Goal: Task Accomplishment & Management: Use online tool/utility

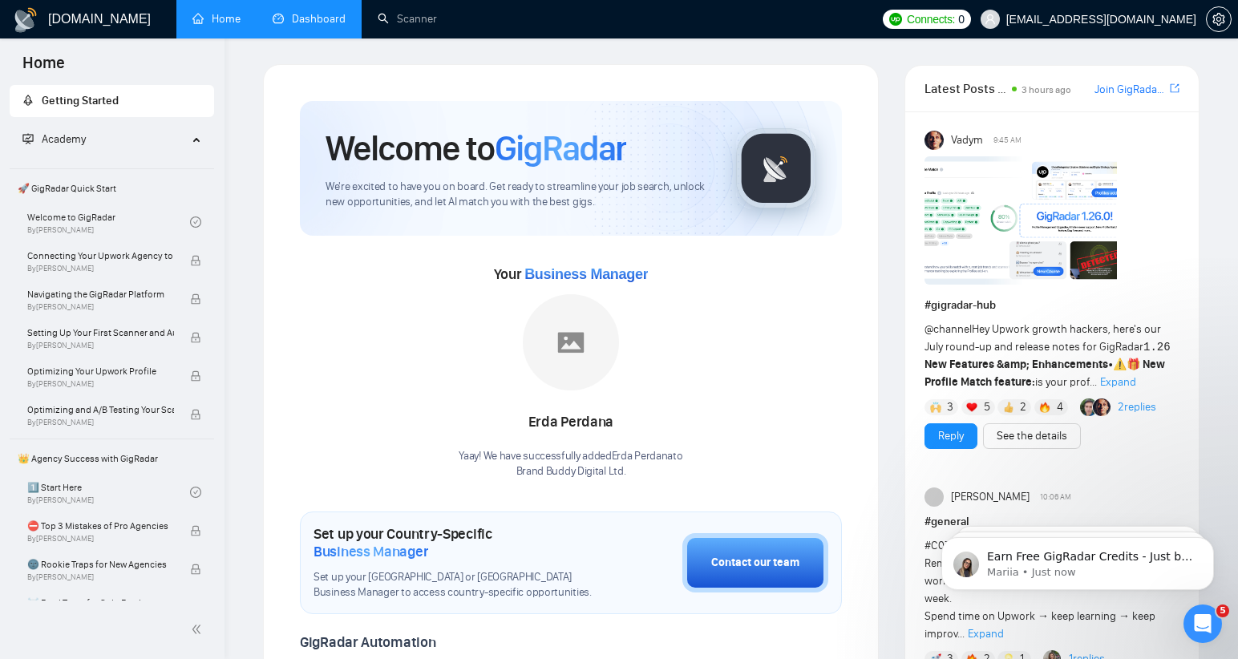
click at [313, 19] on link "Dashboard" at bounding box center [309, 19] width 73 height 14
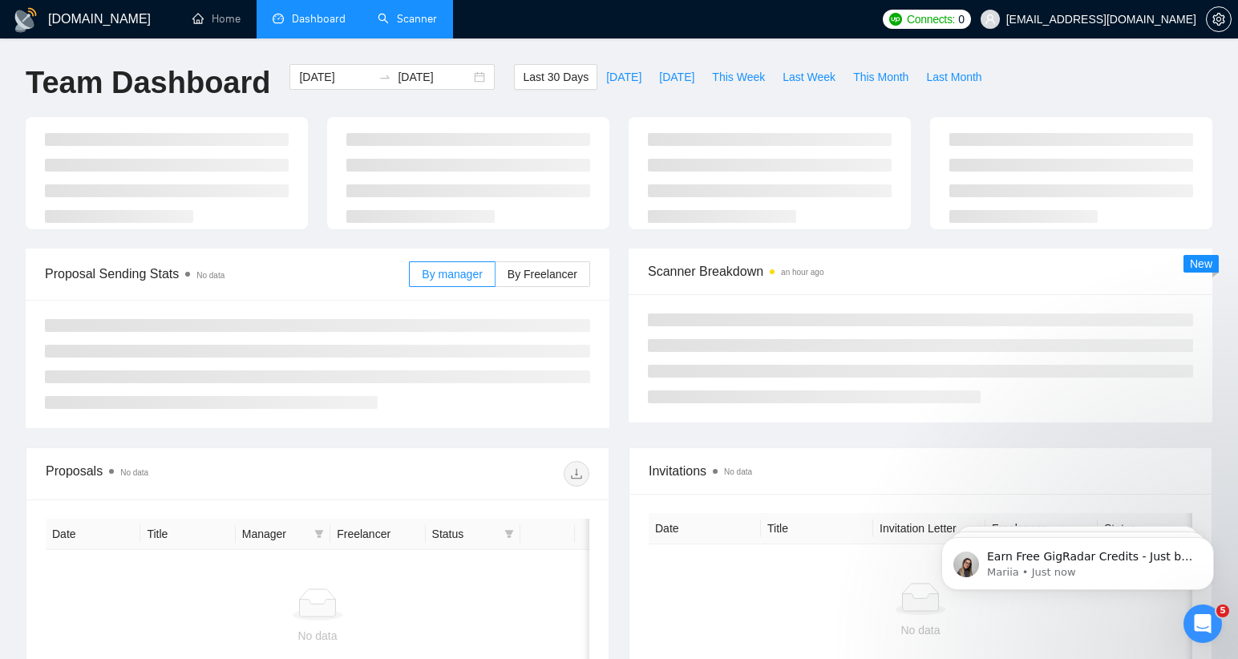
type input "[DATE]"
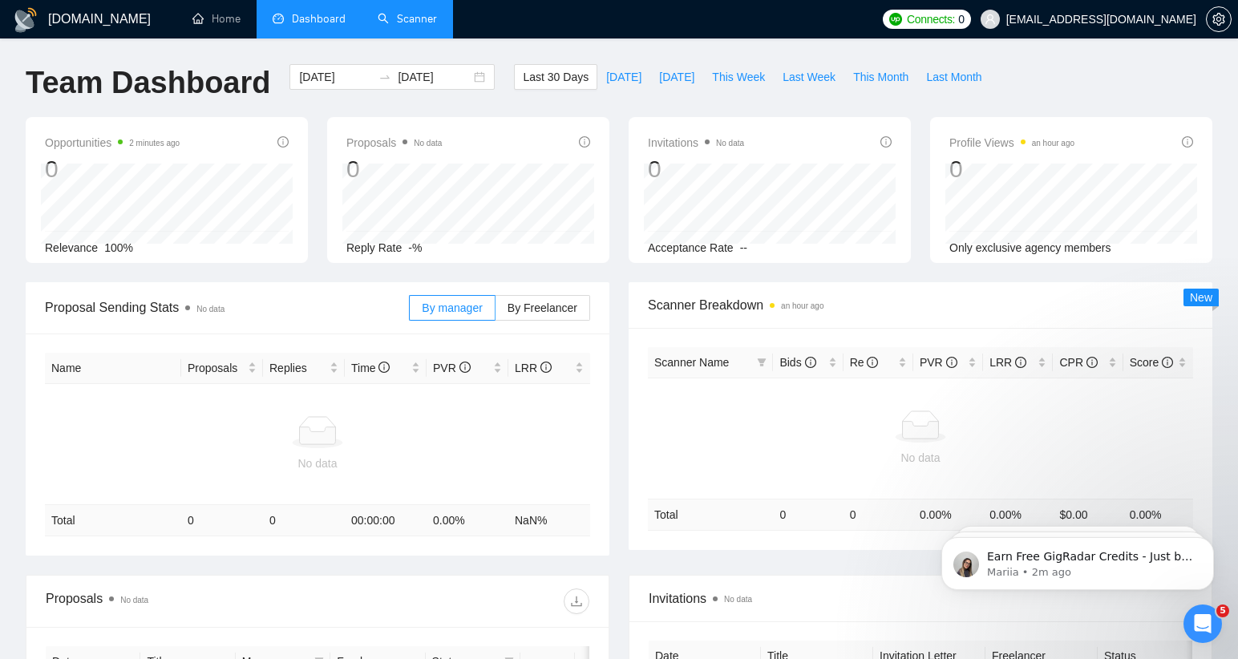
click at [415, 18] on link "Scanner" at bounding box center [407, 19] width 59 height 14
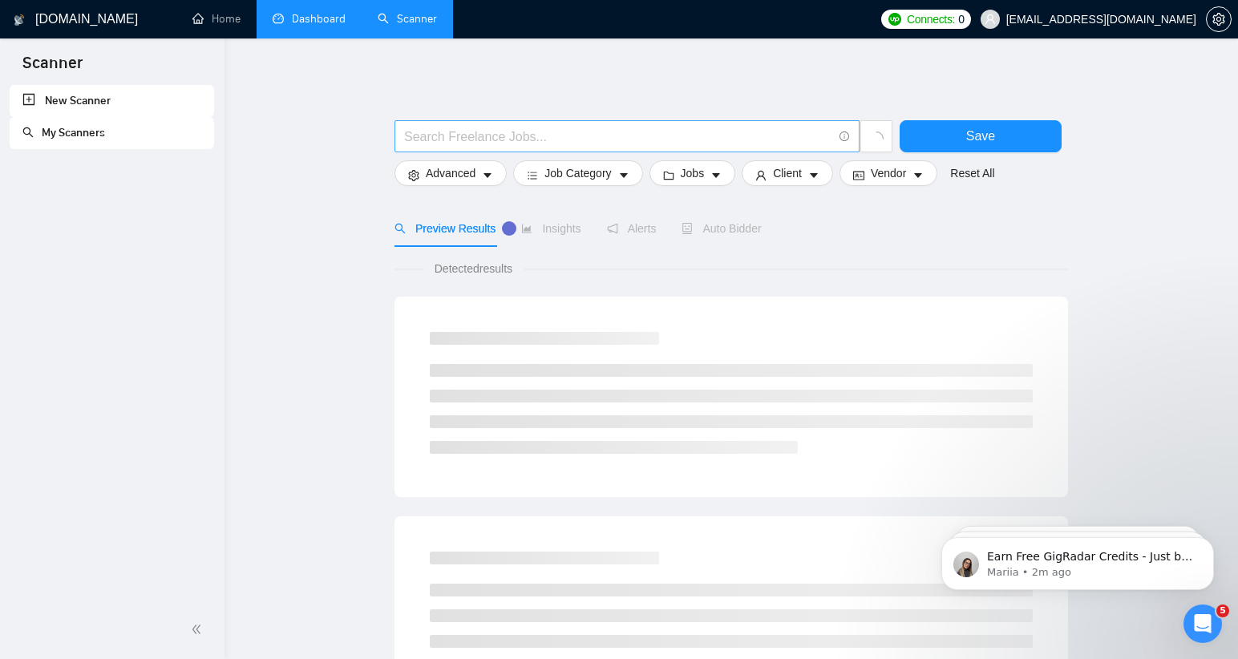
click at [491, 135] on input "text" at bounding box center [618, 137] width 428 height 20
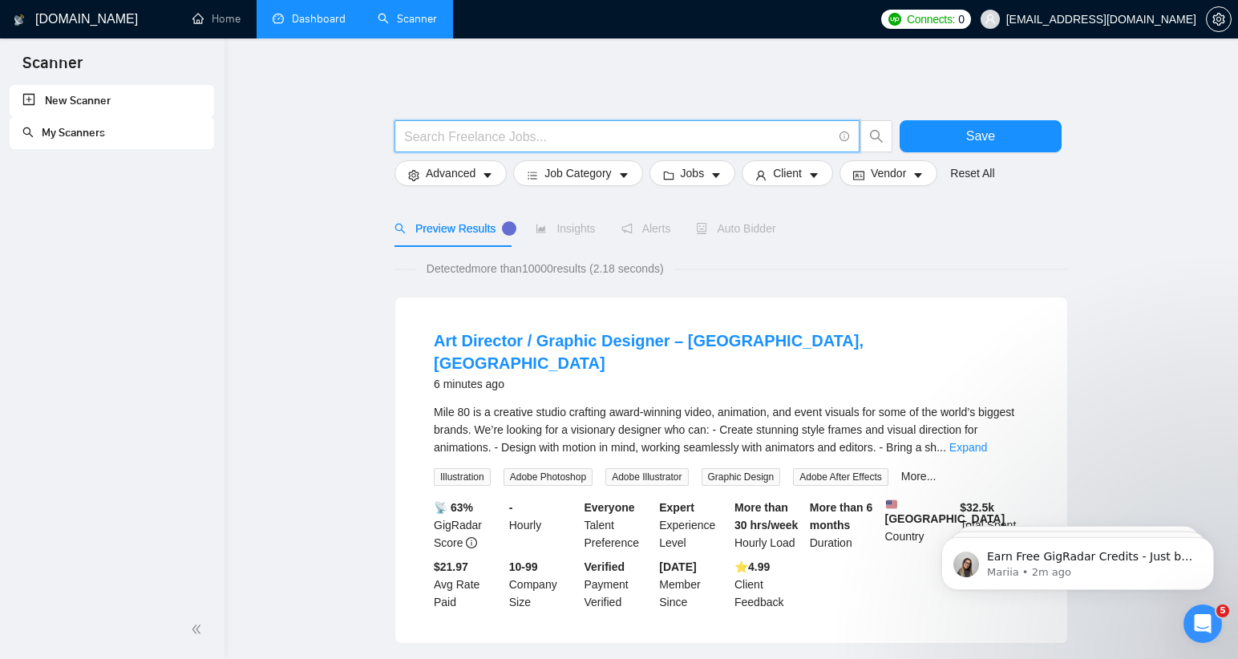
click at [488, 135] on input "text" at bounding box center [618, 137] width 428 height 20
click at [487, 134] on input "text" at bounding box center [618, 137] width 428 height 20
click at [521, 139] on input "text" at bounding box center [618, 137] width 428 height 20
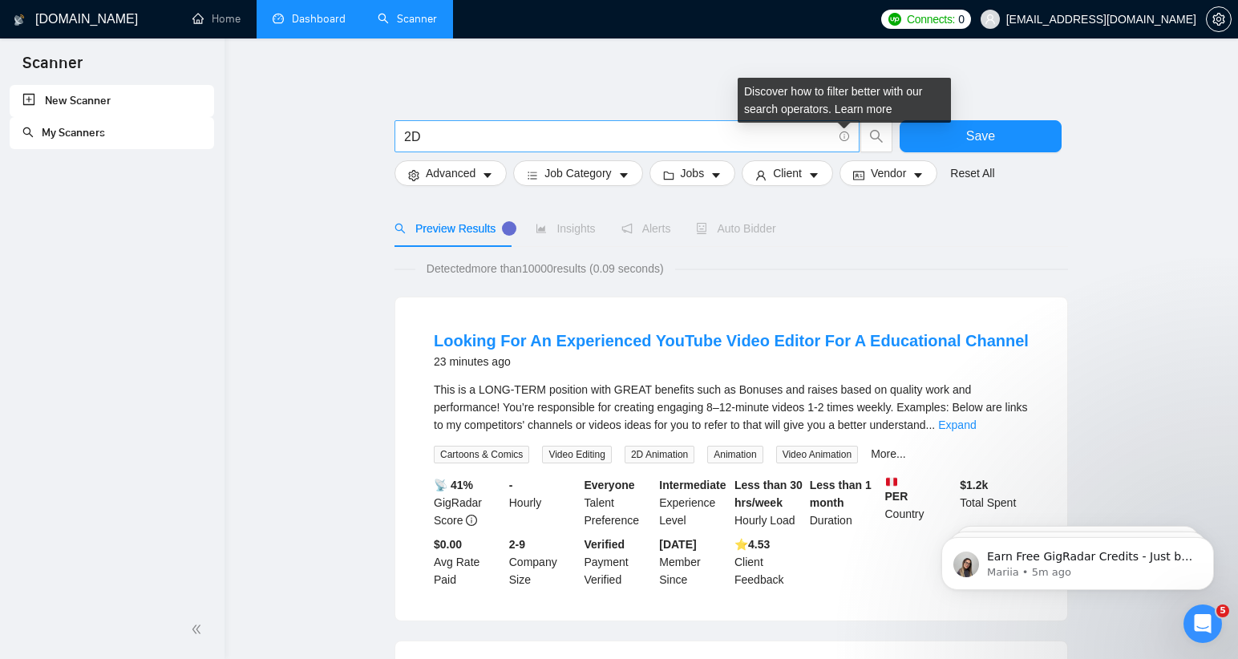
click at [846, 136] on icon "info-circle" at bounding box center [844, 136] width 10 height 10
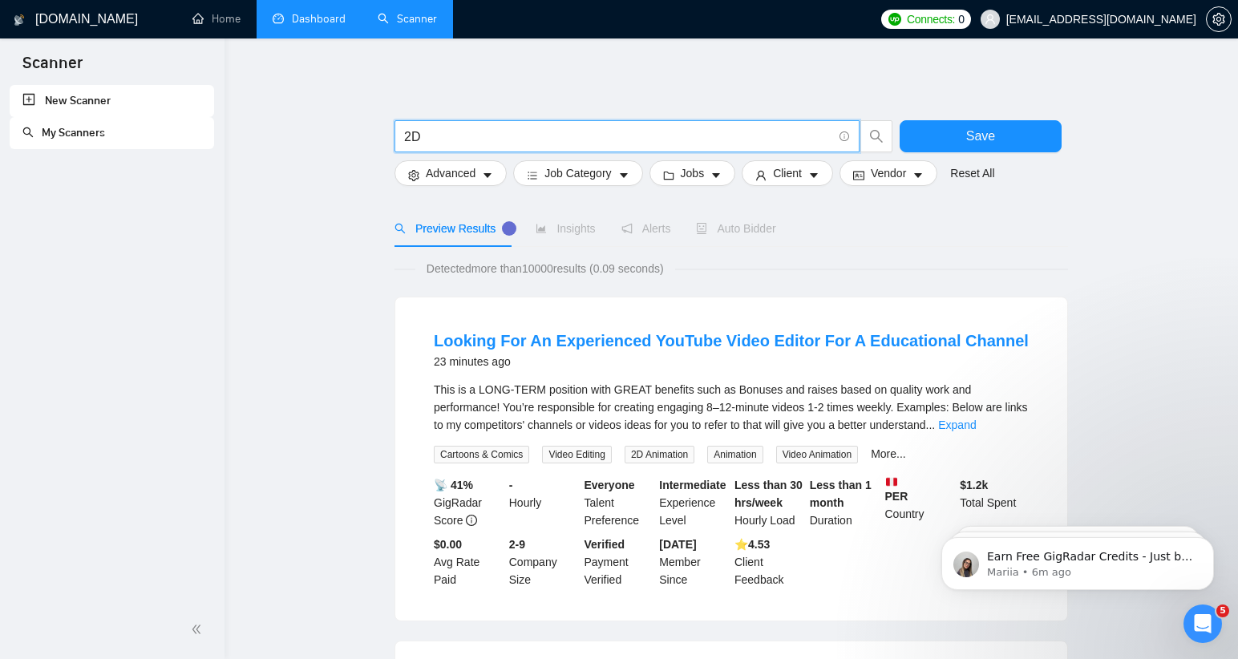
drag, startPoint x: 431, startPoint y: 136, endPoint x: 393, endPoint y: 135, distance: 38.5
click at [393, 135] on div "2D" at bounding box center [643, 140] width 505 height 40
paste input "((2D*) | "2 D" | "two-dimensional") ((animat*)"
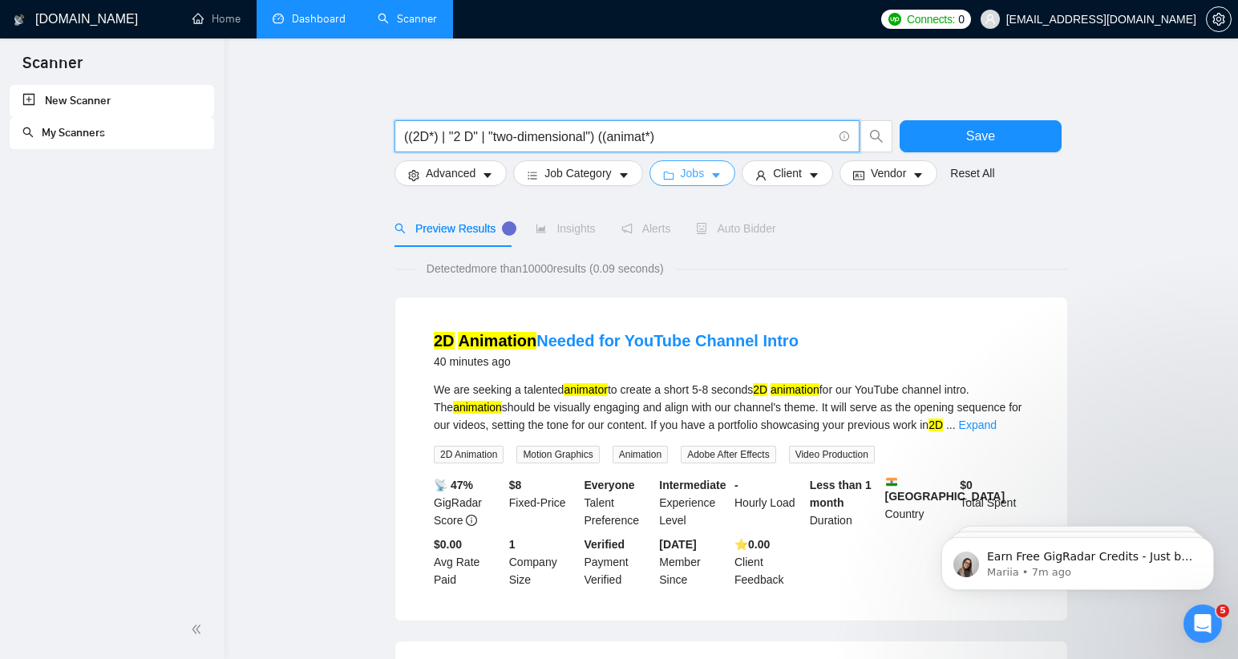
type input "((2D*) | "2 D" | "two-dimensional") ((animat*)"
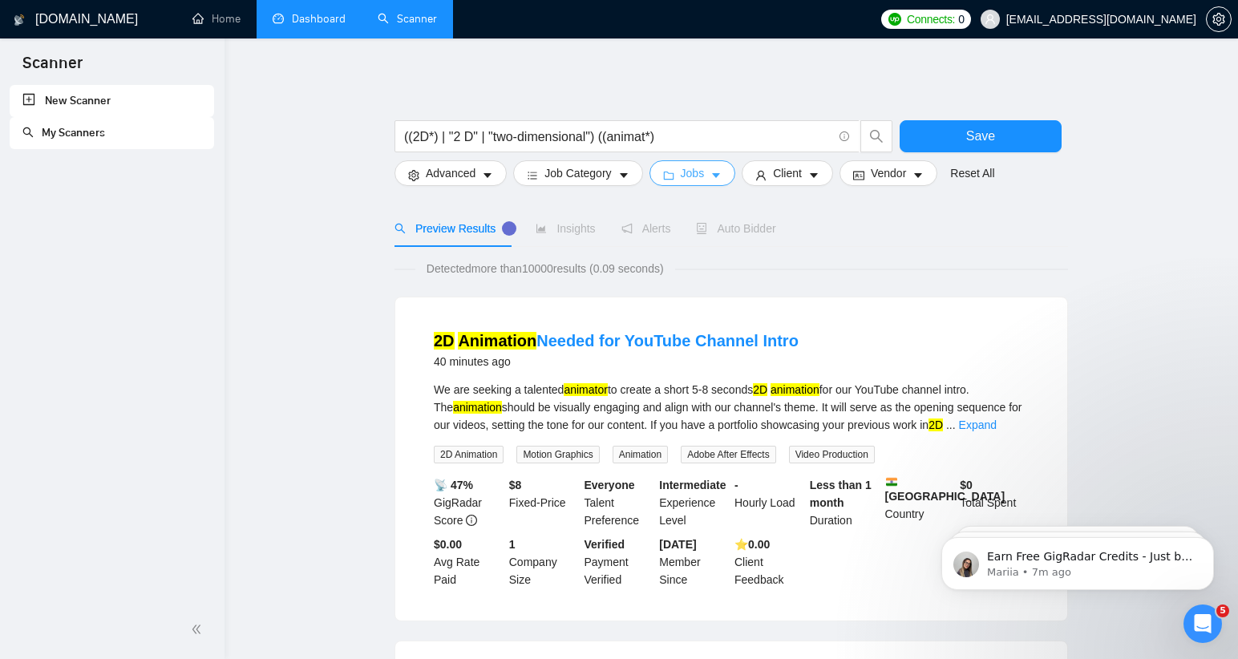
click at [720, 173] on icon "caret-down" at bounding box center [716, 175] width 8 height 5
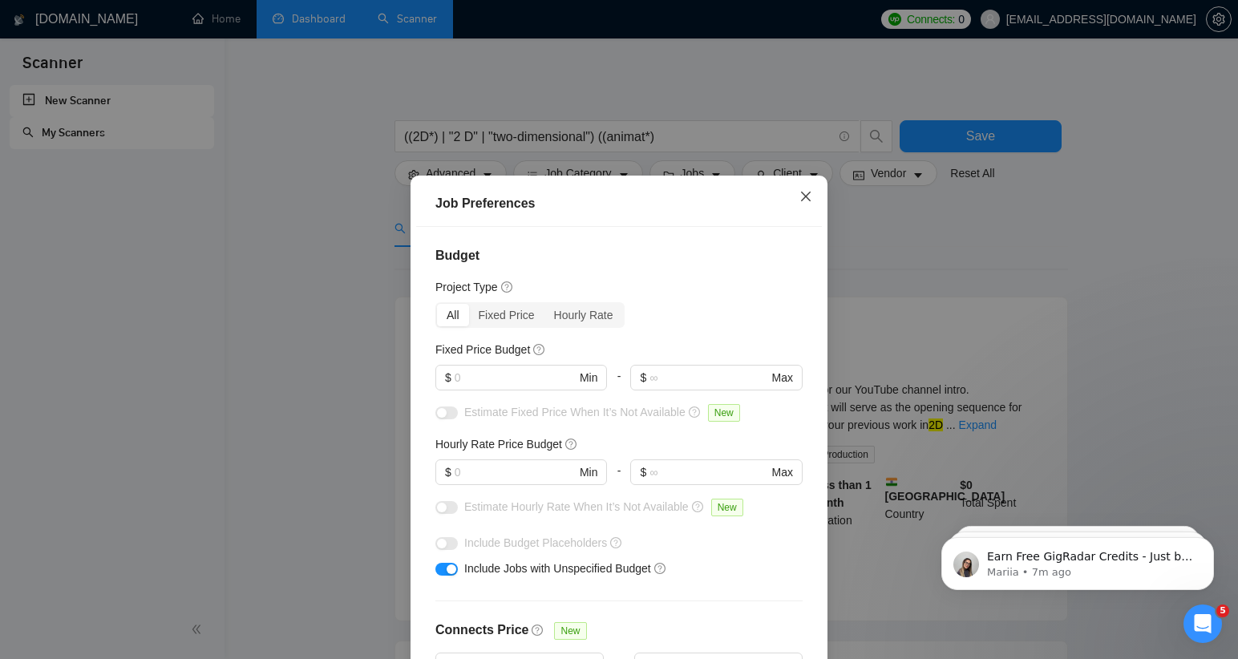
drag, startPoint x: 808, startPoint y: 195, endPoint x: 624, endPoint y: 182, distance: 184.0
click at [808, 195] on icon "close" at bounding box center [805, 196] width 13 height 13
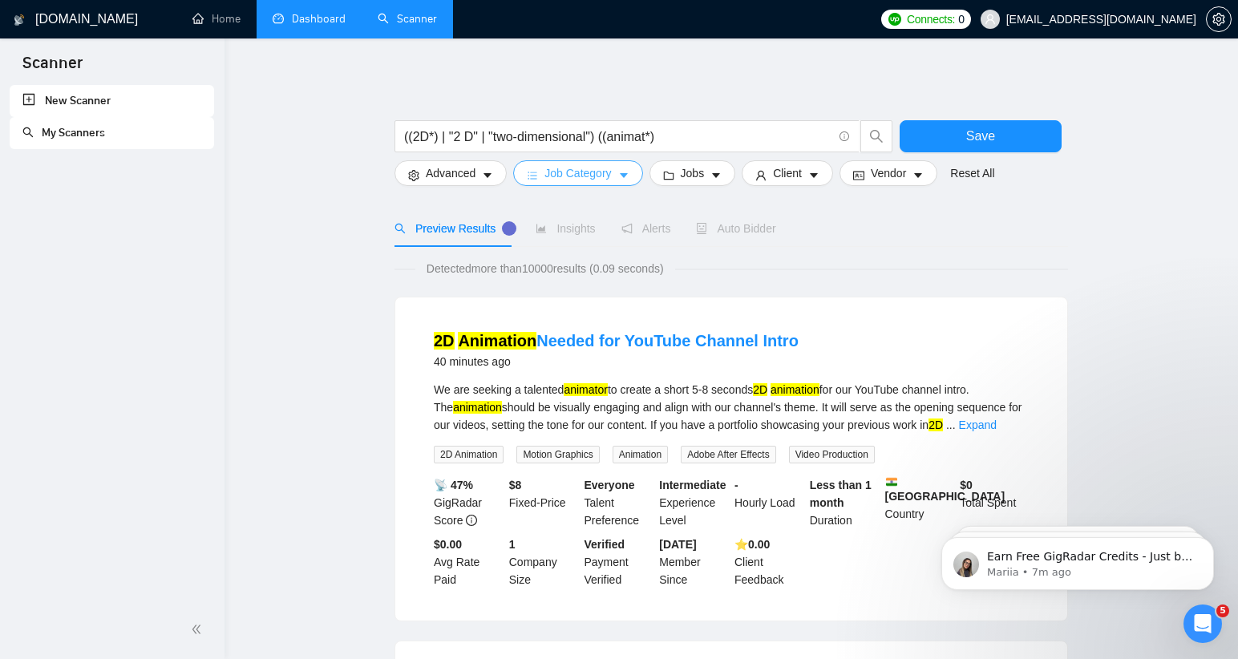
click at [628, 175] on icon "caret-down" at bounding box center [624, 175] width 8 height 5
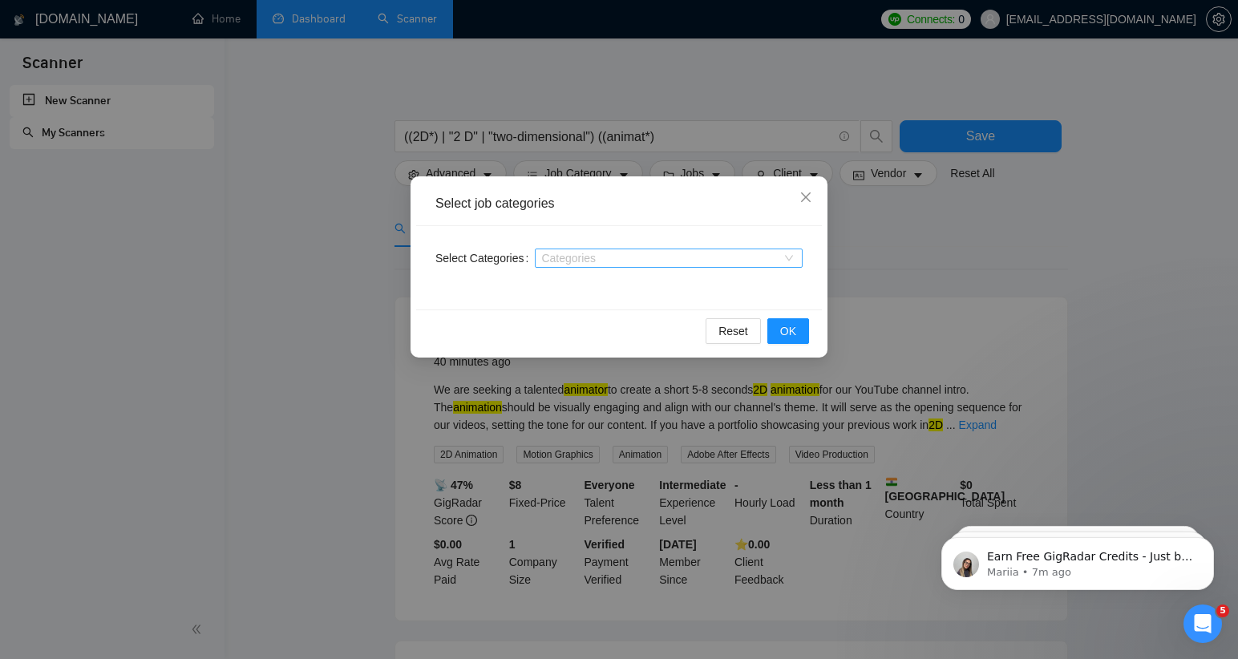
click at [701, 260] on div at bounding box center [661, 258] width 244 height 13
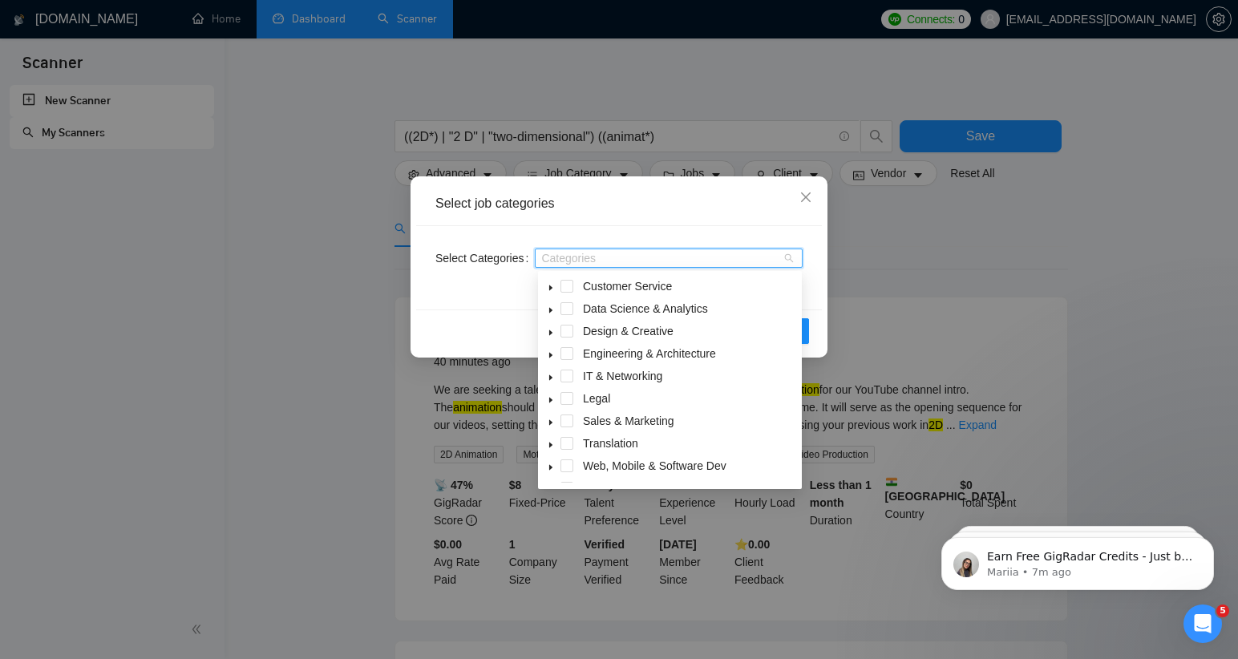
scroll to position [48, 0]
click at [568, 329] on span at bounding box center [566, 328] width 13 height 13
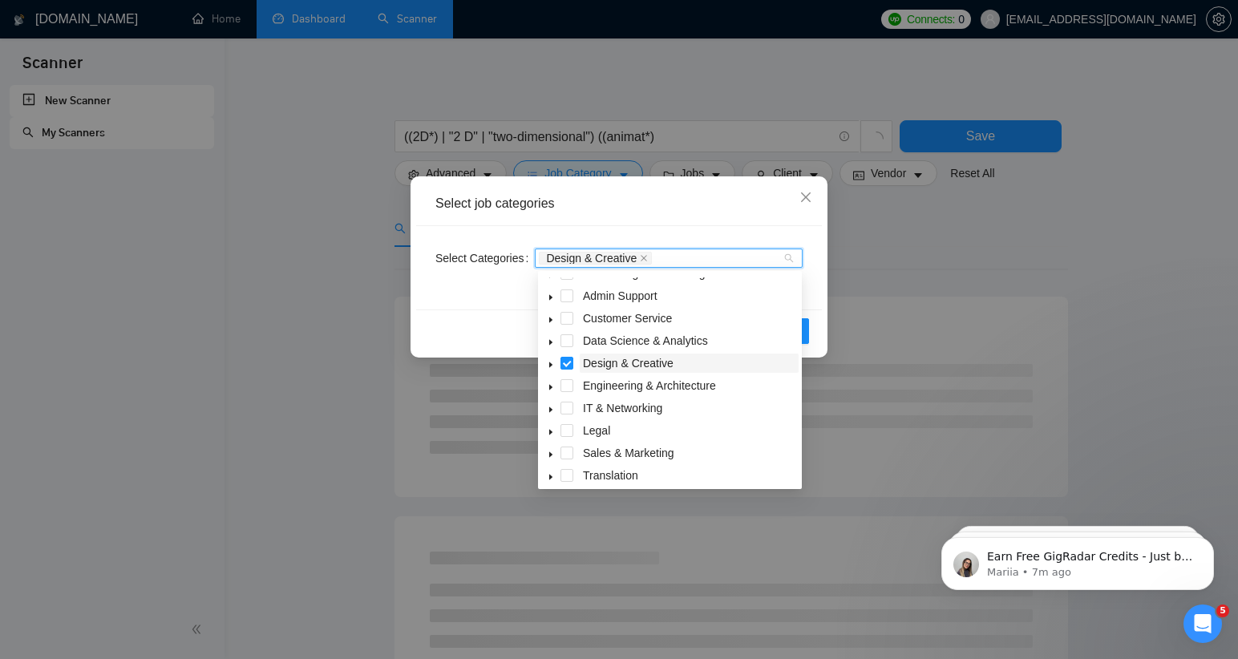
scroll to position [7, 0]
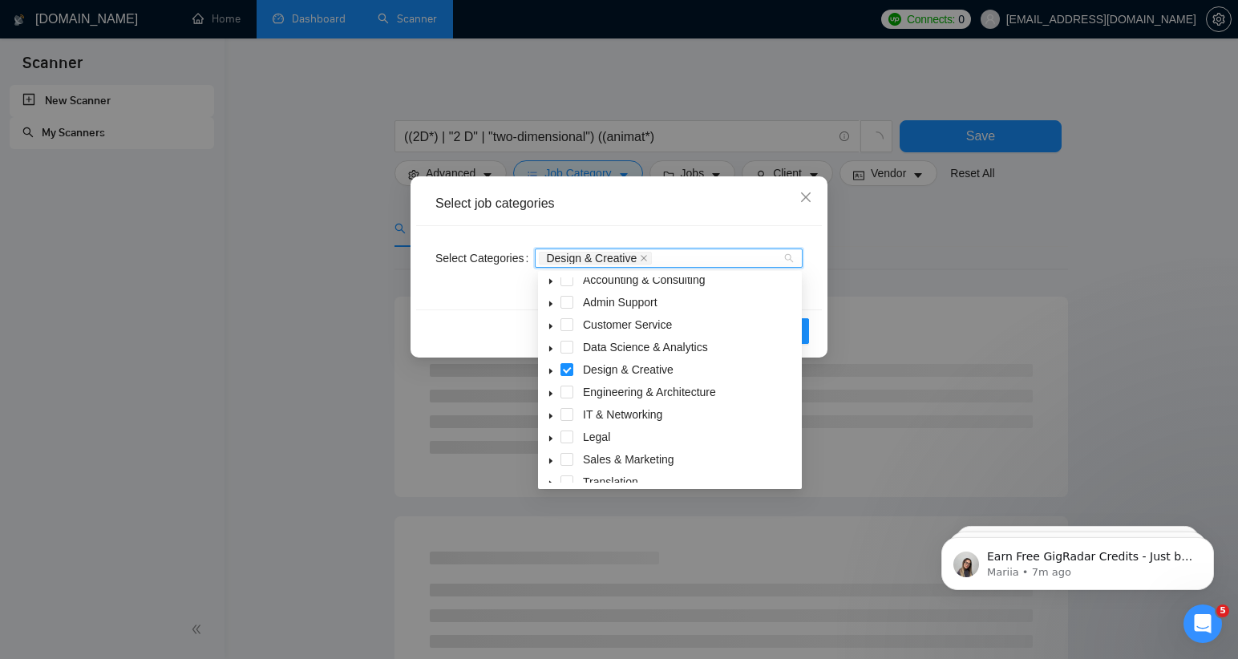
click at [550, 370] on icon "caret-down" at bounding box center [550, 372] width 3 height 6
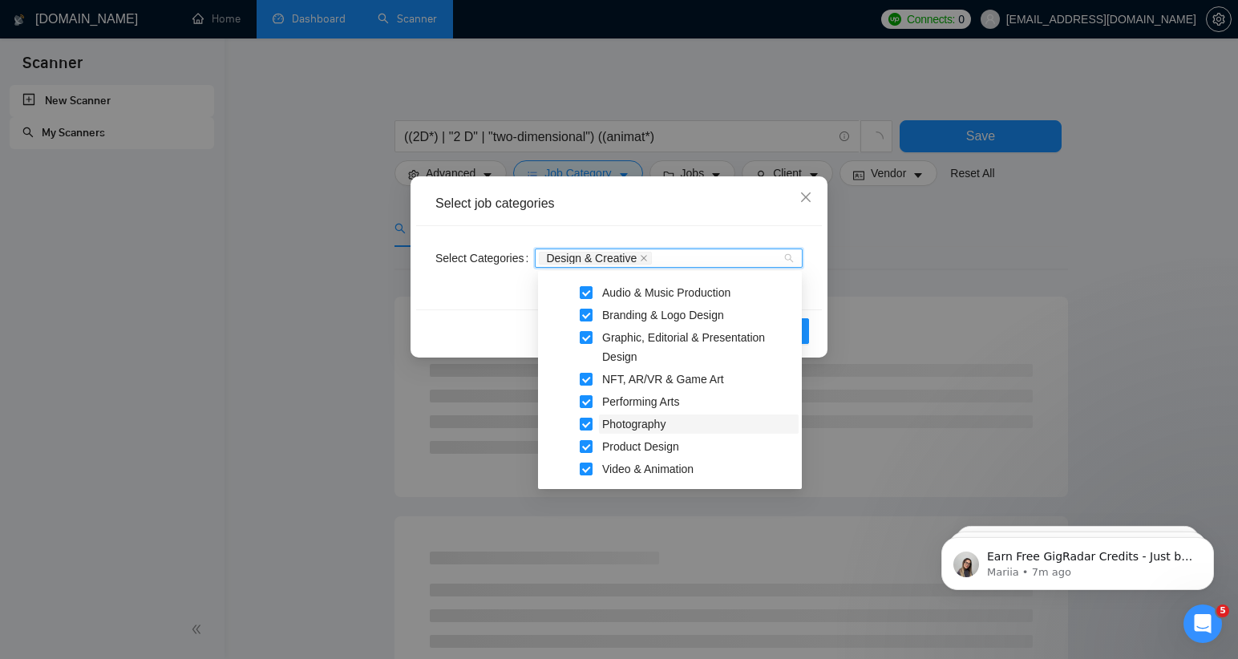
scroll to position [127, 0]
click at [586, 293] on span at bounding box center [586, 295] width 13 height 13
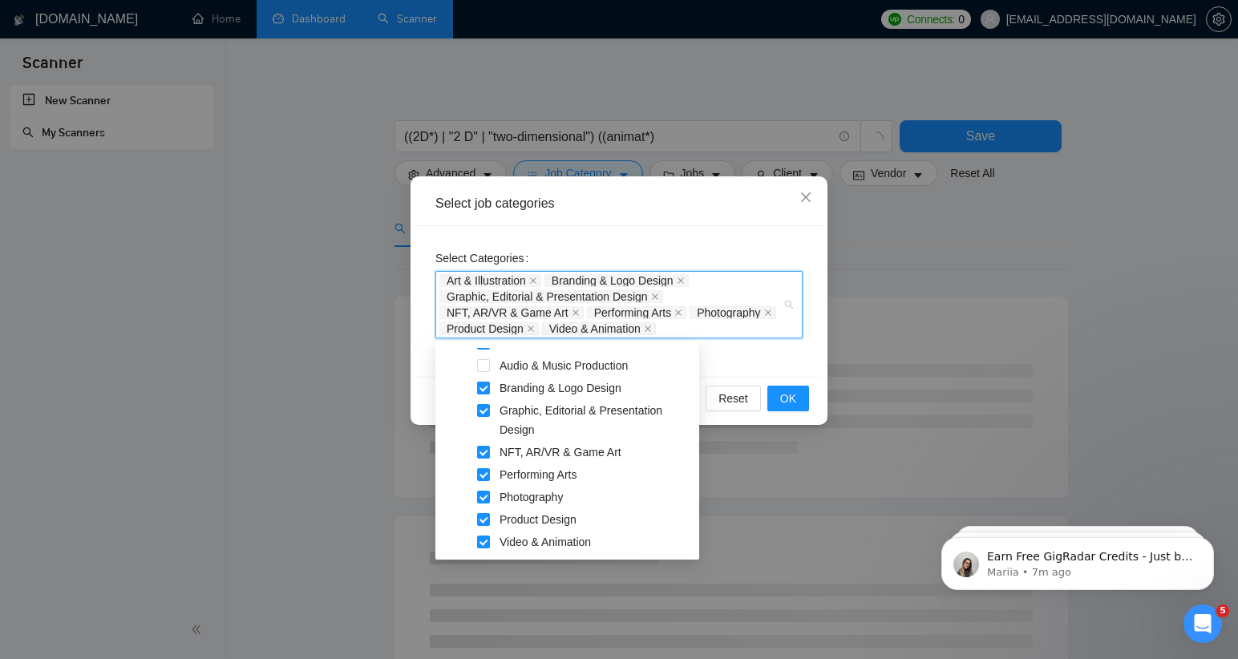
click at [482, 387] on span at bounding box center [483, 388] width 13 height 13
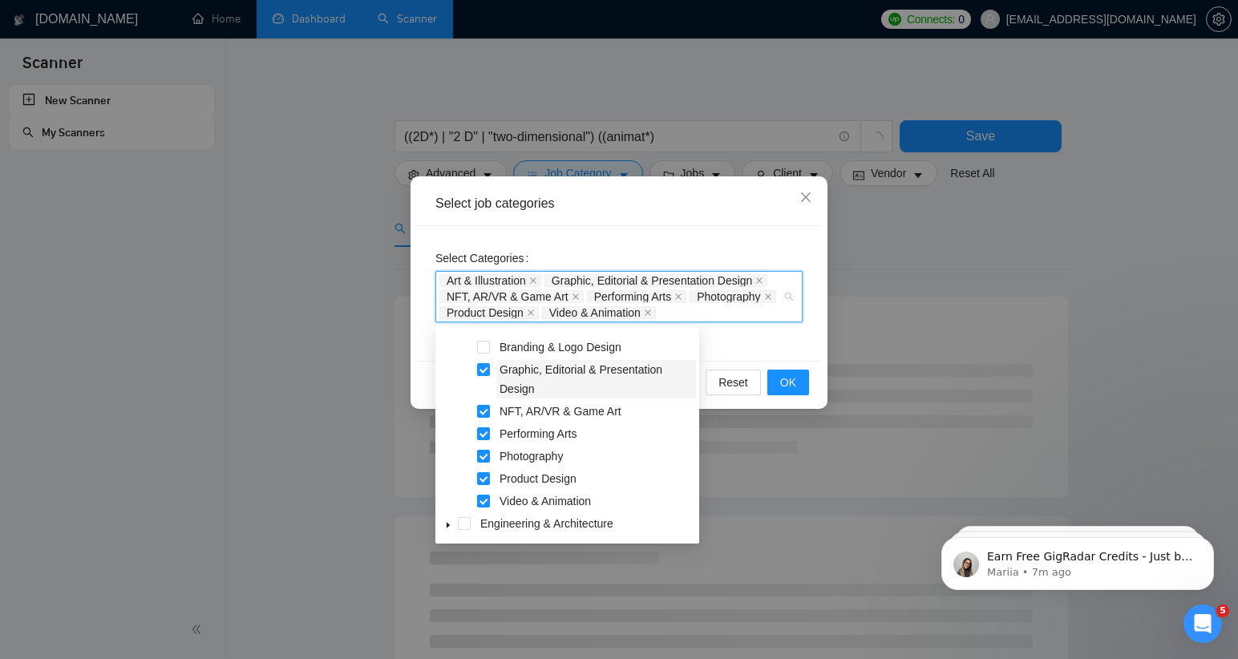
scroll to position [162, 0]
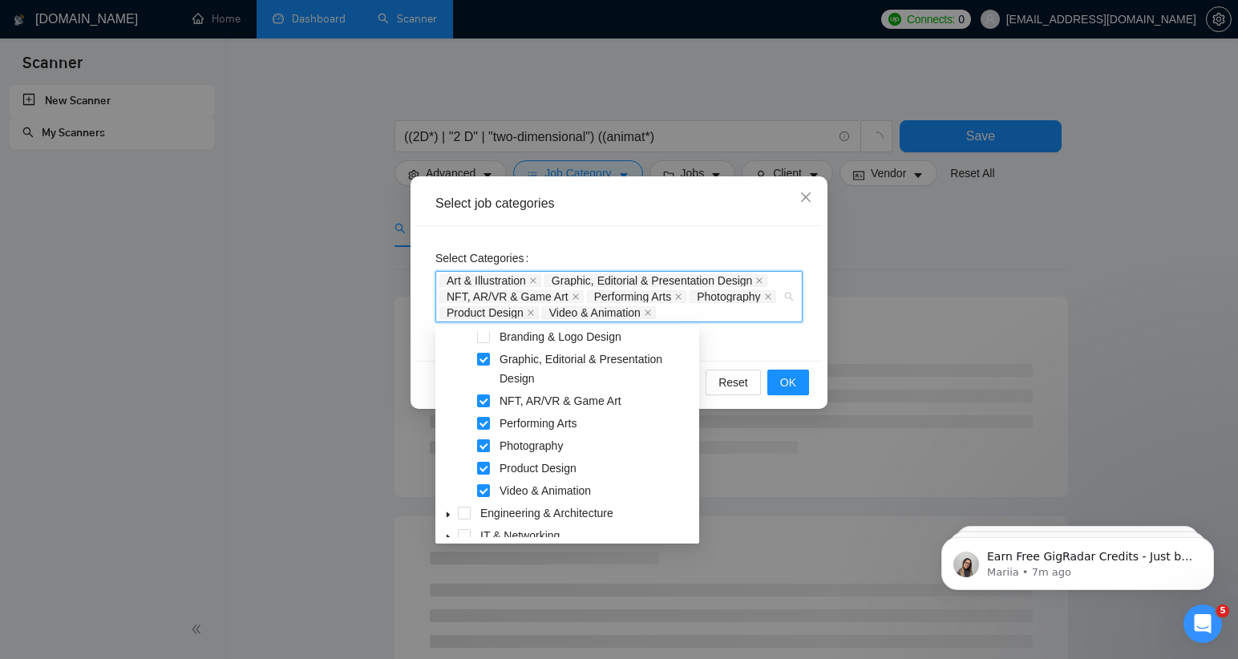
click at [483, 446] on span at bounding box center [483, 445] width 13 height 13
click at [483, 468] on span at bounding box center [483, 468] width 13 height 13
click at [482, 424] on span at bounding box center [483, 423] width 13 height 13
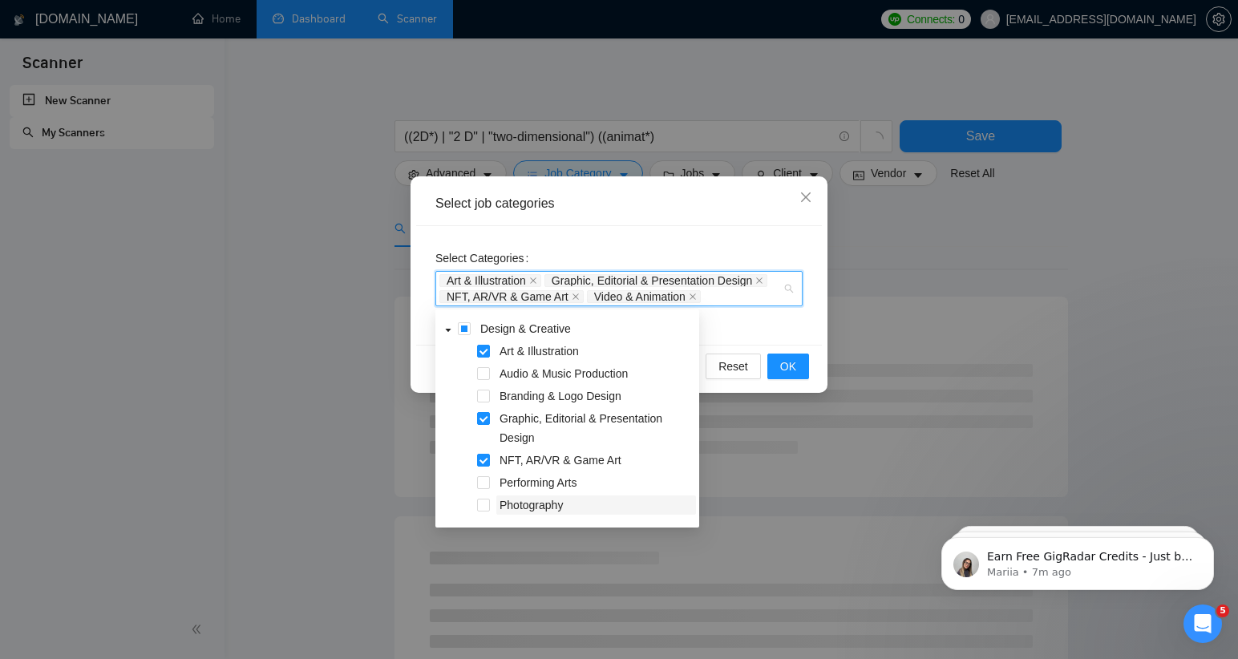
scroll to position [79, 0]
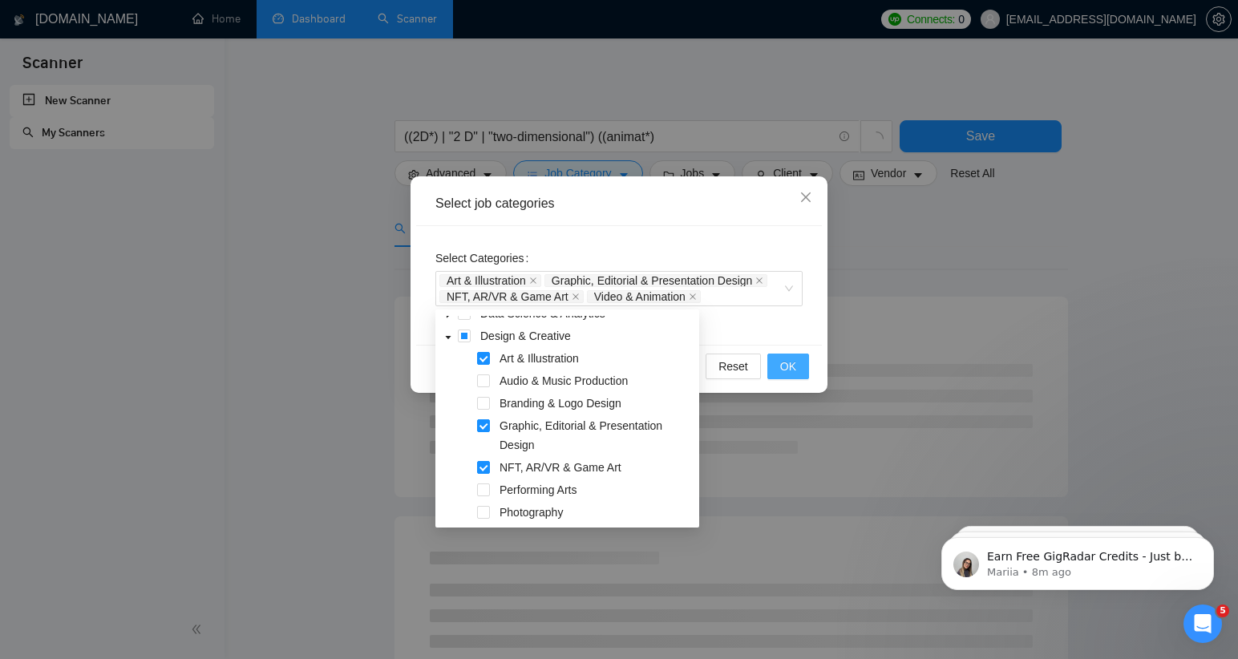
click at [789, 365] on span "OK" at bounding box center [788, 366] width 16 height 18
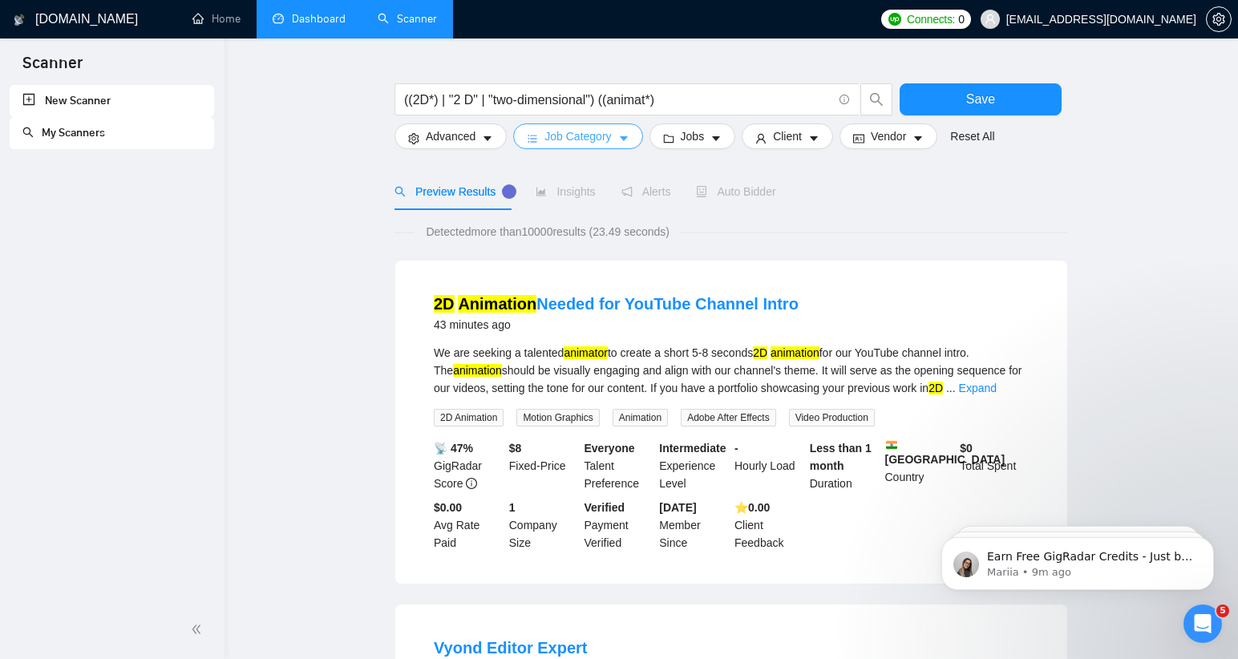
scroll to position [7, 0]
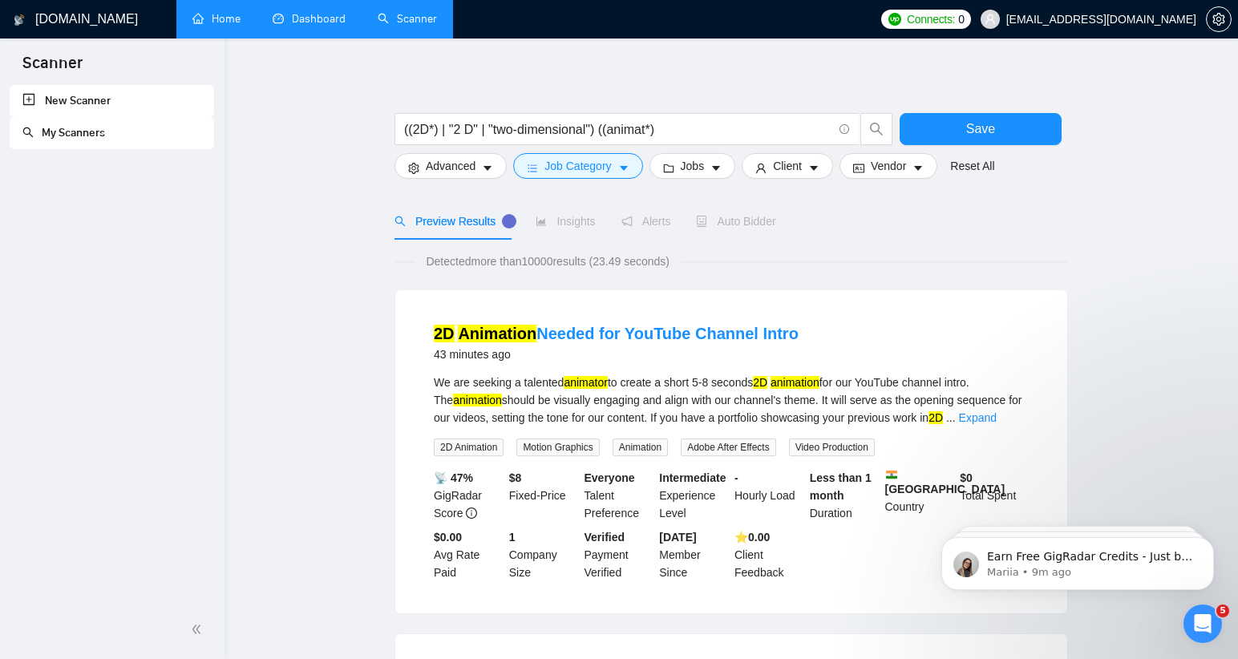
click at [219, 19] on link "Home" at bounding box center [216, 19] width 48 height 14
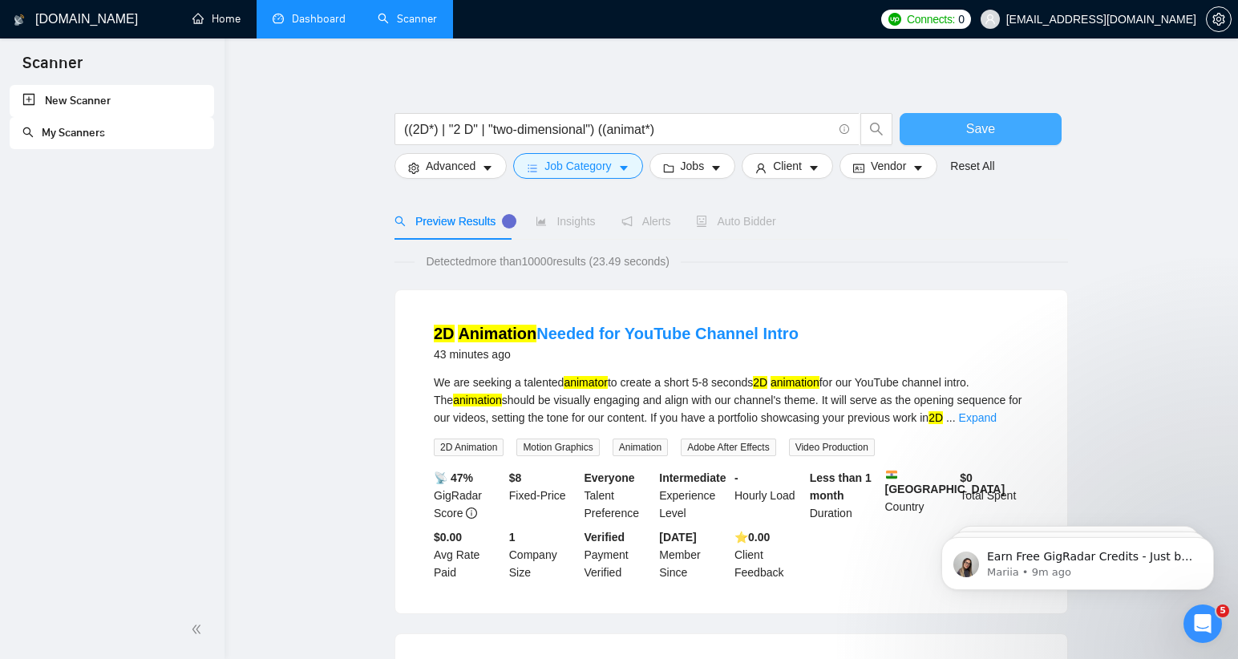
click at [981, 127] on span "Save" at bounding box center [980, 129] width 29 height 20
click at [991, 116] on button "Save" at bounding box center [980, 129] width 162 height 32
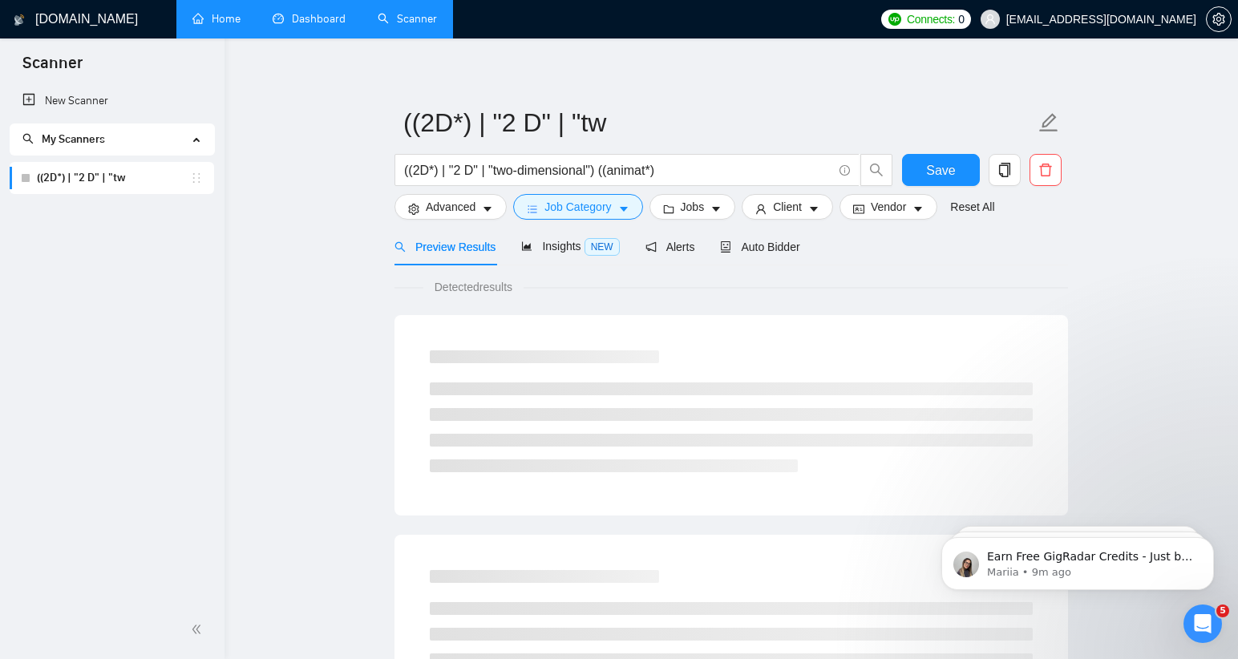
click at [221, 18] on link "Home" at bounding box center [216, 19] width 48 height 14
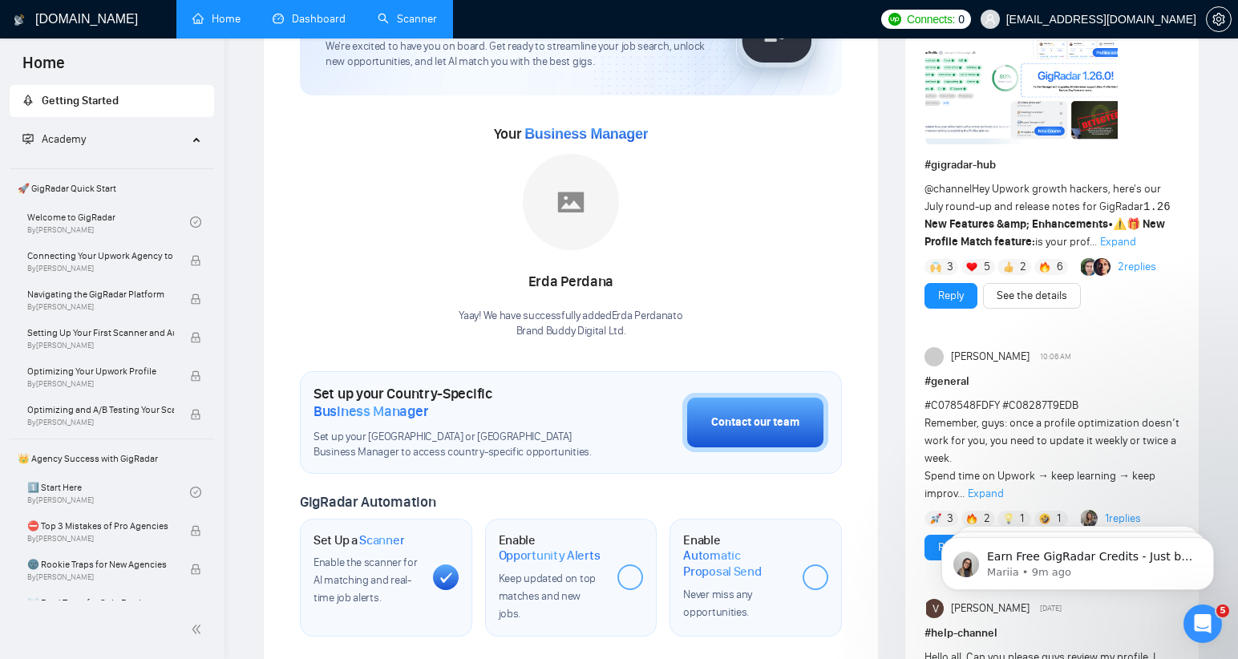
scroll to position [145, 0]
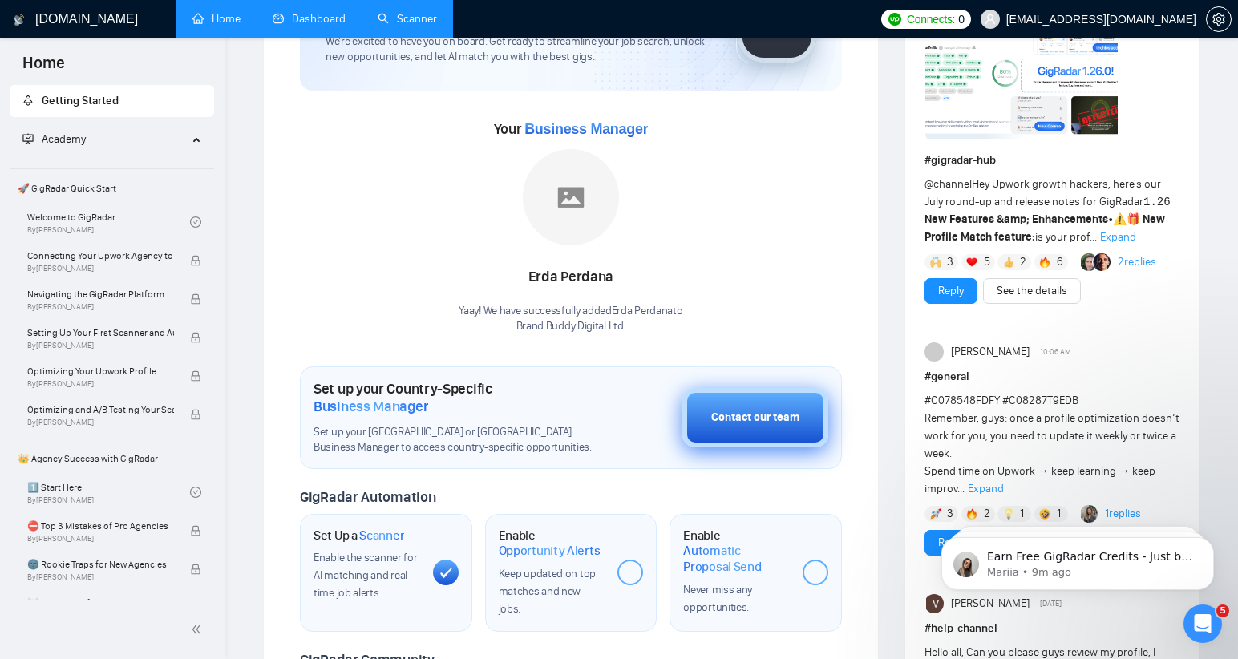
click at [765, 423] on div "Contact our team" at bounding box center [755, 418] width 88 height 18
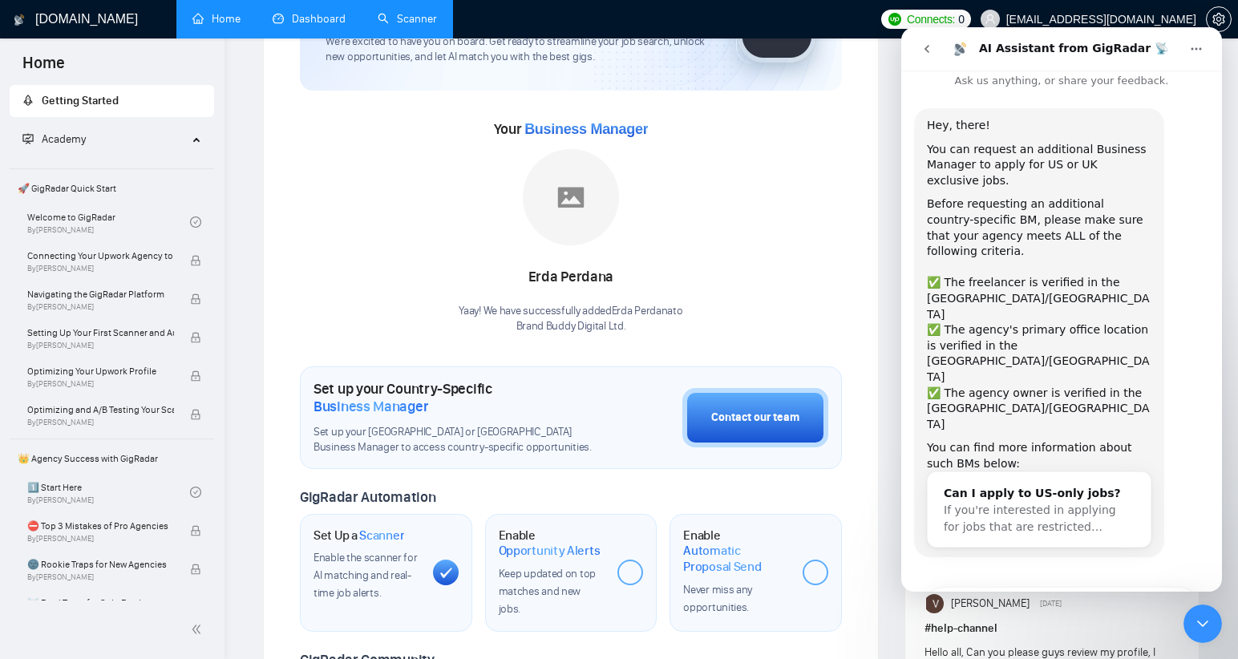
scroll to position [0, 0]
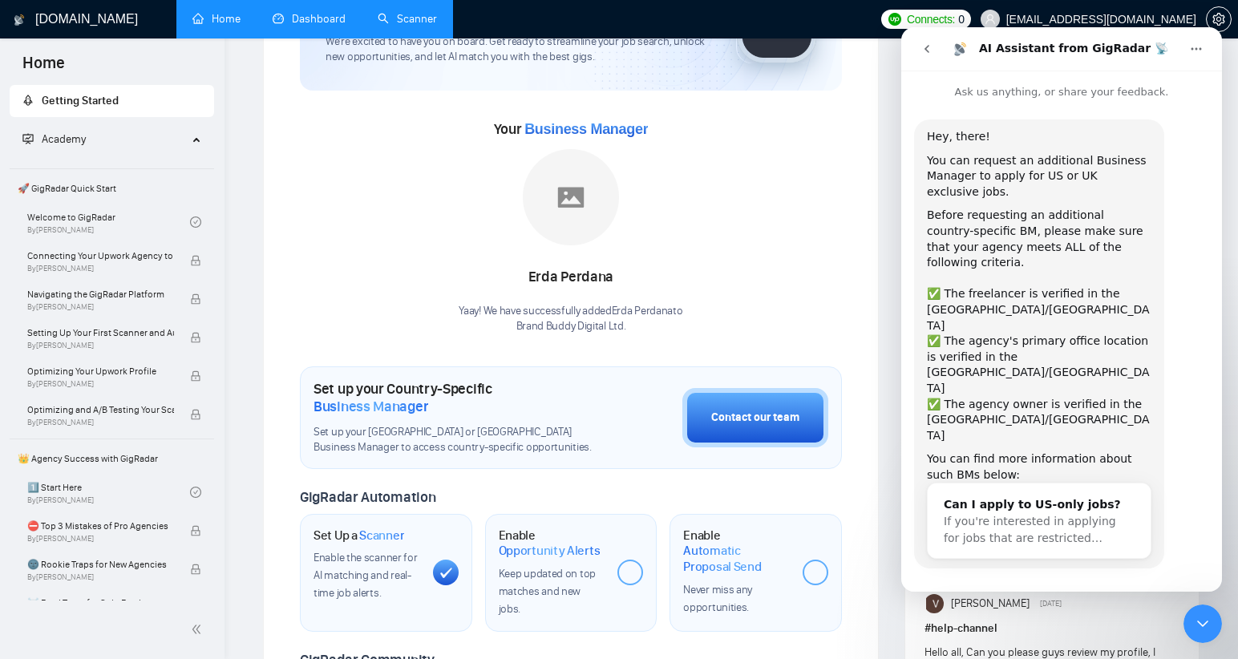
click at [1057, 598] on button "Yes, I meet all of the criteria - request a new BM" at bounding box center [1061, 621] width 279 height 46
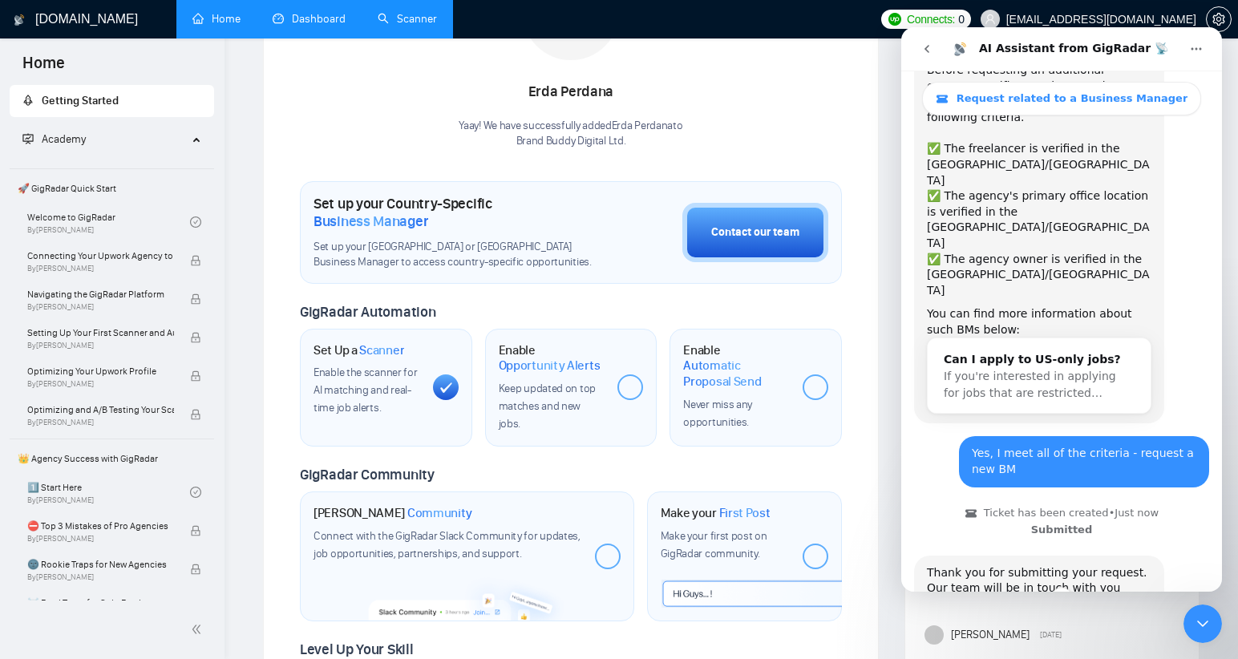
scroll to position [269, 0]
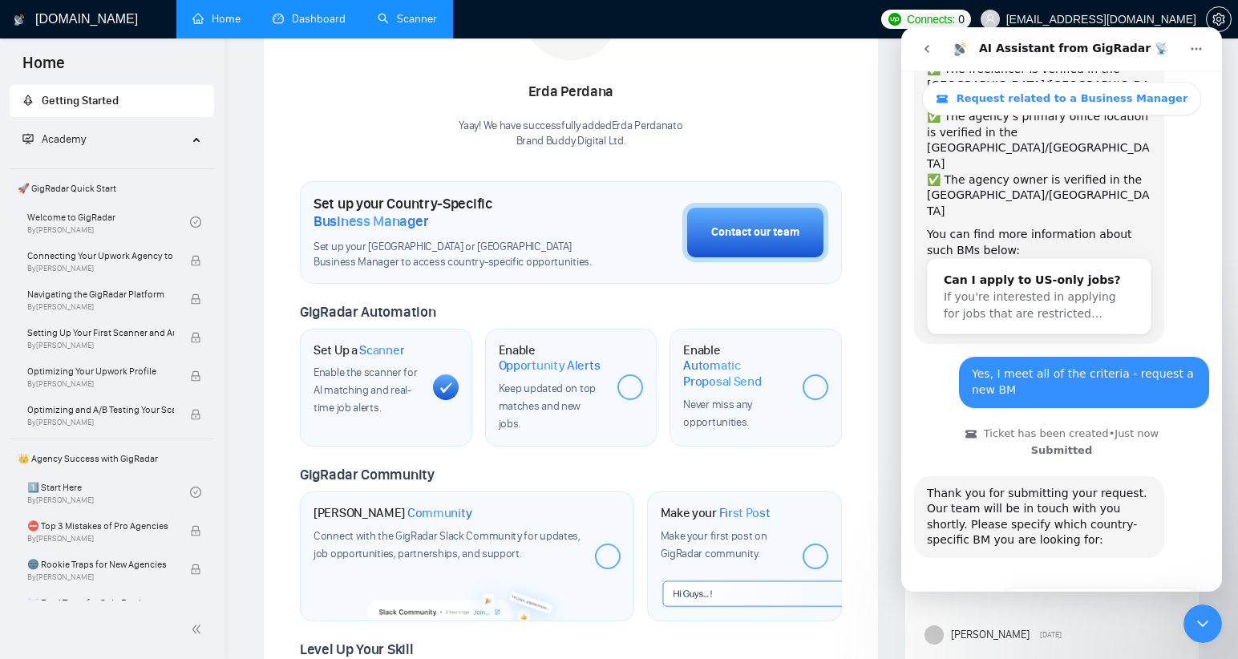
click at [1108, 628] on button "🇬🇧 UK-based business manager" at bounding box center [1100, 644] width 200 height 32
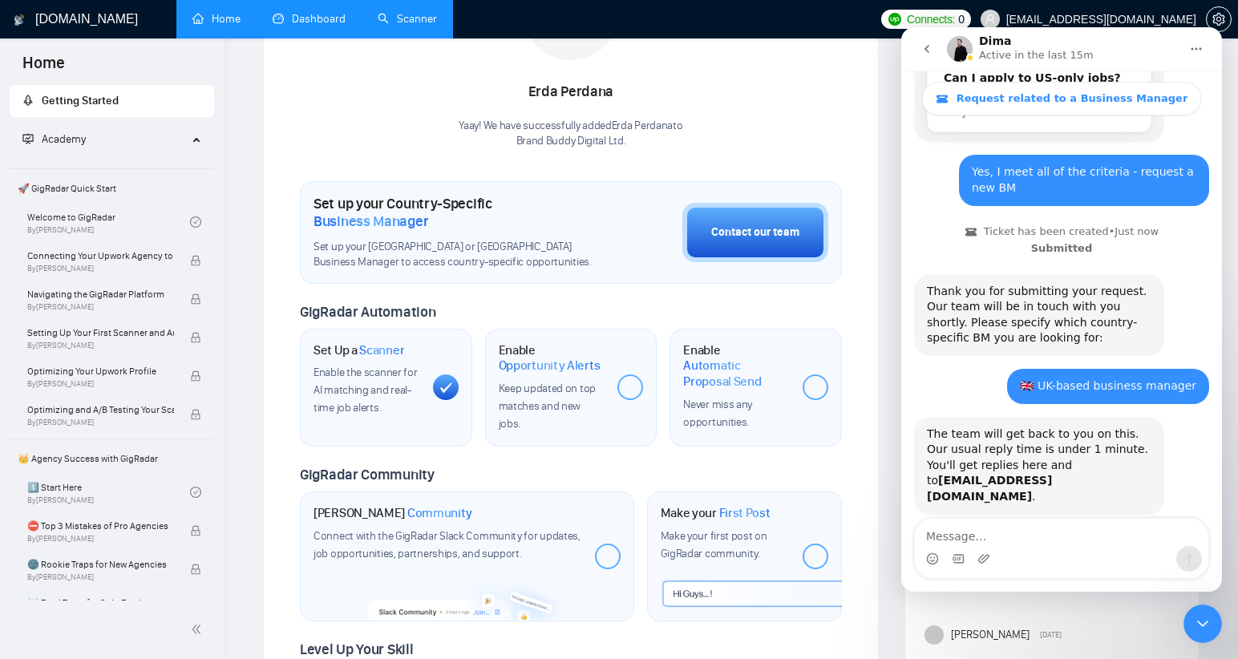
scroll to position [470, 0]
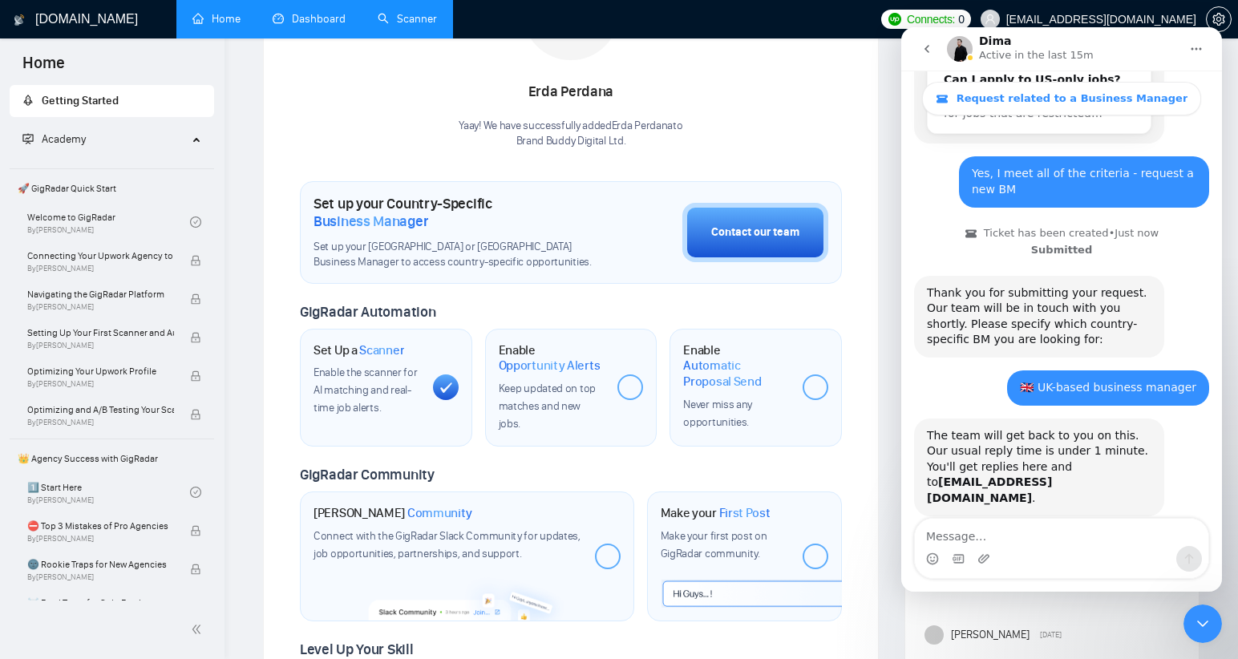
click at [927, 49] on icon "go back" at bounding box center [926, 48] width 13 height 13
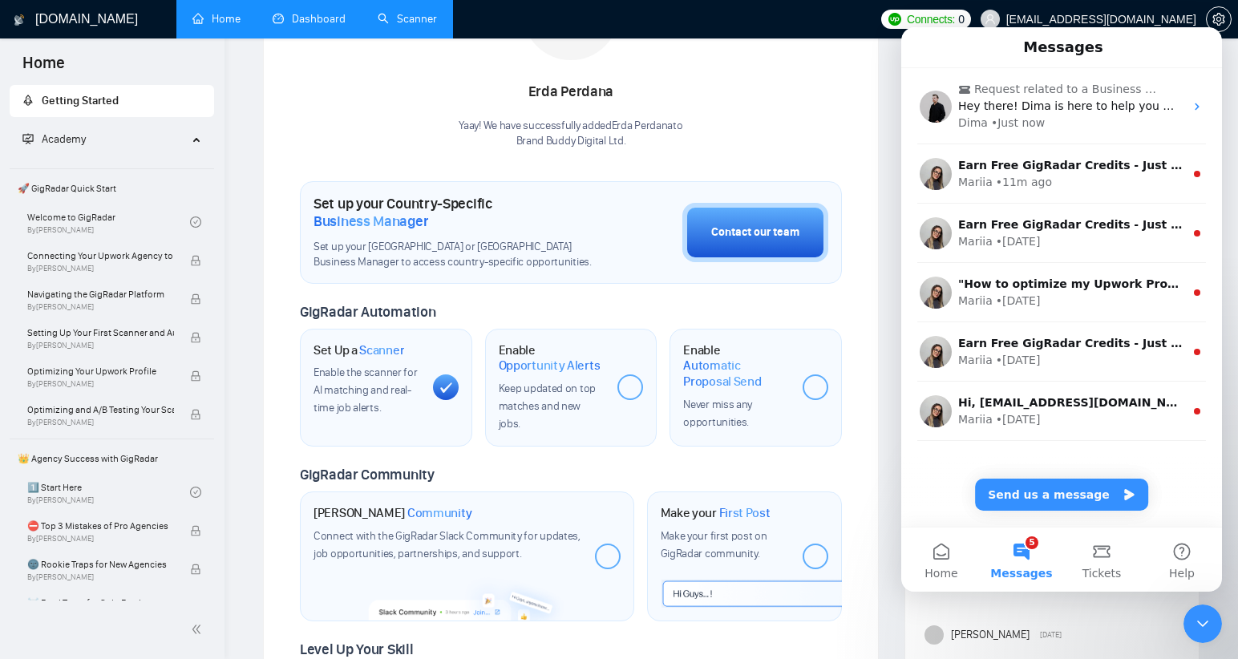
scroll to position [0, 0]
click at [1211, 624] on icon "Close Intercom Messenger" at bounding box center [1202, 623] width 19 height 19
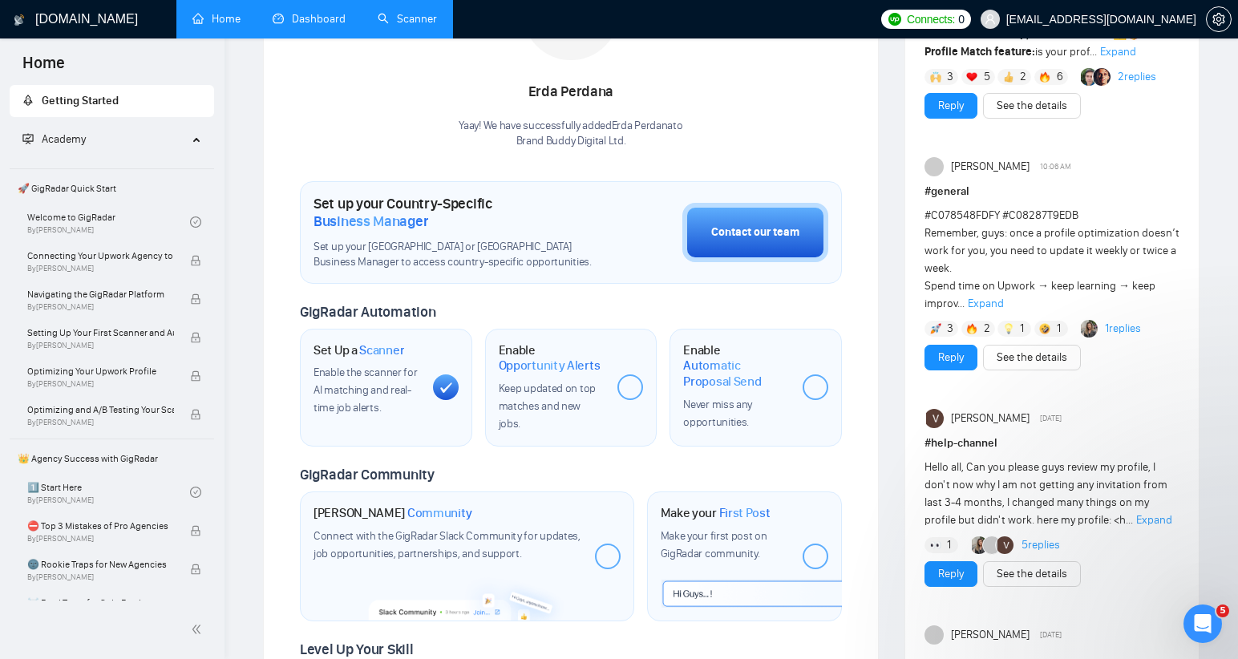
click at [422, 18] on link "Scanner" at bounding box center [407, 19] width 59 height 14
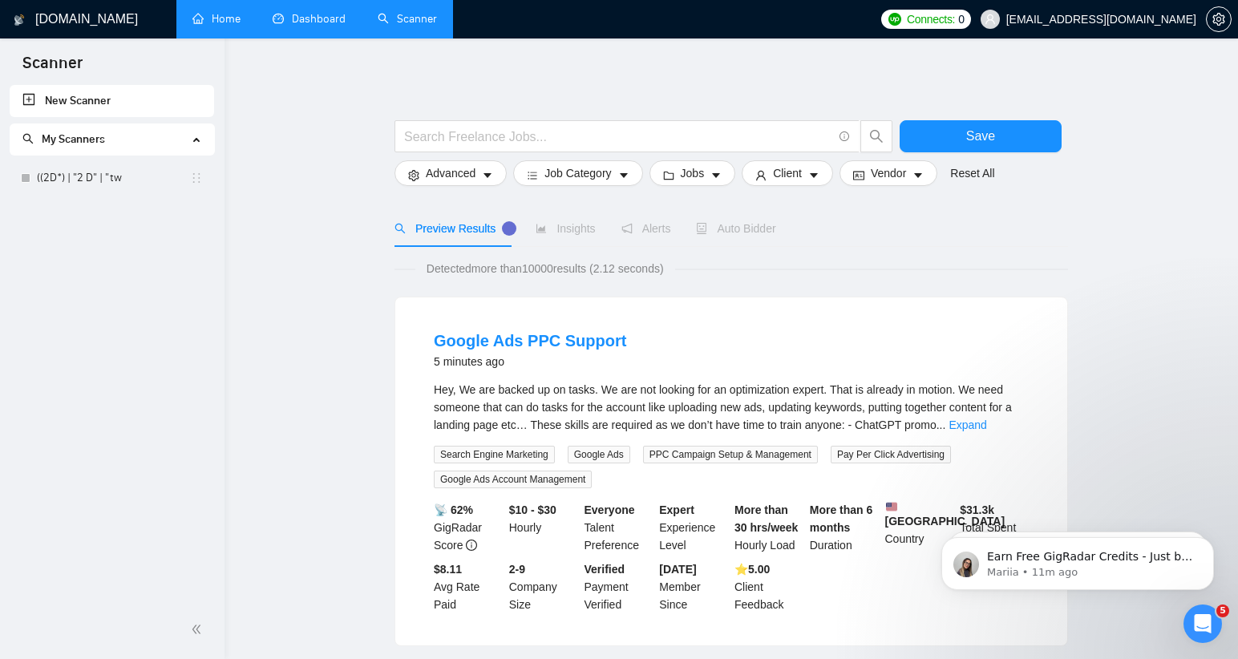
click at [161, 139] on span "My Scanners" at bounding box center [104, 139] width 165 height 32
click at [77, 177] on link "((2D*) | "2 D" | "tw" at bounding box center [113, 178] width 153 height 32
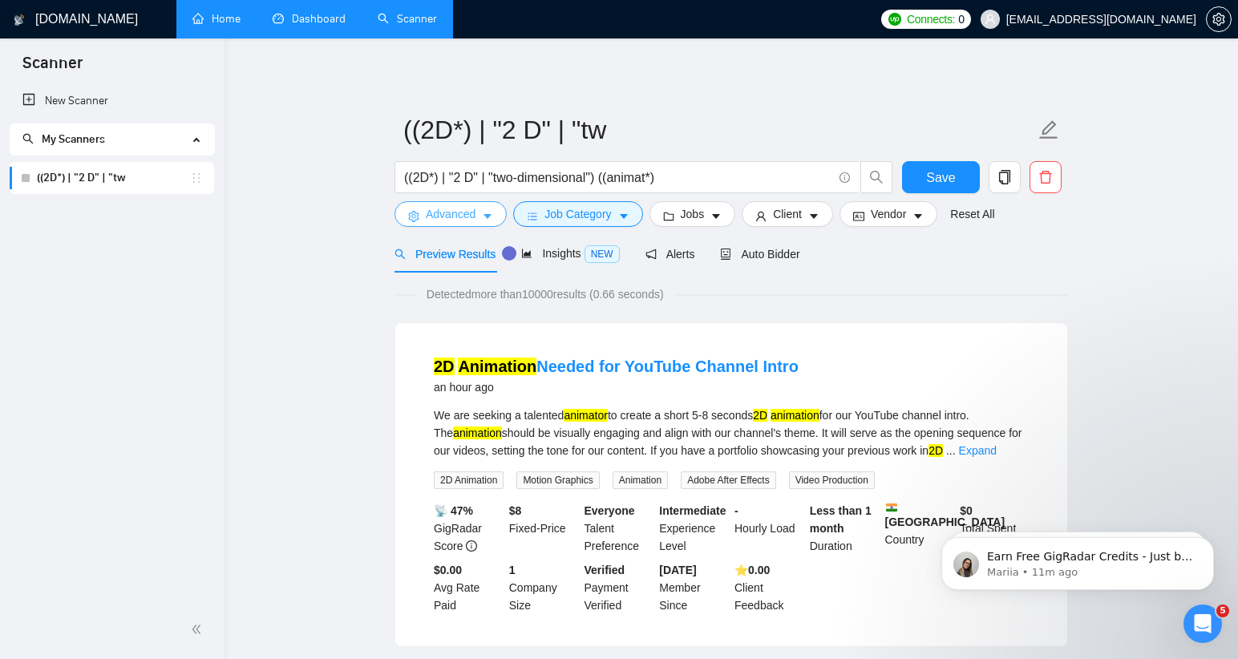
click at [479, 214] on button "Advanced" at bounding box center [450, 214] width 112 height 26
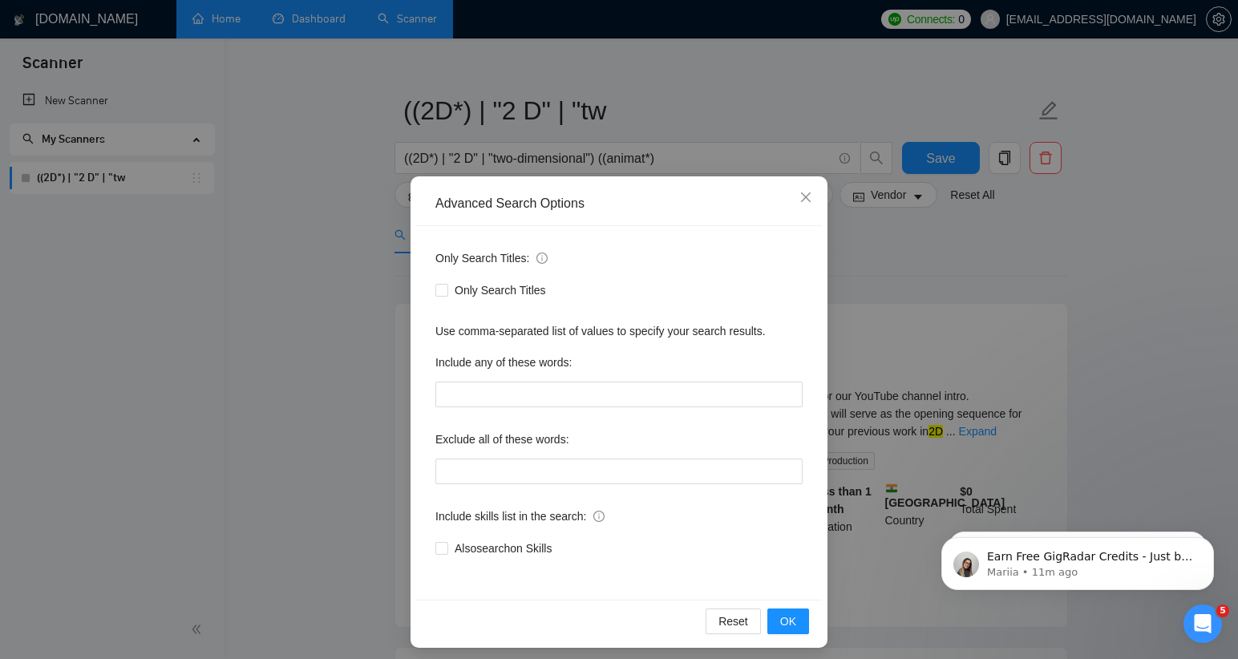
scroll to position [6, 0]
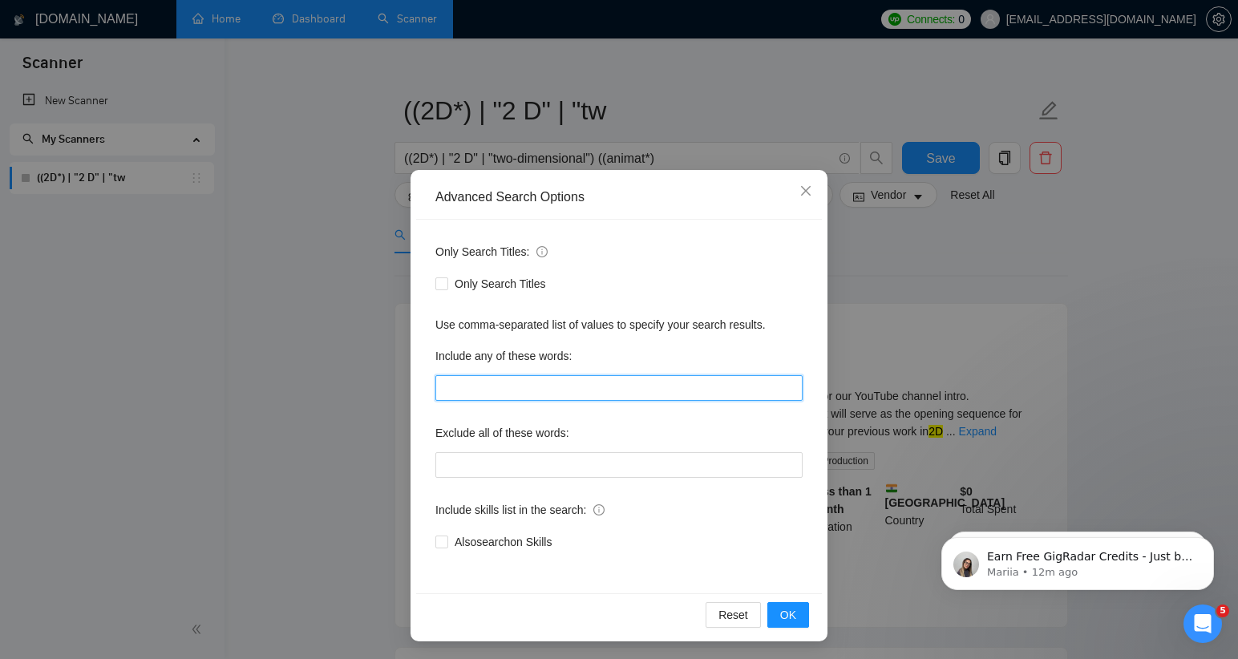
click at [564, 387] on input "text" at bounding box center [618, 388] width 367 height 26
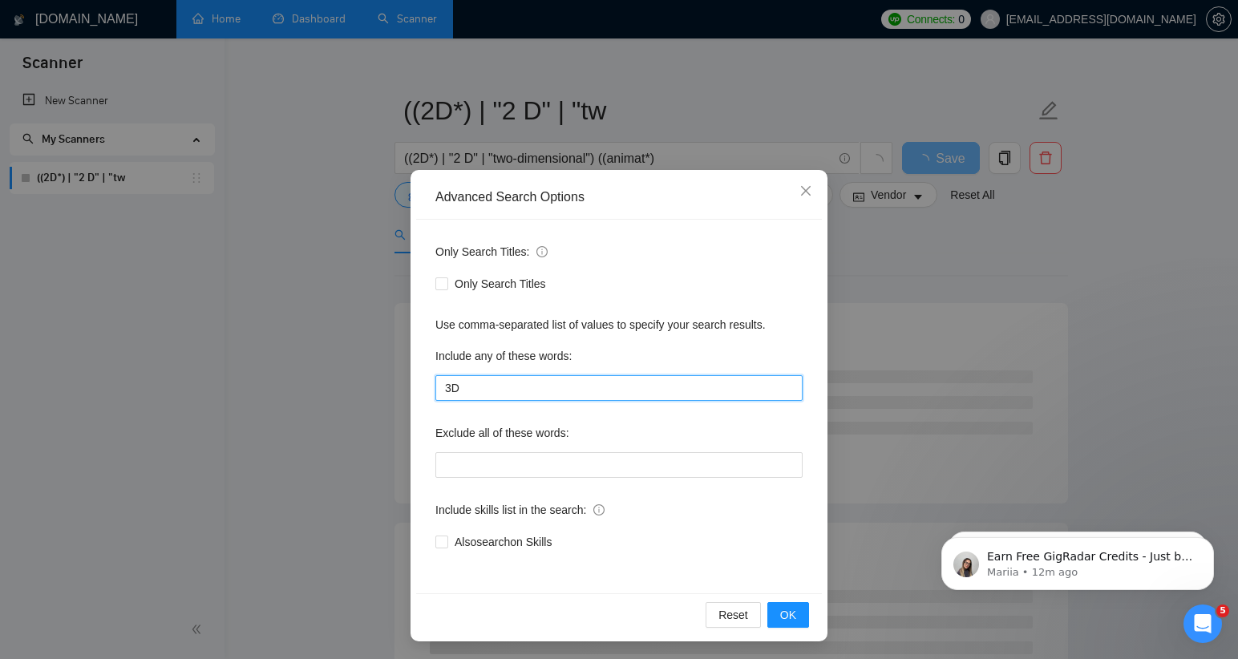
type input "3"
click at [473, 390] on input "text" at bounding box center [618, 388] width 367 height 26
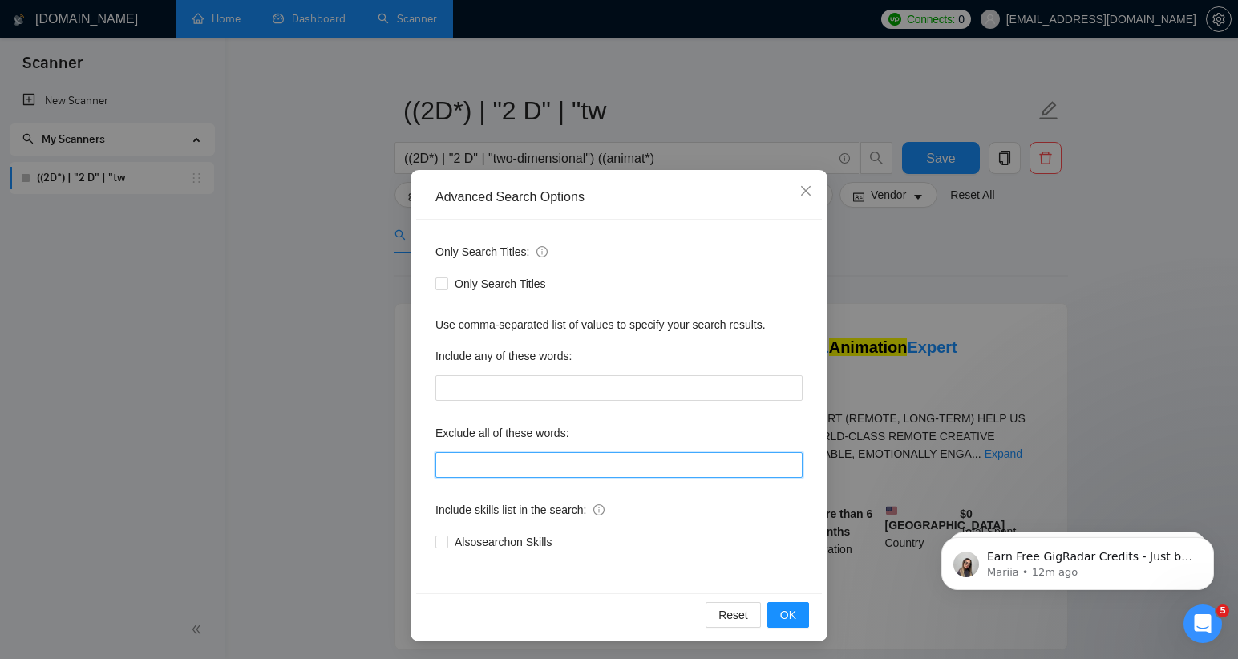
click at [489, 459] on input "text" at bounding box center [618, 465] width 367 height 26
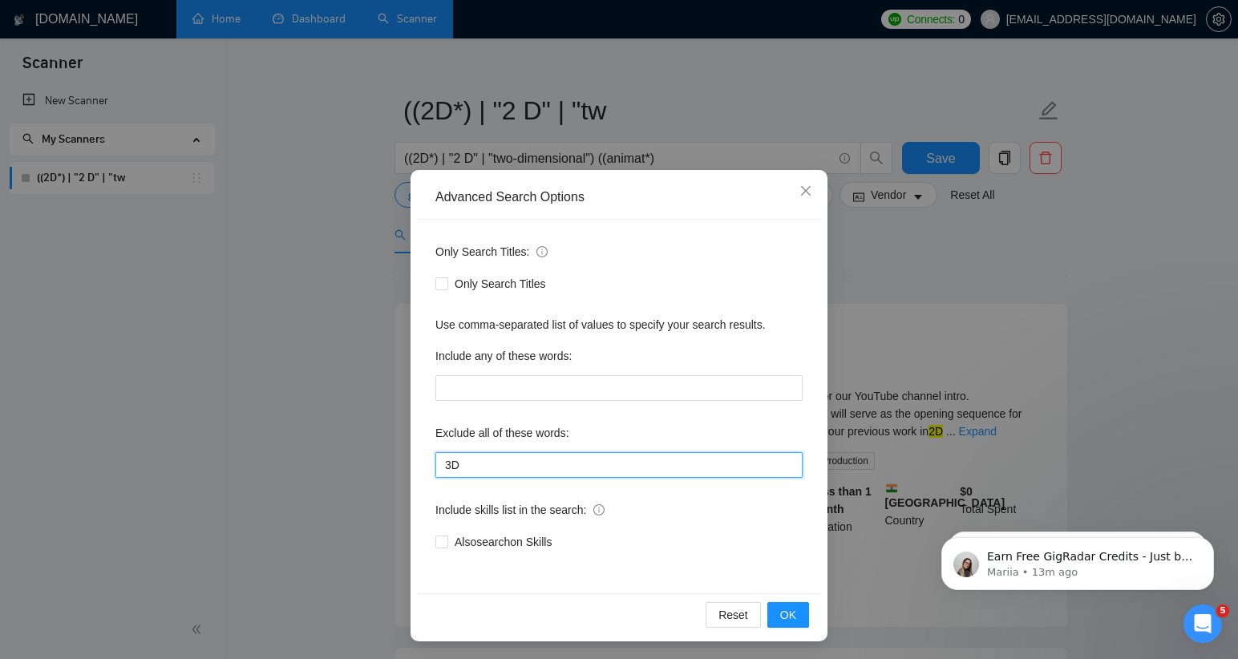
drag, startPoint x: 471, startPoint y: 467, endPoint x: 441, endPoint y: 466, distance: 30.5
click at [441, 466] on input "3D" at bounding box center [618, 465] width 367 height 26
paste input "d, "3 d", "three-dimensional", "three dimensional""
type input "3d, "3 d", "three-dimensional", "three dimensional""
click at [786, 617] on span "OK" at bounding box center [788, 615] width 16 height 18
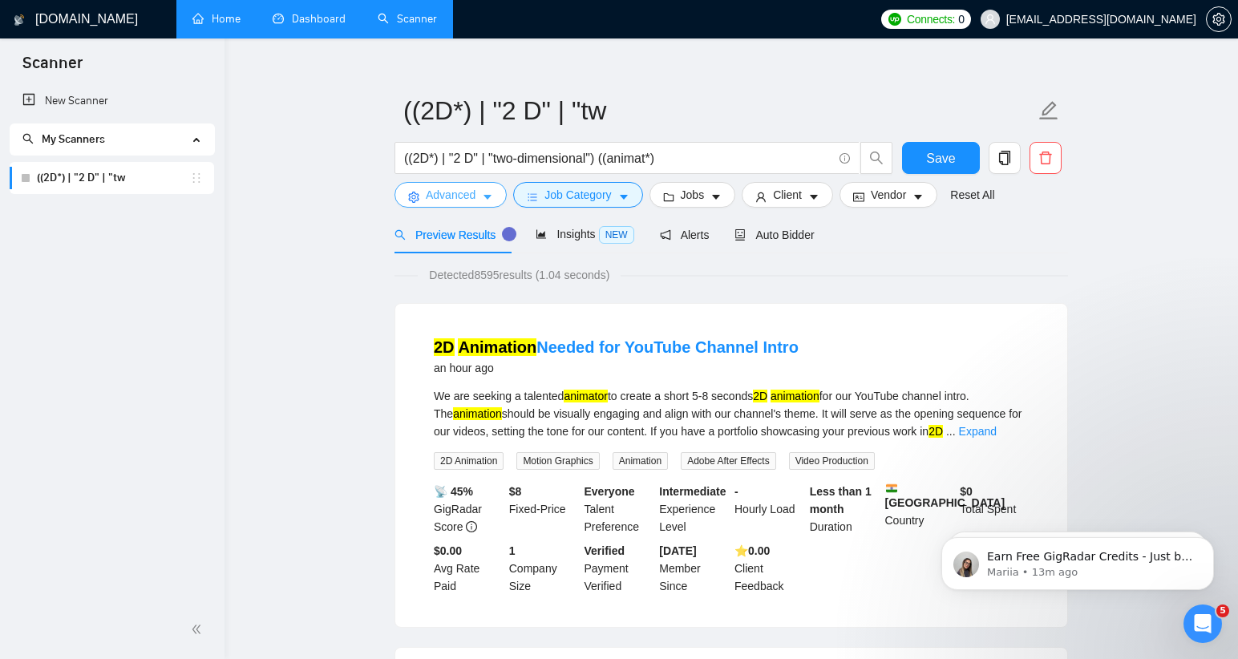
scroll to position [0, 0]
click at [721, 195] on icon "caret-down" at bounding box center [715, 197] width 11 height 11
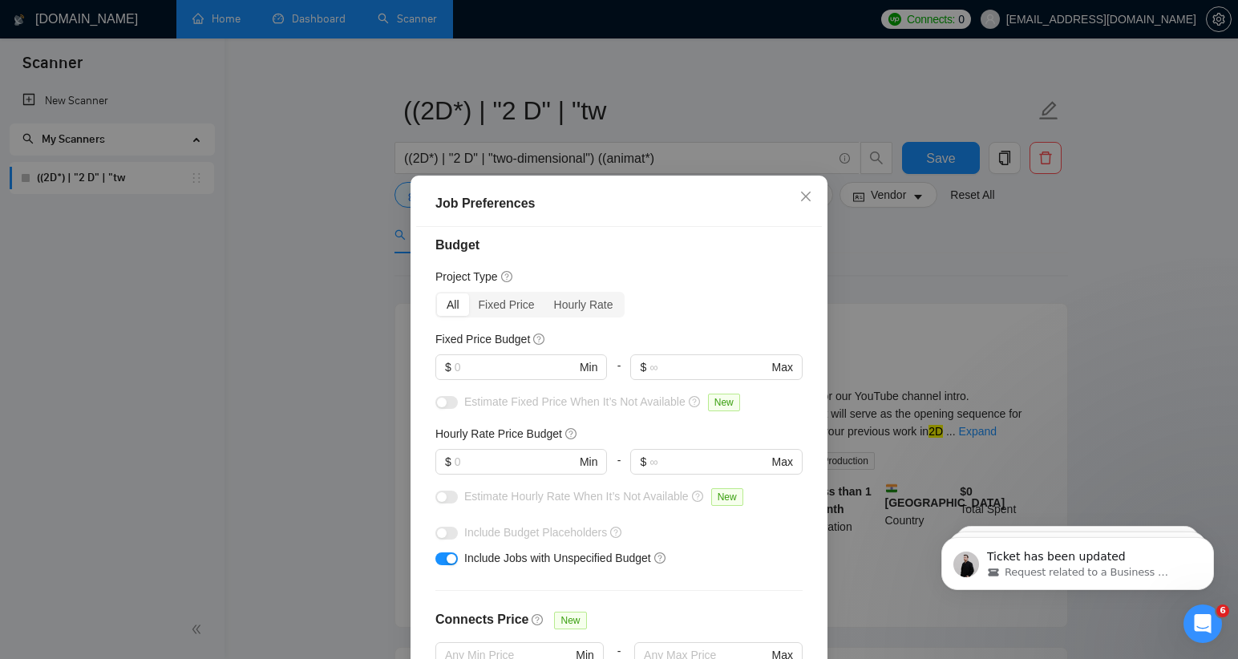
scroll to position [10, 0]
click at [493, 371] on input "text" at bounding box center [514, 368] width 121 height 18
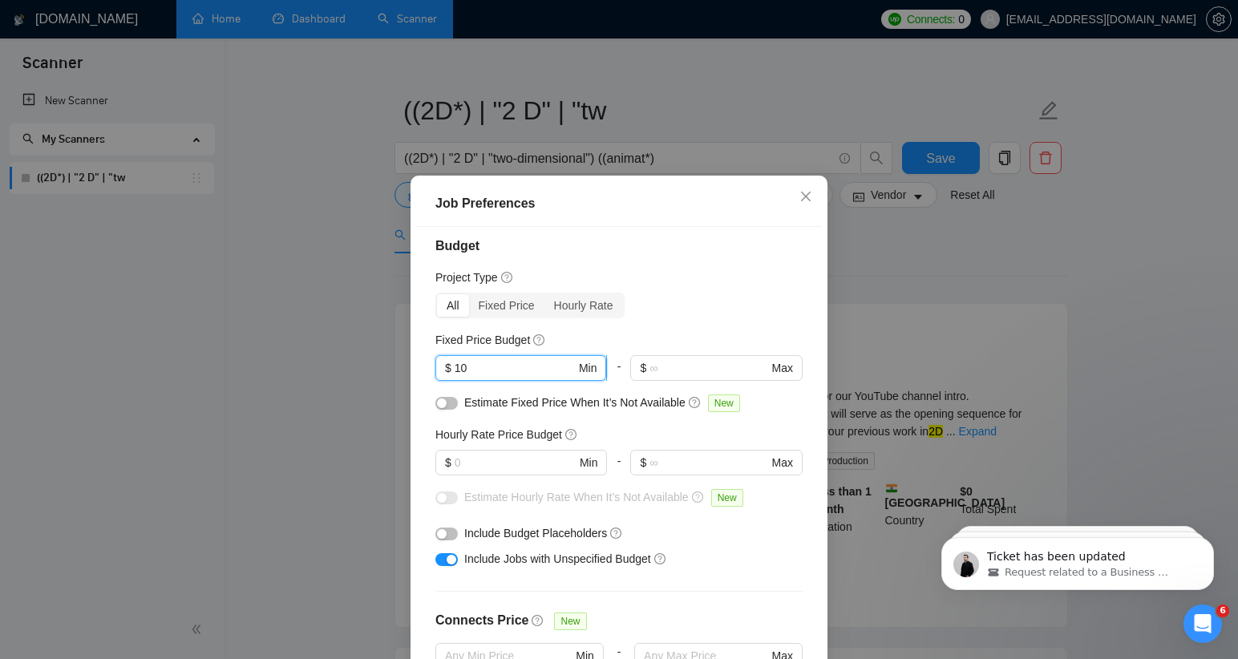
type input "1"
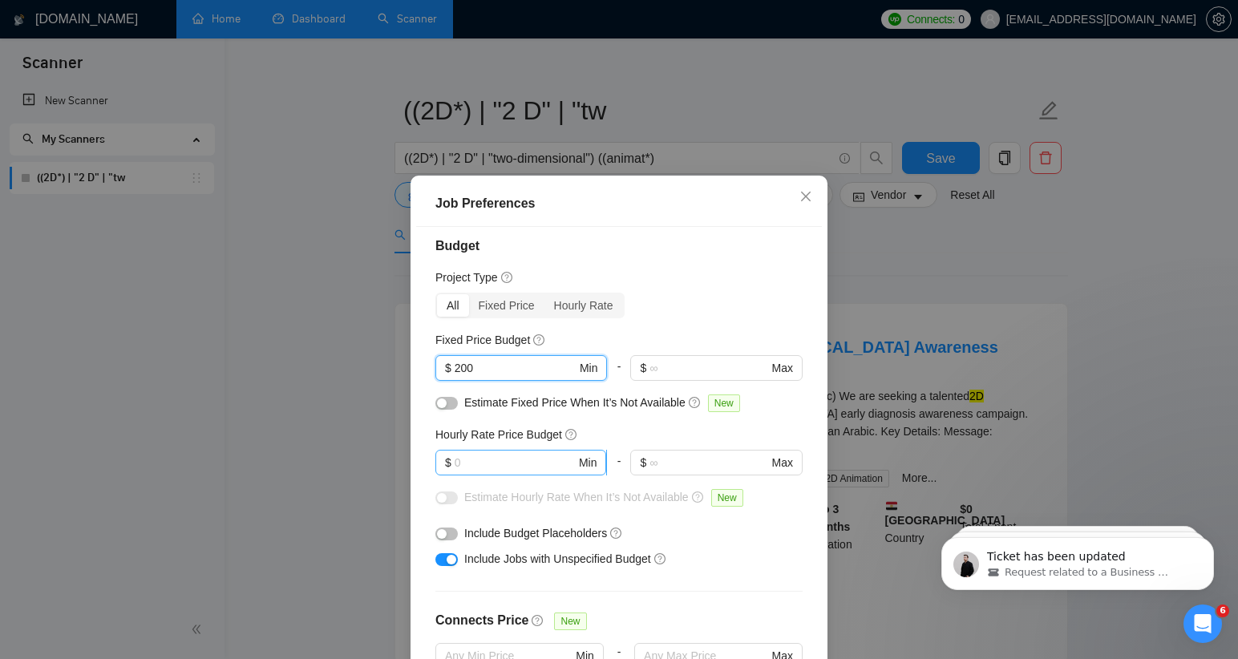
type input "200"
click at [503, 464] on input "text" at bounding box center [514, 463] width 121 height 18
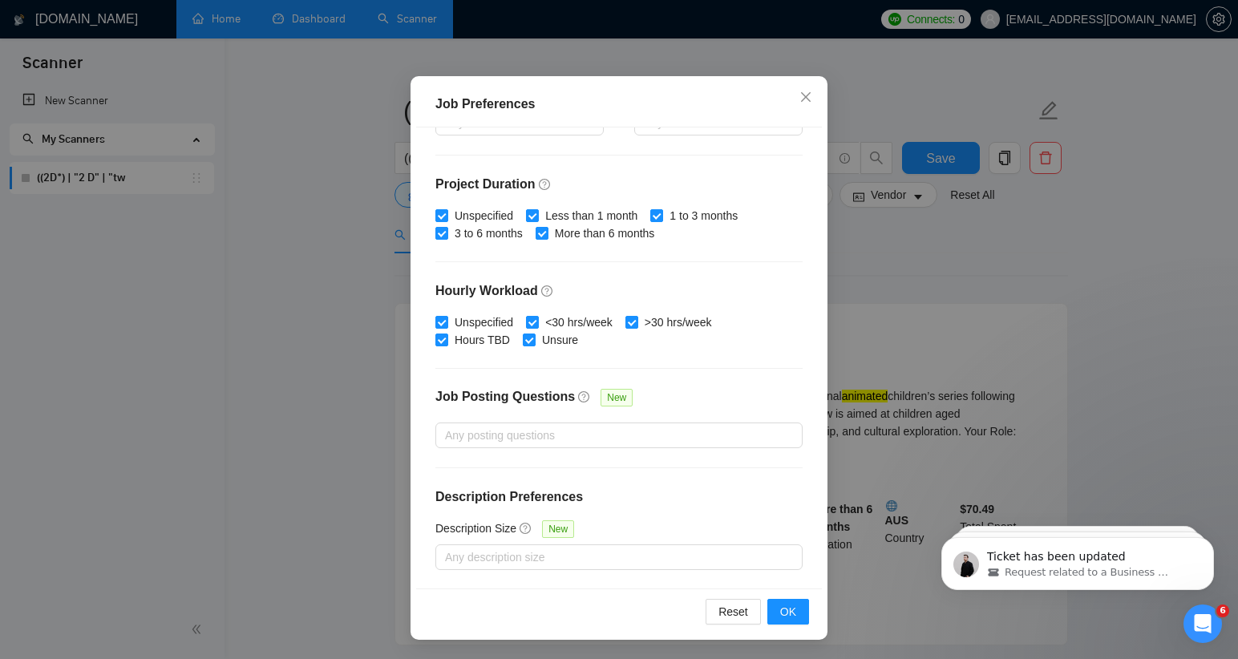
scroll to position [31, 0]
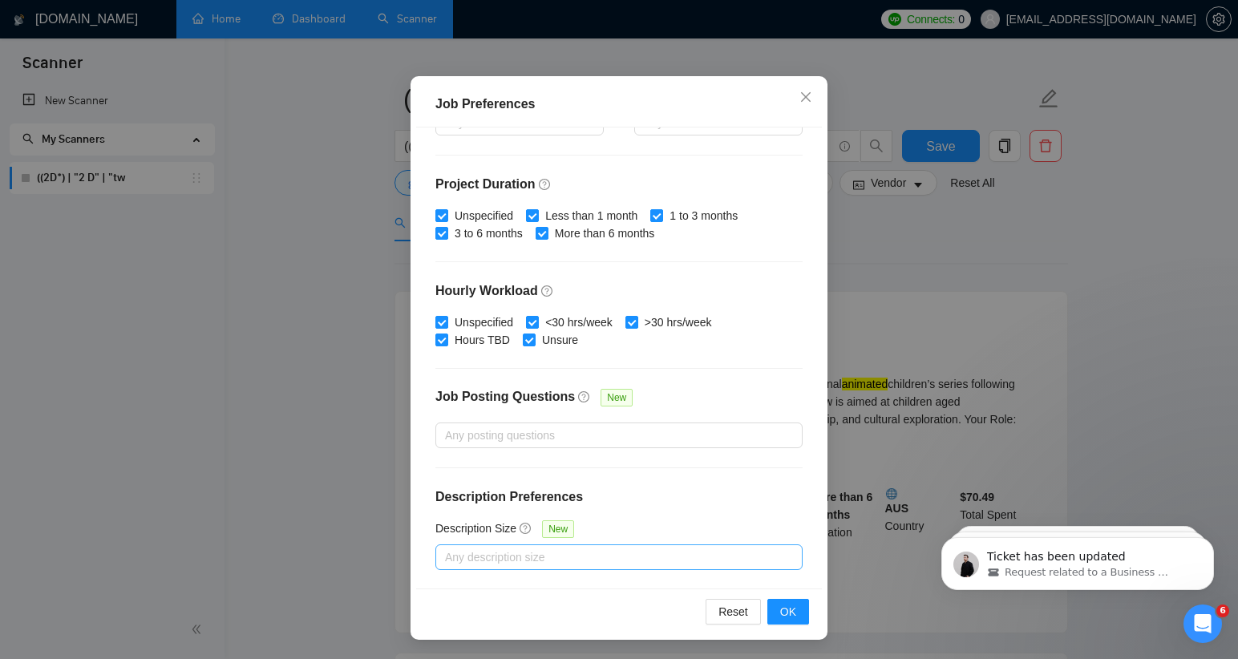
click at [503, 556] on div at bounding box center [610, 556] width 343 height 19
type input "10"
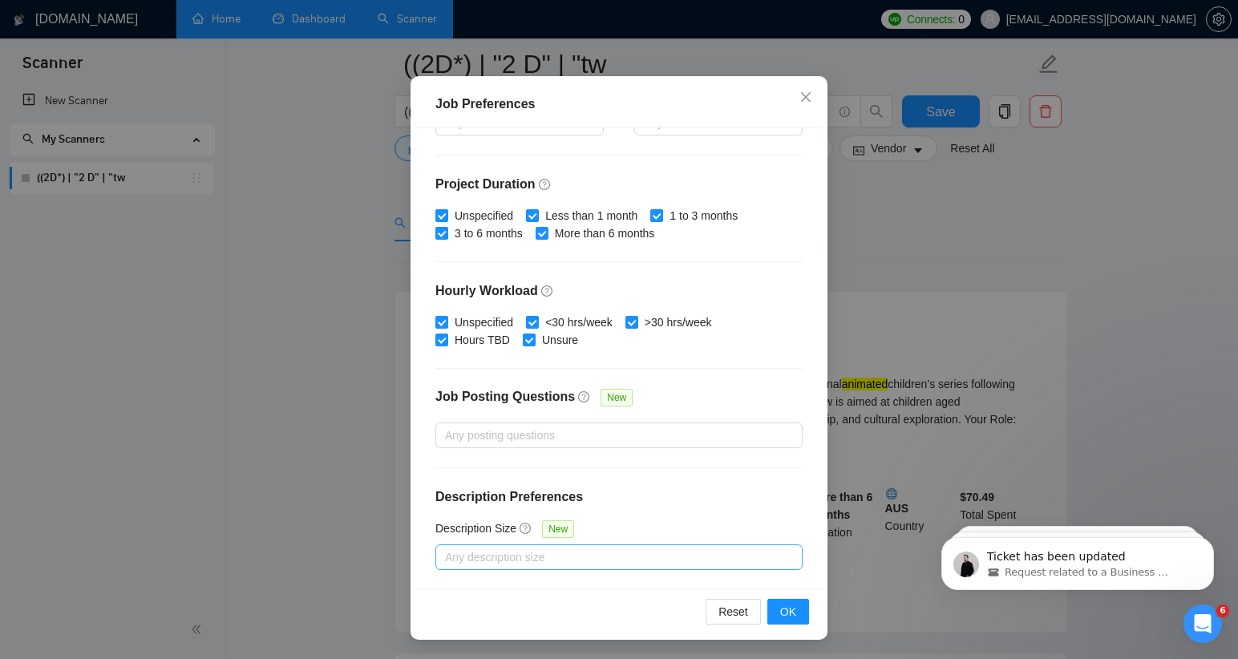
scroll to position [75, 0]
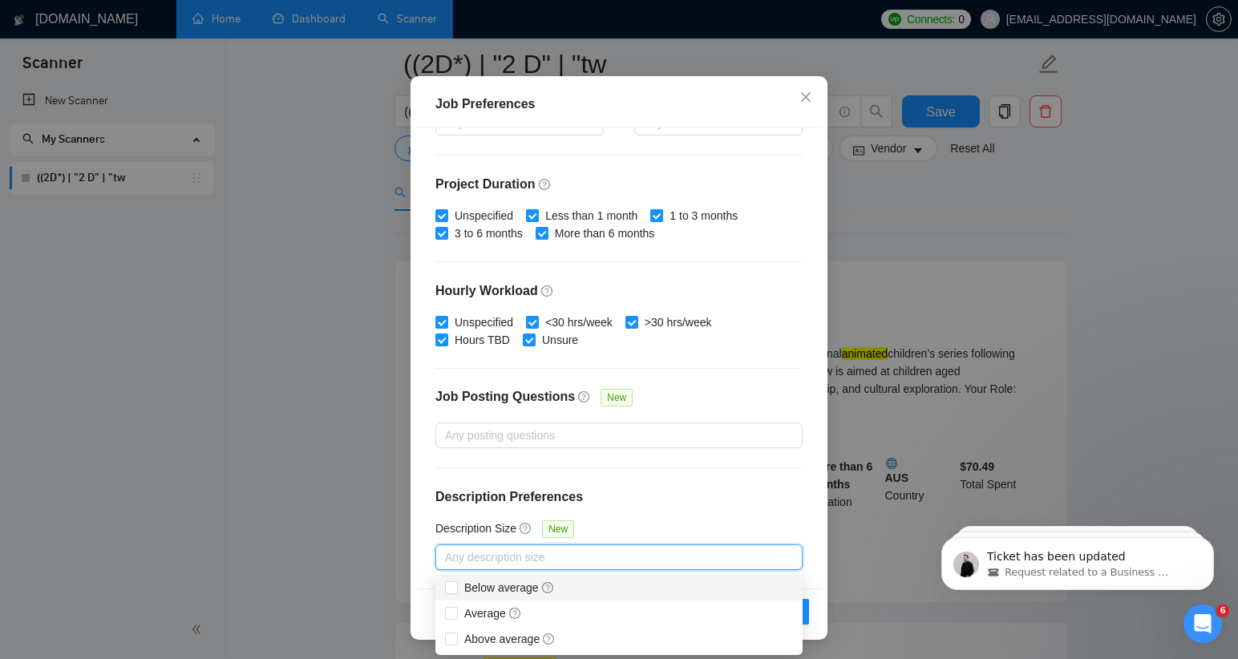
click at [671, 507] on div "Budget Project Type All Fixed Price Hourly Rate Fixed Price Budget $ 200 Min - …" at bounding box center [619, 357] width 406 height 461
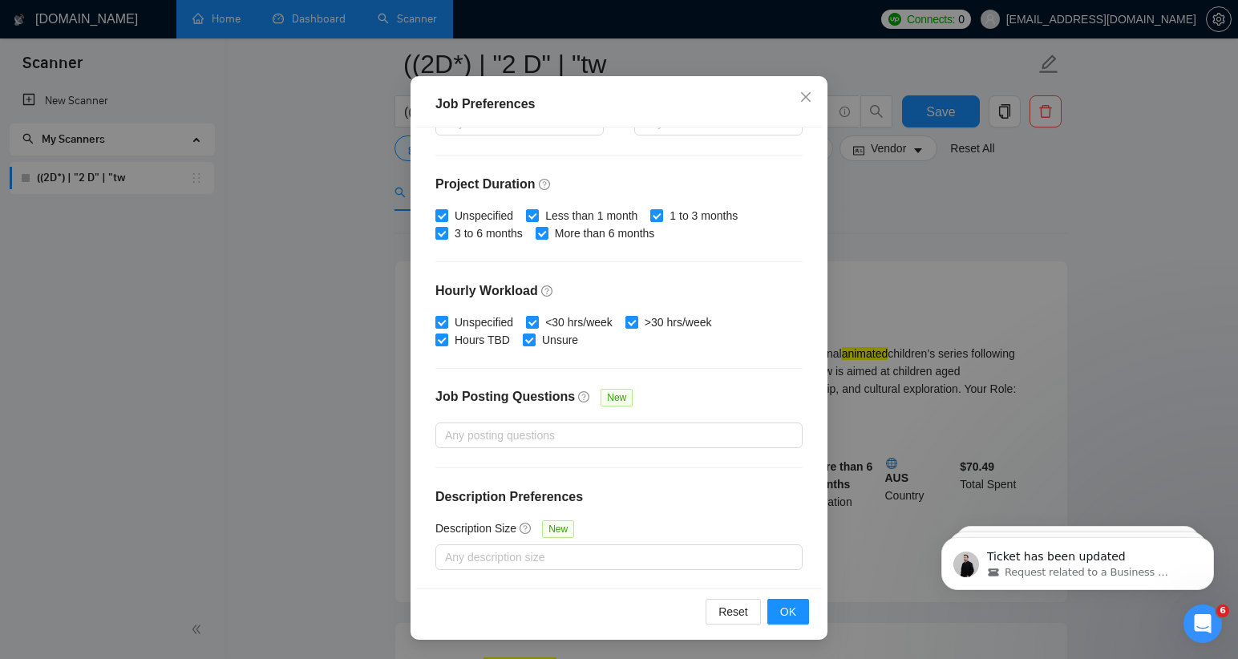
scroll to position [438, 0]
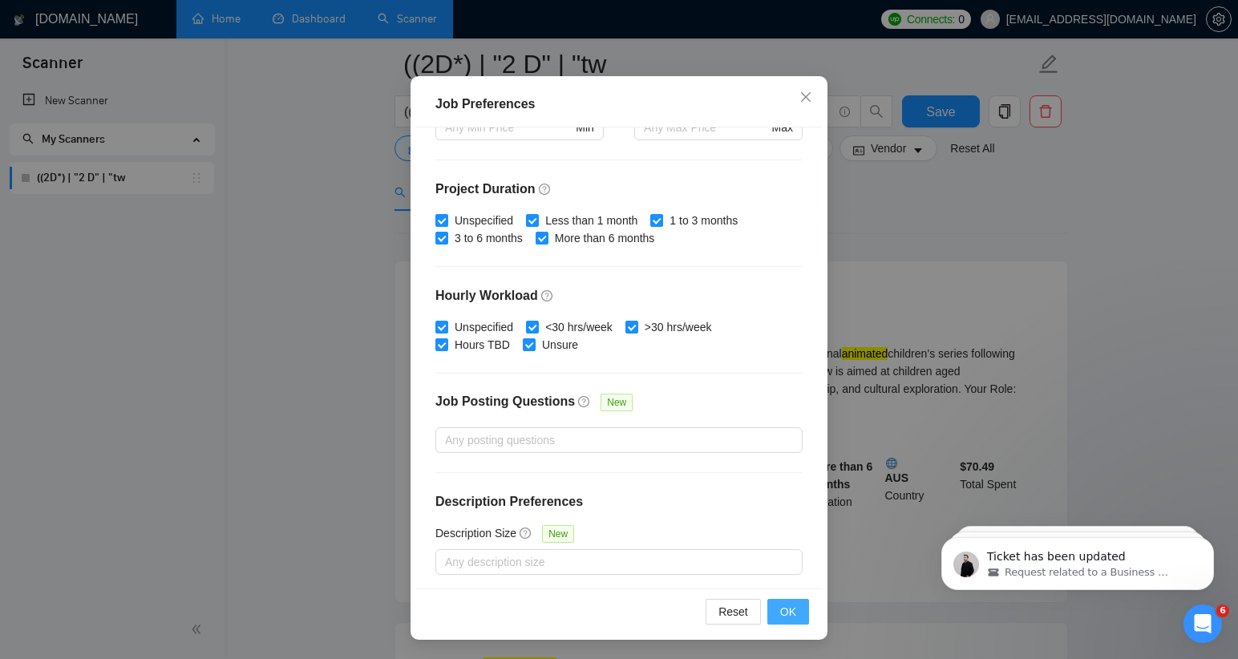
click at [785, 611] on span "OK" at bounding box center [788, 612] width 16 height 18
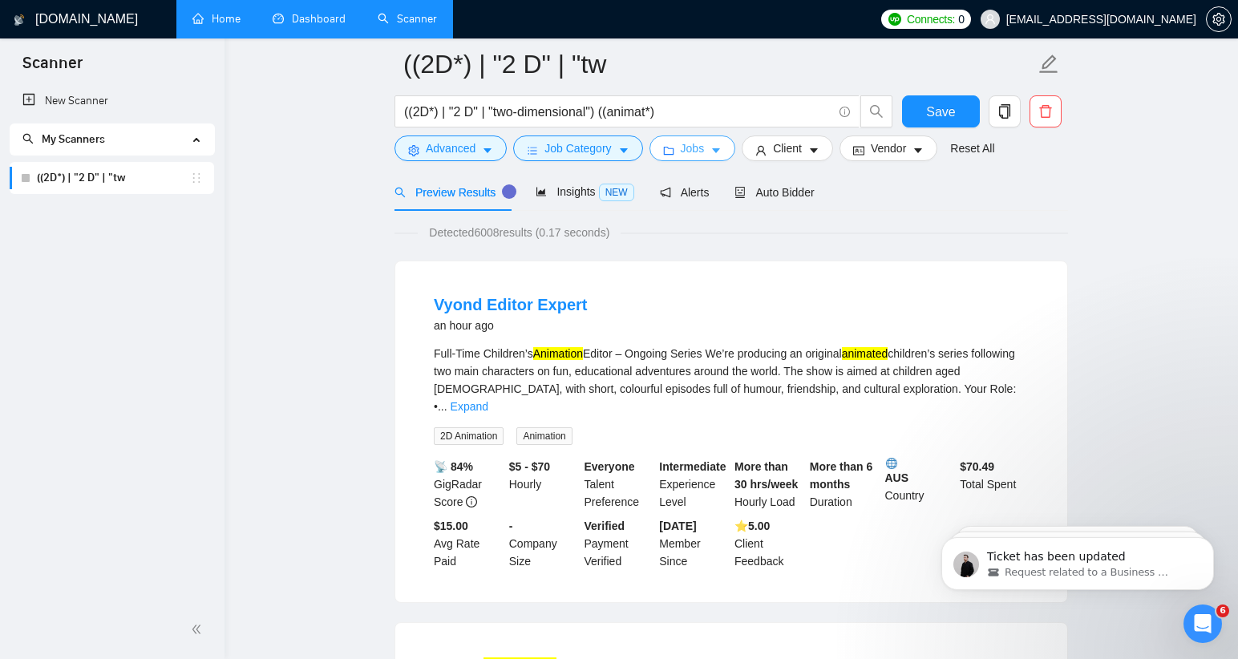
scroll to position [0, 0]
click at [819, 147] on icon "caret-down" at bounding box center [813, 150] width 11 height 11
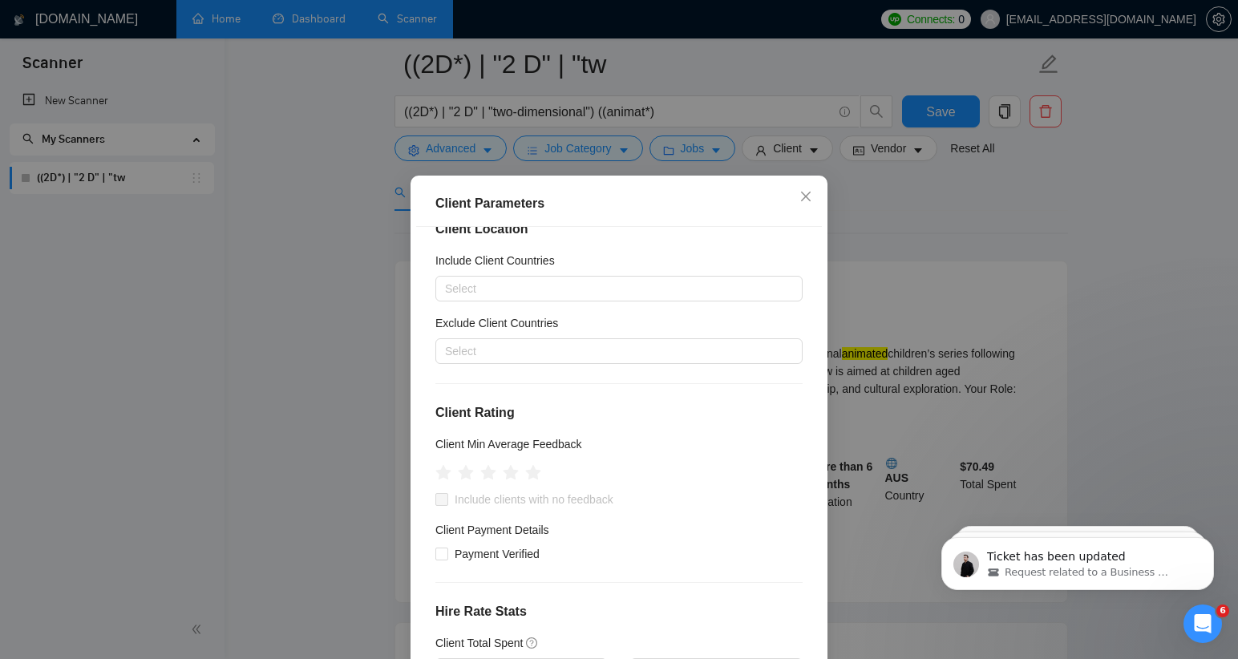
scroll to position [32, 0]
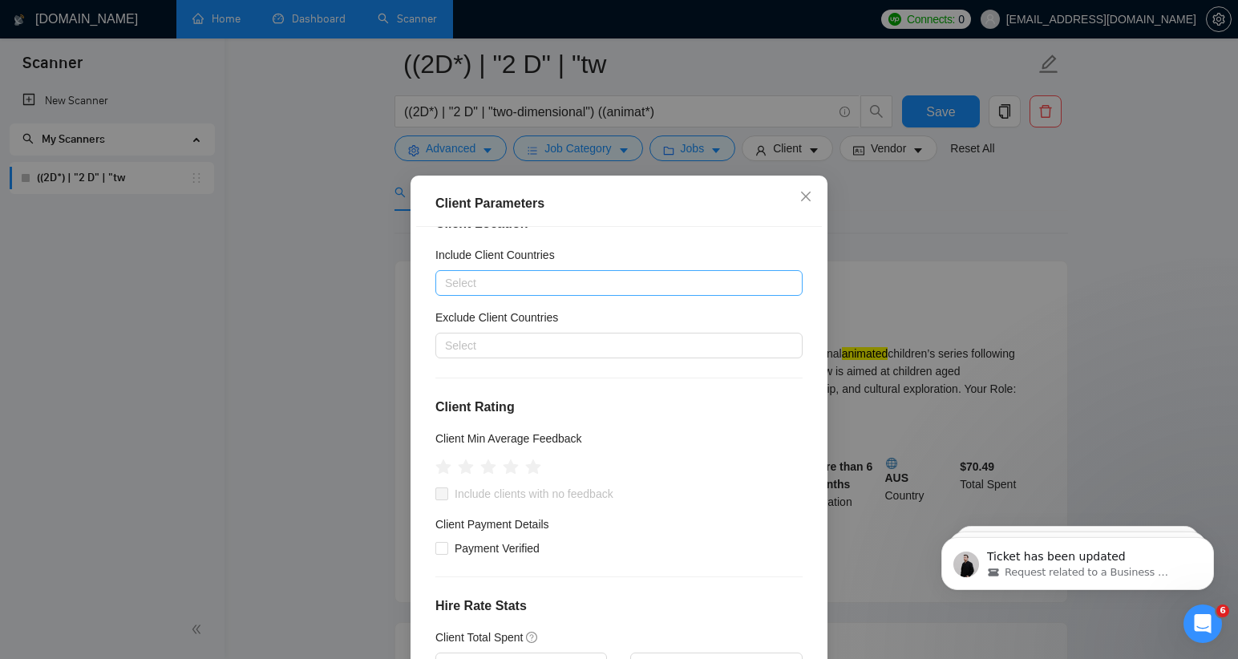
click at [613, 273] on div at bounding box center [610, 282] width 343 height 19
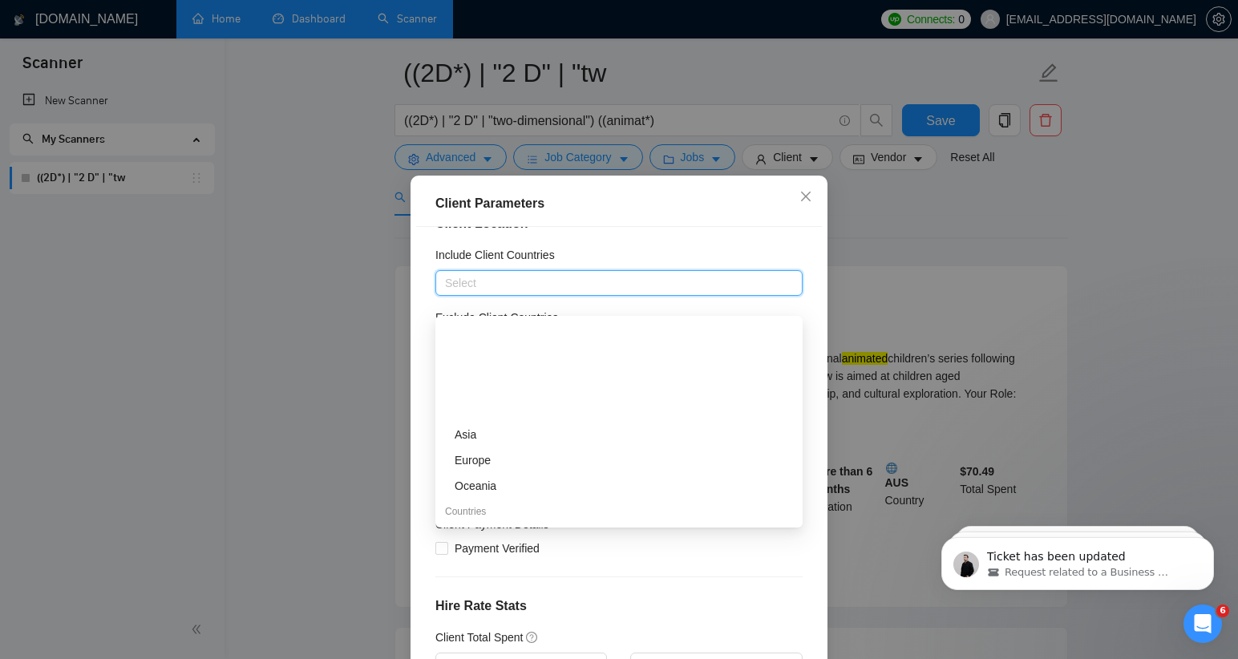
scroll to position [115, 0]
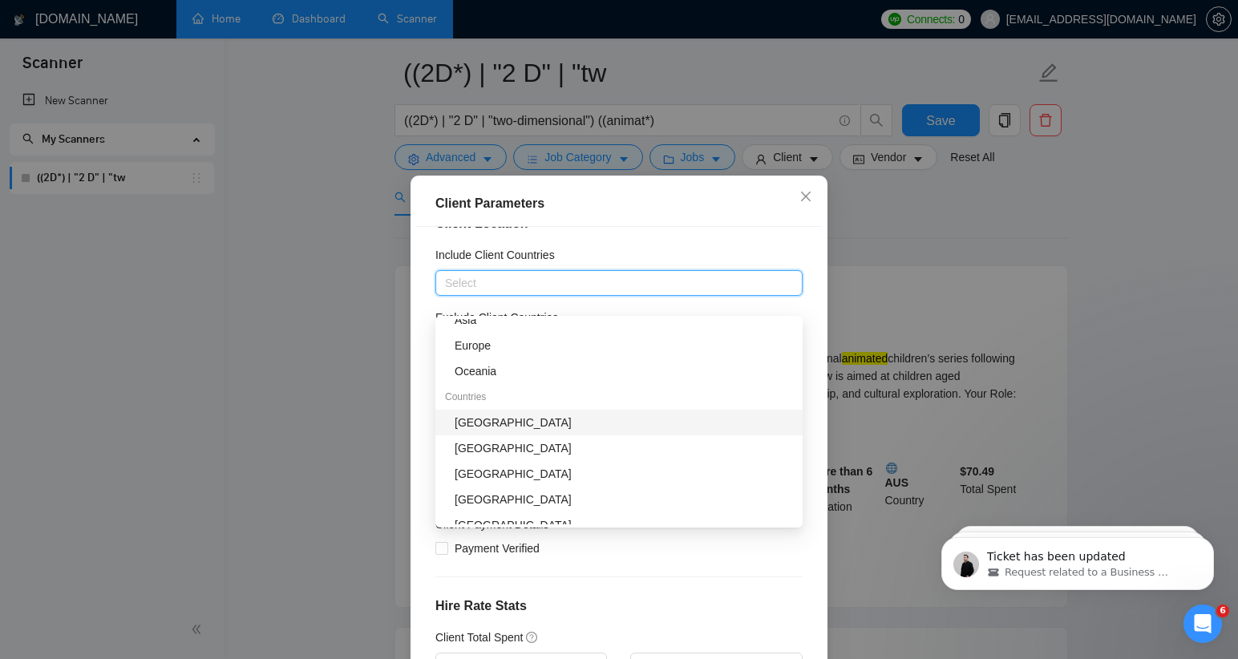
click at [631, 424] on div "[GEOGRAPHIC_DATA]" at bounding box center [623, 423] width 338 height 18
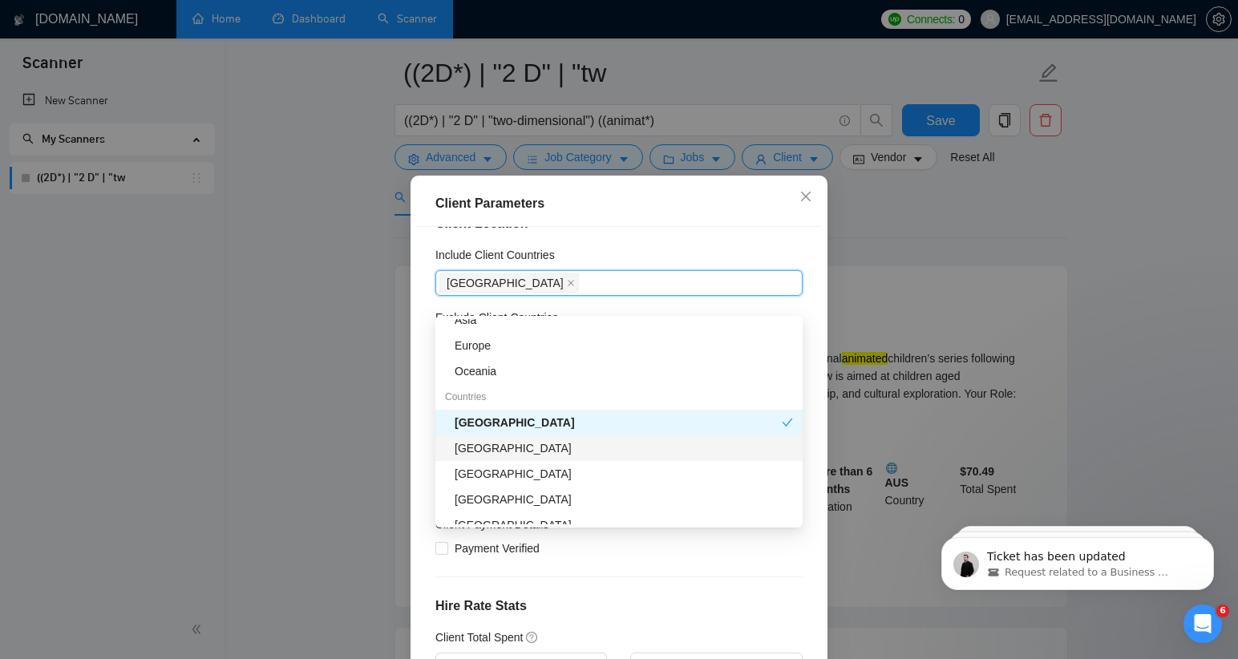
click at [547, 449] on div "[GEOGRAPHIC_DATA]" at bounding box center [623, 448] width 338 height 18
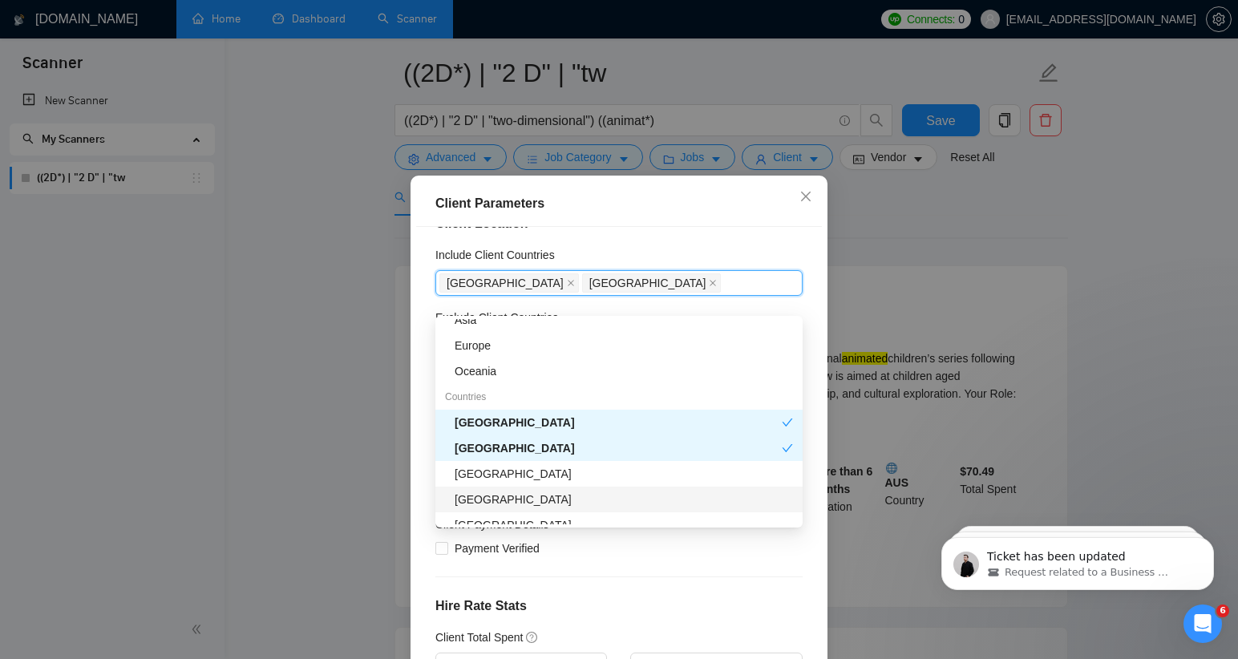
click at [515, 500] on div "[GEOGRAPHIC_DATA]" at bounding box center [623, 500] width 338 height 18
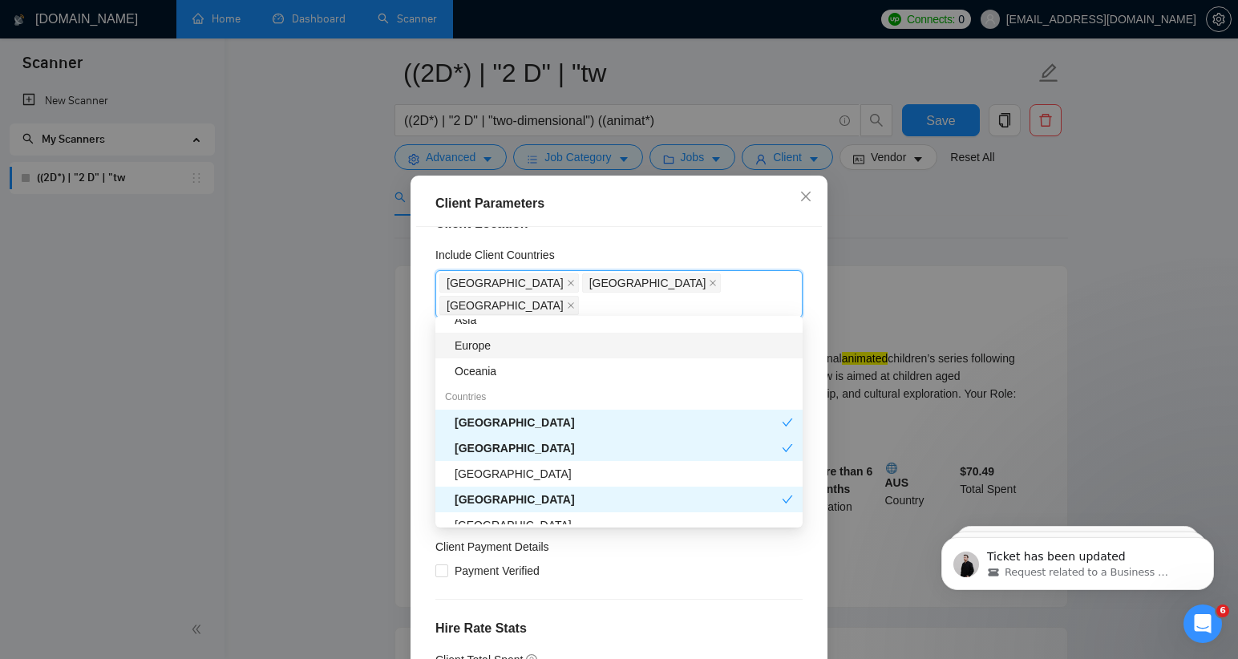
click at [518, 345] on div "Europe" at bounding box center [623, 346] width 338 height 18
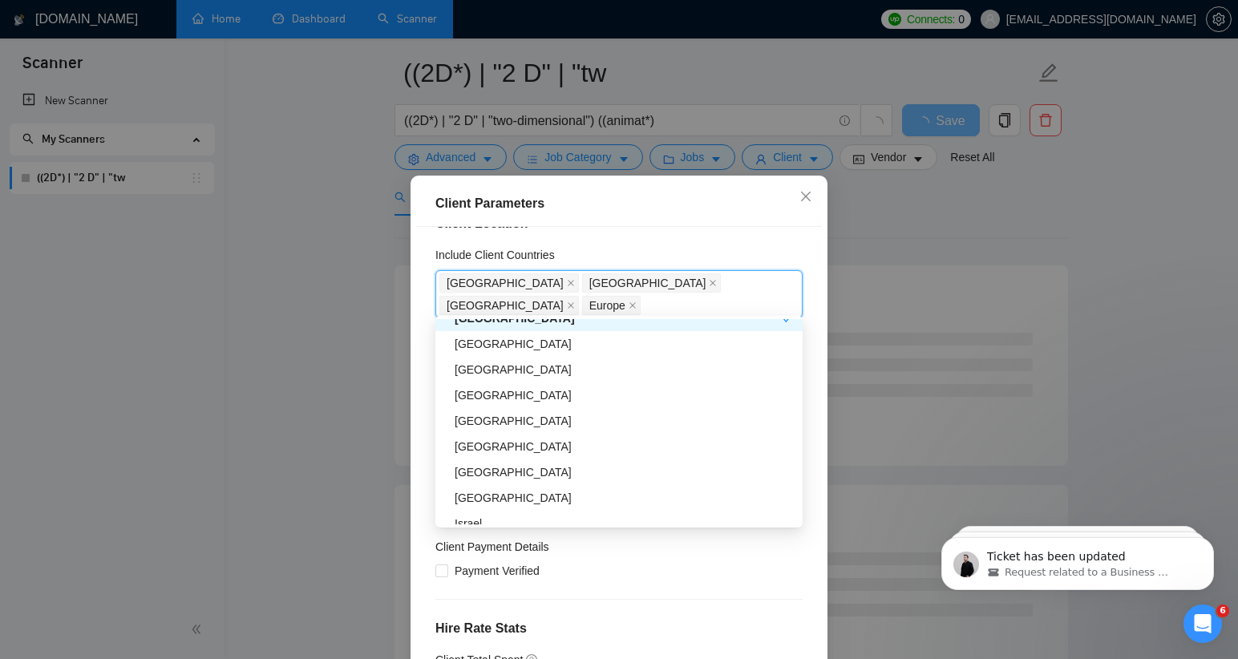
scroll to position [297, 0]
click at [573, 422] on div "[GEOGRAPHIC_DATA]" at bounding box center [623, 420] width 338 height 18
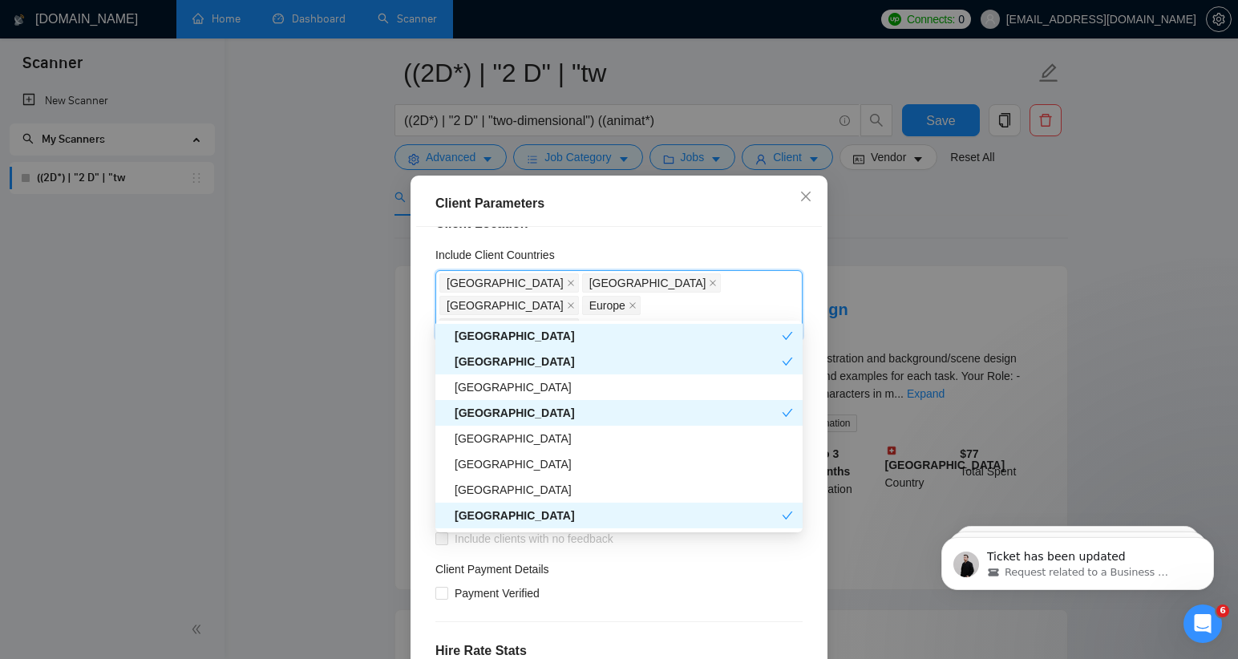
scroll to position [205, 0]
click at [503, 441] on div "[GEOGRAPHIC_DATA]" at bounding box center [623, 439] width 338 height 18
click at [684, 206] on div "Client Parameters" at bounding box center [618, 203] width 367 height 19
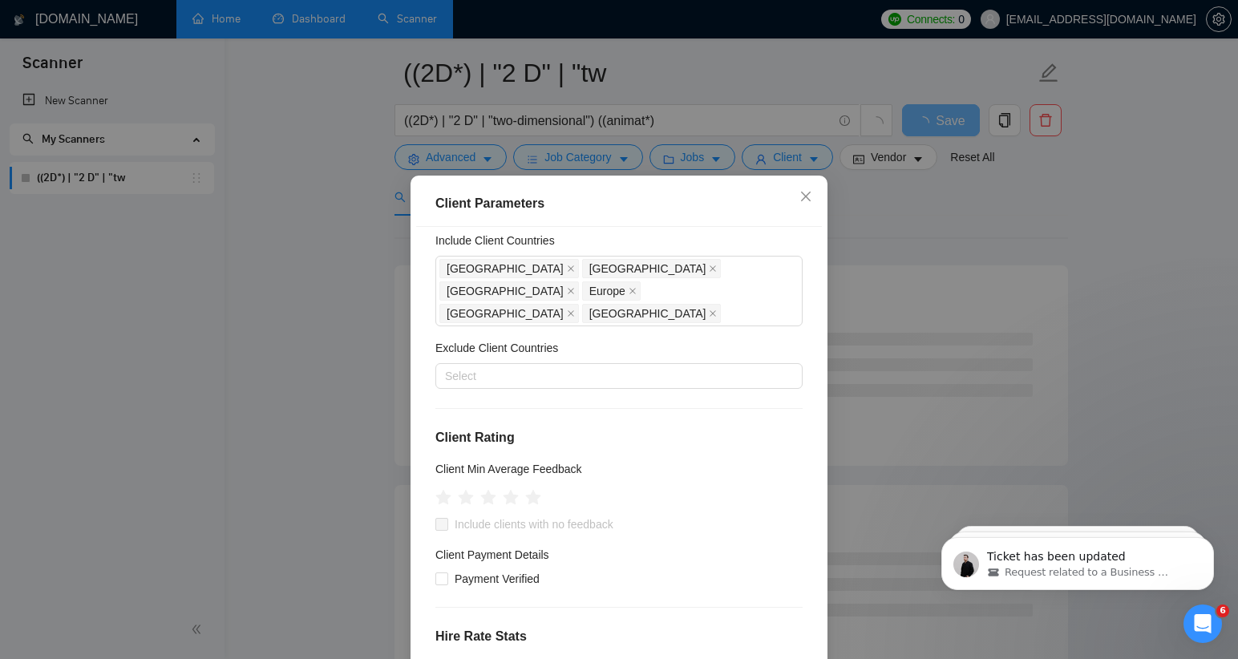
scroll to position [46, 0]
click at [598, 367] on div at bounding box center [610, 376] width 343 height 19
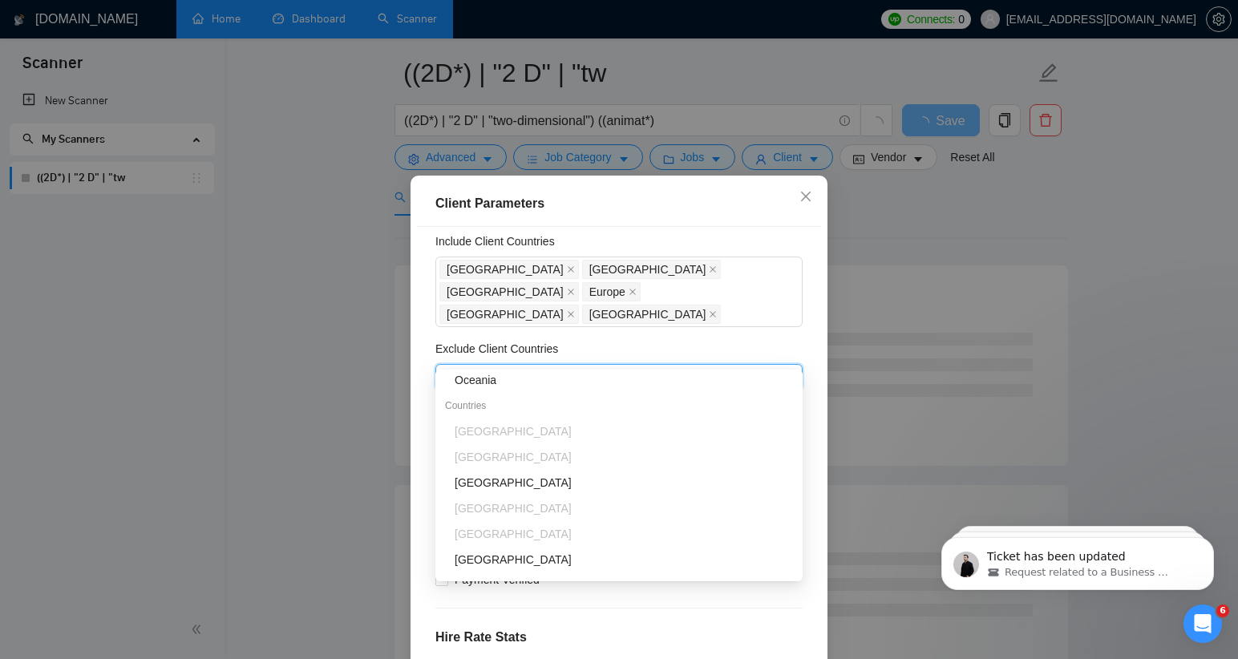
scroll to position [165, 0]
click at [492, 479] on div "[GEOGRAPHIC_DATA]" at bounding box center [623, 477] width 338 height 18
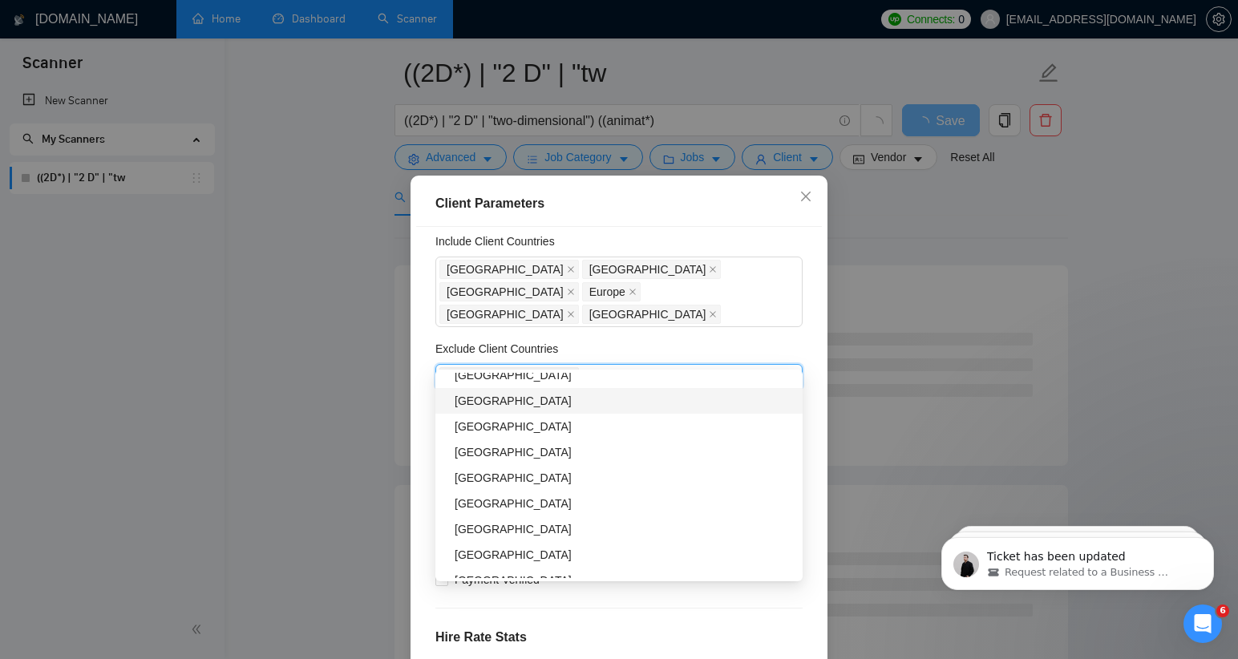
click at [567, 373] on icon "close" at bounding box center [571, 377] width 8 height 8
click at [809, 602] on div "Client Location Include Client Countries [GEOGRAPHIC_DATA] [GEOGRAPHIC_DATA] [G…" at bounding box center [619, 457] width 406 height 461
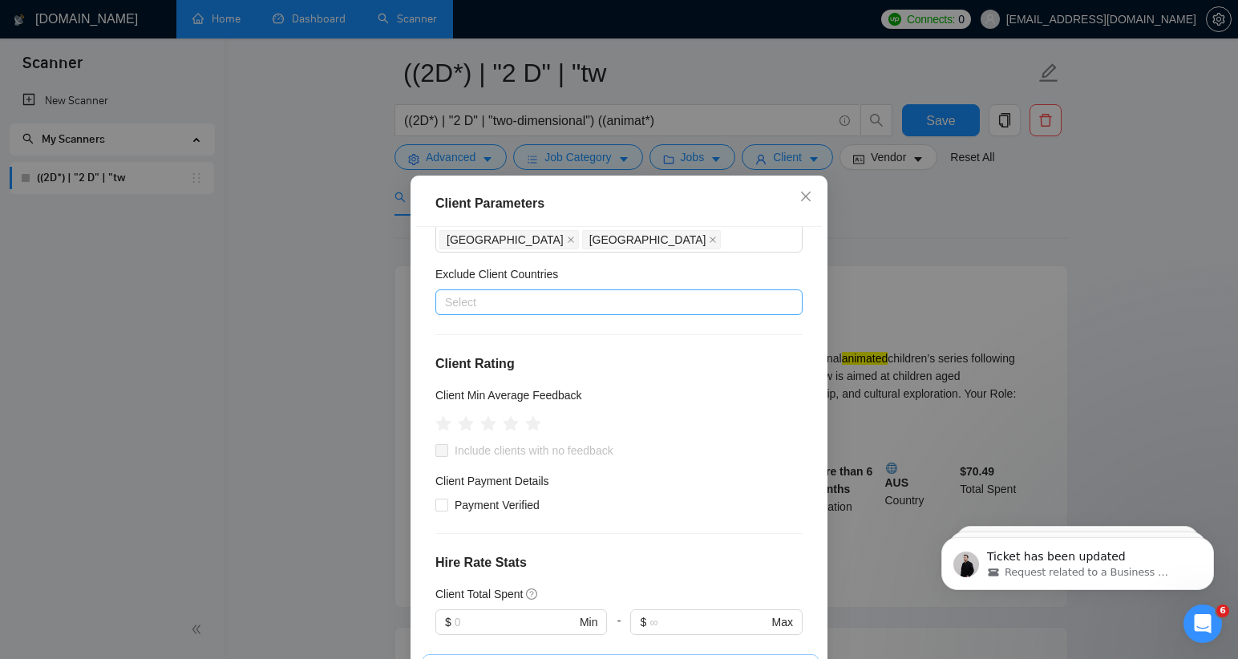
scroll to position [121, 0]
click at [508, 414] on icon "star" at bounding box center [511, 422] width 17 height 16
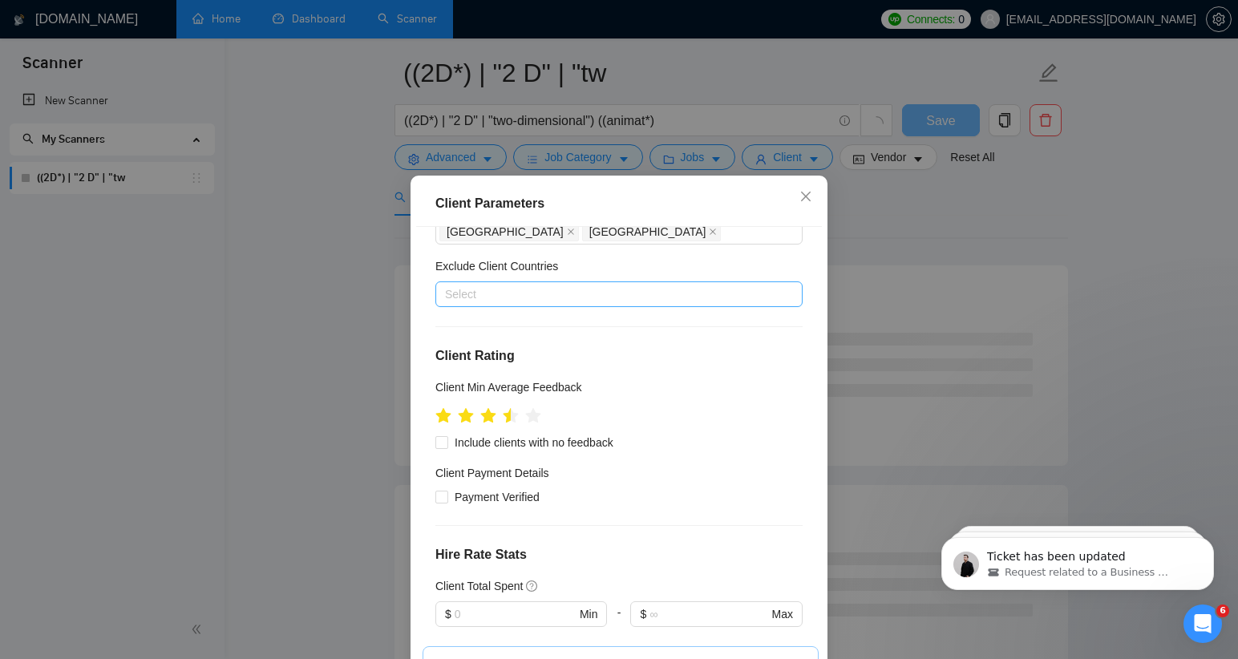
scroll to position [135, 0]
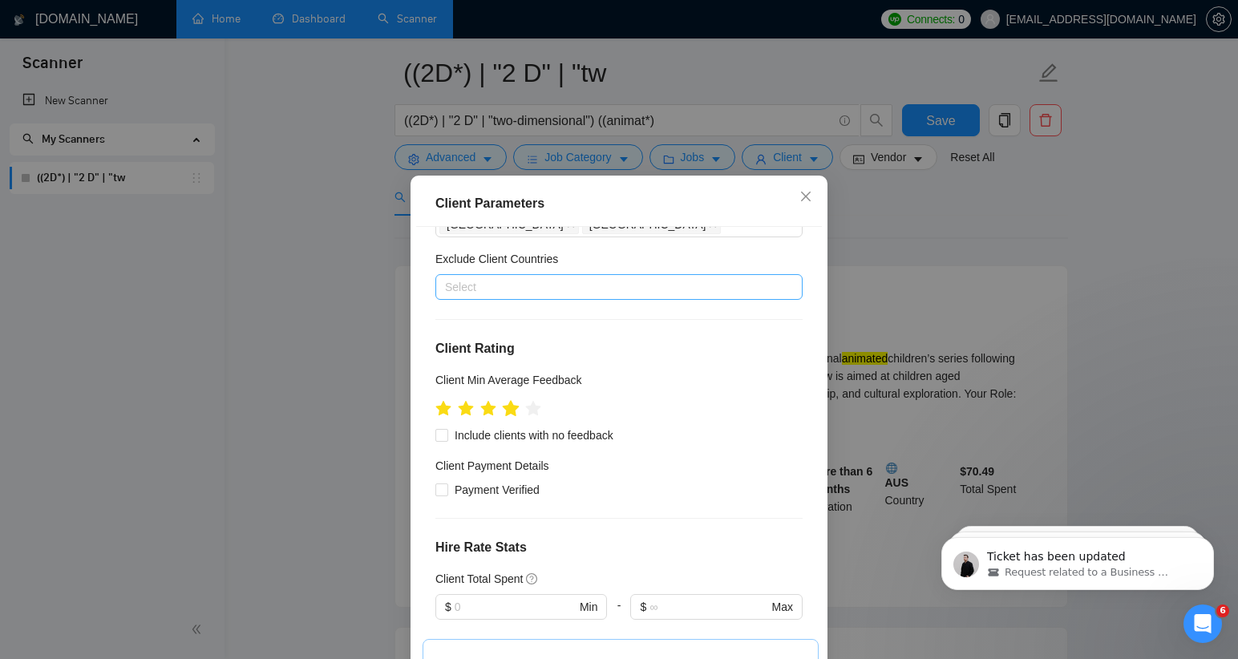
click at [516, 400] on icon "star" at bounding box center [511, 408] width 17 height 16
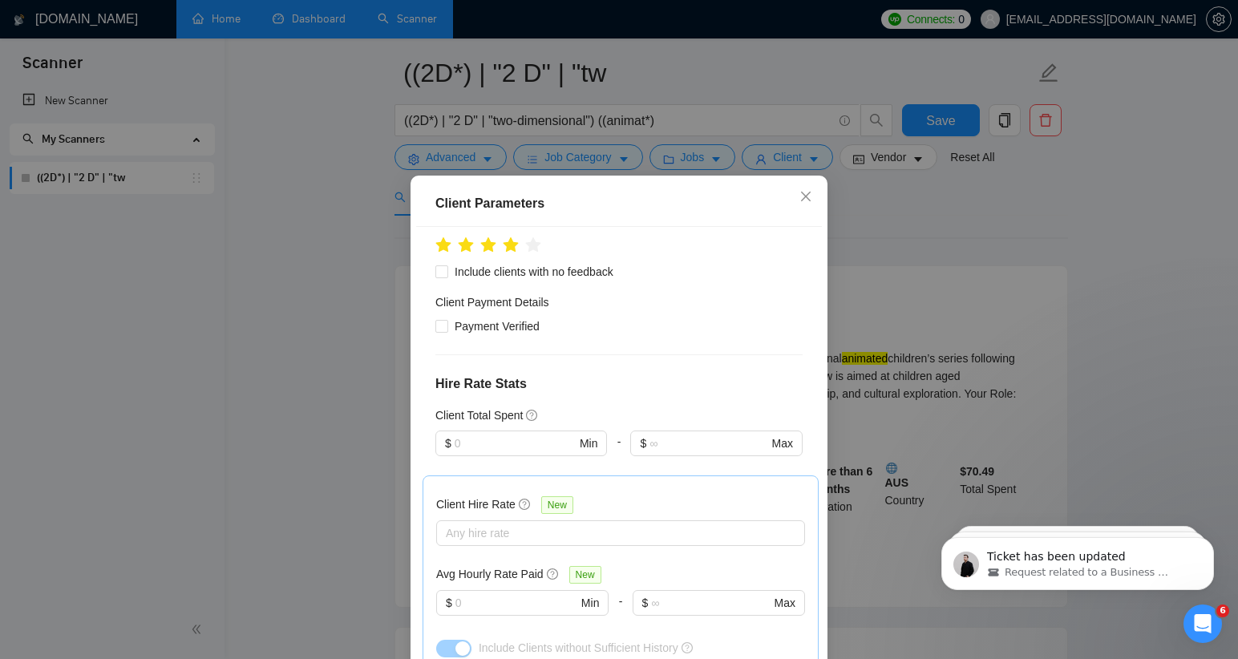
scroll to position [292, 0]
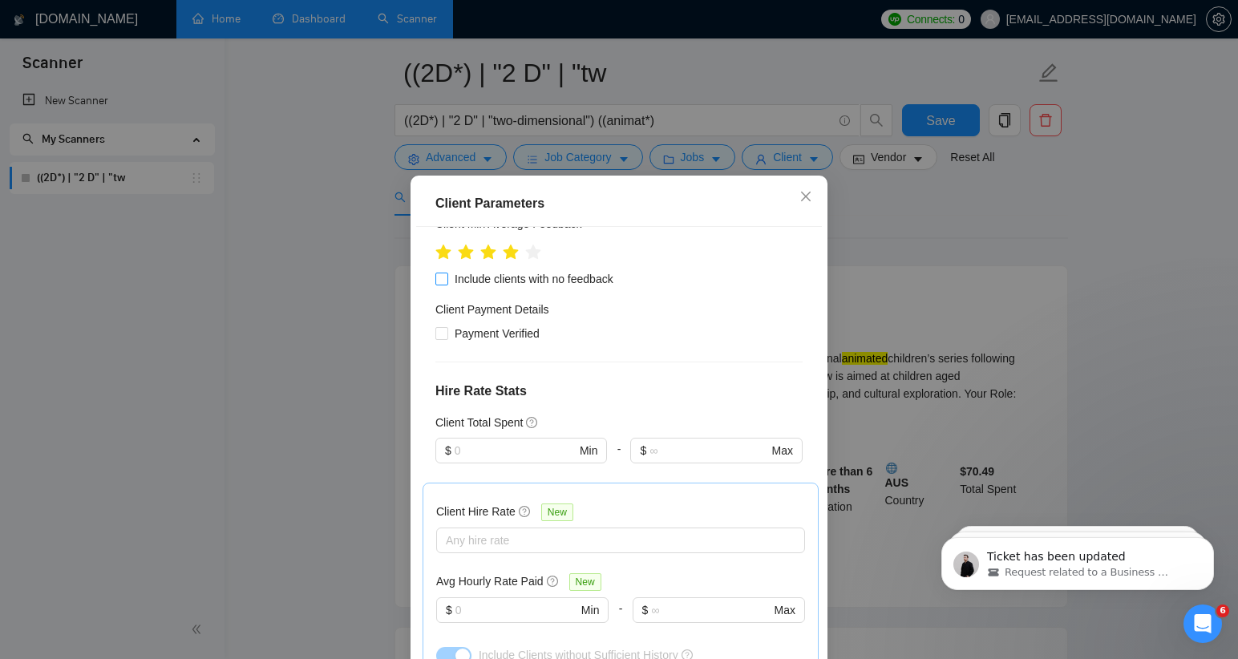
click at [448, 270] on span "Include clients with no feedback" at bounding box center [534, 279] width 172 height 18
click at [446, 273] on input "Include clients with no feedback" at bounding box center [440, 278] width 11 height 11
checkbox input "true"
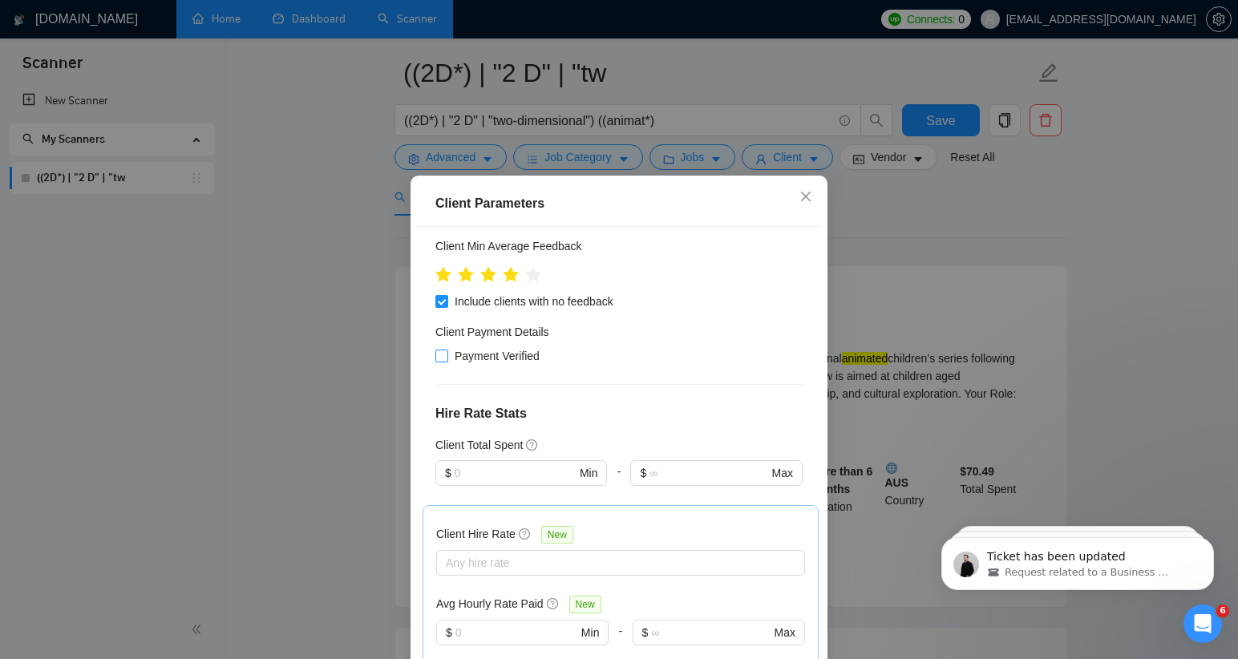
click at [443, 349] on input "Payment Verified" at bounding box center [440, 354] width 11 height 11
checkbox input "true"
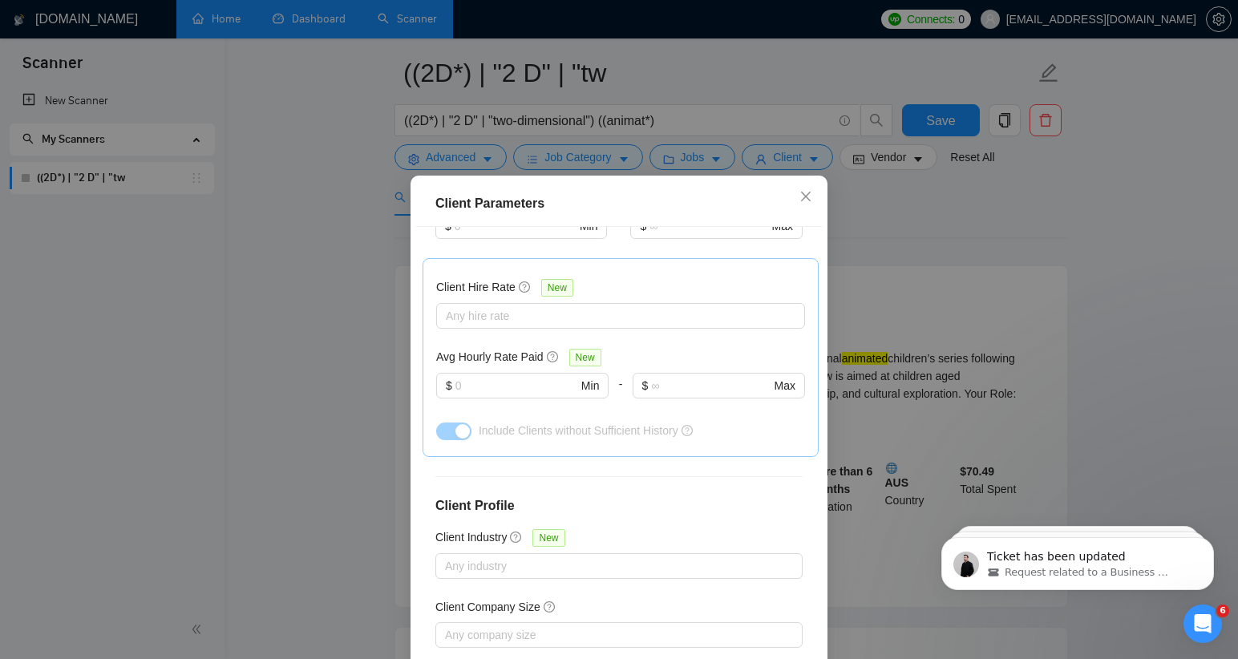
scroll to position [518, 0]
click at [631, 305] on div at bounding box center [612, 314] width 345 height 19
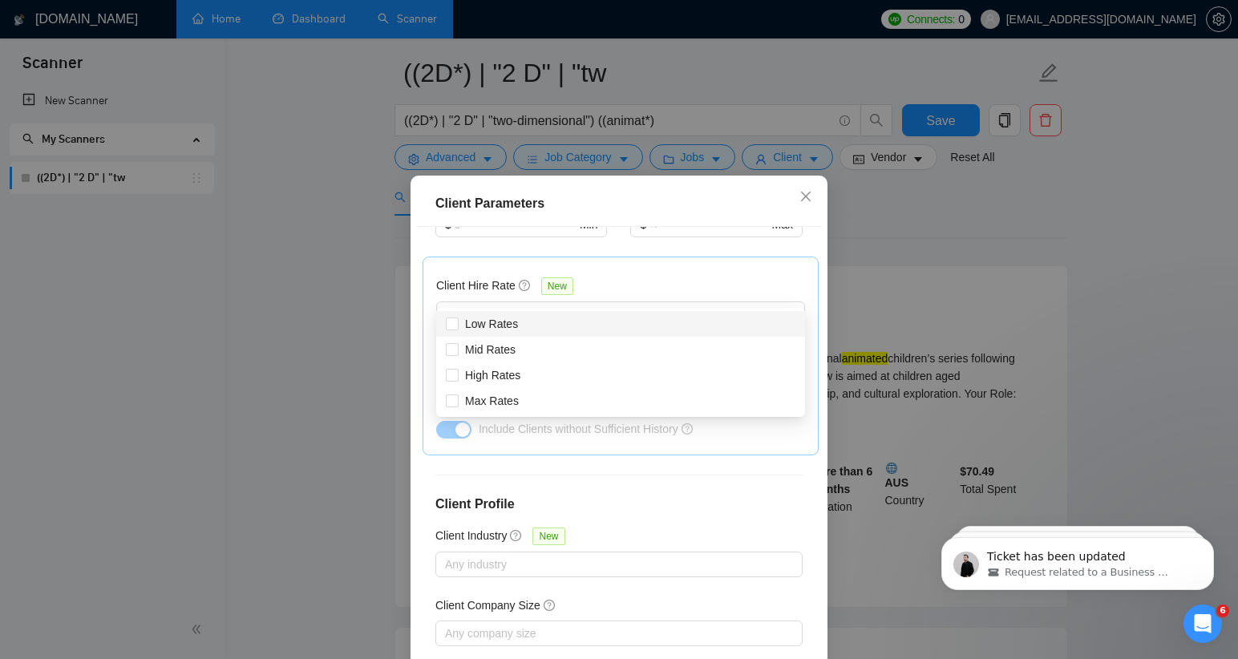
click at [703, 270] on div "Client Hire Rate New Any hire rate Avg Hourly Rate Paid New $ Min - $ Max Inclu…" at bounding box center [620, 356] width 369 height 172
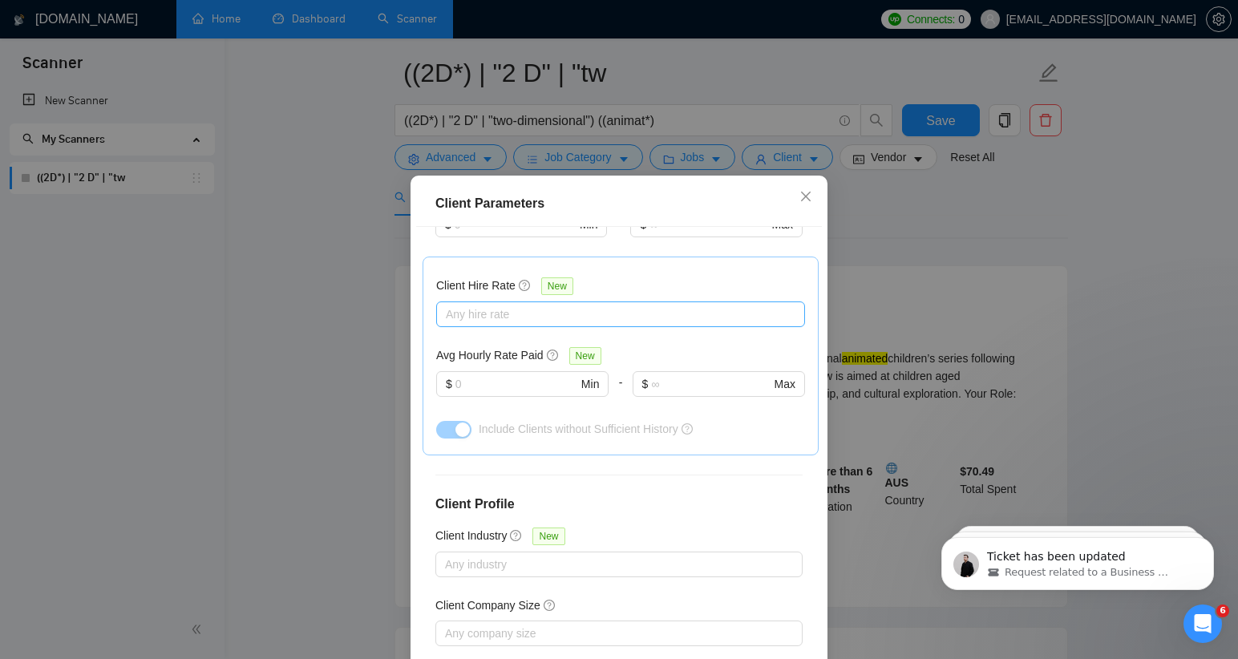
click at [613, 305] on div at bounding box center [612, 314] width 345 height 19
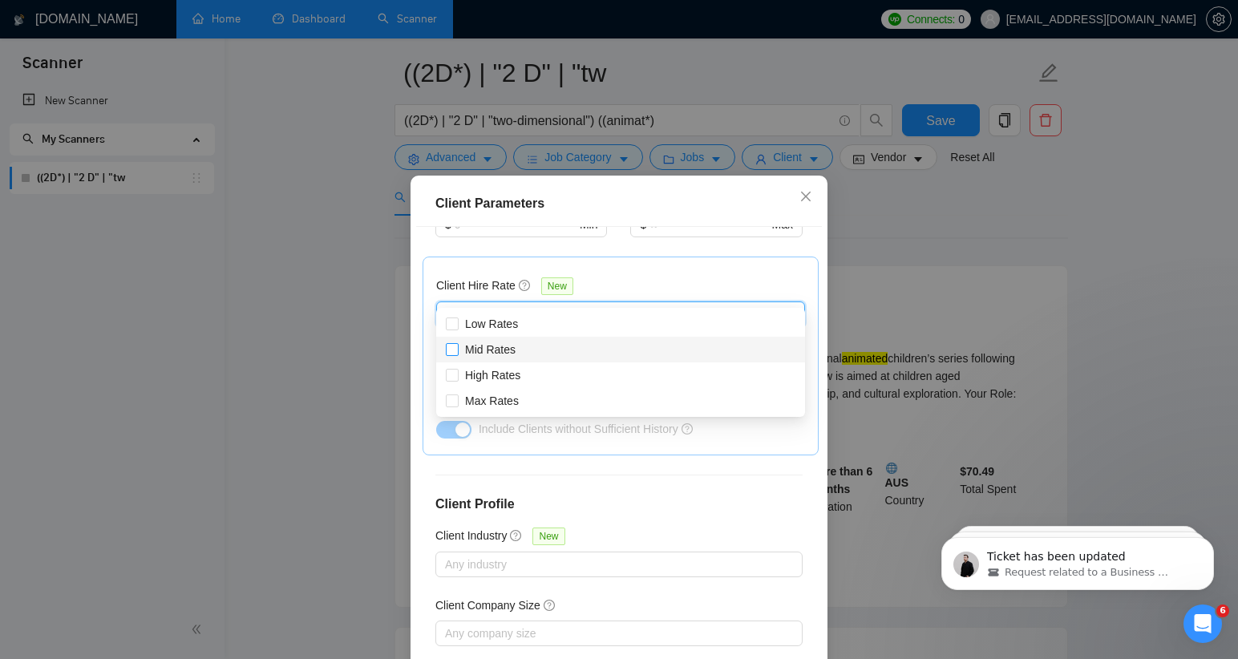
click at [455, 349] on input "Mid Rates" at bounding box center [451, 348] width 11 height 11
checkbox input "true"
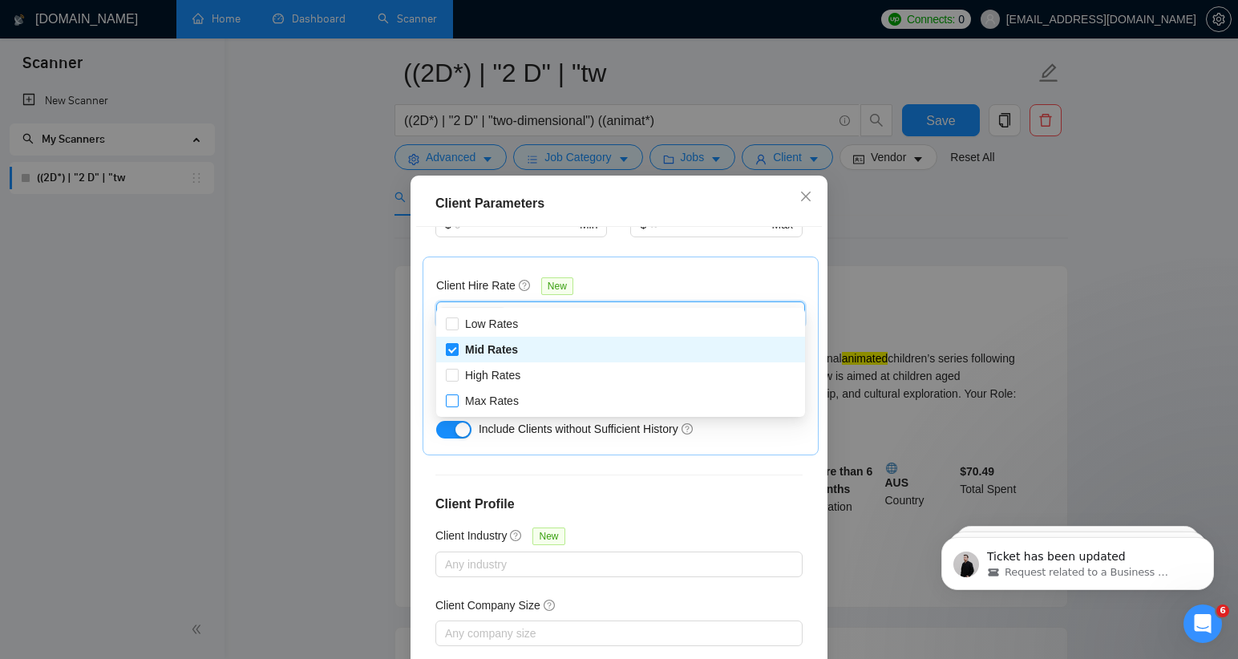
click at [454, 376] on input "High Rates" at bounding box center [451, 374] width 11 height 11
checkbox input "true"
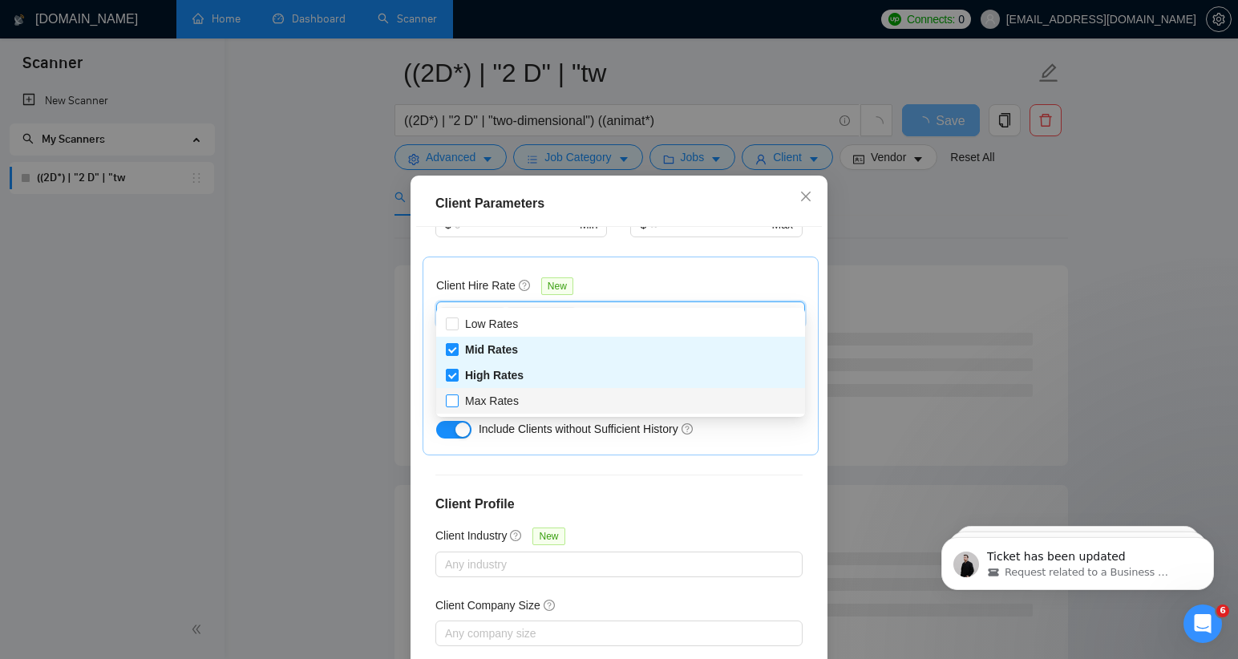
click at [452, 400] on input "Max Rates" at bounding box center [451, 399] width 11 height 11
checkbox input "true"
click at [682, 204] on div "Client Parameters" at bounding box center [618, 203] width 367 height 19
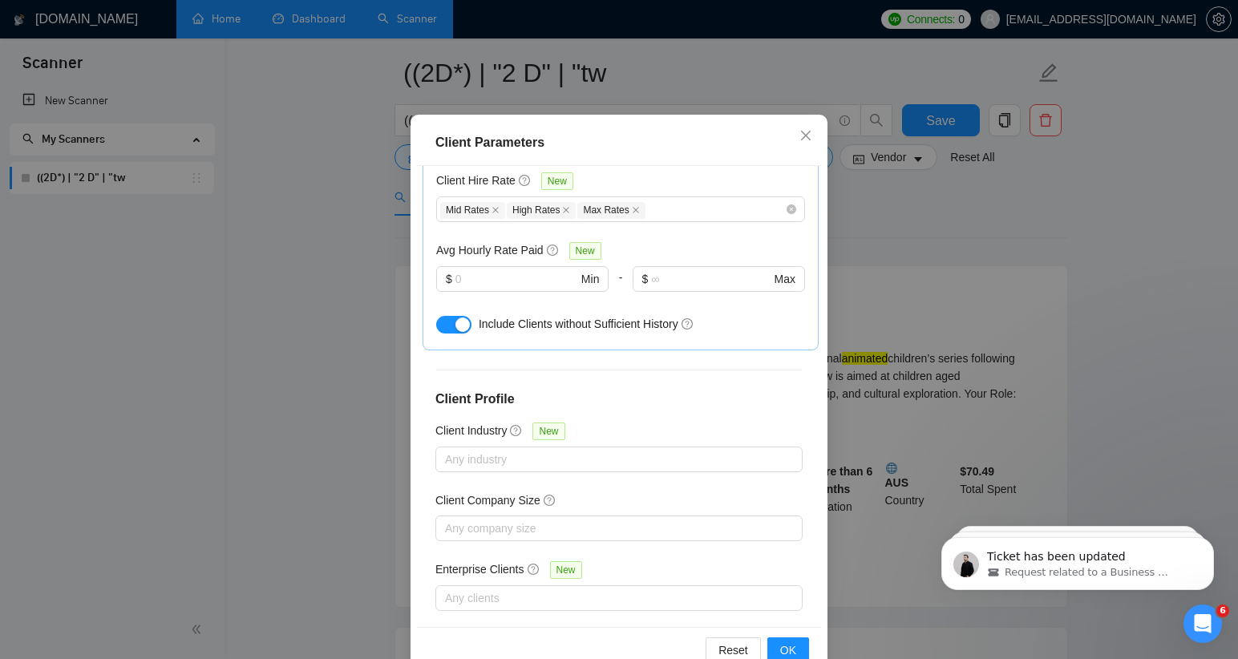
scroll to position [99, 0]
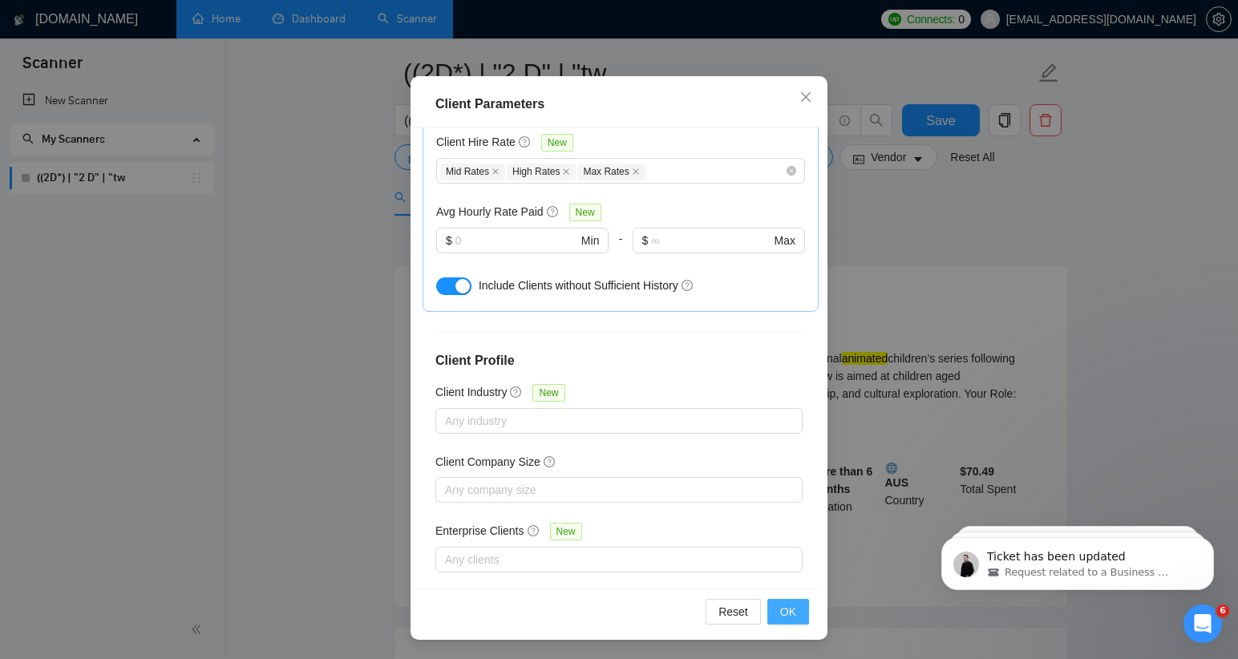
click at [791, 612] on span "OK" at bounding box center [788, 612] width 16 height 18
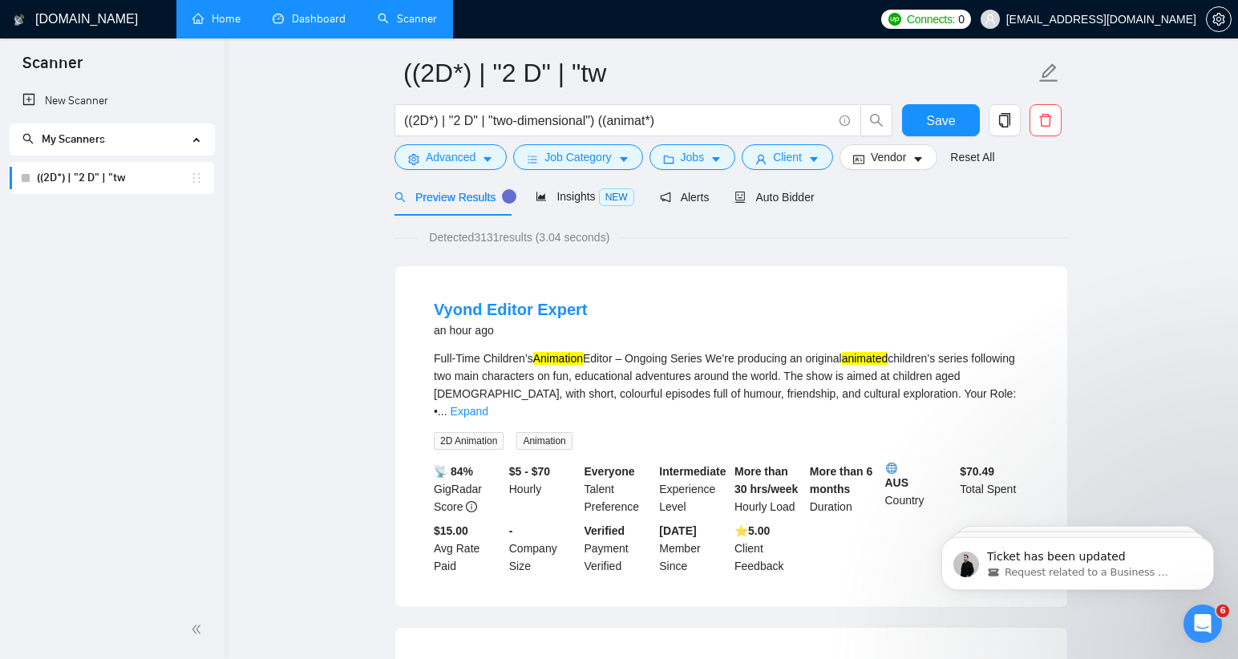
scroll to position [20, 0]
click at [921, 153] on span "caret-down" at bounding box center [917, 159] width 11 height 12
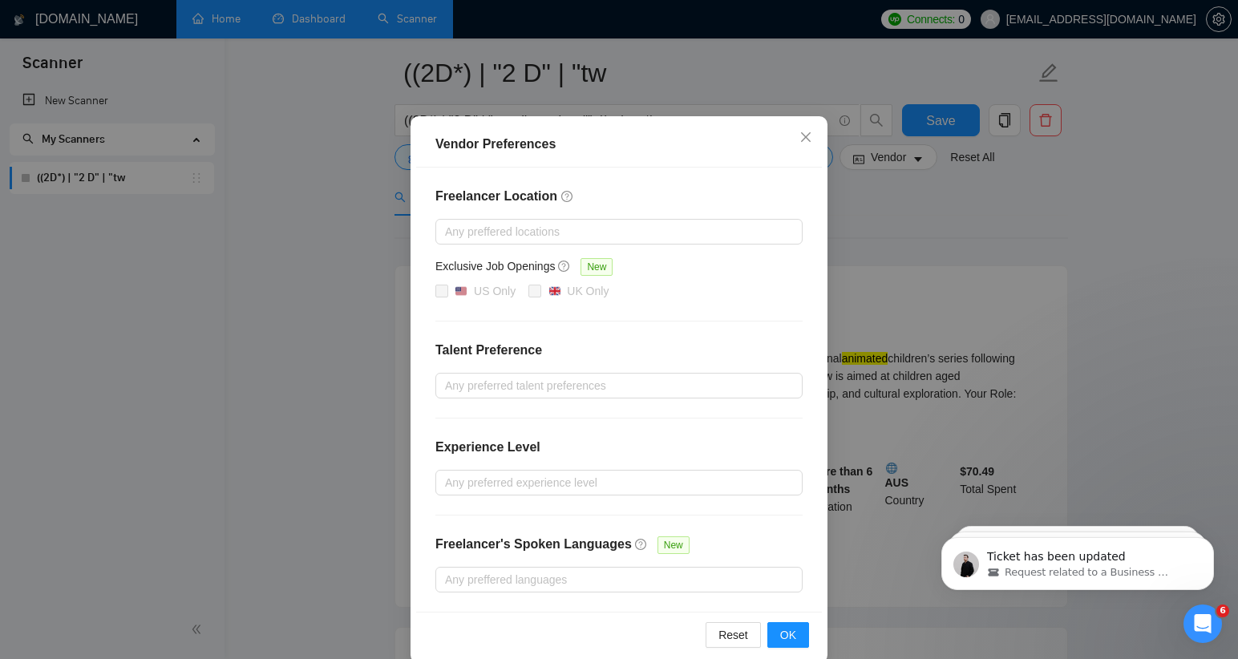
scroll to position [71, 0]
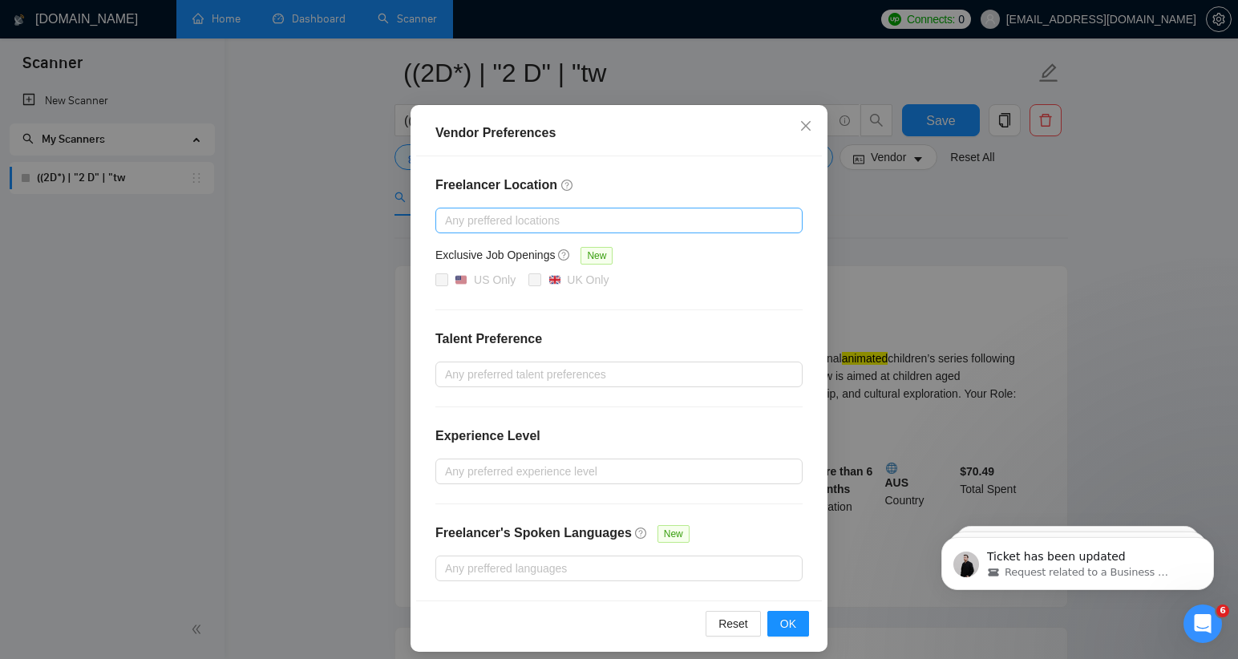
click at [684, 217] on div at bounding box center [610, 220] width 343 height 19
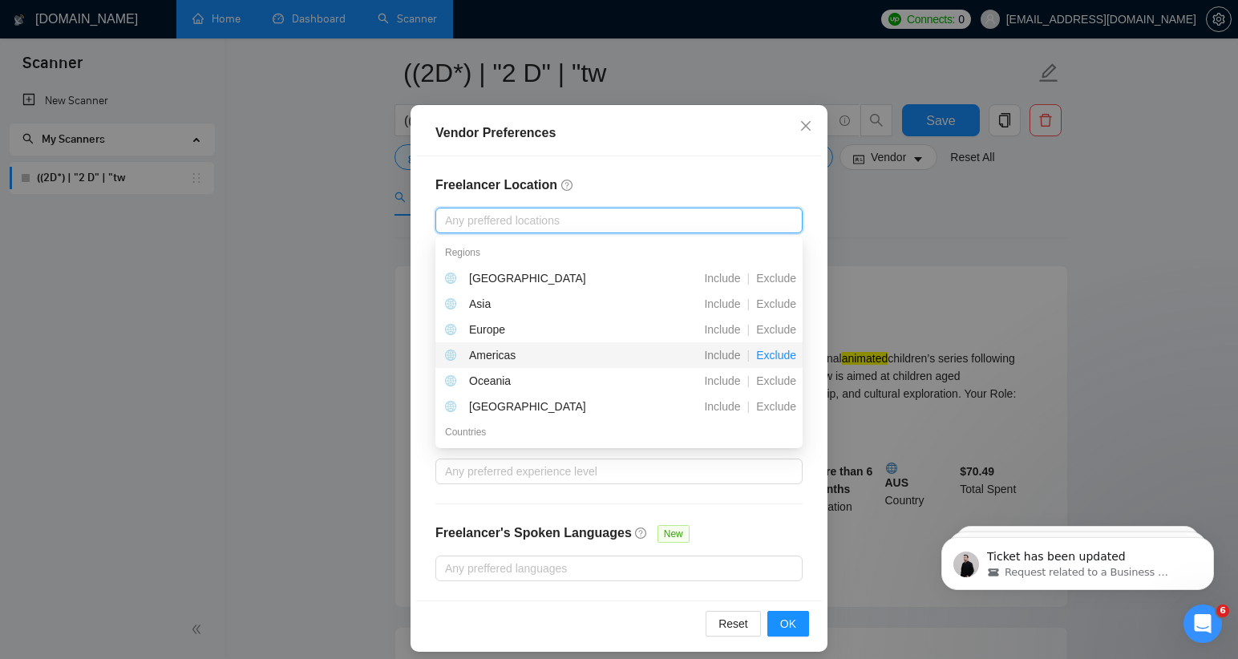
click at [769, 353] on span "Exclude" at bounding box center [775, 355] width 53 height 13
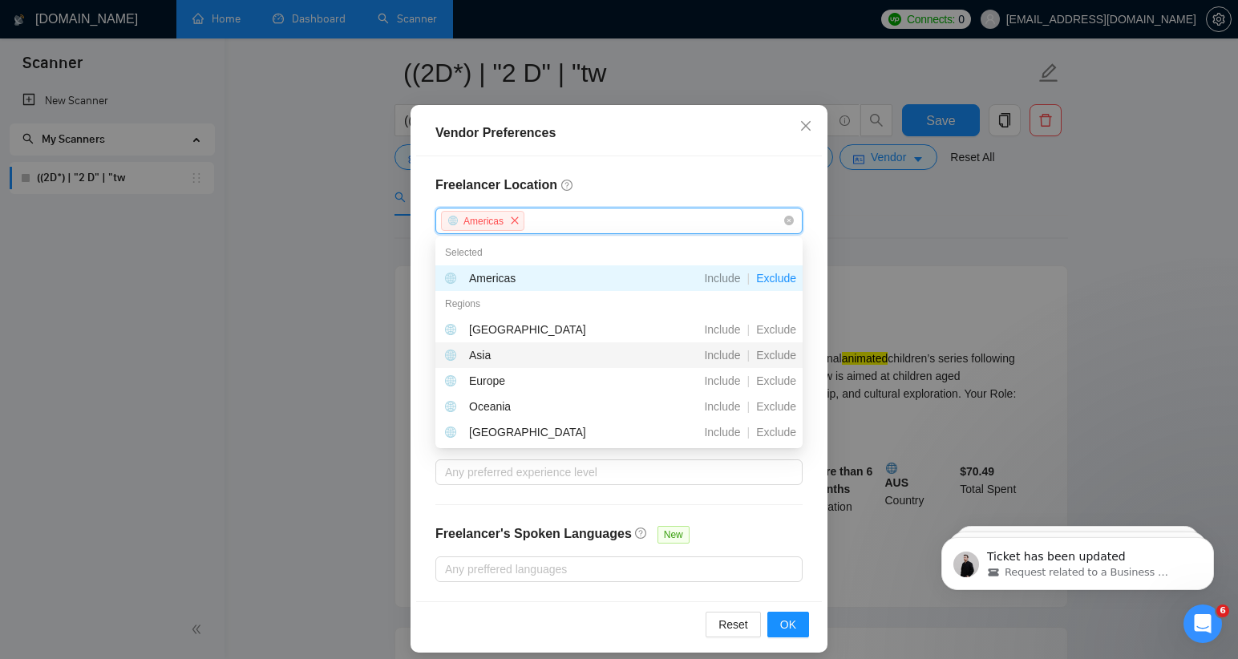
click at [663, 178] on h4 "Freelancer Location" at bounding box center [618, 185] width 367 height 19
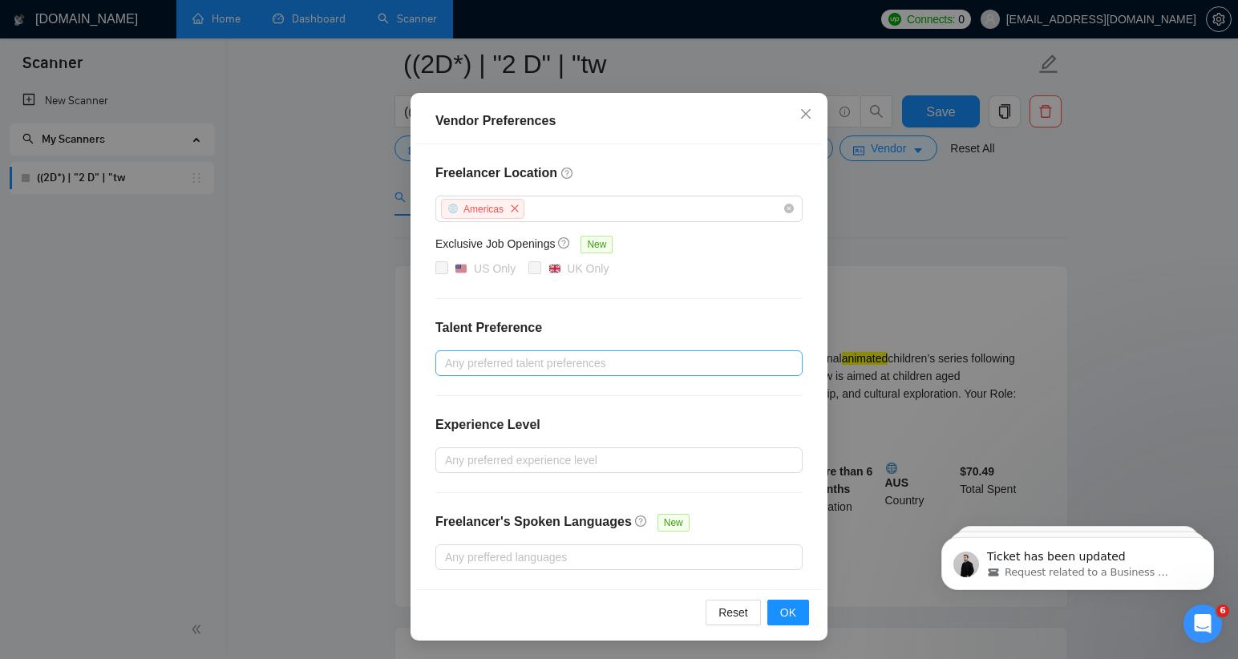
scroll to position [103, 0]
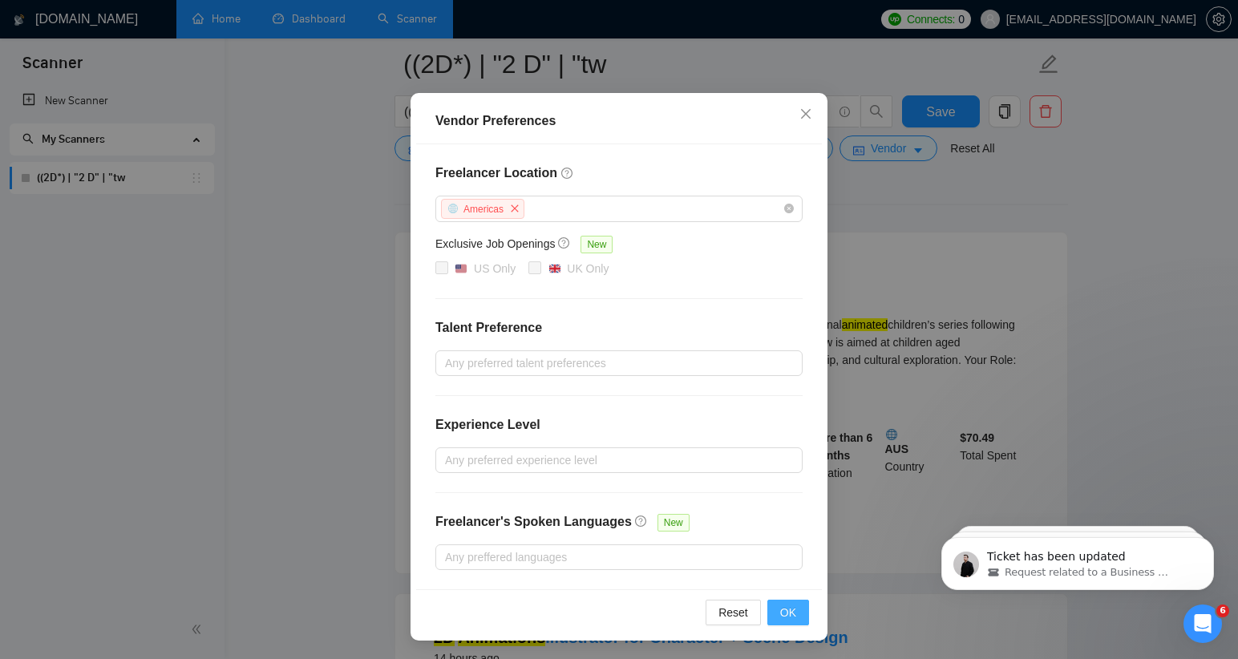
click at [783, 615] on span "OK" at bounding box center [788, 613] width 16 height 18
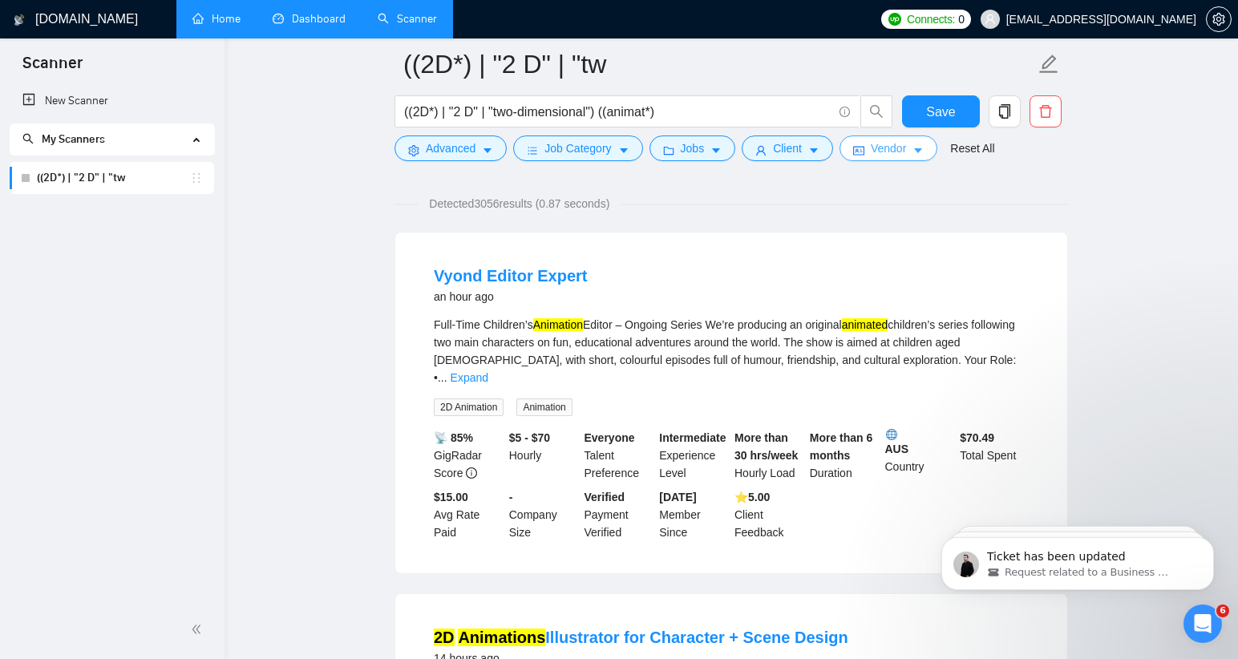
scroll to position [0, 0]
click at [928, 143] on button "Vendor" at bounding box center [888, 148] width 98 height 26
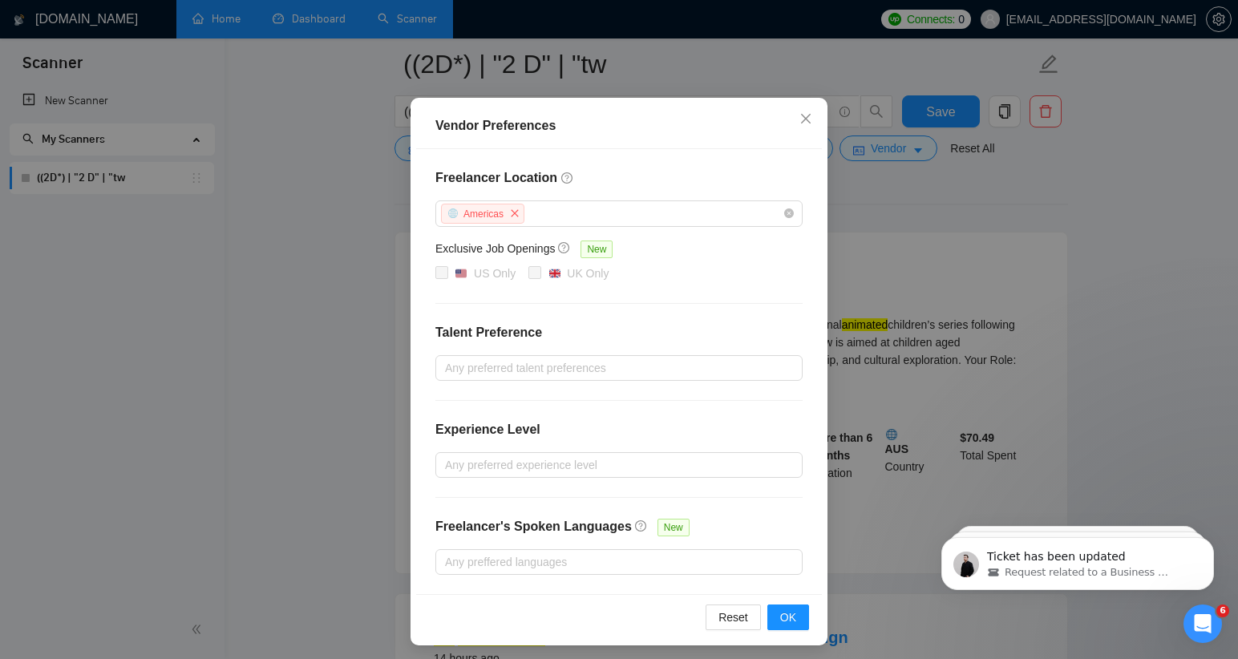
scroll to position [83, 0]
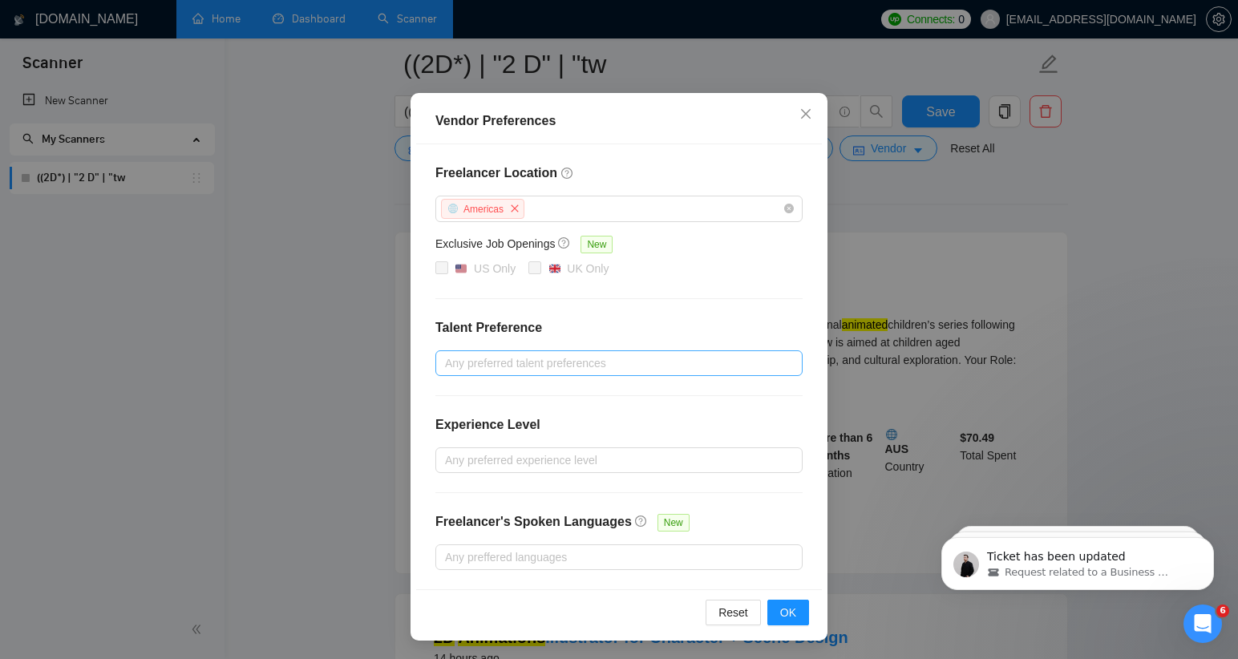
click at [769, 362] on div at bounding box center [610, 362] width 343 height 19
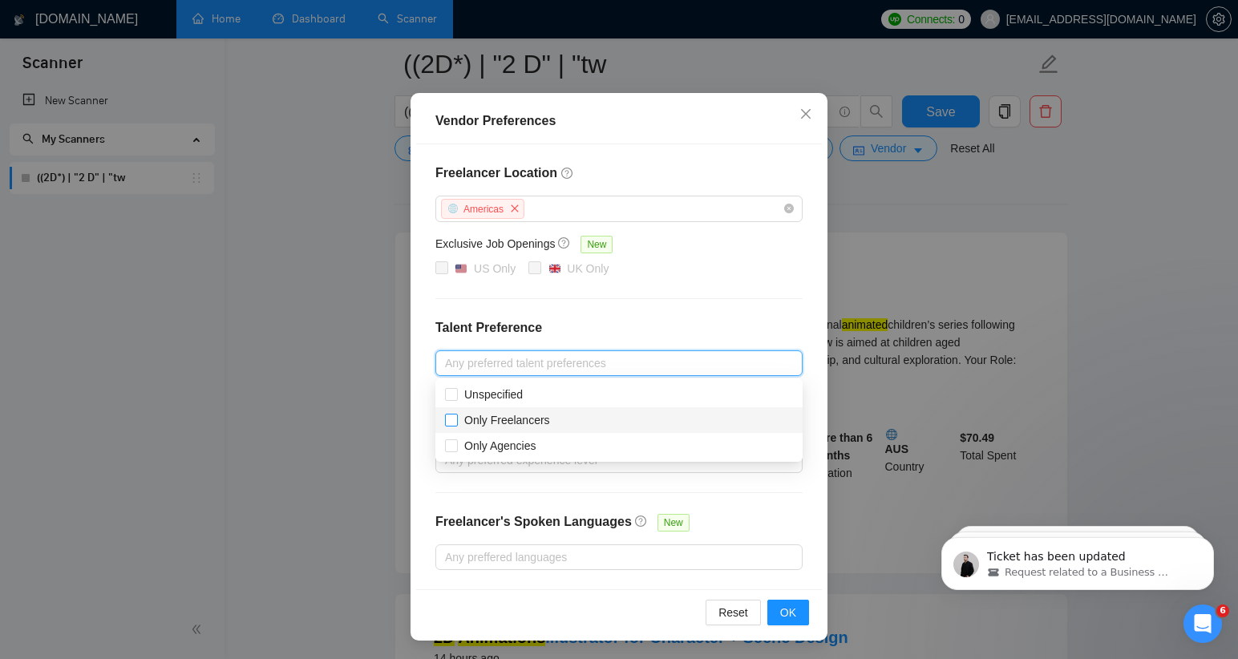
click at [451, 421] on input "Only Freelancers" at bounding box center [450, 419] width 11 height 11
checkbox input "true"
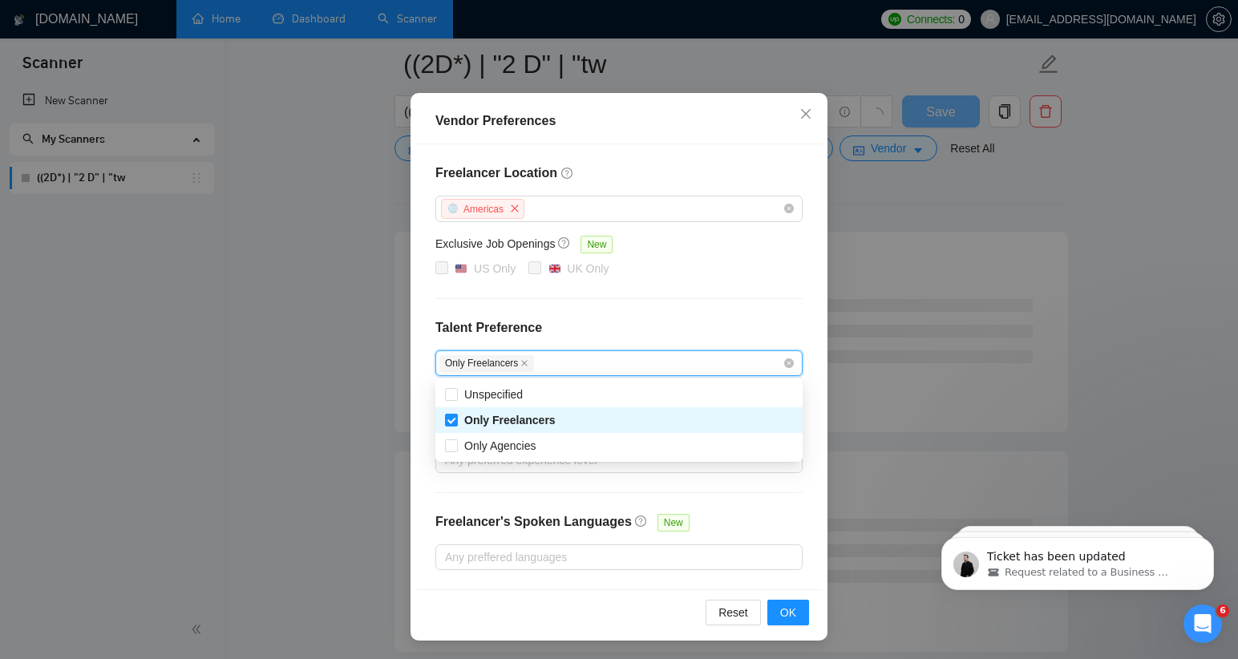
click at [691, 315] on div "Freelancer Location [GEOGRAPHIC_DATA] Exclusive Job Openings New US Only UK Onl…" at bounding box center [619, 366] width 406 height 445
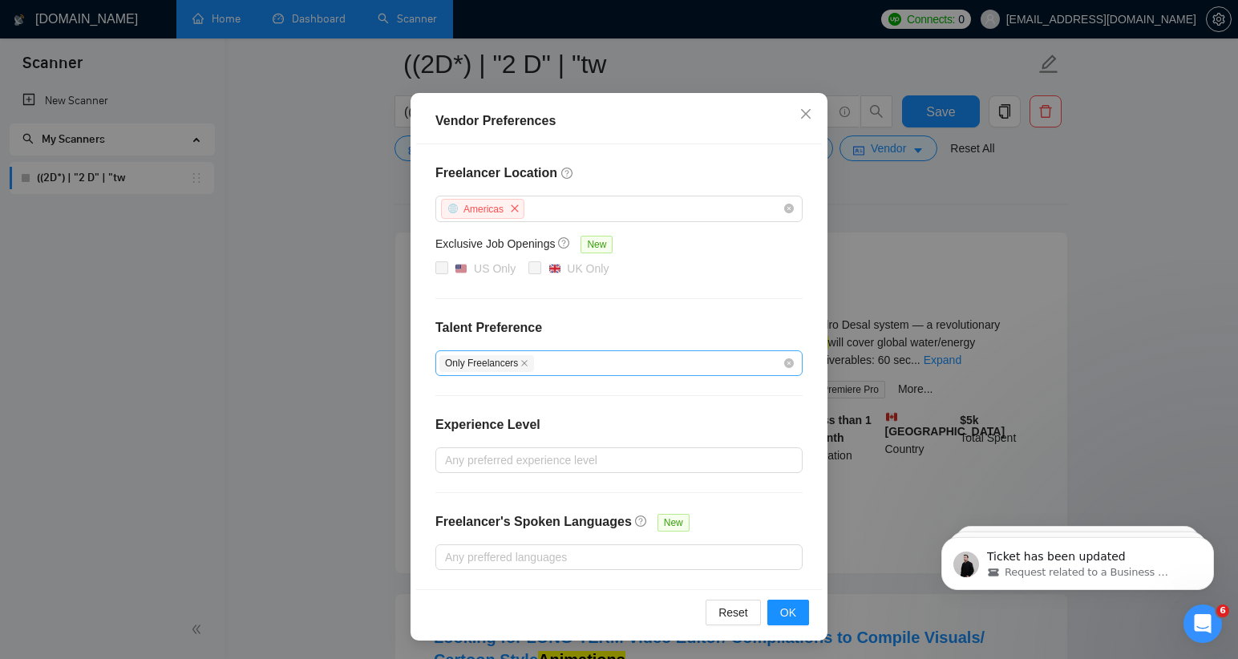
click at [623, 358] on div "Only Freelancers" at bounding box center [610, 362] width 343 height 19
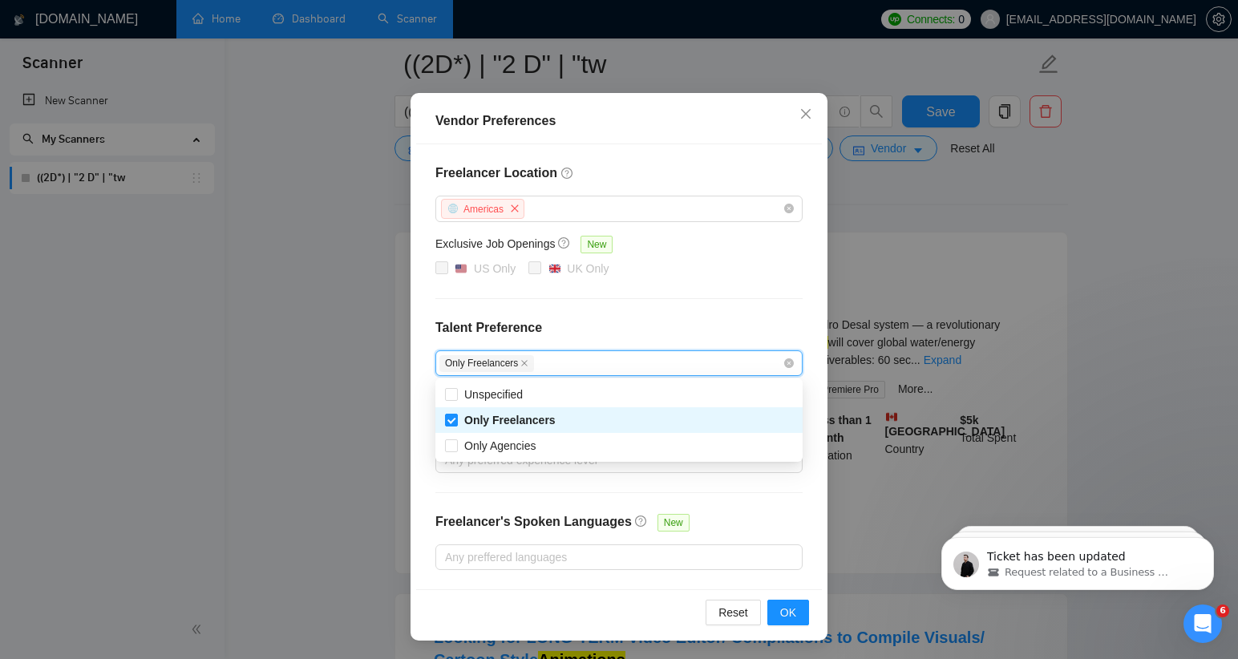
click at [578, 365] on div "Only Freelancers" at bounding box center [610, 362] width 343 height 19
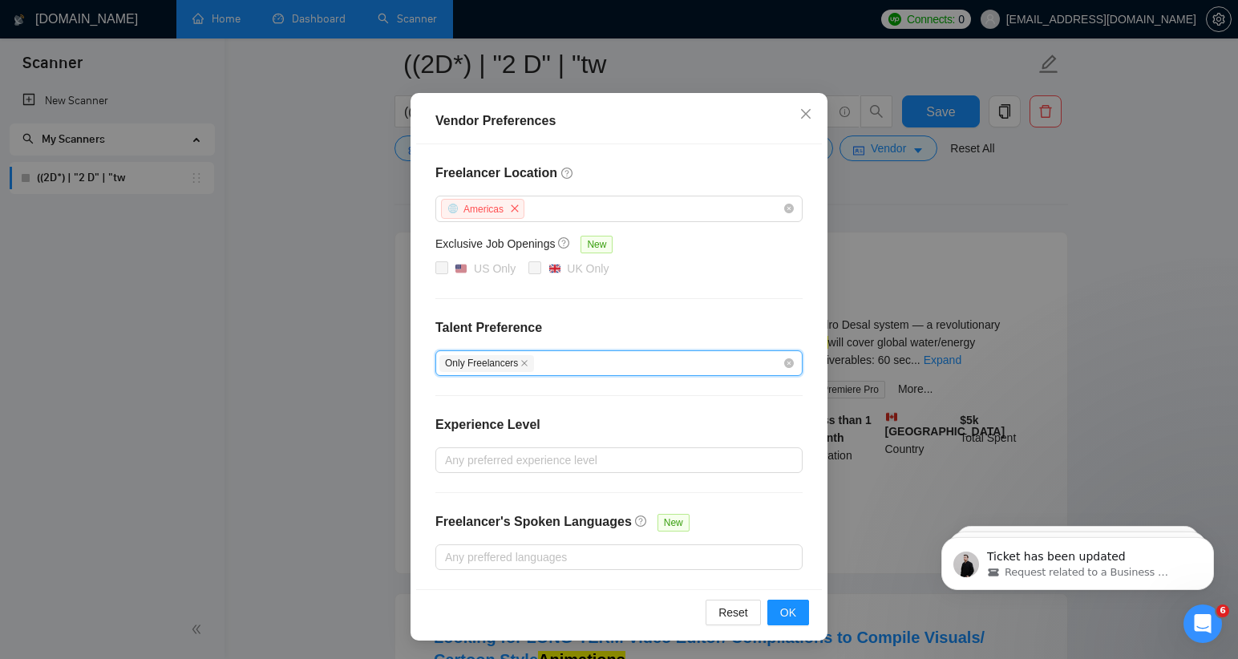
click at [573, 368] on div "Only Freelancers" at bounding box center [610, 362] width 343 height 19
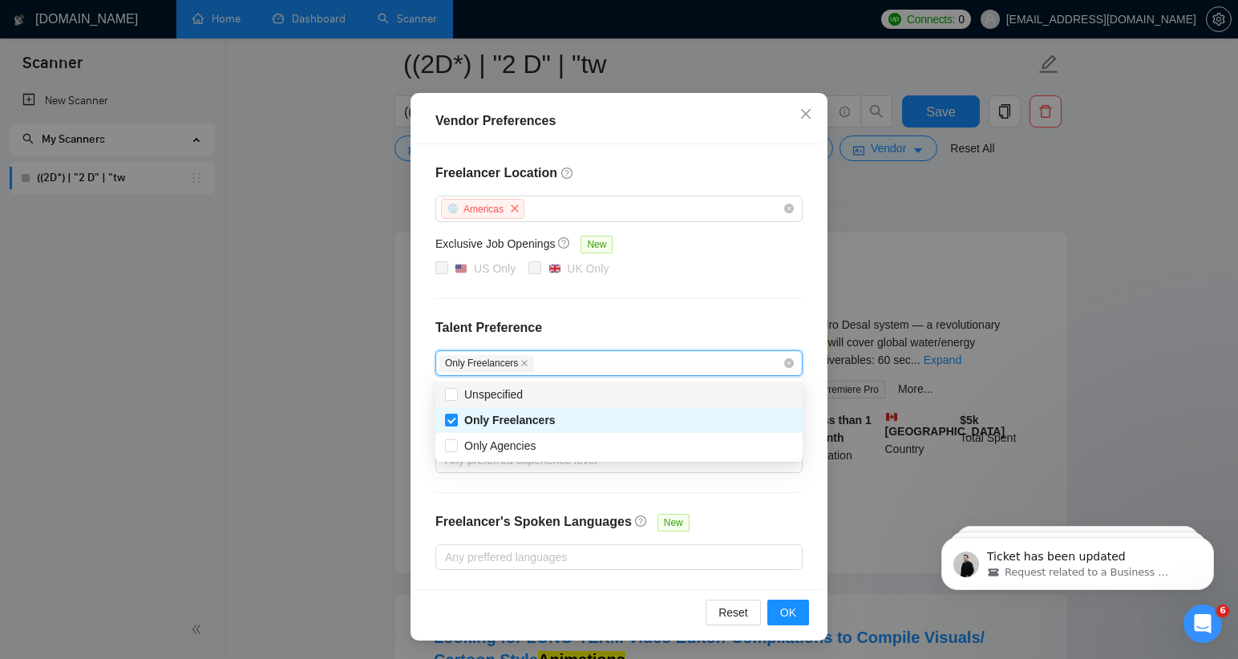
drag, startPoint x: 450, startPoint y: 392, endPoint x: 695, endPoint y: 288, distance: 265.8
click at [450, 392] on input "Unspecified" at bounding box center [450, 393] width 11 height 11
checkbox input "true"
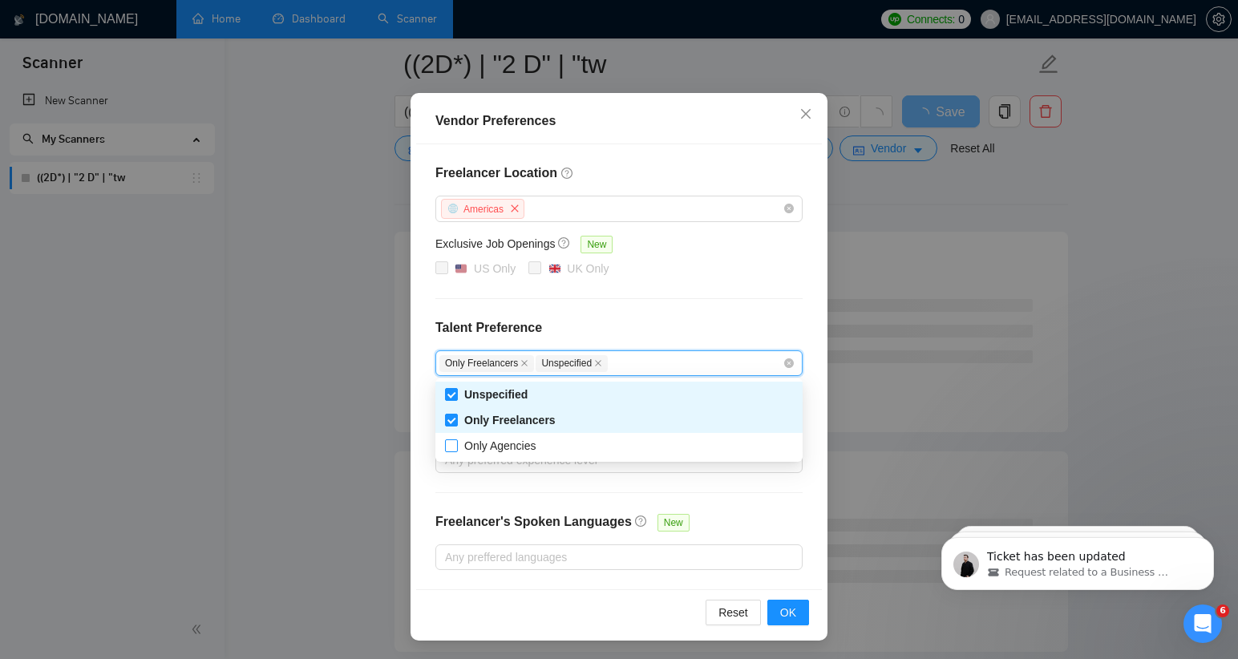
click at [454, 418] on input "Only Freelancers" at bounding box center [450, 419] width 11 height 11
checkbox input "false"
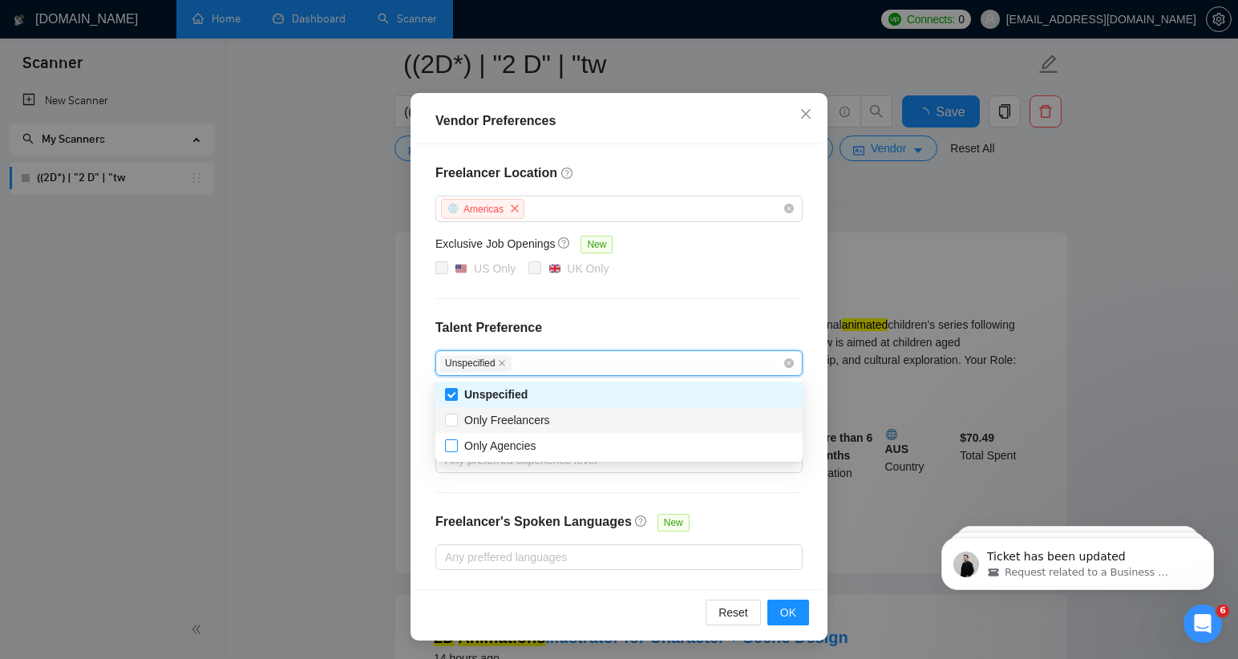
click at [452, 446] on input "Only Agencies" at bounding box center [450, 444] width 11 height 11
checkbox input "true"
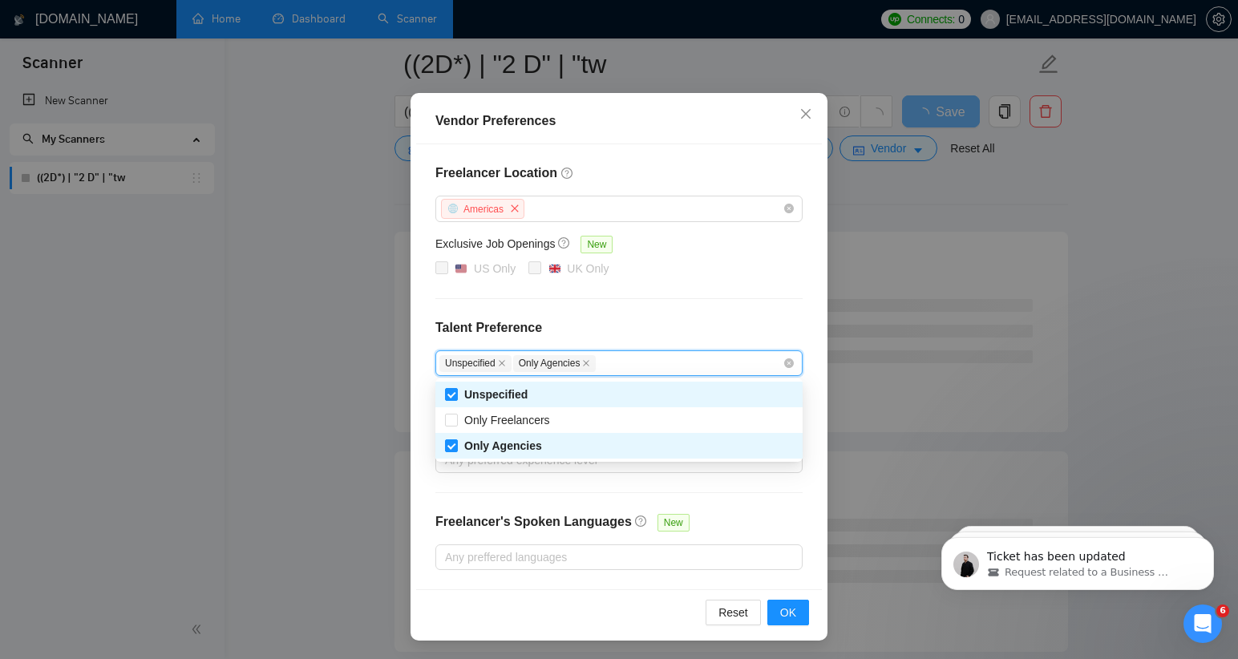
click at [721, 283] on div "Freelancer Location [GEOGRAPHIC_DATA] Exclusive Job Openings New US Only UK Onl…" at bounding box center [619, 366] width 406 height 445
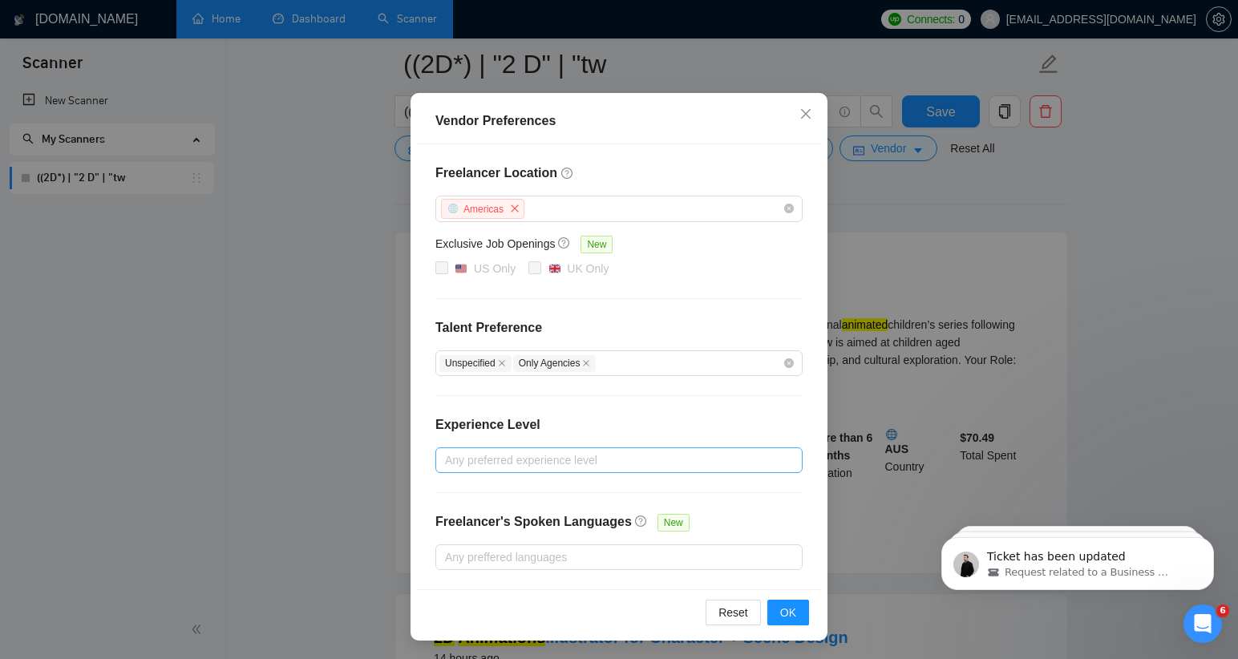
scroll to position [160, 0]
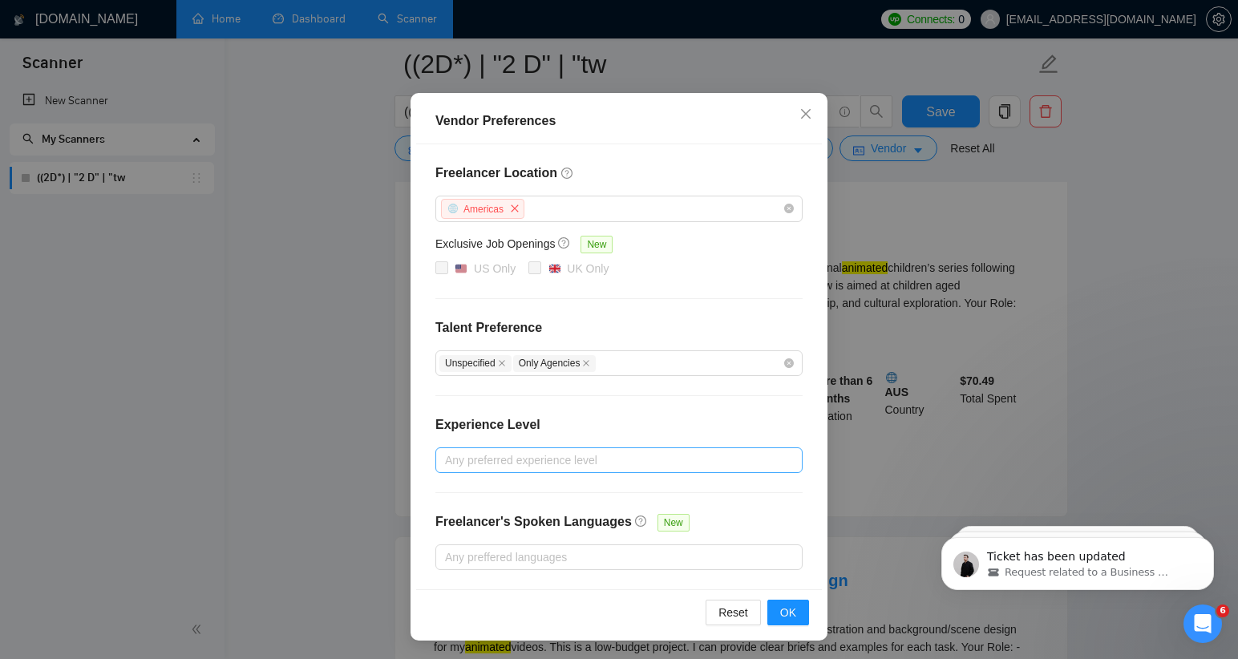
click at [612, 457] on div at bounding box center [610, 459] width 343 height 19
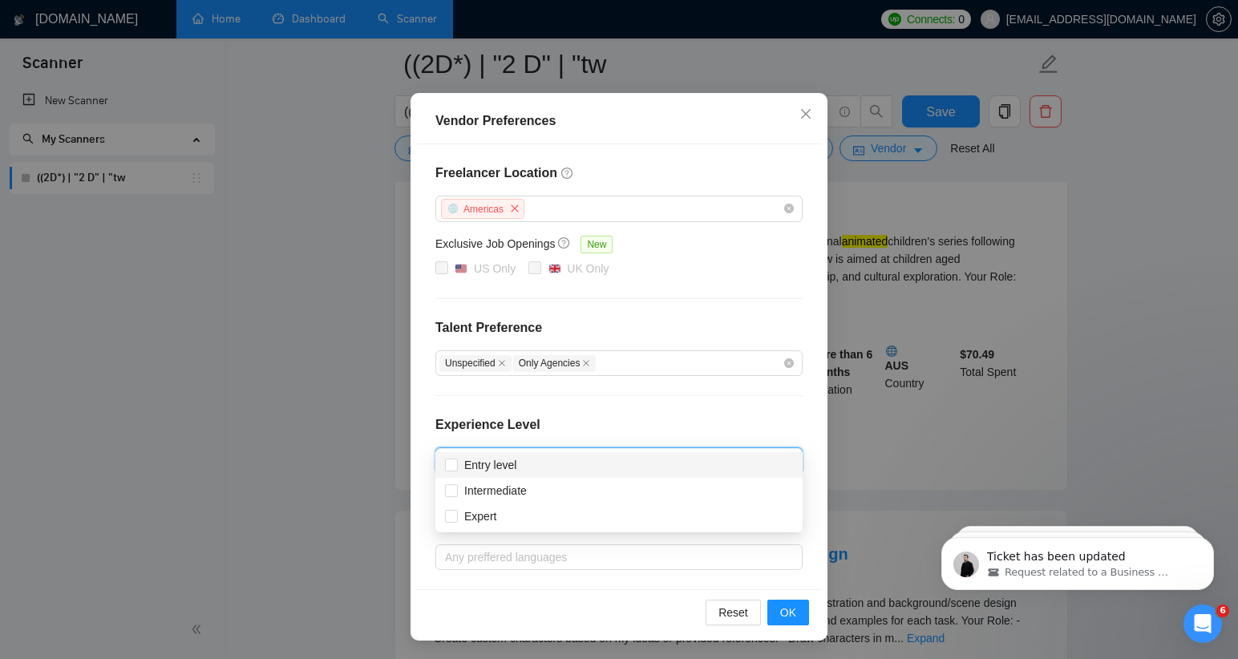
scroll to position [188, 0]
click at [624, 413] on div "Freelancer Location [GEOGRAPHIC_DATA] Exclusive Job Openings New US Only UK Onl…" at bounding box center [619, 366] width 406 height 445
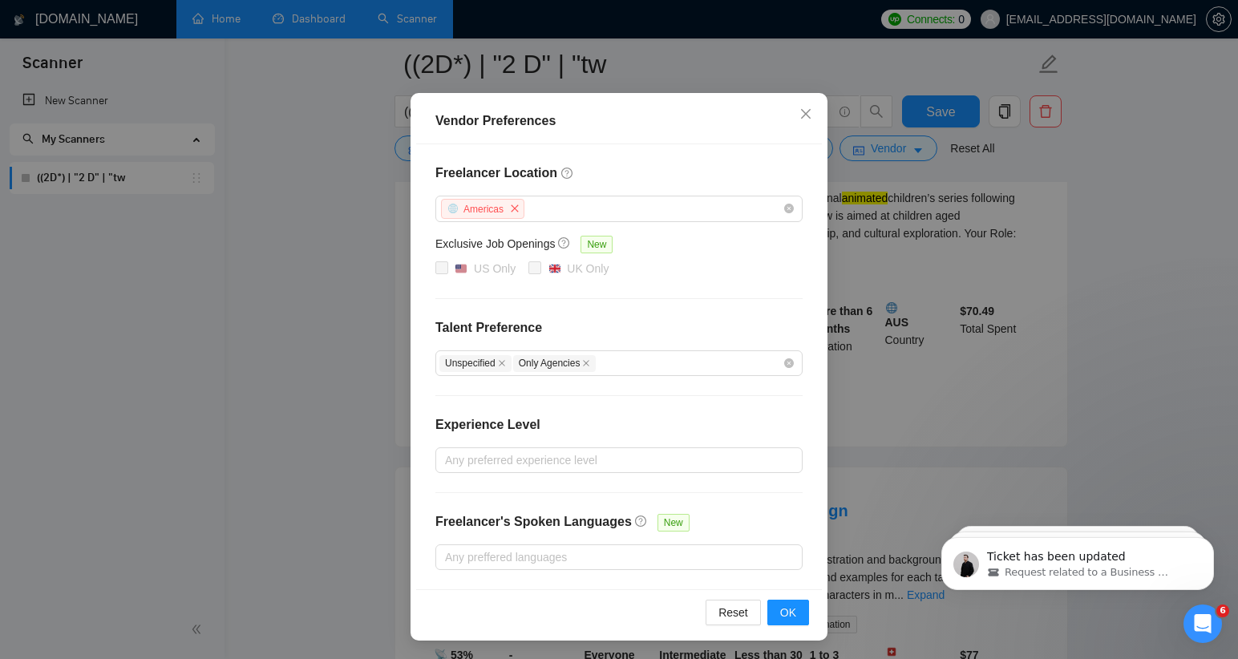
scroll to position [258, 0]
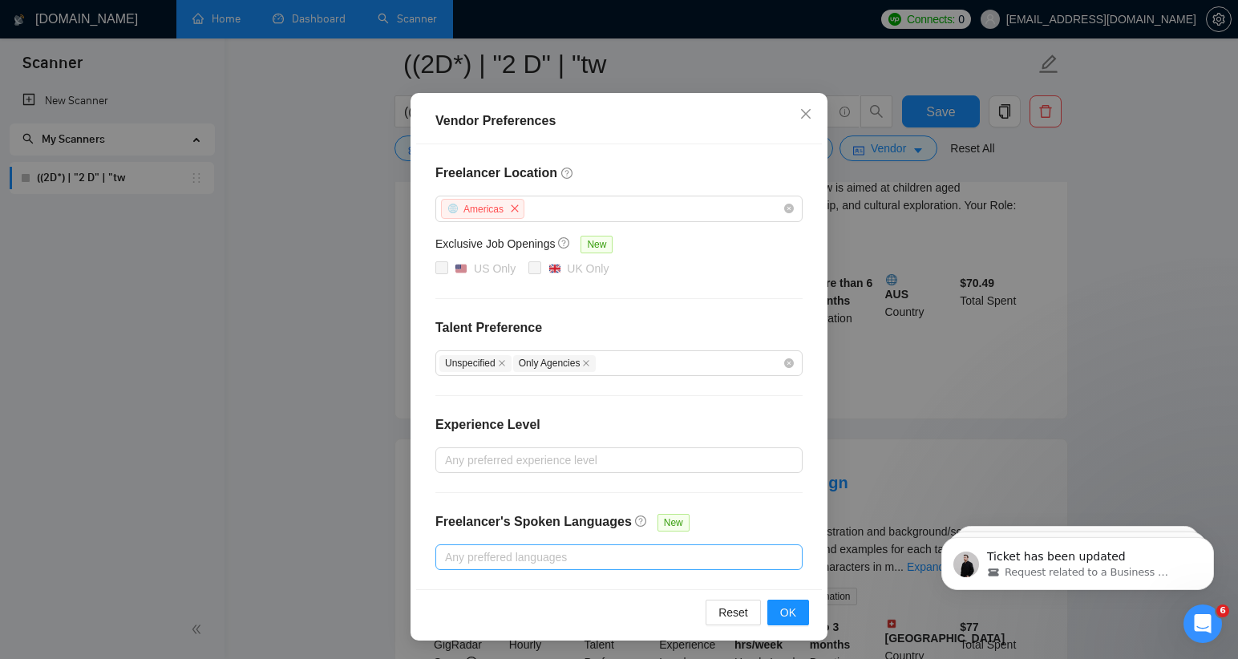
click at [677, 555] on div at bounding box center [610, 556] width 343 height 19
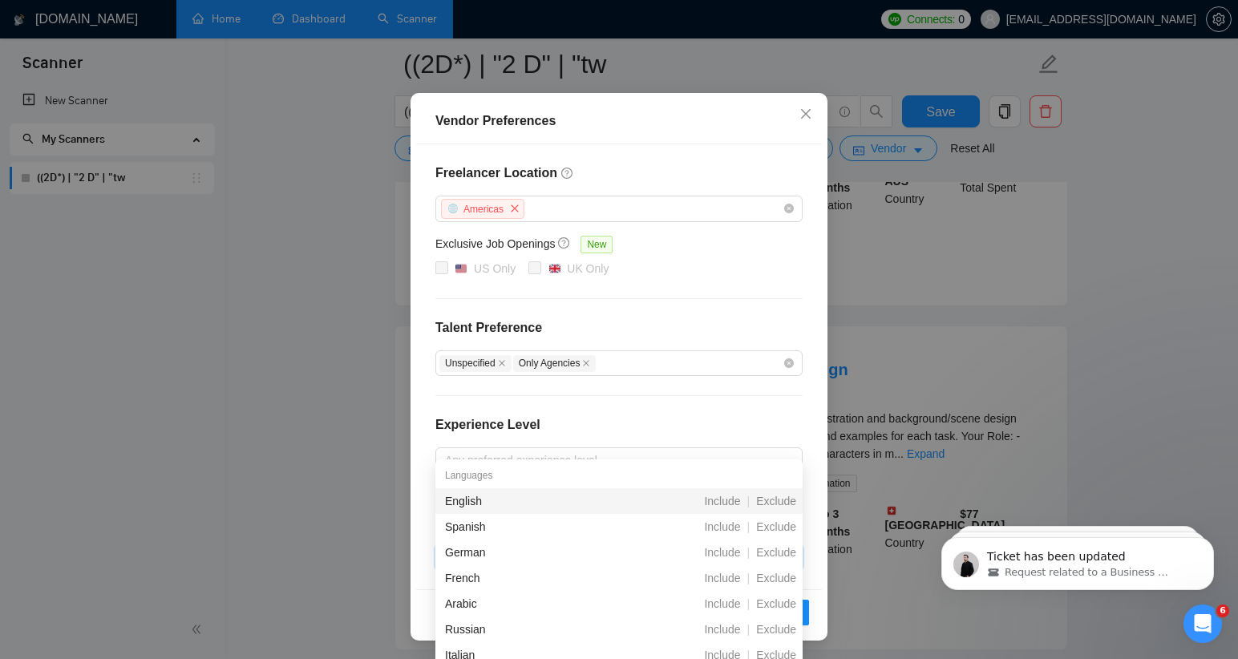
scroll to position [382, 0]
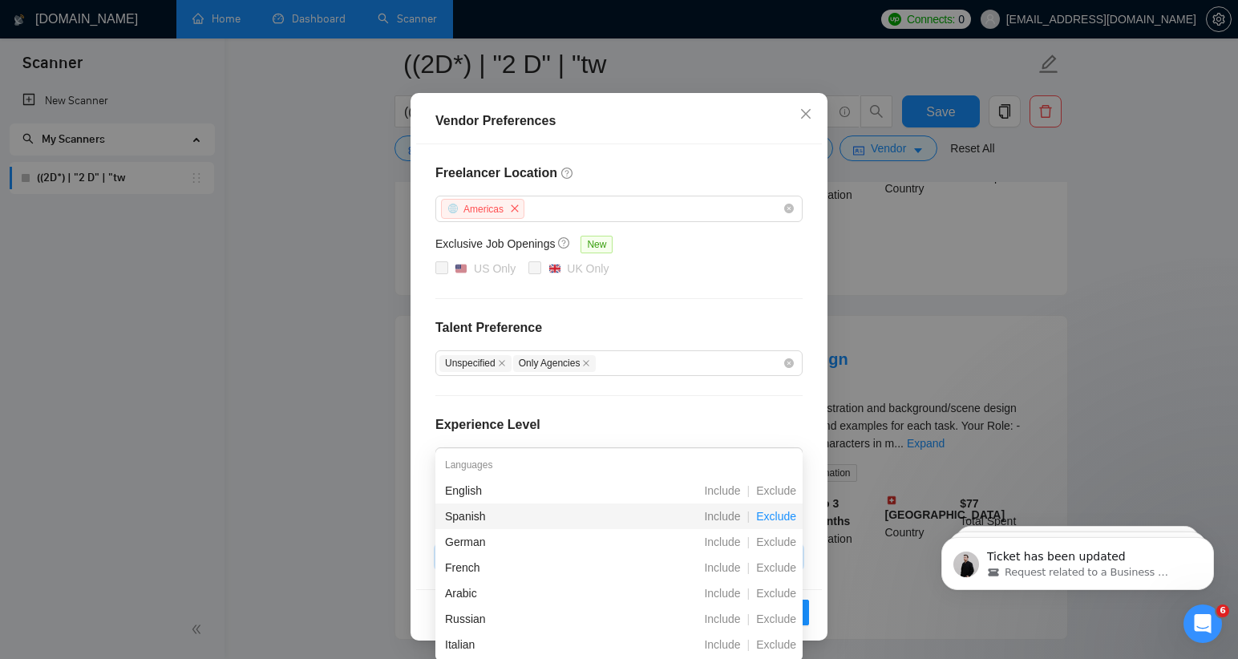
click at [771, 515] on span "Exclude" at bounding box center [775, 516] width 53 height 13
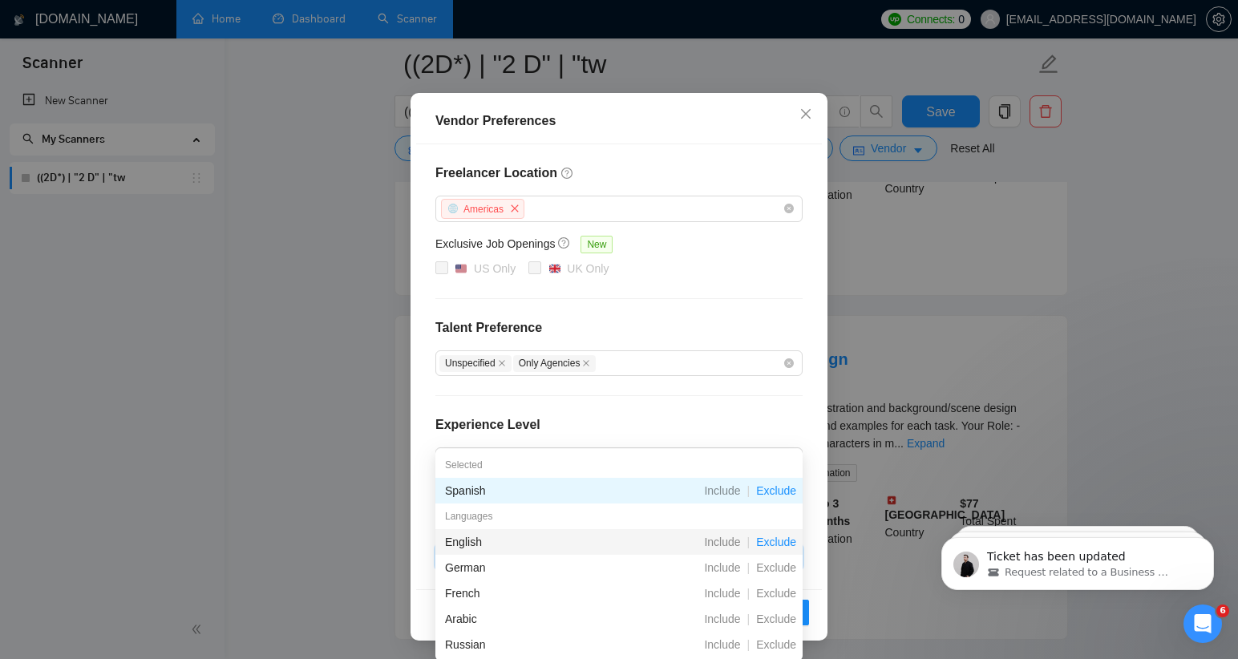
click at [775, 541] on span "Exclude" at bounding box center [775, 541] width 53 height 13
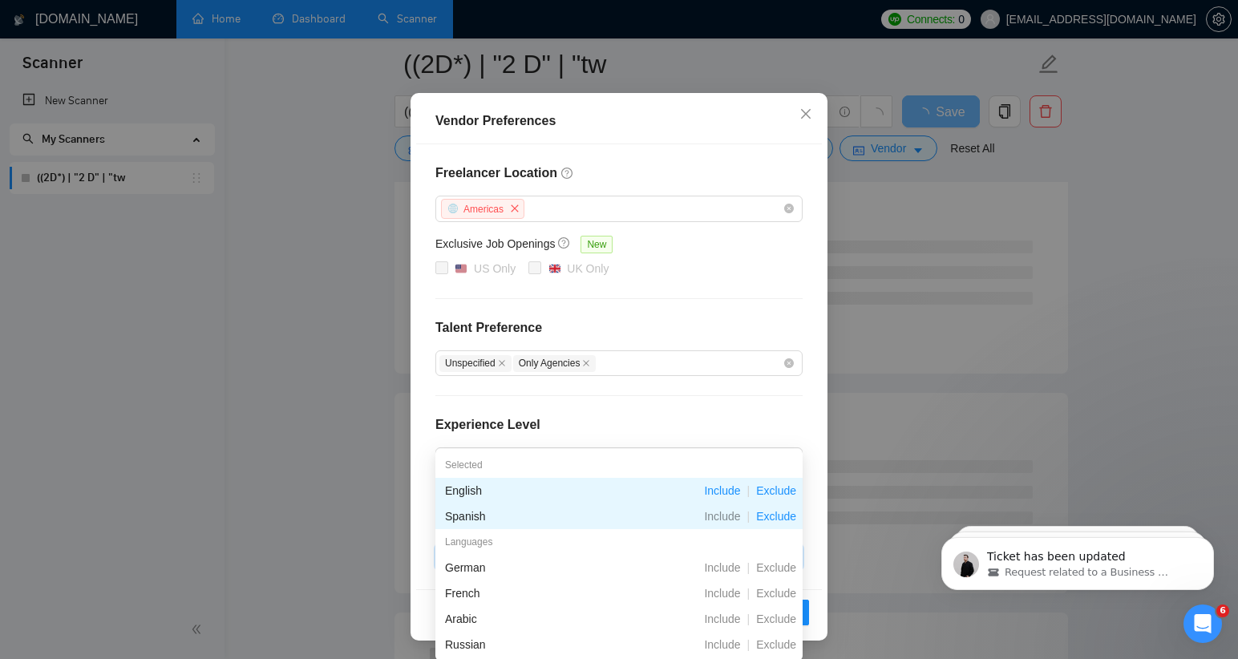
click at [781, 487] on span "Exclude" at bounding box center [775, 490] width 53 height 13
click at [716, 490] on span "Include" at bounding box center [721, 490] width 49 height 13
click at [726, 403] on div "Freelancer Location [GEOGRAPHIC_DATA] Exclusive Job Openings New US Only UK Onl…" at bounding box center [619, 366] width 406 height 445
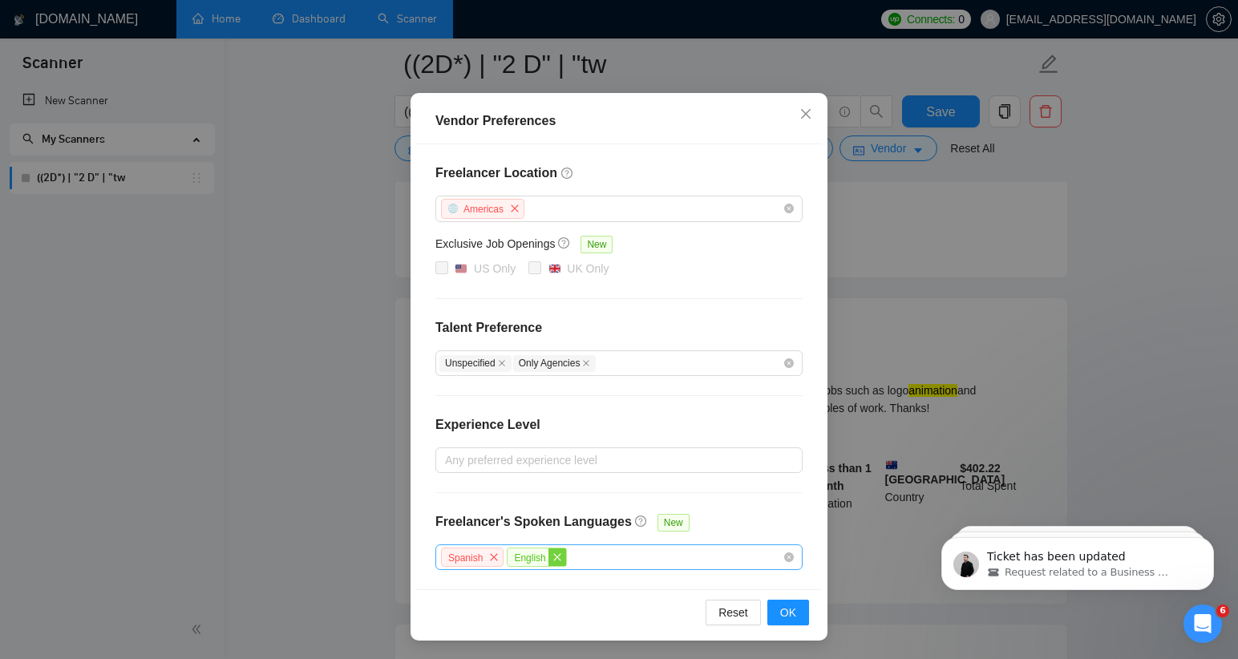
click at [559, 555] on icon "close" at bounding box center [557, 557] width 10 height 10
click at [583, 555] on div "Spanish" at bounding box center [610, 557] width 343 height 23
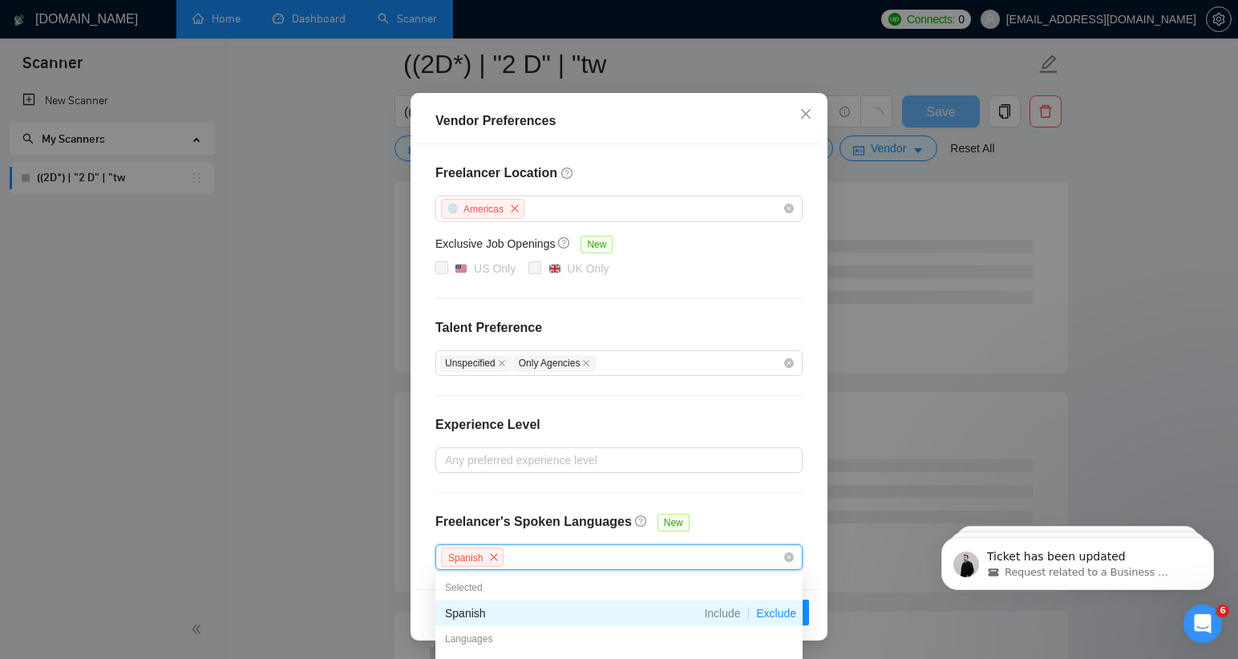
scroll to position [600, 0]
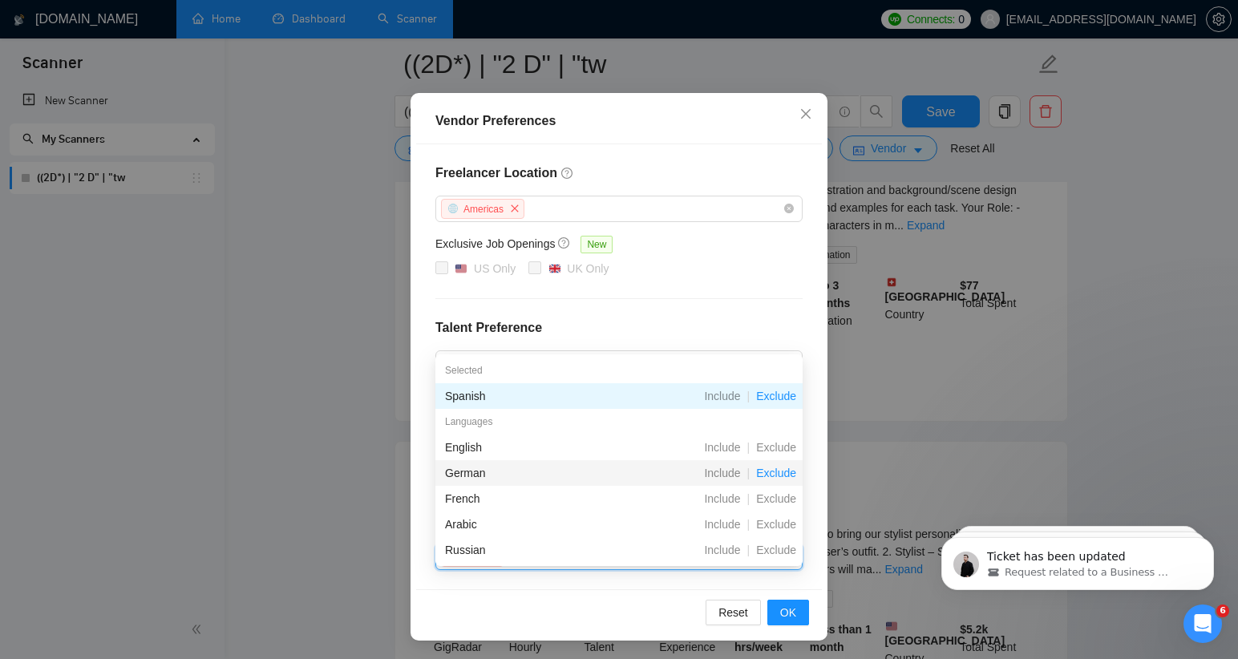
click at [778, 473] on span "Exclude" at bounding box center [775, 473] width 53 height 13
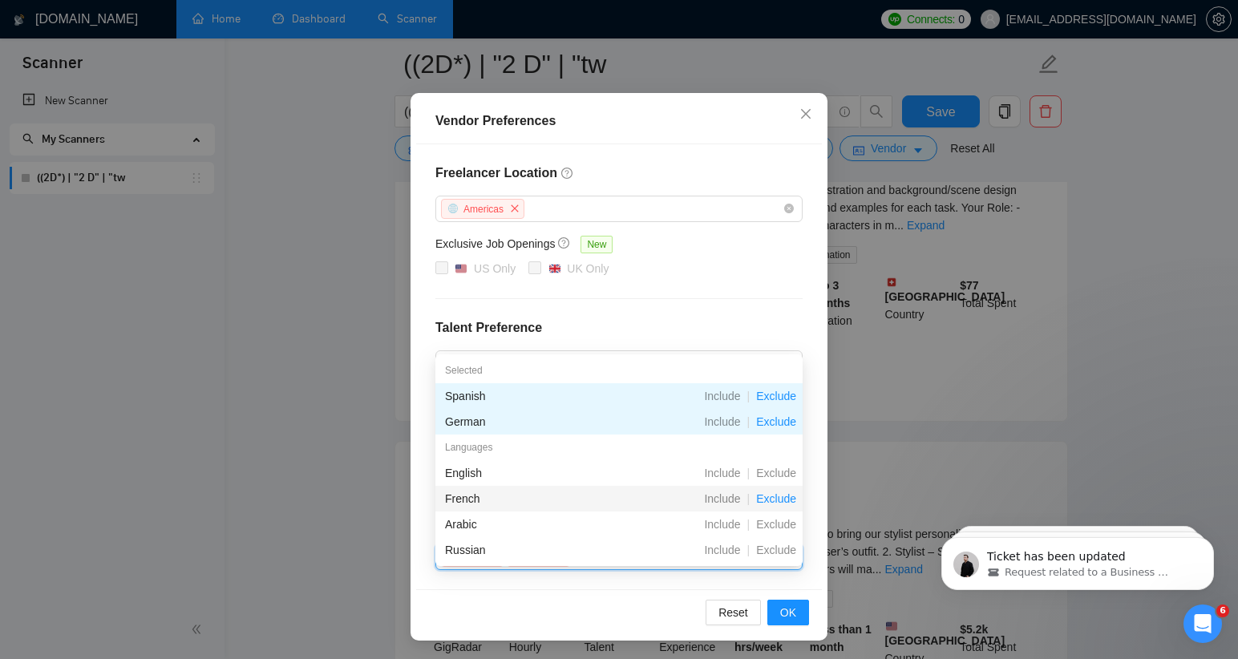
click at [774, 499] on span "Exclude" at bounding box center [775, 498] width 53 height 13
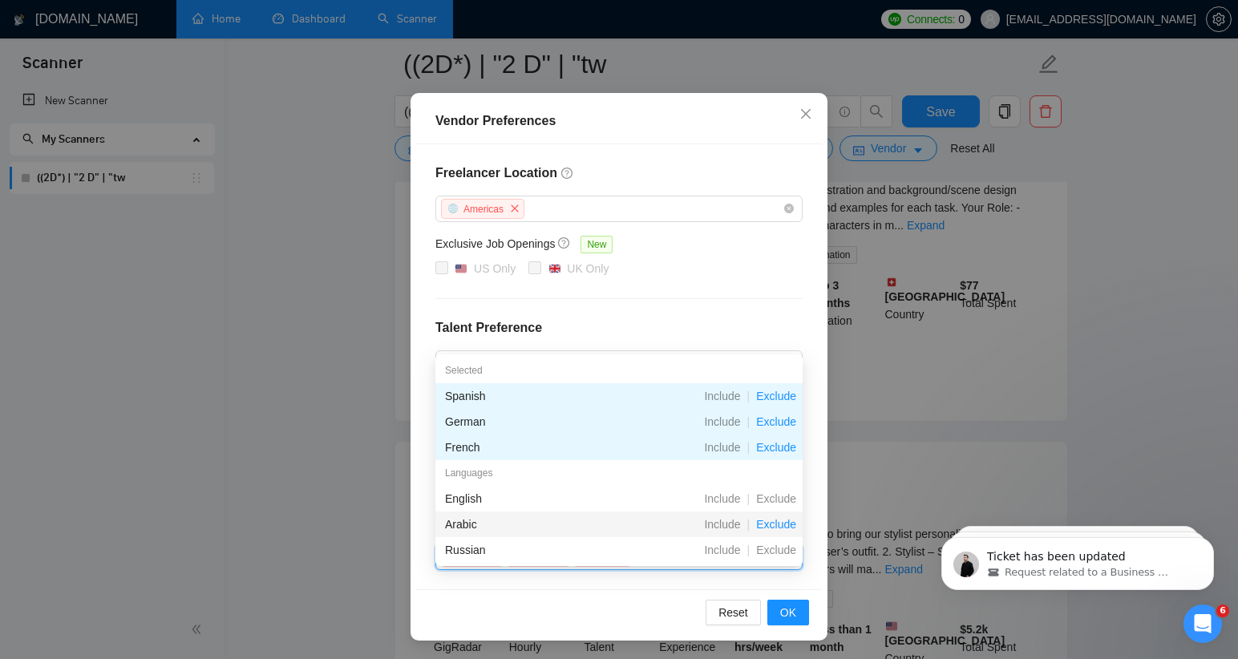
click at [770, 526] on span "Exclude" at bounding box center [775, 524] width 53 height 13
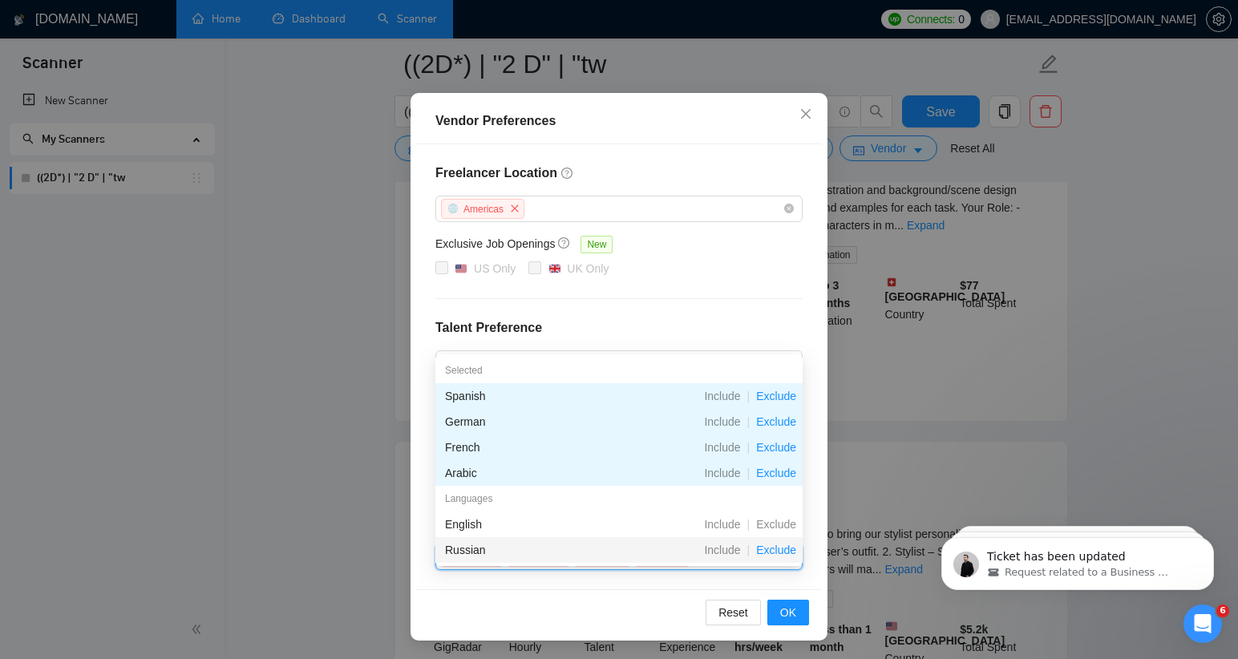
click at [773, 549] on span "Exclude" at bounding box center [775, 549] width 53 height 13
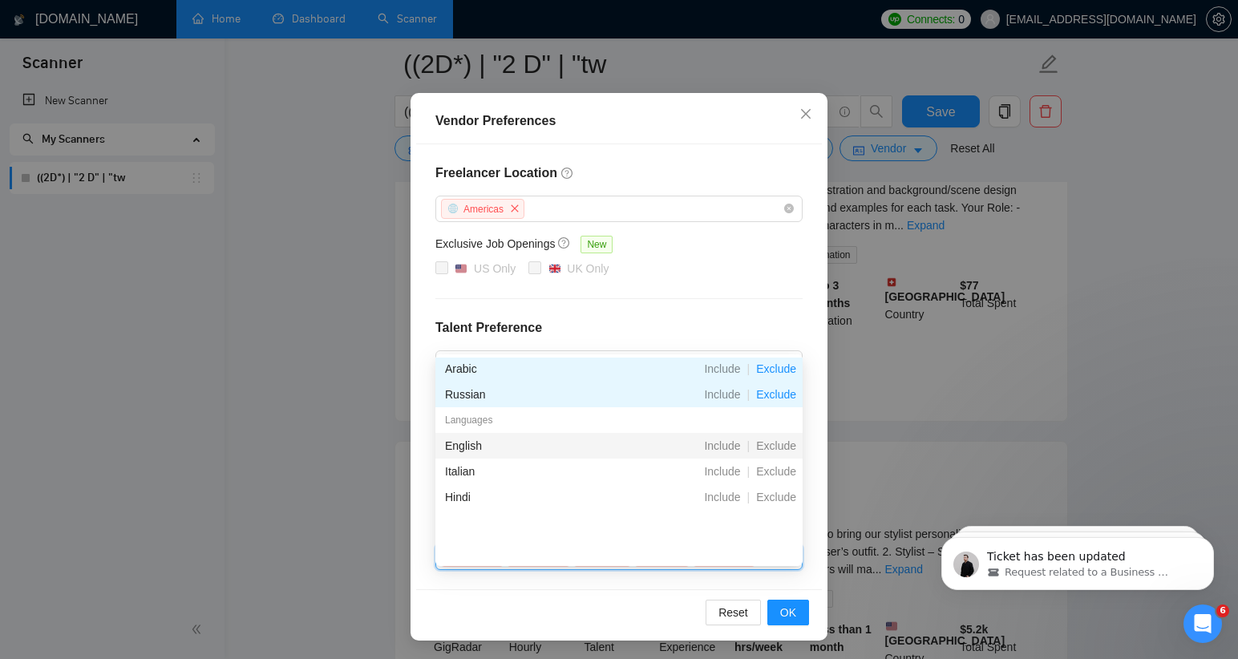
scroll to position [7, 0]
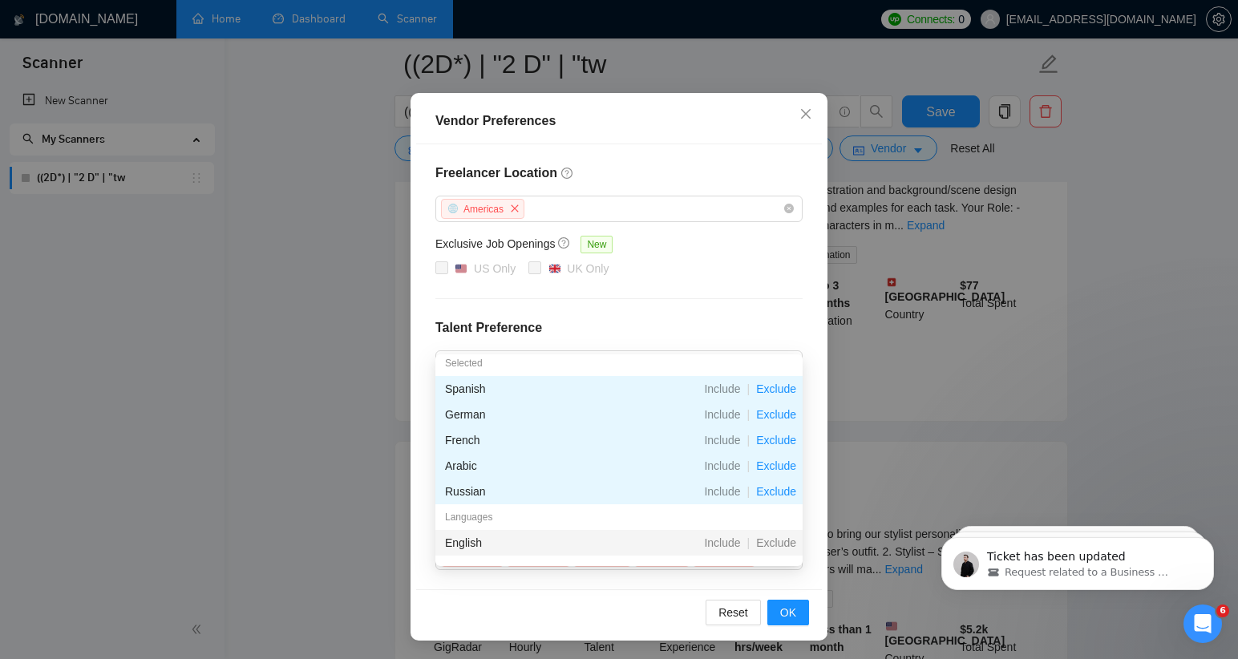
click at [715, 266] on div "US Only [GEOGRAPHIC_DATA] Only" at bounding box center [618, 269] width 367 height 19
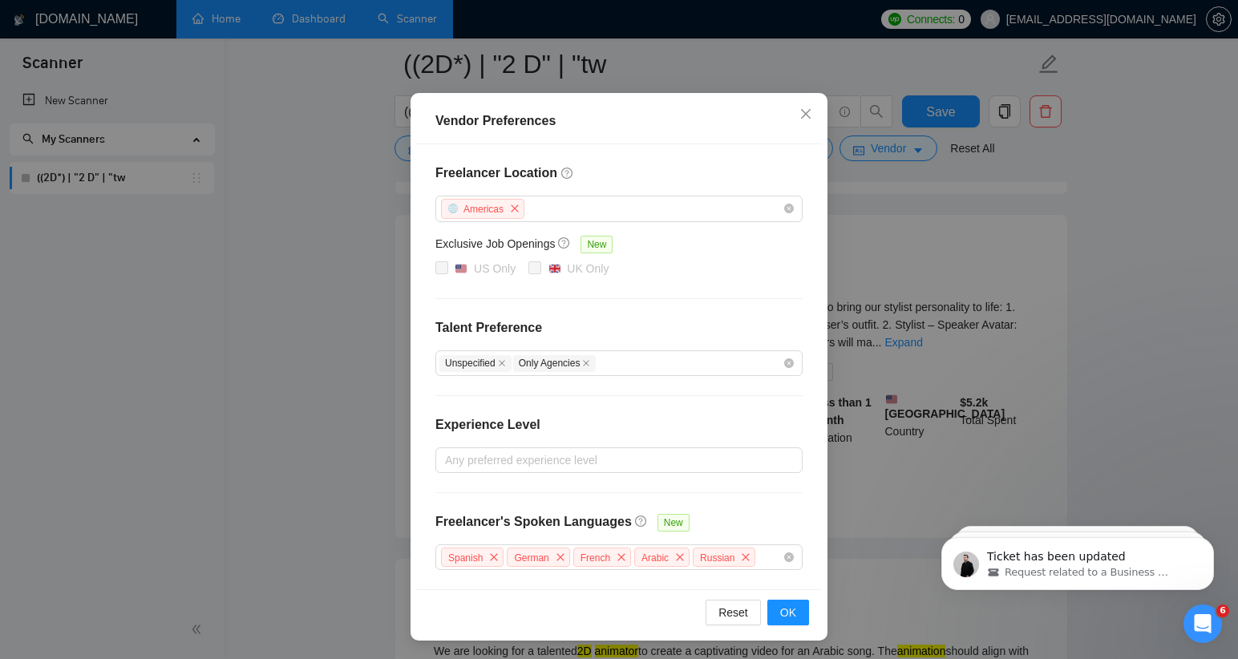
scroll to position [830, 0]
click at [791, 612] on span "OK" at bounding box center [788, 613] width 16 height 18
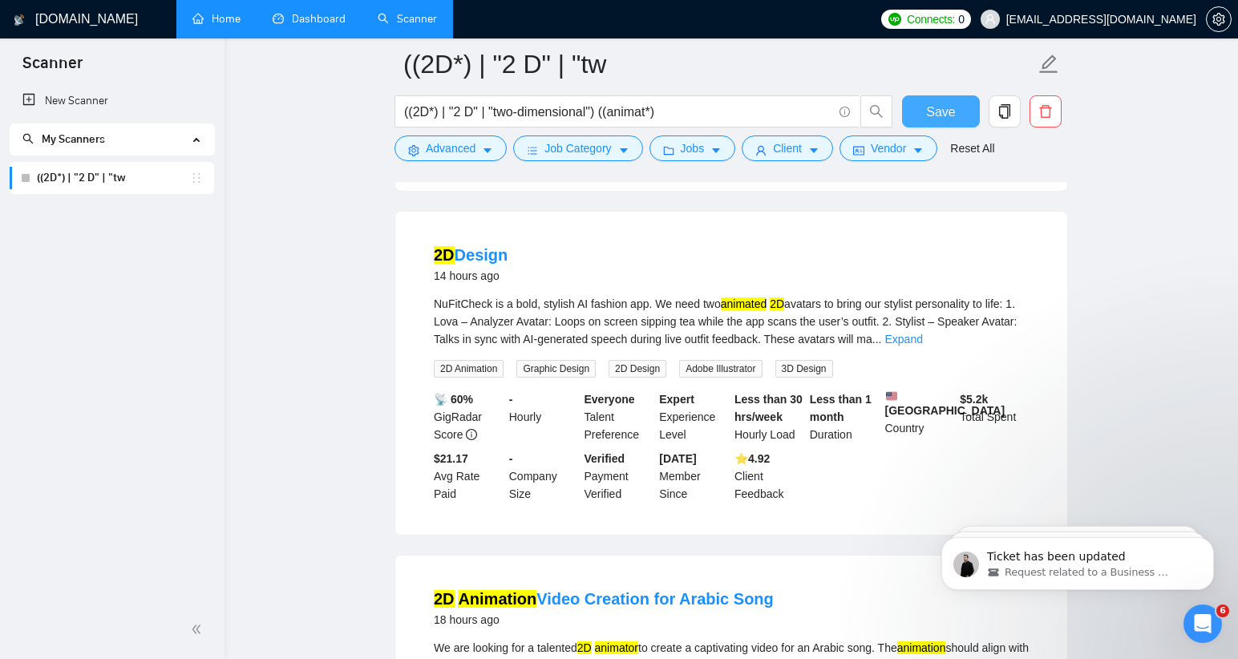
click at [943, 111] on span "Save" at bounding box center [940, 112] width 29 height 20
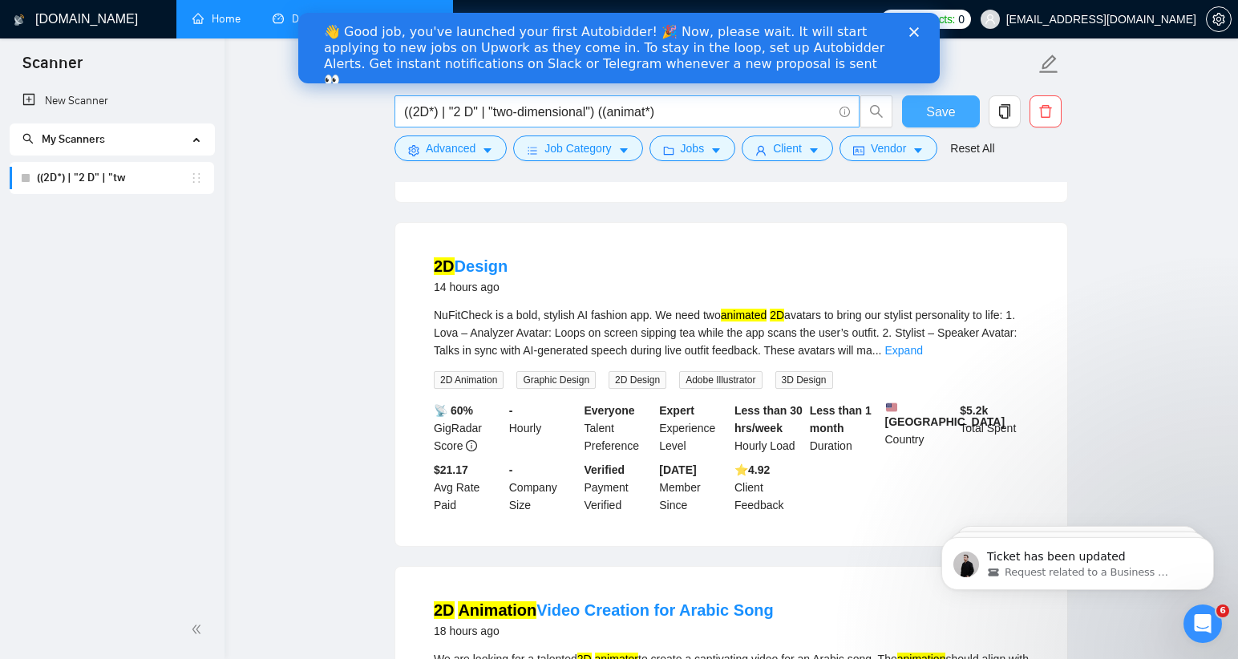
scroll to position [817, 0]
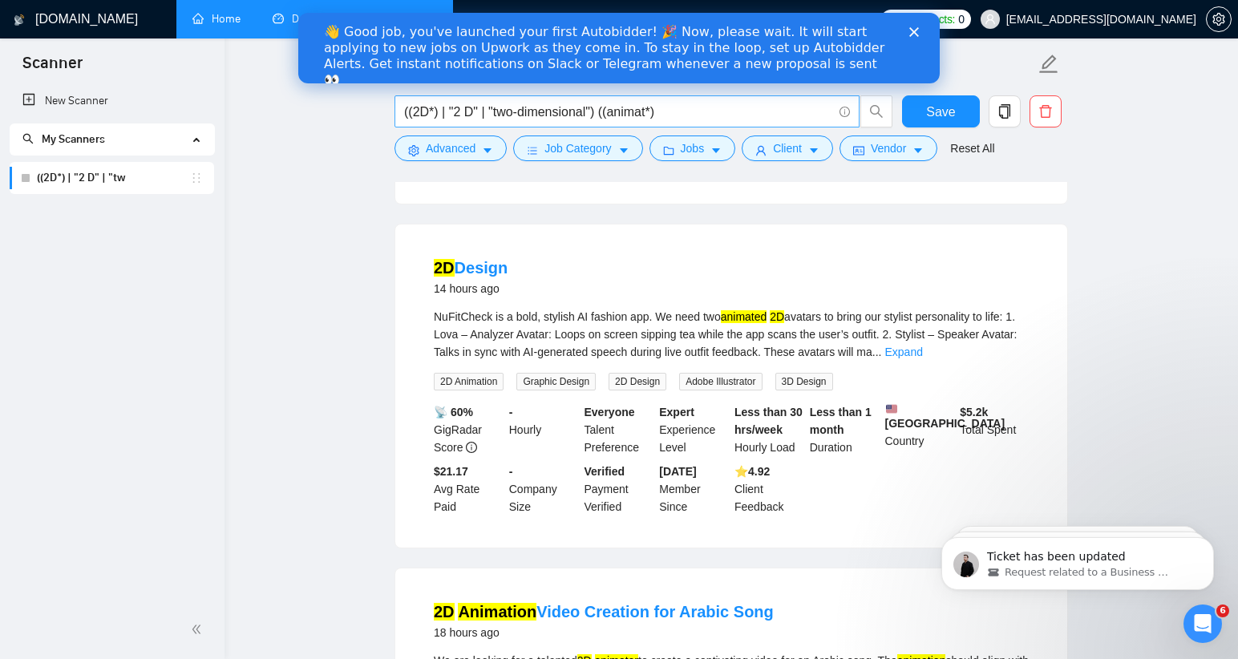
click at [657, 112] on input "((2D*) | "2 D" | "two-dimensional") ((animat*)" at bounding box center [618, 112] width 428 height 20
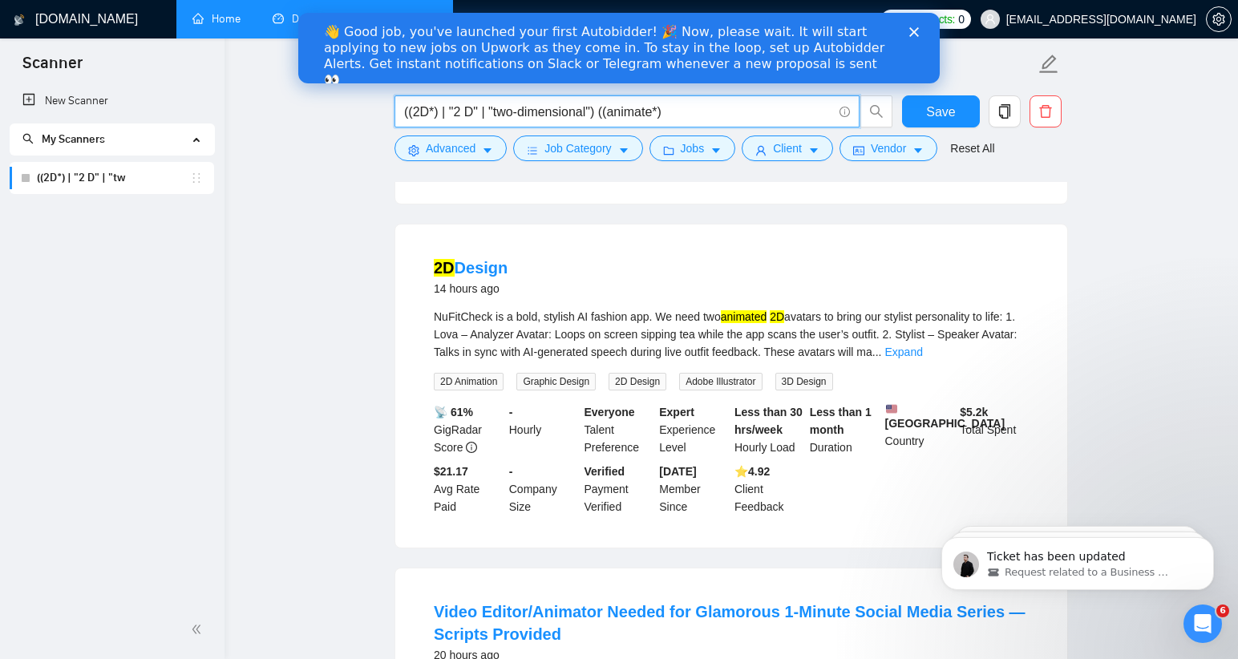
type input "((2D*) | "2 D" | "two-dimensional") ((animat*)"
click at [724, 104] on input "((2D*) | "2 D" | "two-dimensional") ((animat*)" at bounding box center [618, 112] width 428 height 20
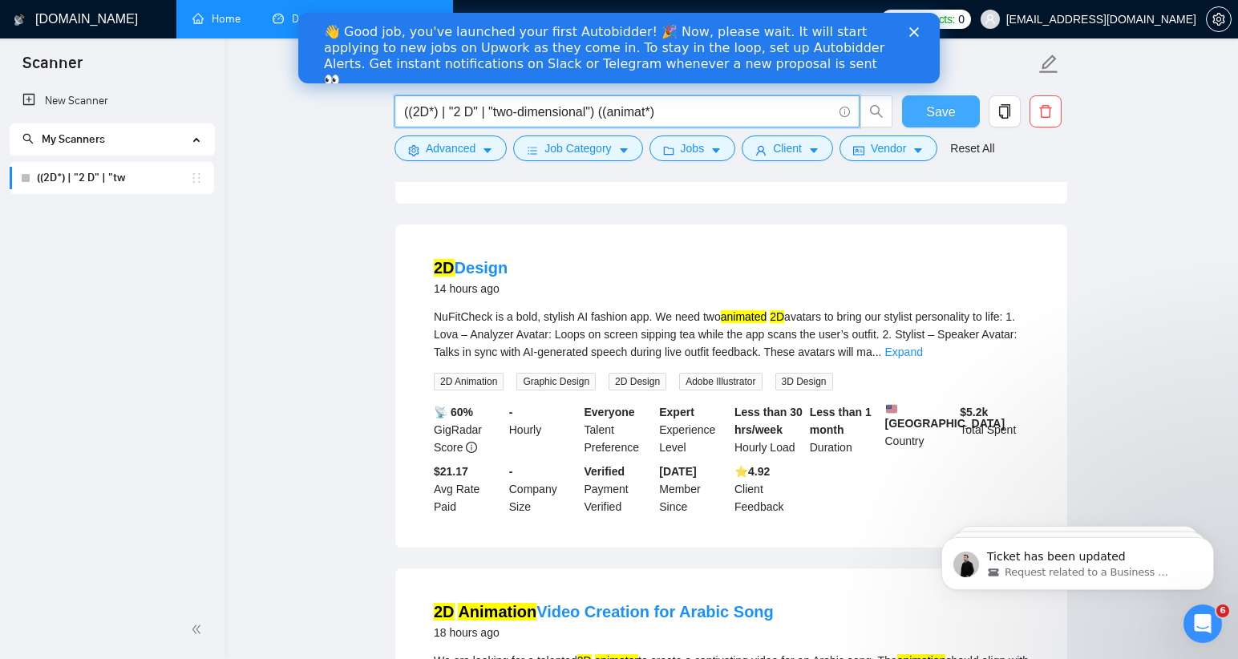
click at [927, 107] on span "Save" at bounding box center [940, 112] width 29 height 20
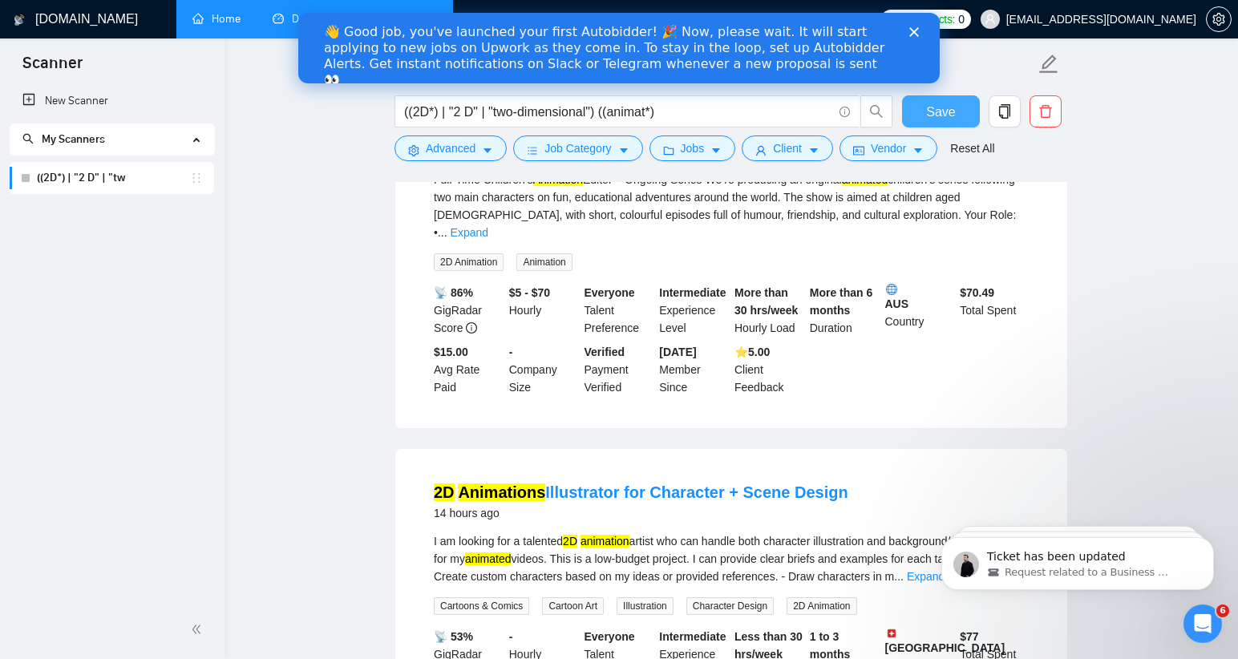
scroll to position [246, 0]
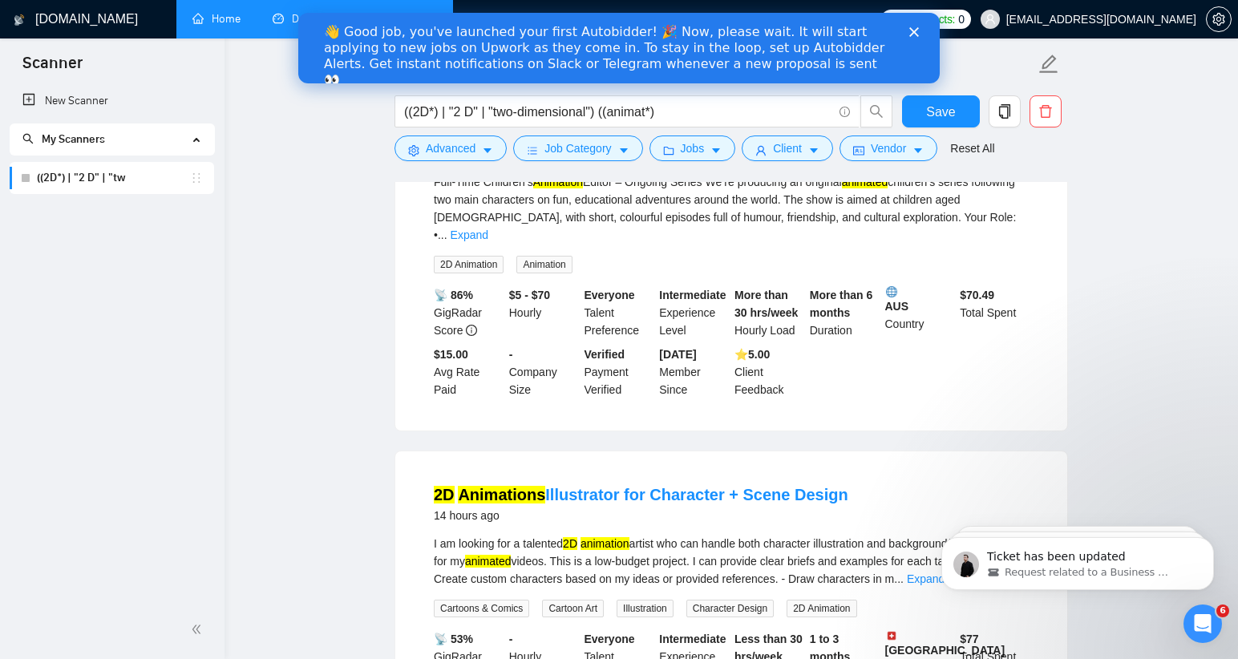
click at [913, 32] on polygon "Close" at bounding box center [914, 32] width 10 height 10
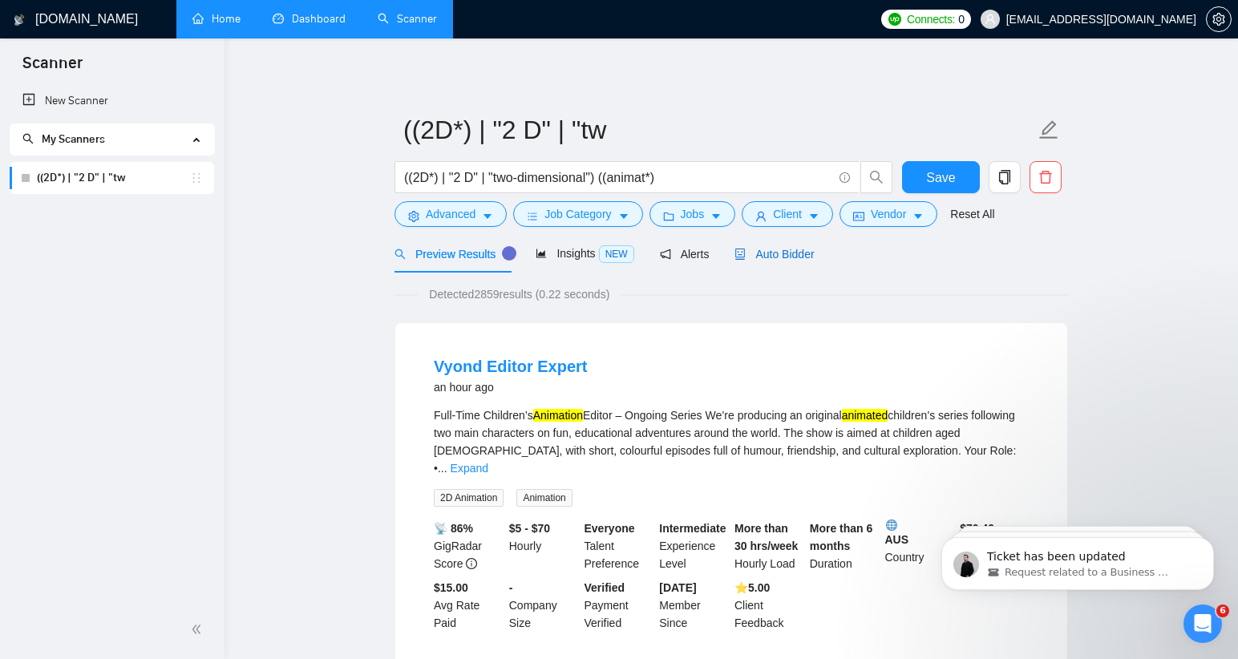
scroll to position [3, 0]
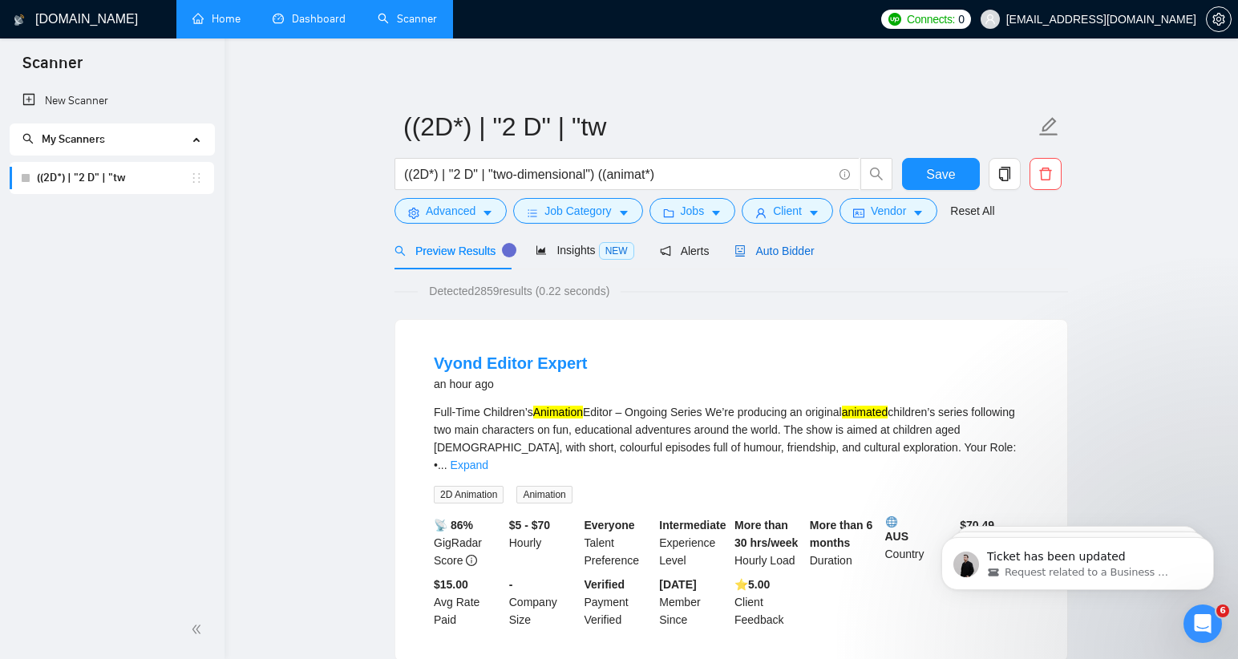
click at [794, 253] on span "Auto Bidder" at bounding box center [773, 250] width 79 height 13
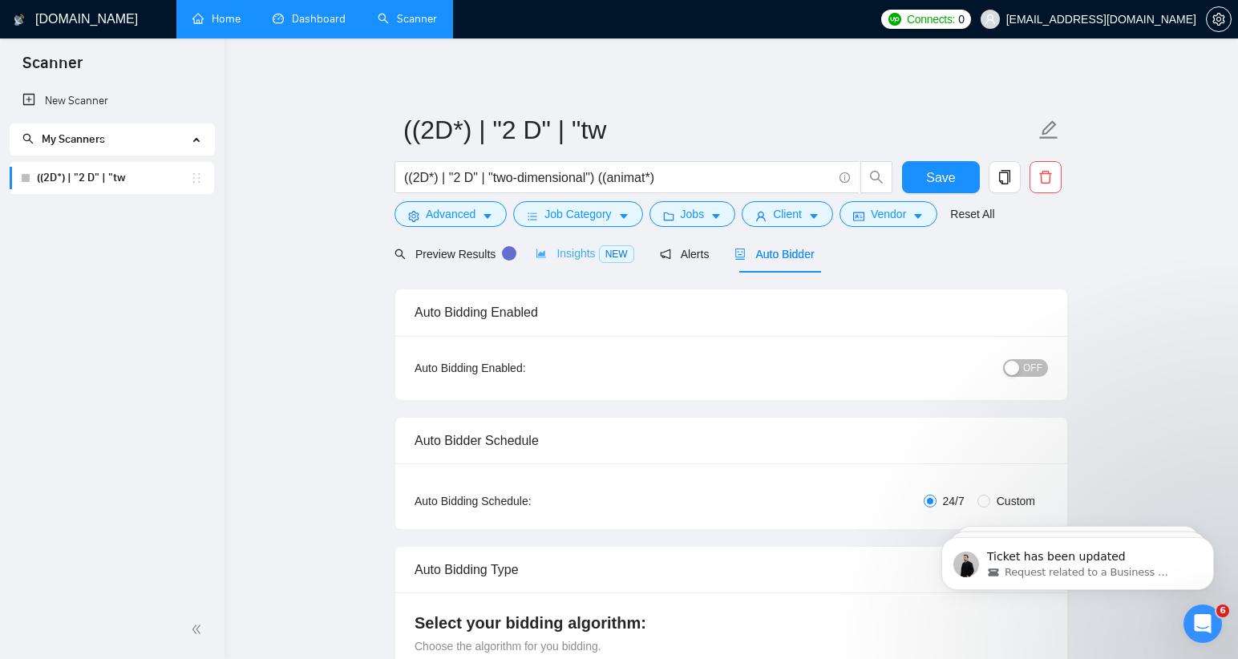
click at [571, 267] on div "Insights NEW" at bounding box center [584, 254] width 98 height 38
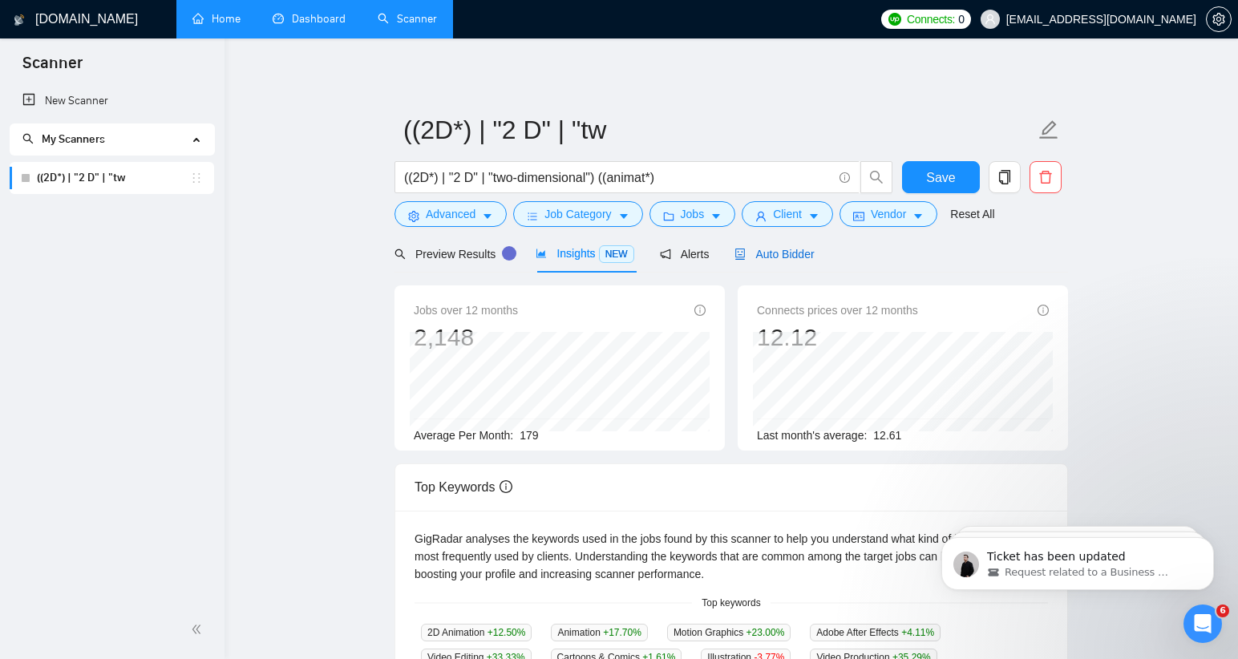
click at [798, 252] on span "Auto Bidder" at bounding box center [773, 254] width 79 height 13
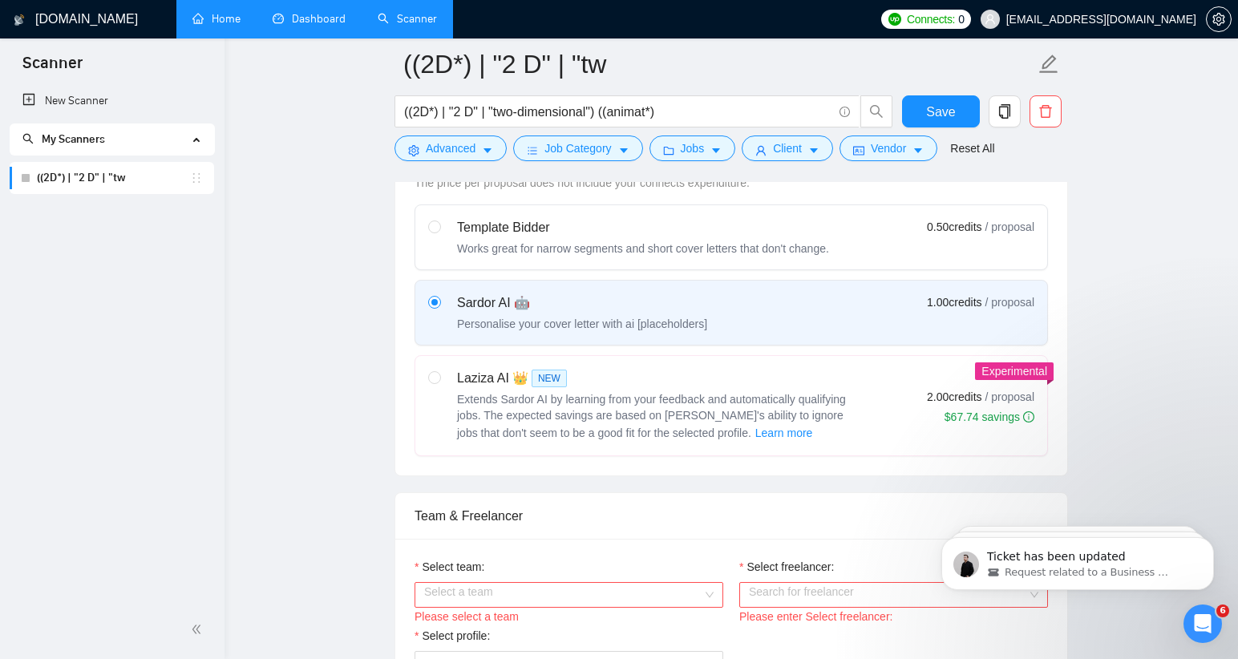
scroll to position [506, 0]
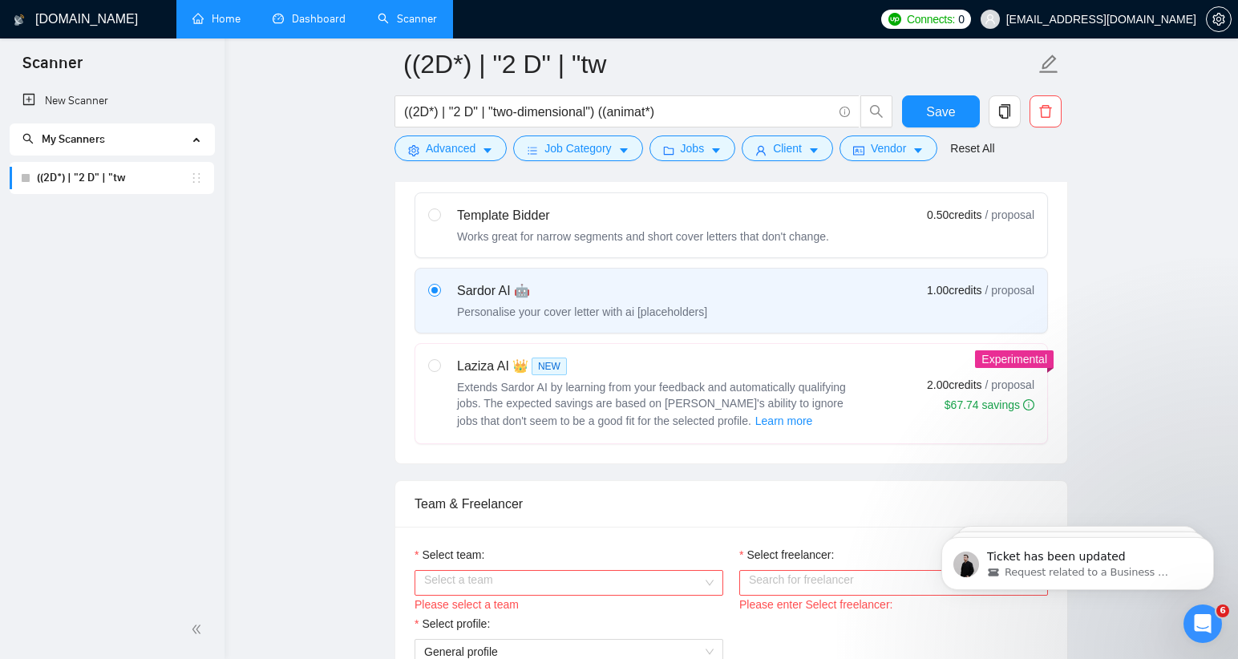
click at [681, 385] on span "Extends Sardor AI by learning from your feedback and automatically qualifying j…" at bounding box center [651, 404] width 389 height 46
click at [439, 370] on input "radio" at bounding box center [433, 364] width 11 height 11
radio input "true"
radio input "false"
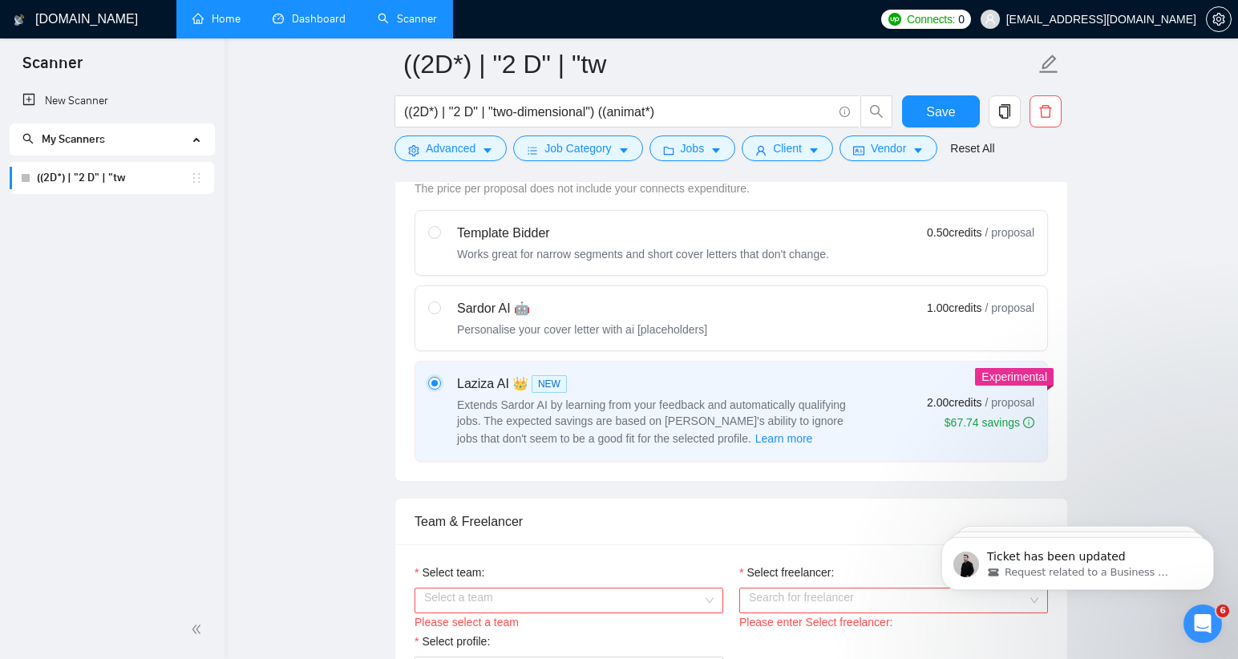
scroll to position [469, 0]
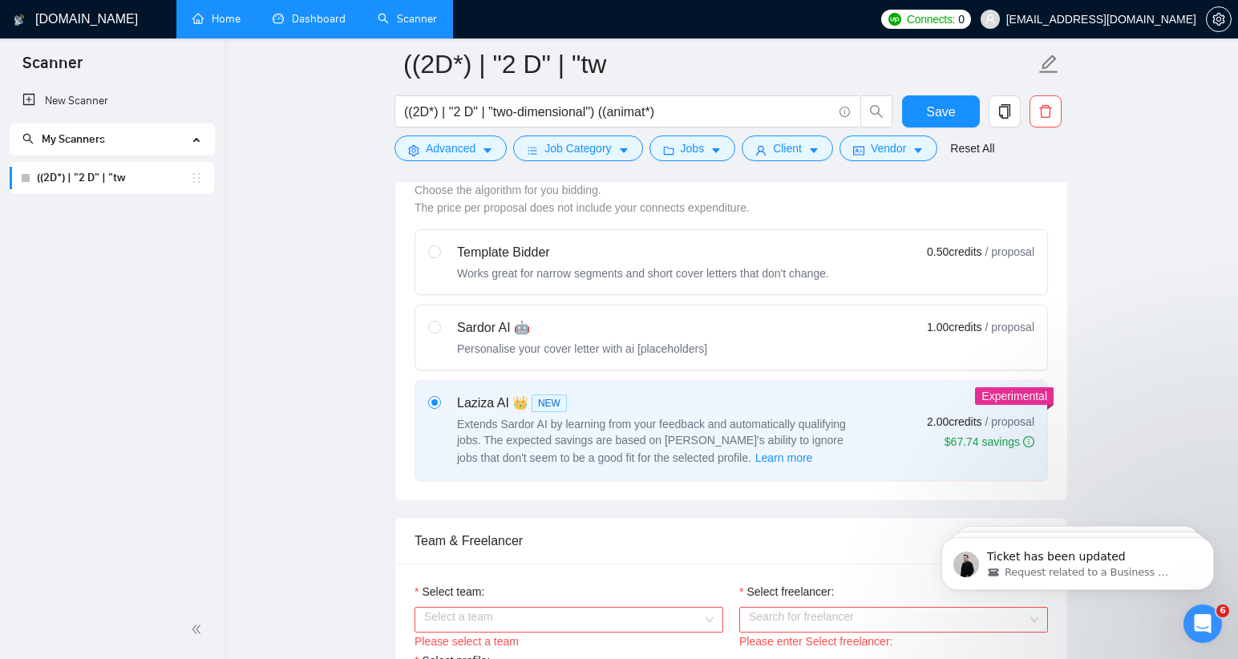
click at [858, 345] on div "Sardor AI 🤖 Personalise your cover letter with ai [placeholders] 1.00 credits /…" at bounding box center [731, 337] width 606 height 38
click at [439, 332] on input "radio" at bounding box center [433, 326] width 11 height 11
radio input "true"
radio input "false"
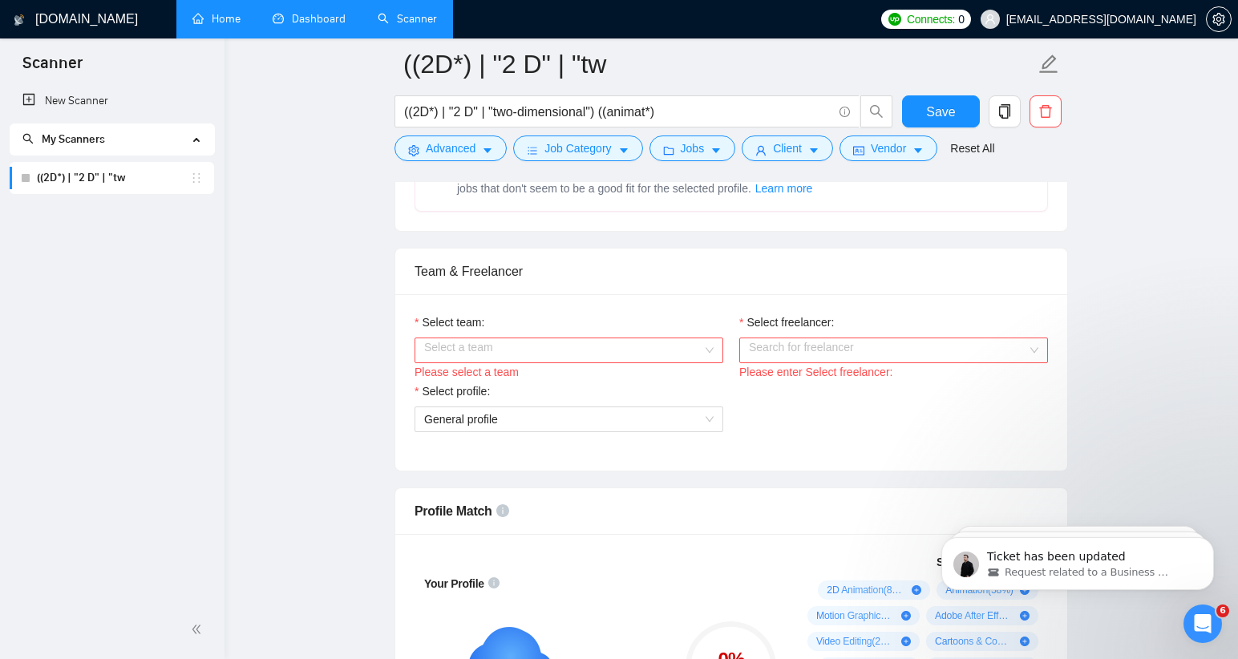
scroll to position [740, 0]
click at [676, 349] on input "Select team:" at bounding box center [563, 349] width 278 height 24
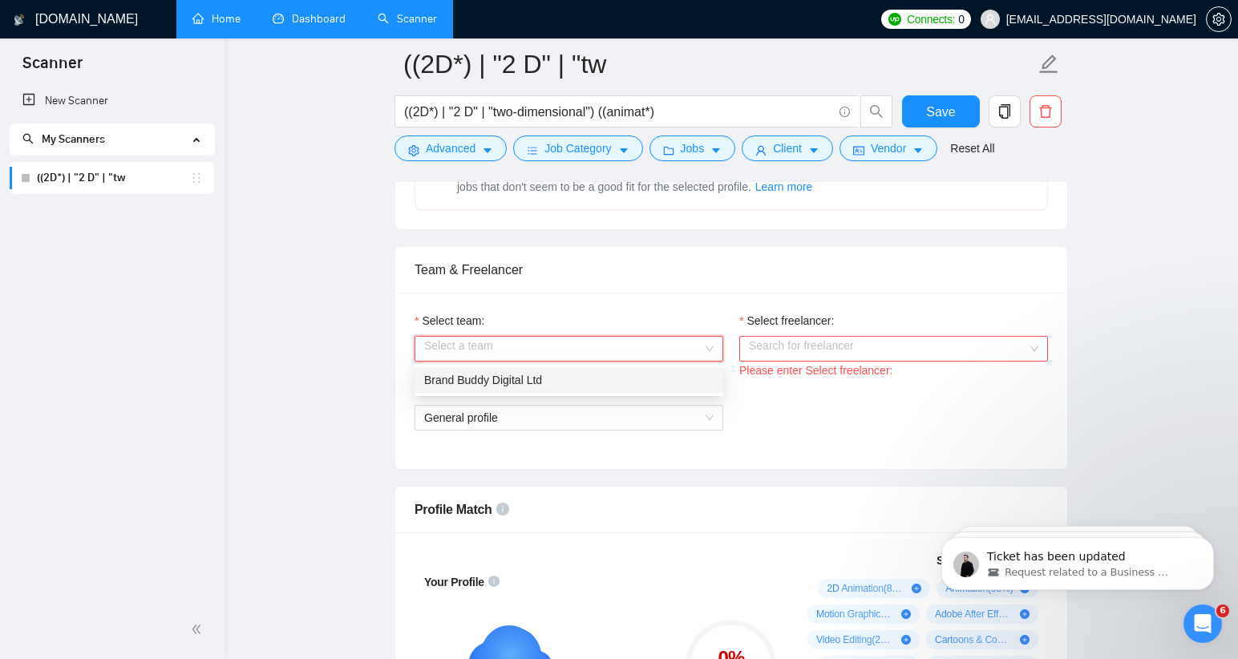
click at [574, 382] on div "Brand Buddy Digital Ltd" at bounding box center [568, 380] width 289 height 18
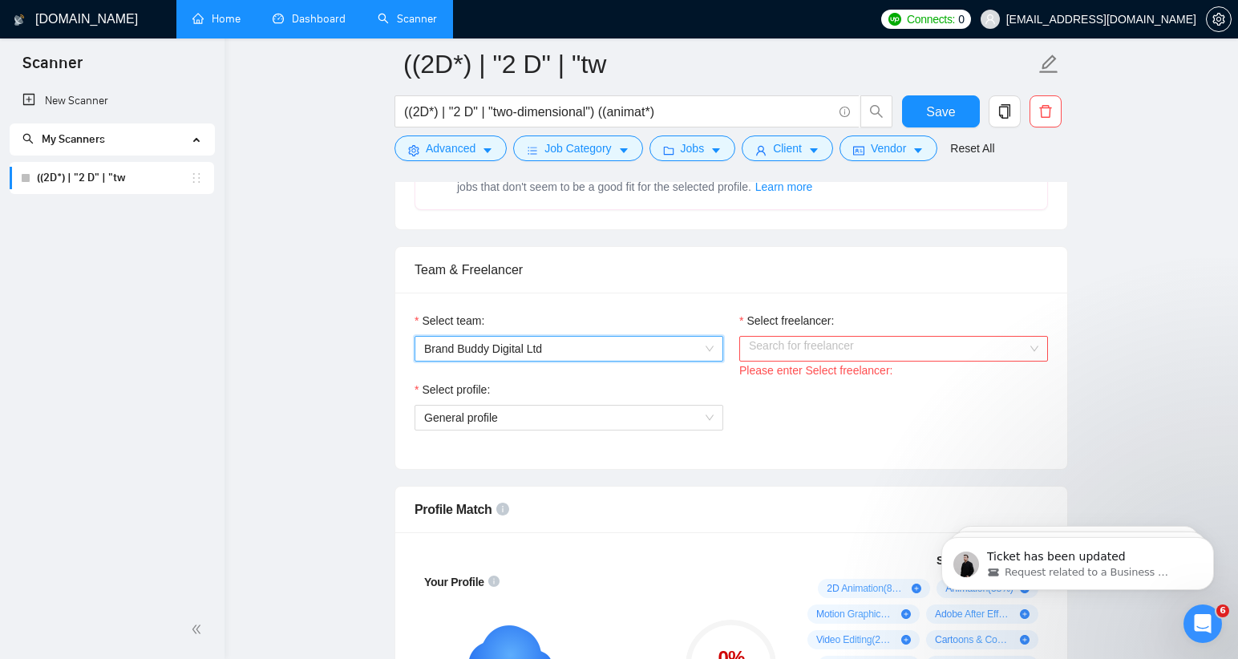
click at [837, 345] on input "Select freelancer:" at bounding box center [888, 349] width 278 height 24
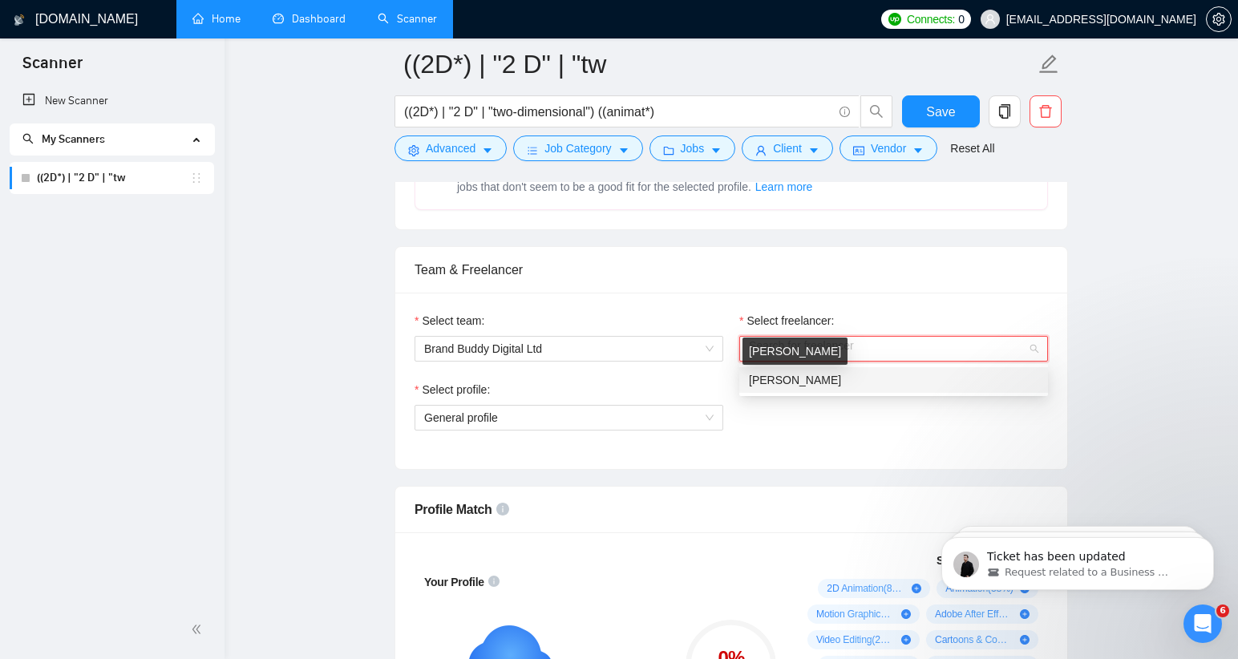
click at [803, 379] on span "[PERSON_NAME]" at bounding box center [795, 380] width 92 height 13
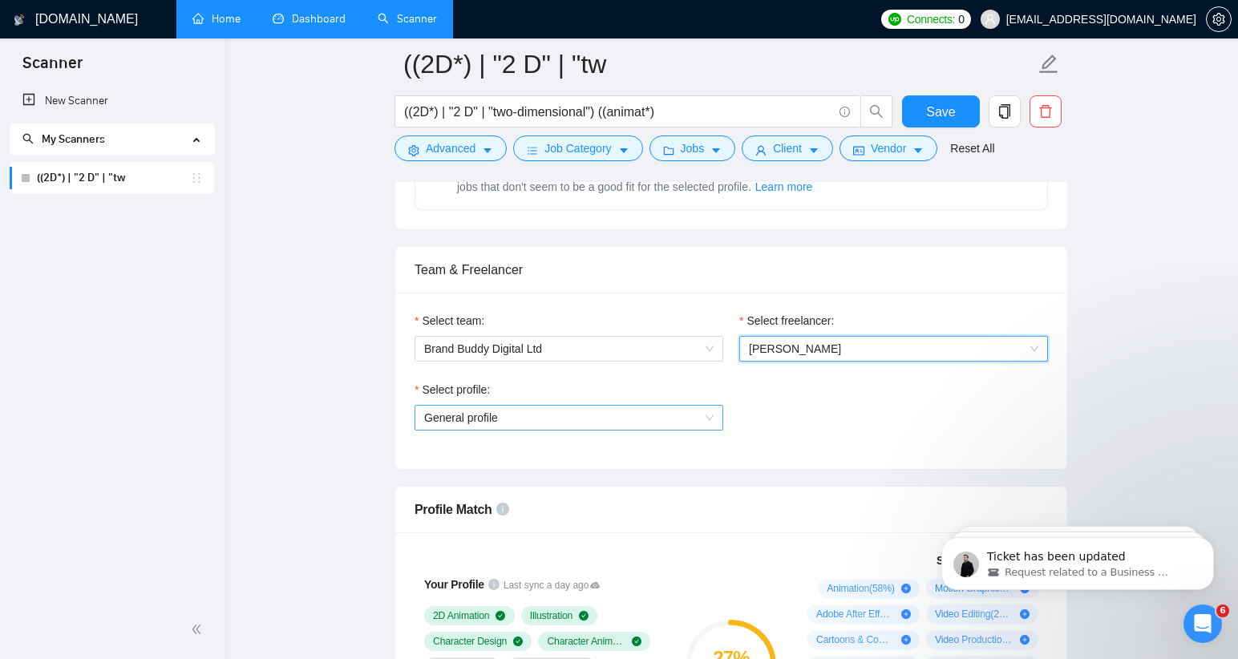
click at [652, 415] on span "General profile" at bounding box center [568, 418] width 289 height 24
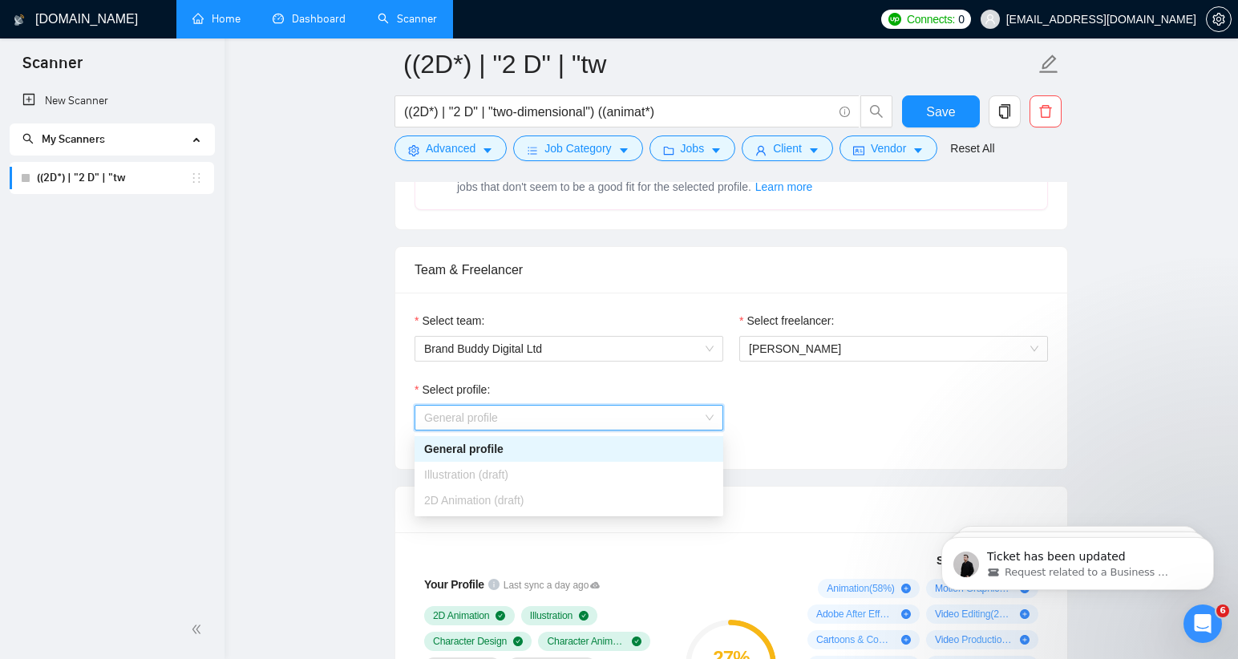
scroll to position [741, 0]
click at [826, 409] on div "Select profile: General profile" at bounding box center [730, 414] width 649 height 69
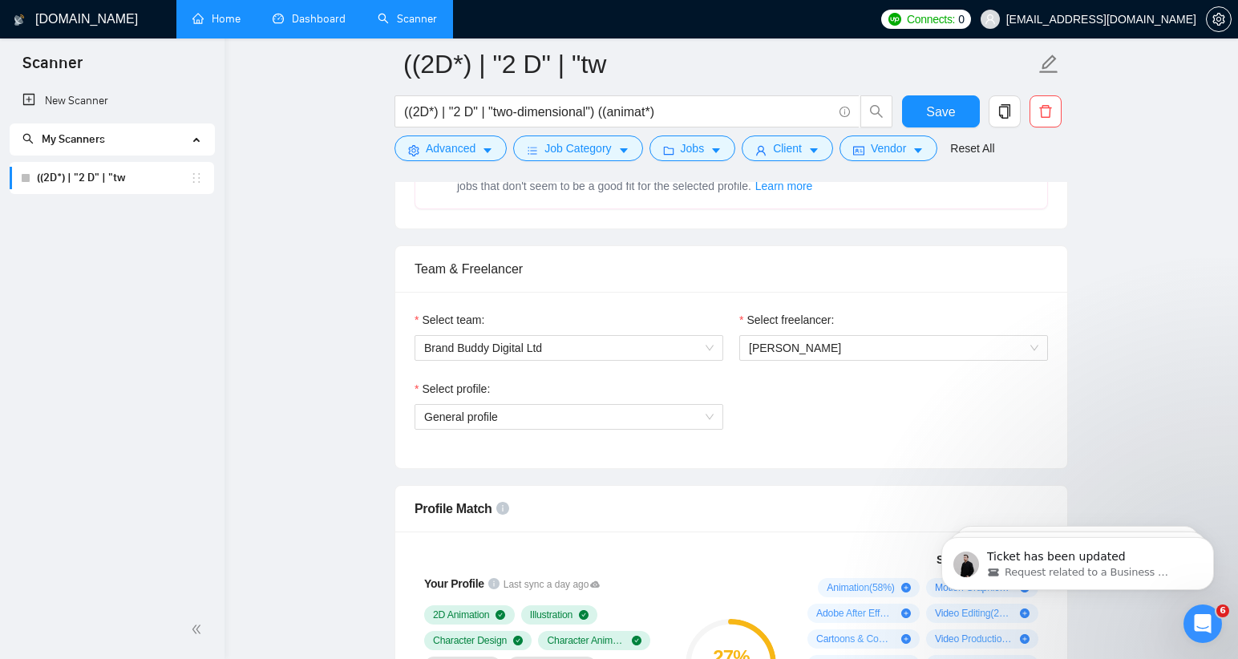
scroll to position [742, 0]
click at [685, 418] on span "General profile" at bounding box center [568, 415] width 289 height 24
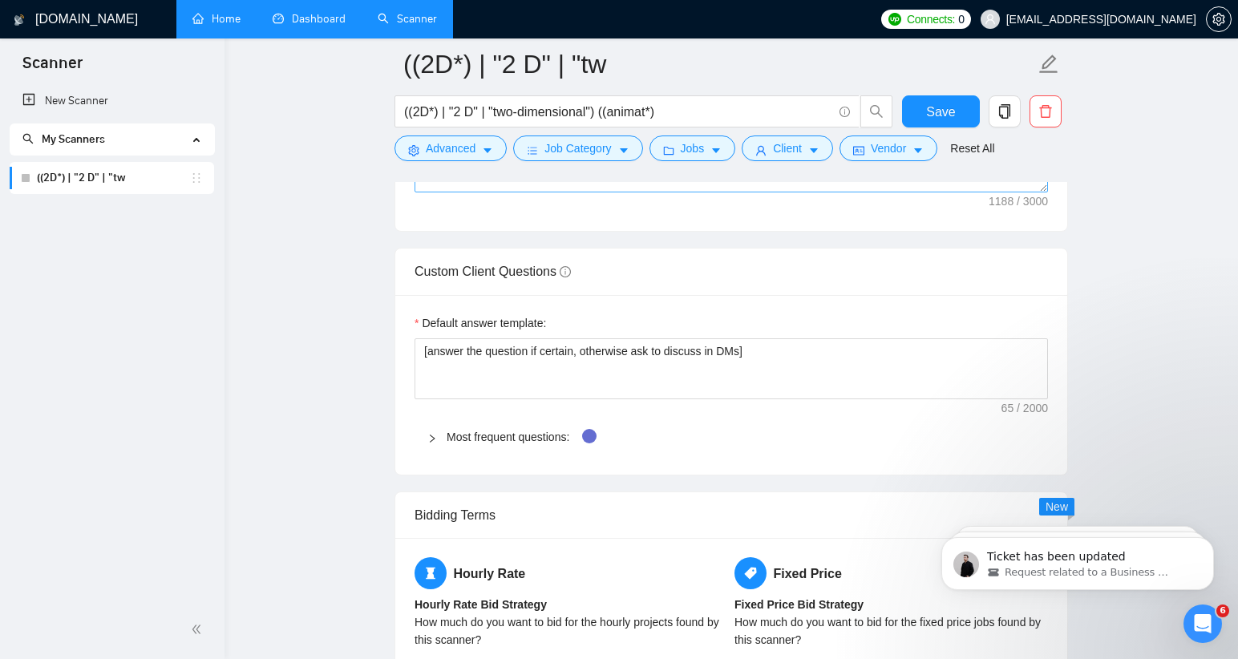
scroll to position [2171, 0]
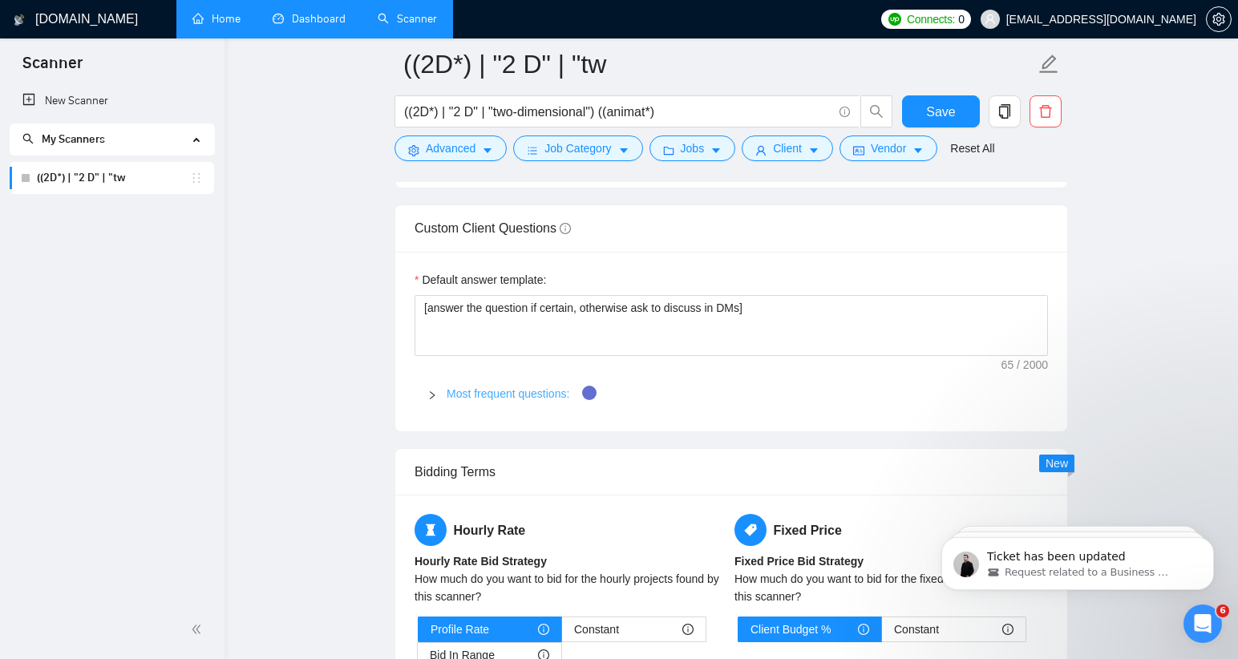
click at [494, 390] on link "Most frequent questions:" at bounding box center [507, 393] width 123 height 13
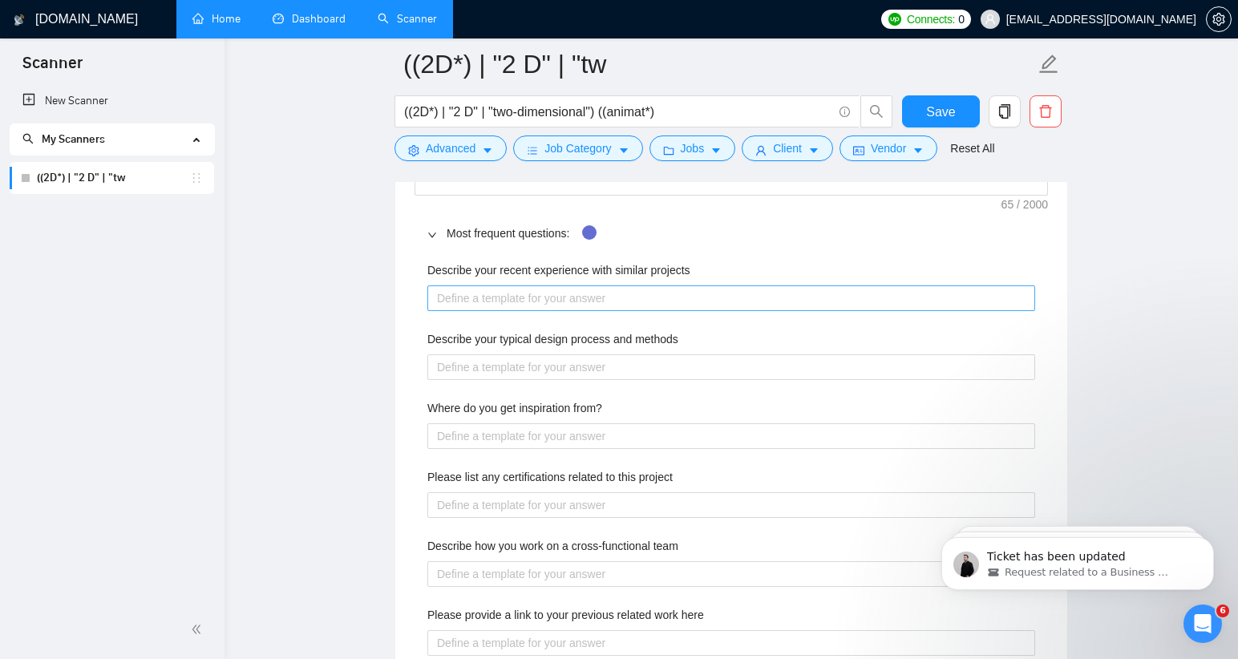
scroll to position [2331, 0]
click at [662, 301] on projects "Describe your recent experience with similar projects" at bounding box center [731, 299] width 608 height 26
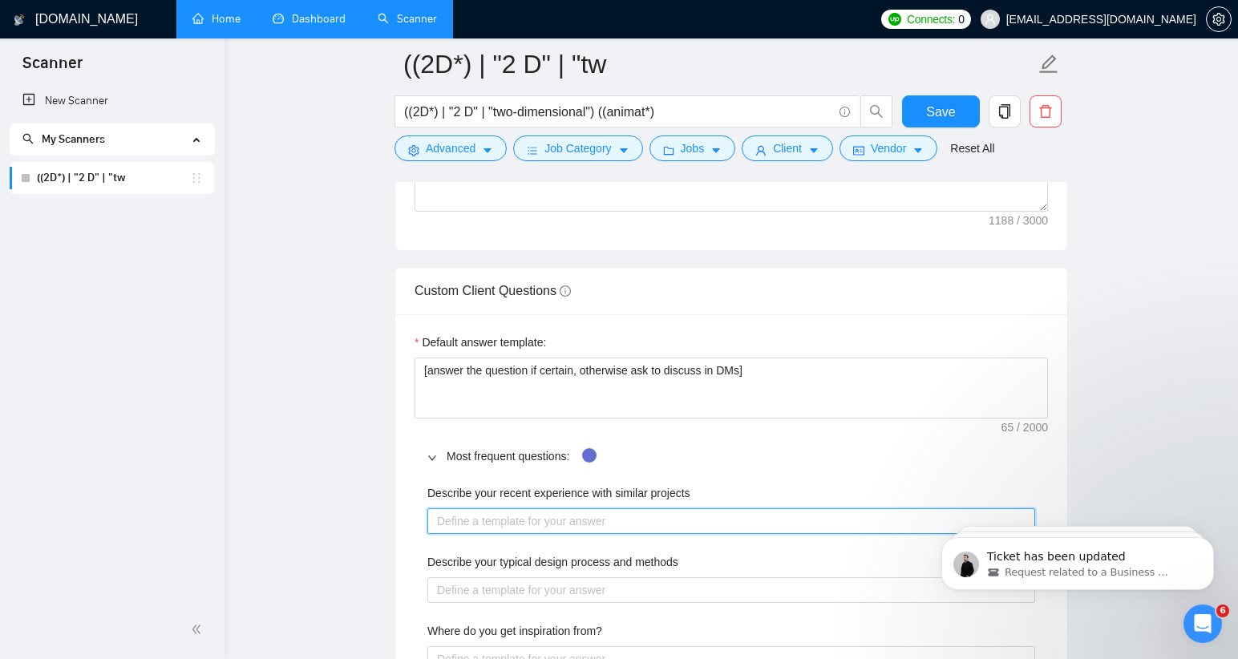
scroll to position [2107, 0]
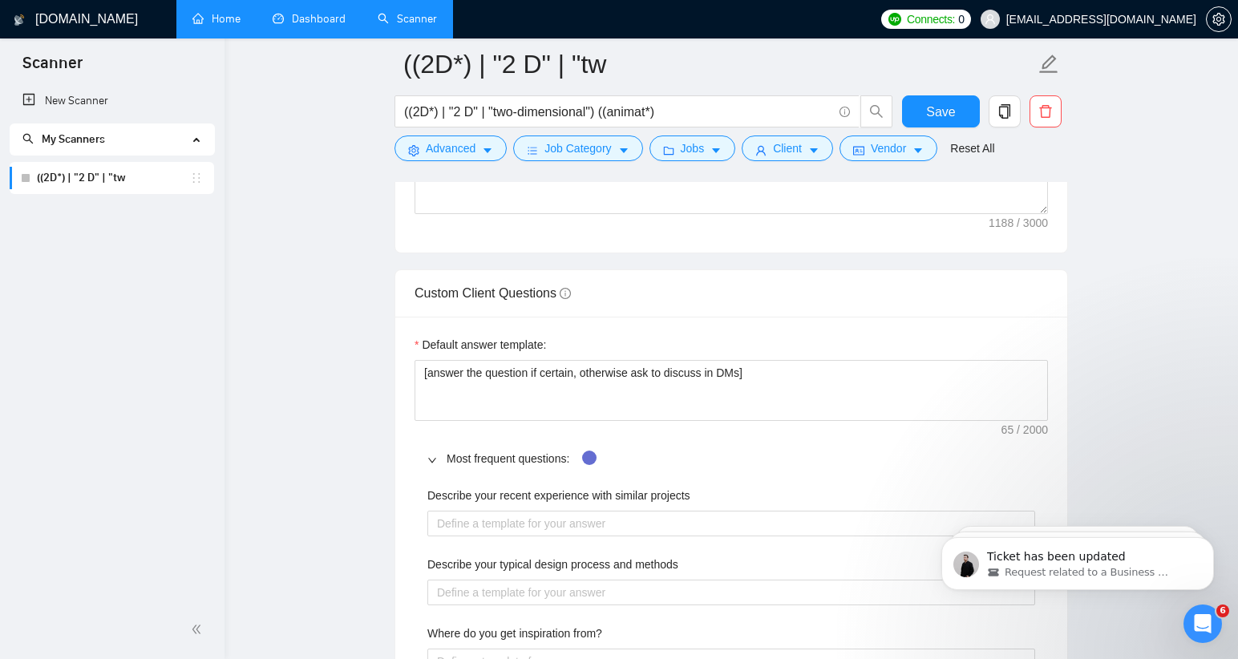
click at [845, 336] on div "Default answer template:" at bounding box center [730, 348] width 633 height 24
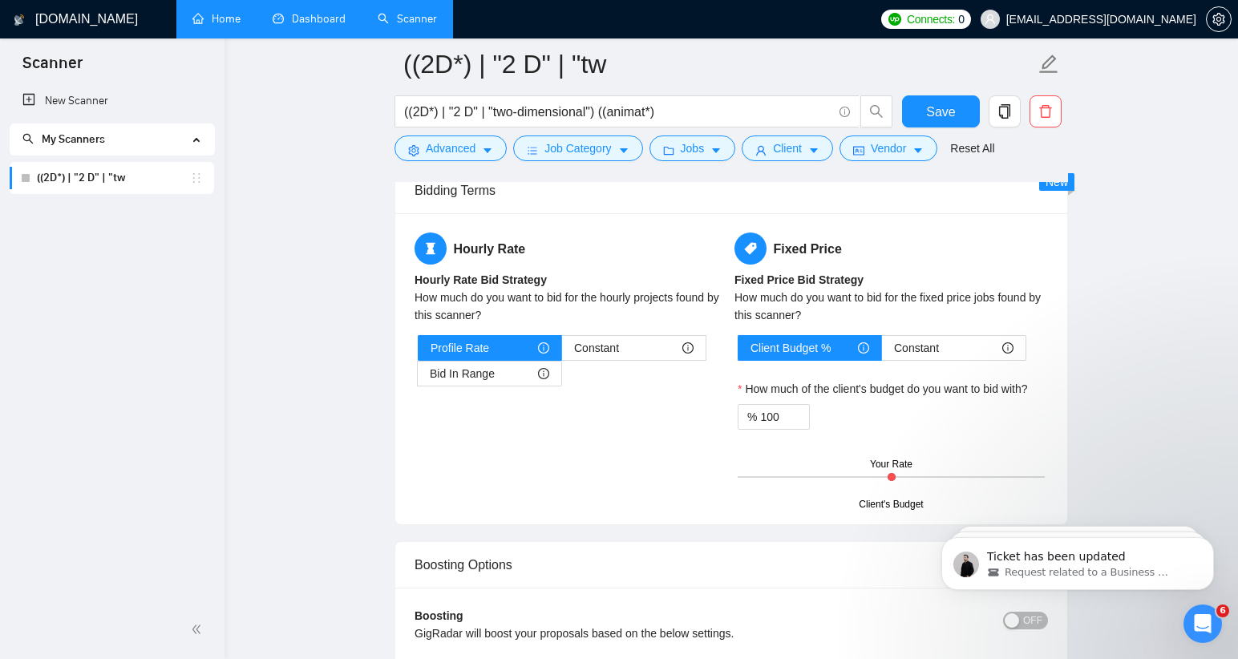
scroll to position [2882, 0]
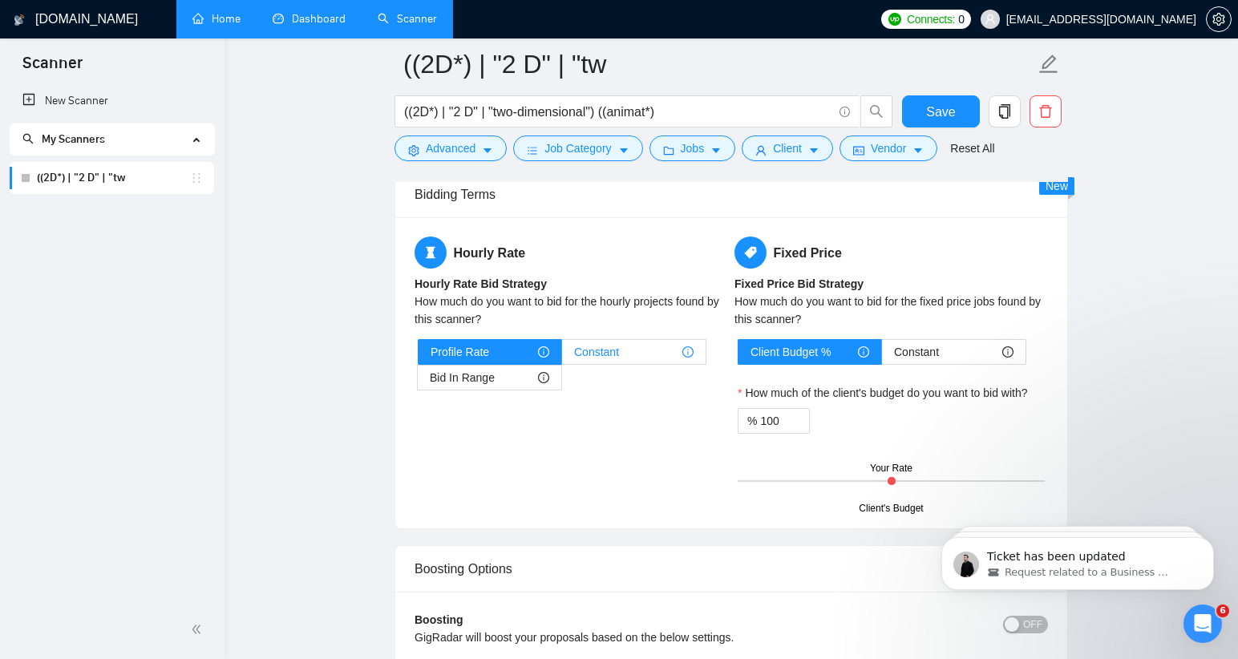
click at [637, 356] on div "Constant" at bounding box center [633, 352] width 119 height 24
click at [562, 356] on input "Constant" at bounding box center [562, 356] width 0 height 0
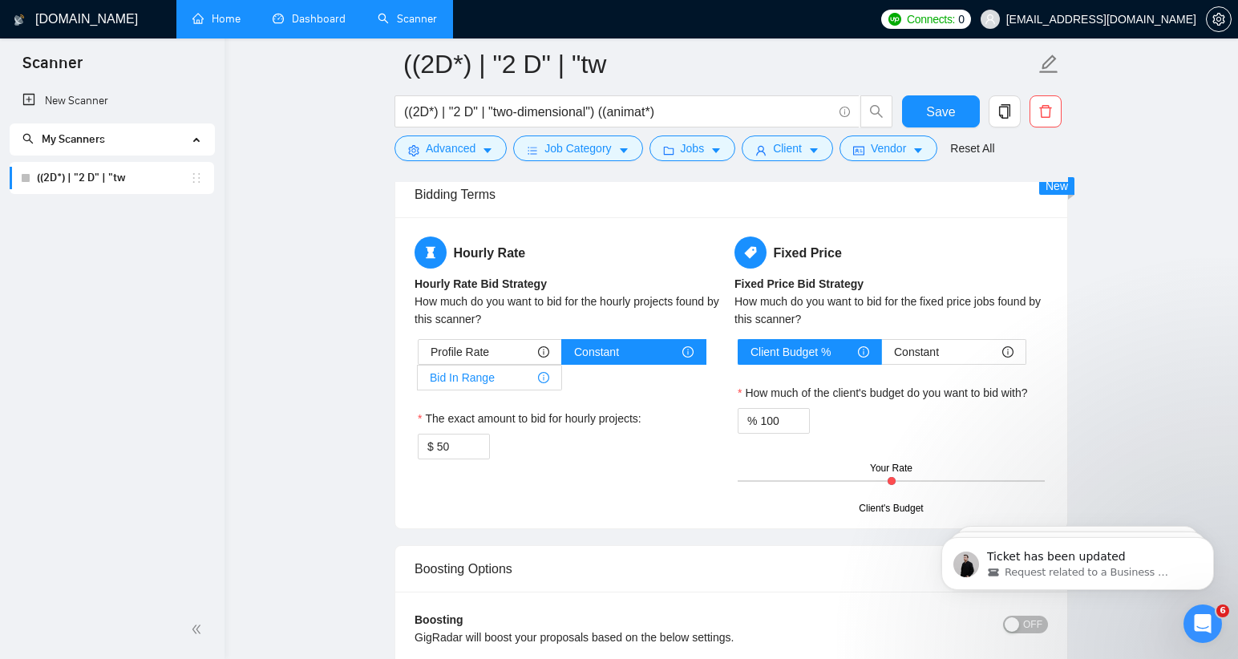
click at [478, 380] on span "Bid In Range" at bounding box center [462, 378] width 65 height 24
click at [418, 382] on input "Bid In Range" at bounding box center [418, 382] width 0 height 0
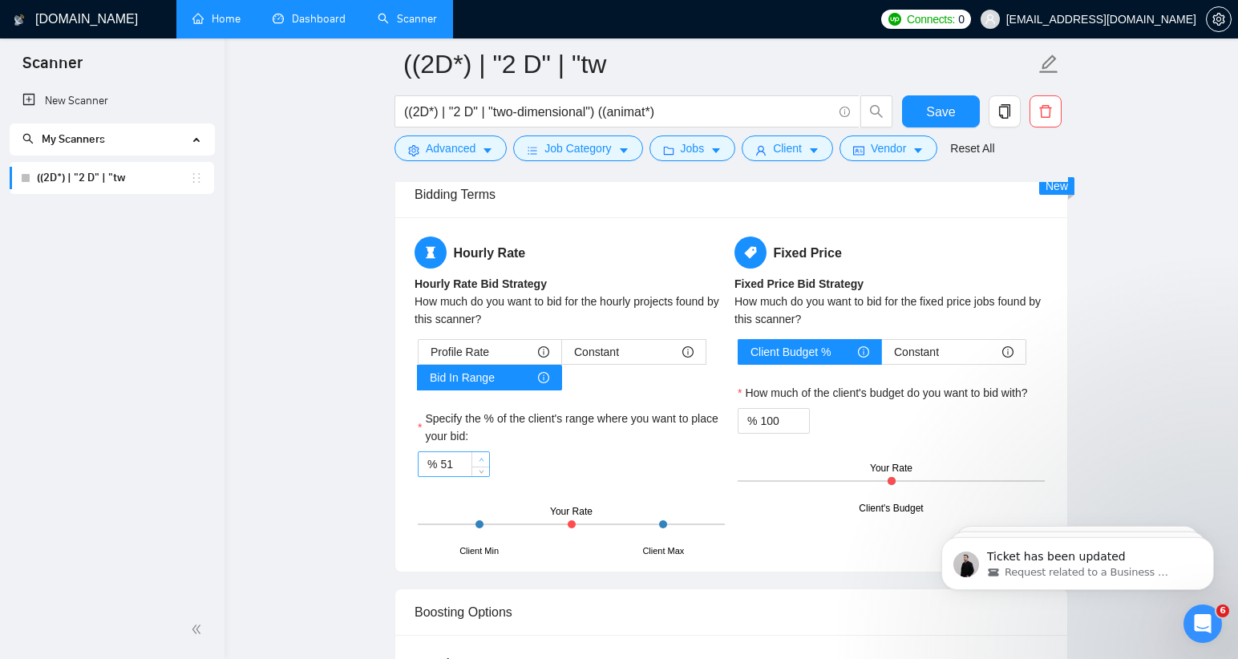
click at [479, 460] on icon "up" at bounding box center [482, 460] width 6 height 6
click at [479, 458] on icon "up" at bounding box center [482, 460] width 6 height 6
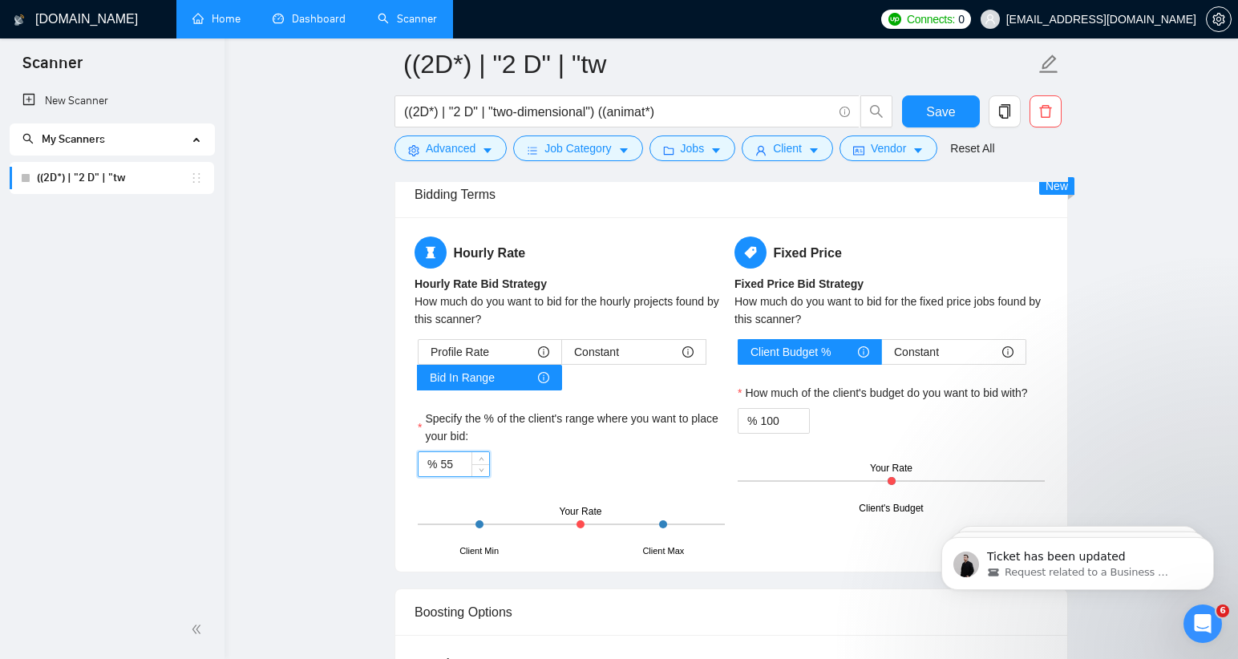
drag, startPoint x: 462, startPoint y: 463, endPoint x: 444, endPoint y: 464, distance: 17.7
click at [444, 464] on input "55" at bounding box center [464, 464] width 49 height 24
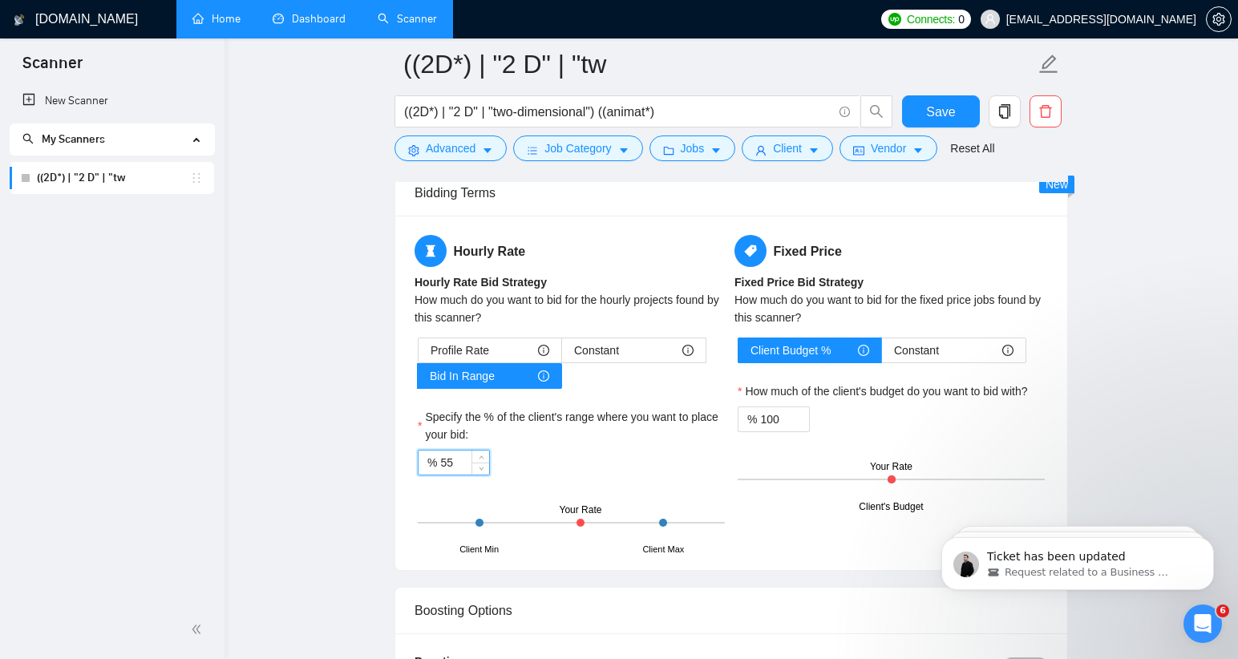
scroll to position [2886, 0]
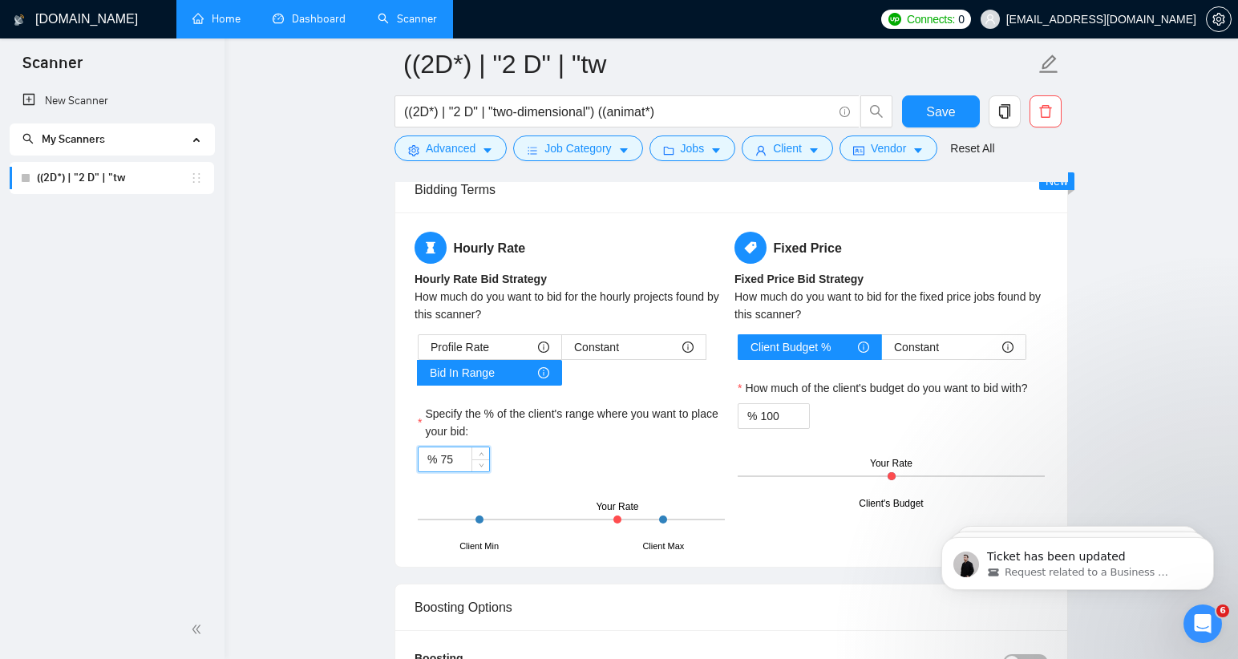
type input "75"
click at [564, 461] on div "% 75" at bounding box center [571, 459] width 307 height 26
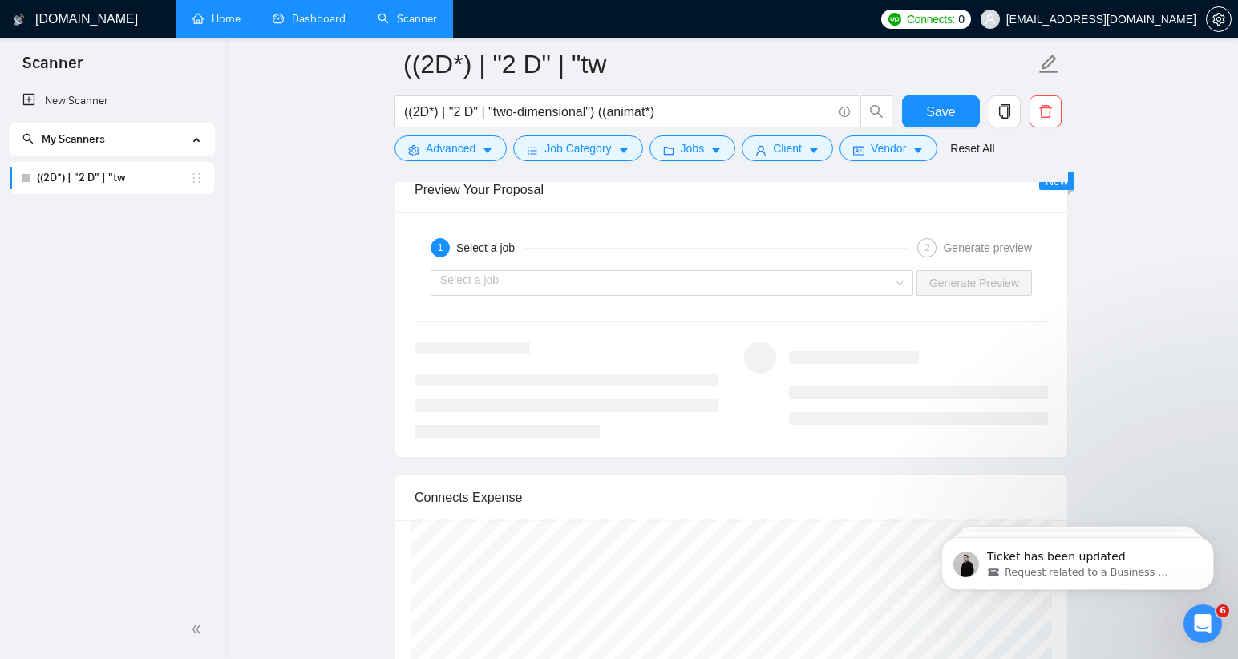
scroll to position [3450, 0]
click at [572, 285] on input "search" at bounding box center [666, 285] width 452 height 24
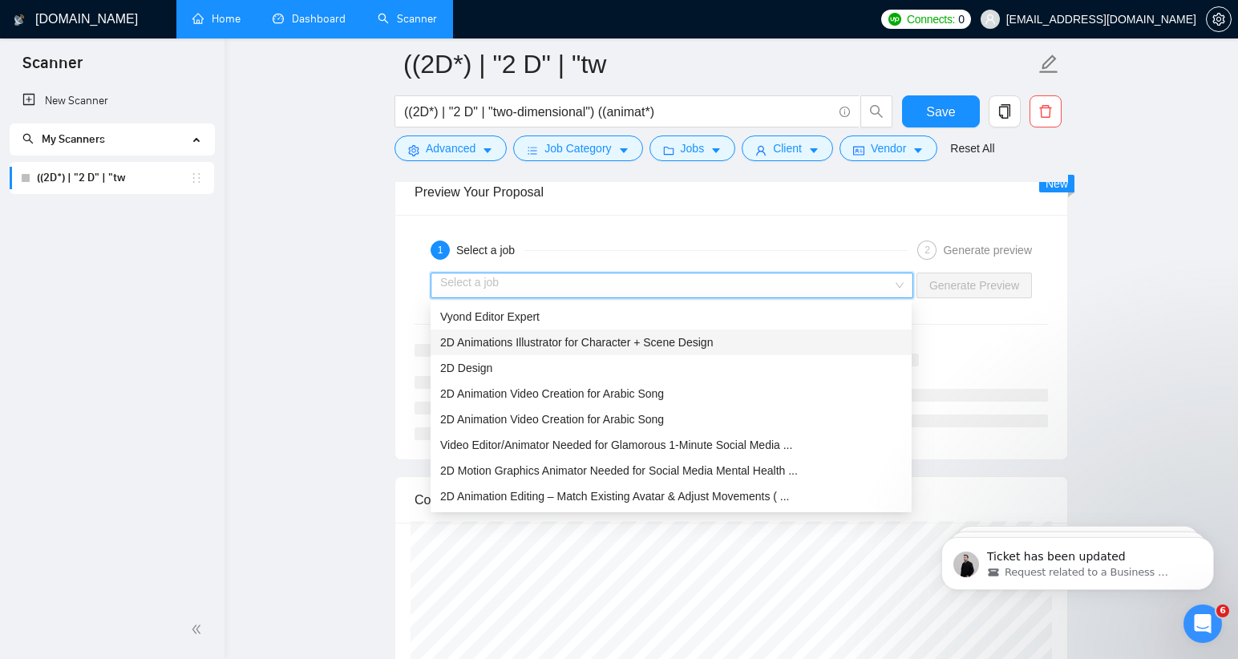
click at [597, 346] on span "2D Animations Illustrator for Character + Scene Design" at bounding box center [576, 342] width 273 height 13
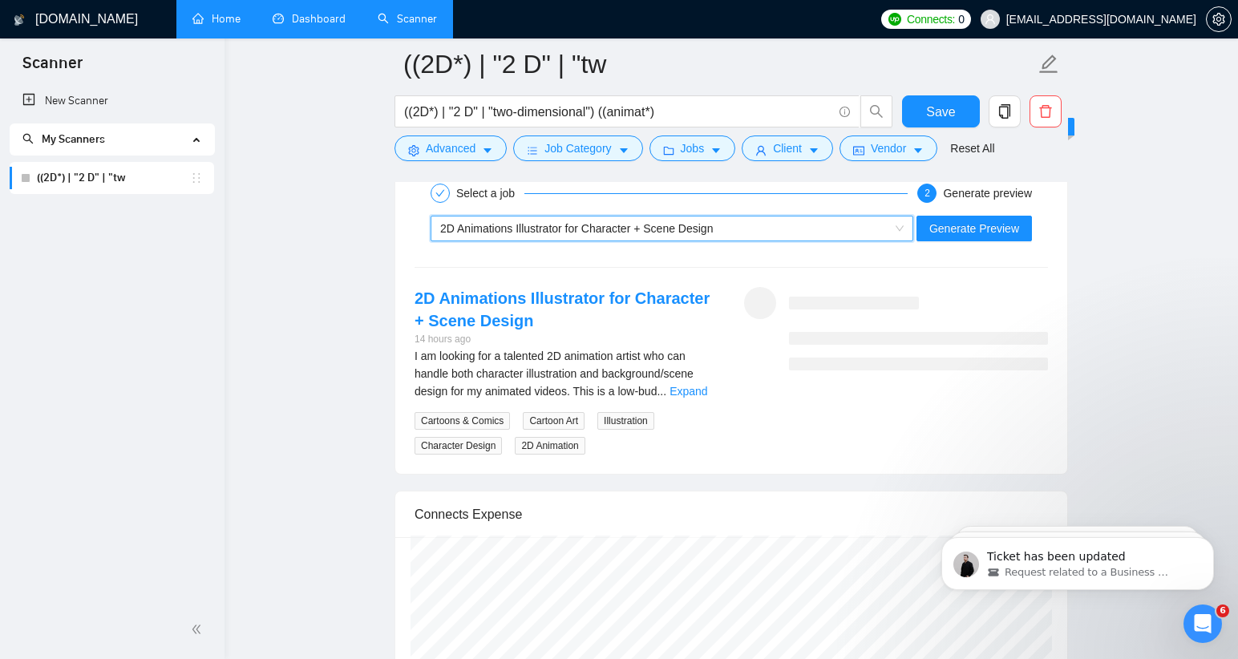
scroll to position [3499, 0]
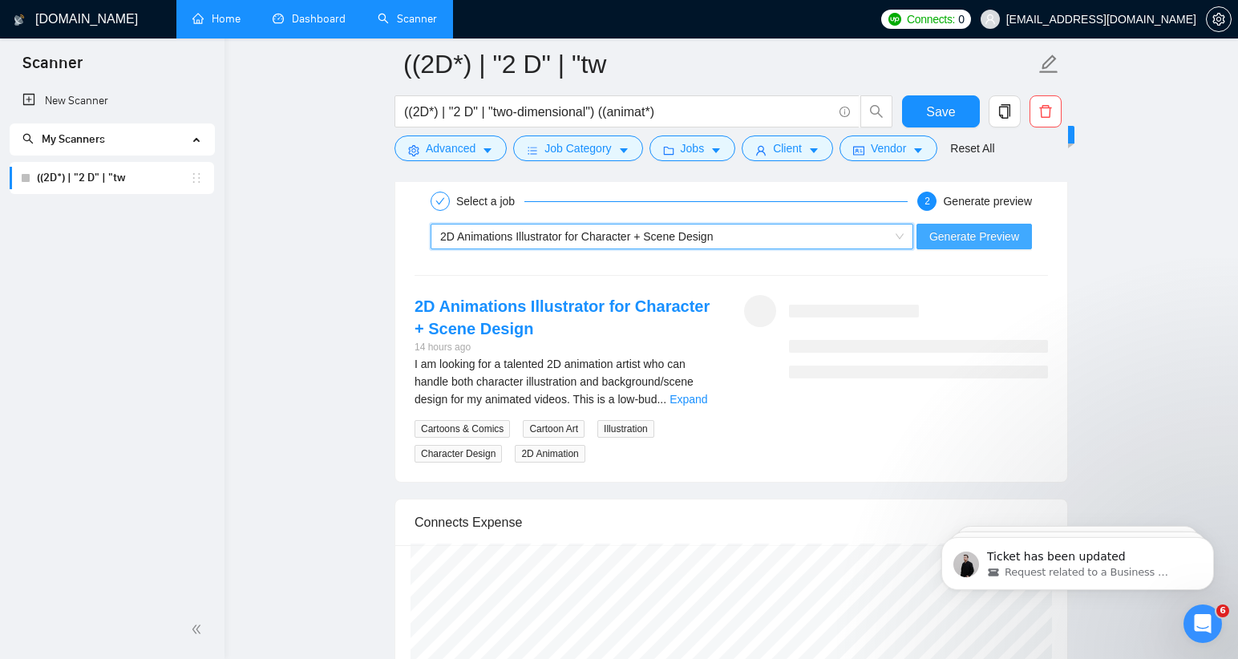
click at [988, 236] on span "Generate Preview" at bounding box center [974, 237] width 90 height 18
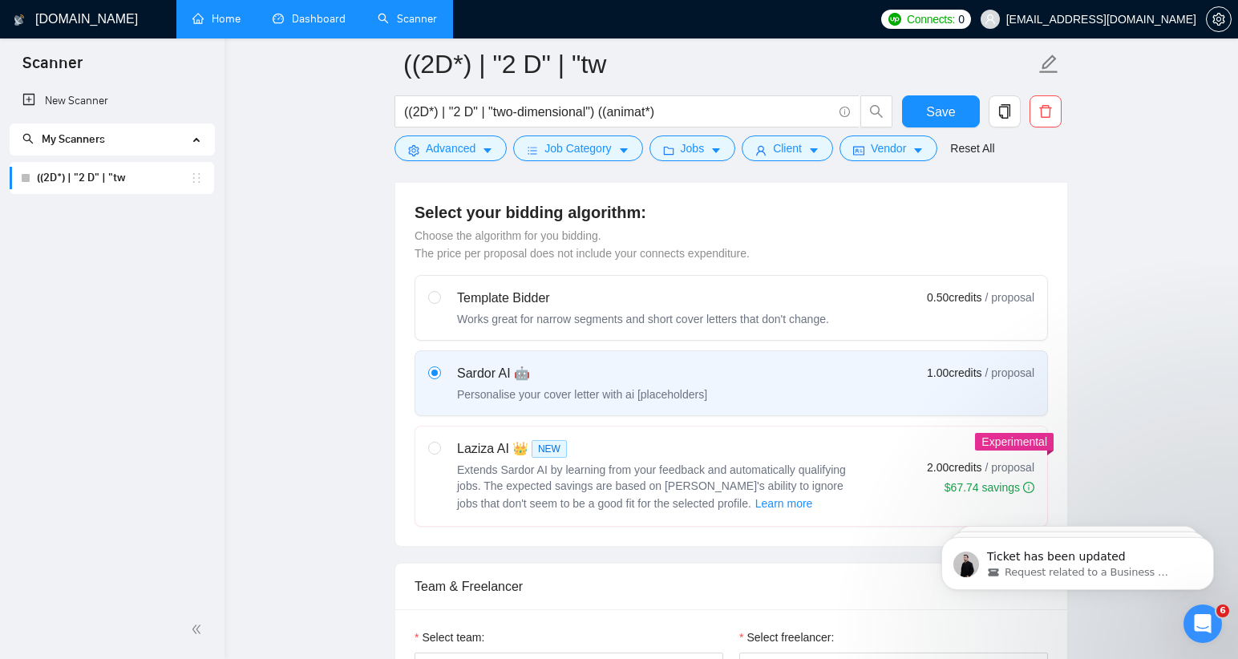
scroll to position [400, 0]
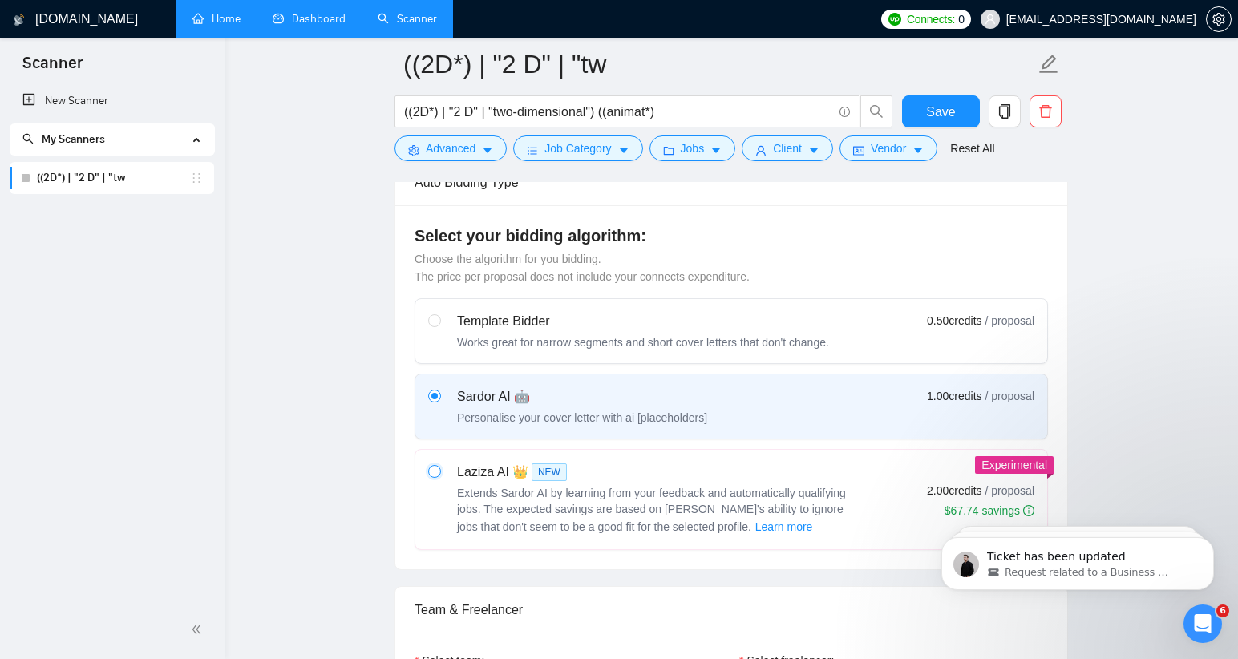
click at [433, 471] on input "radio" at bounding box center [433, 470] width 11 height 11
radio input "true"
radio input "false"
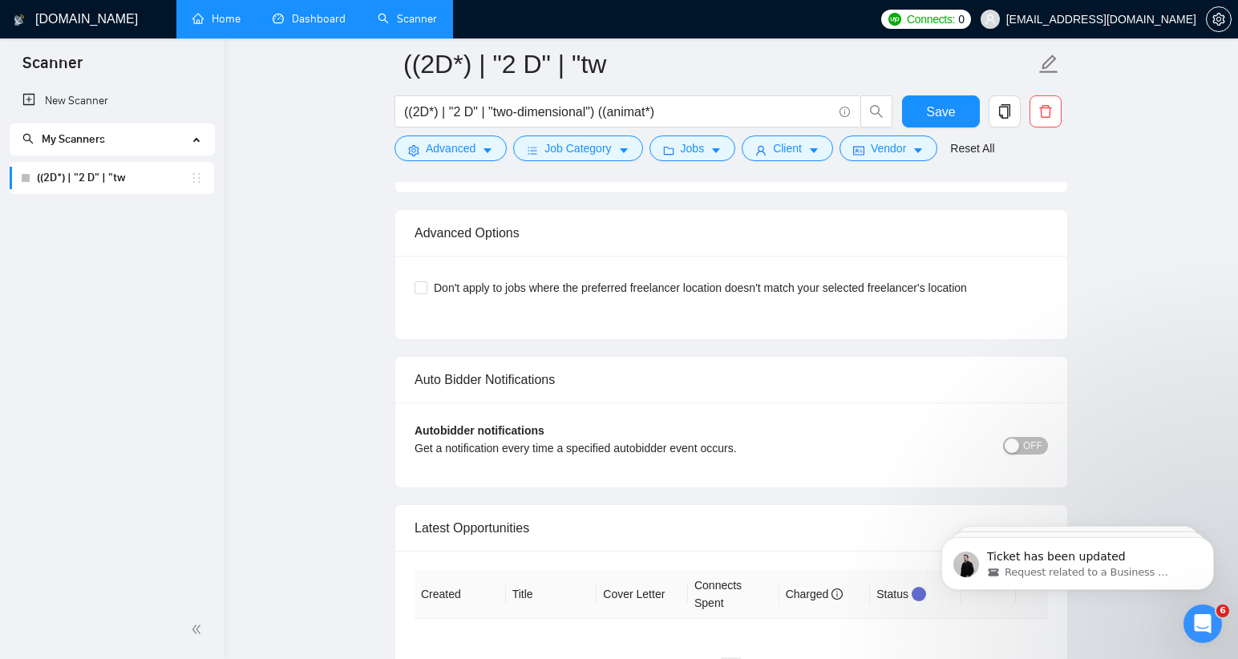
scroll to position [3678, 0]
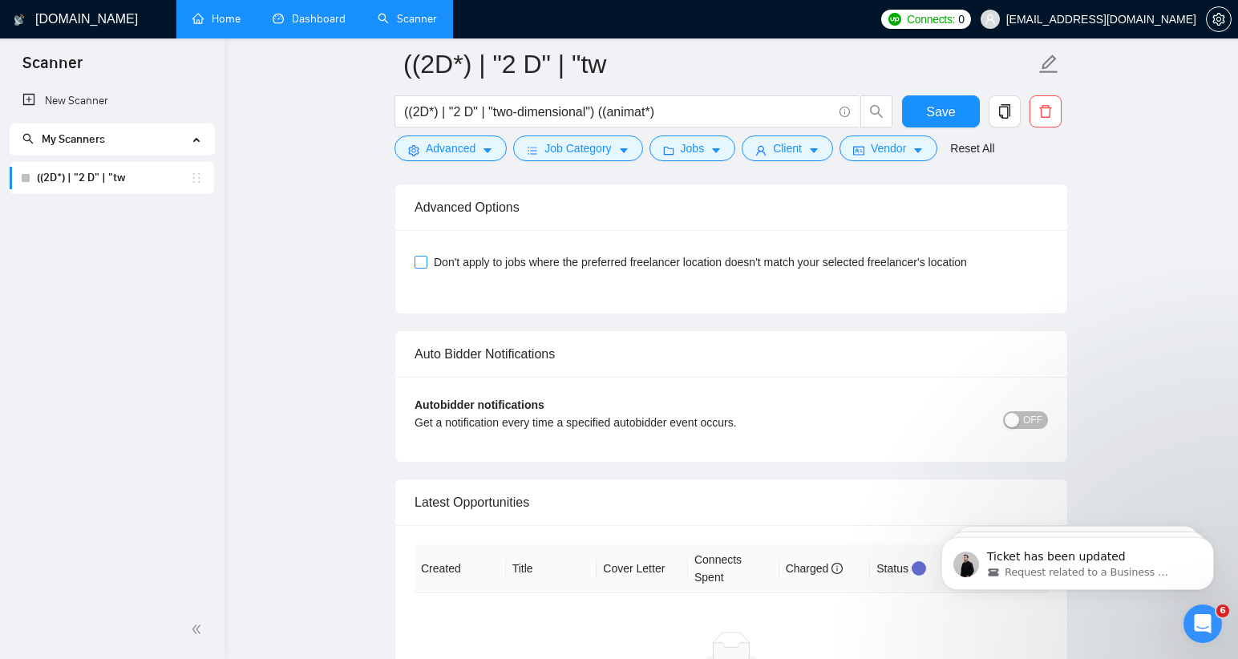
click at [422, 261] on input "Don't apply to jobs where the preferred freelancer location doesn't match your …" at bounding box center [419, 261] width 11 height 11
checkbox input "true"
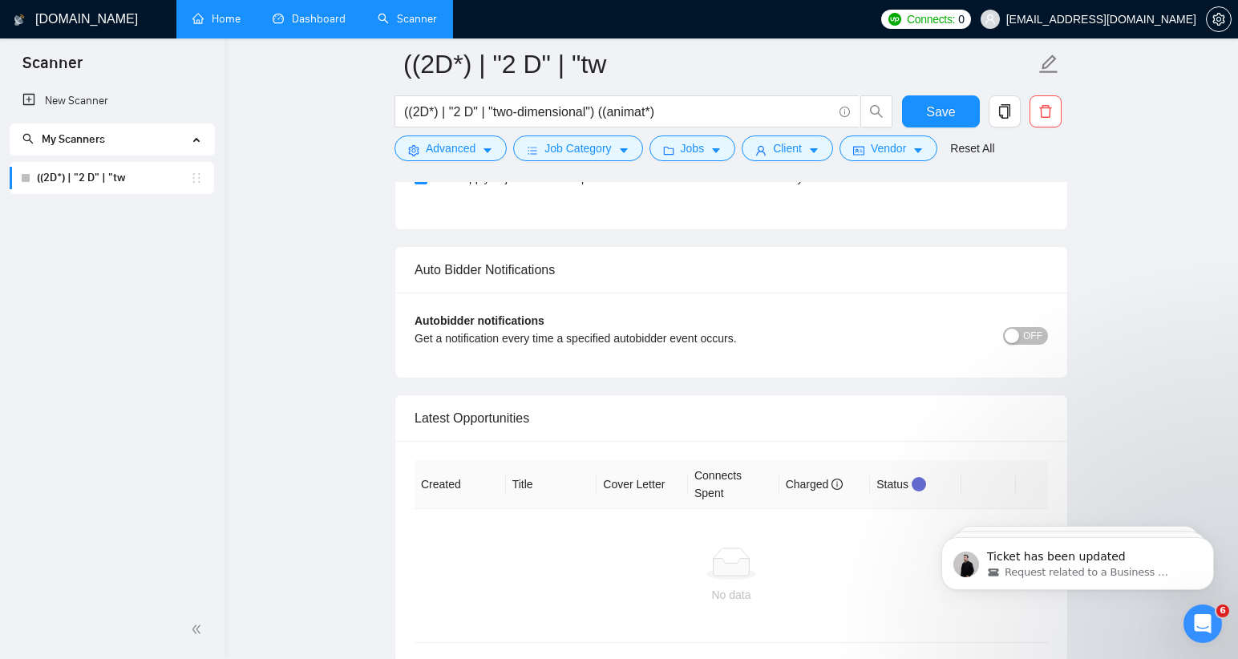
scroll to position [3783, 0]
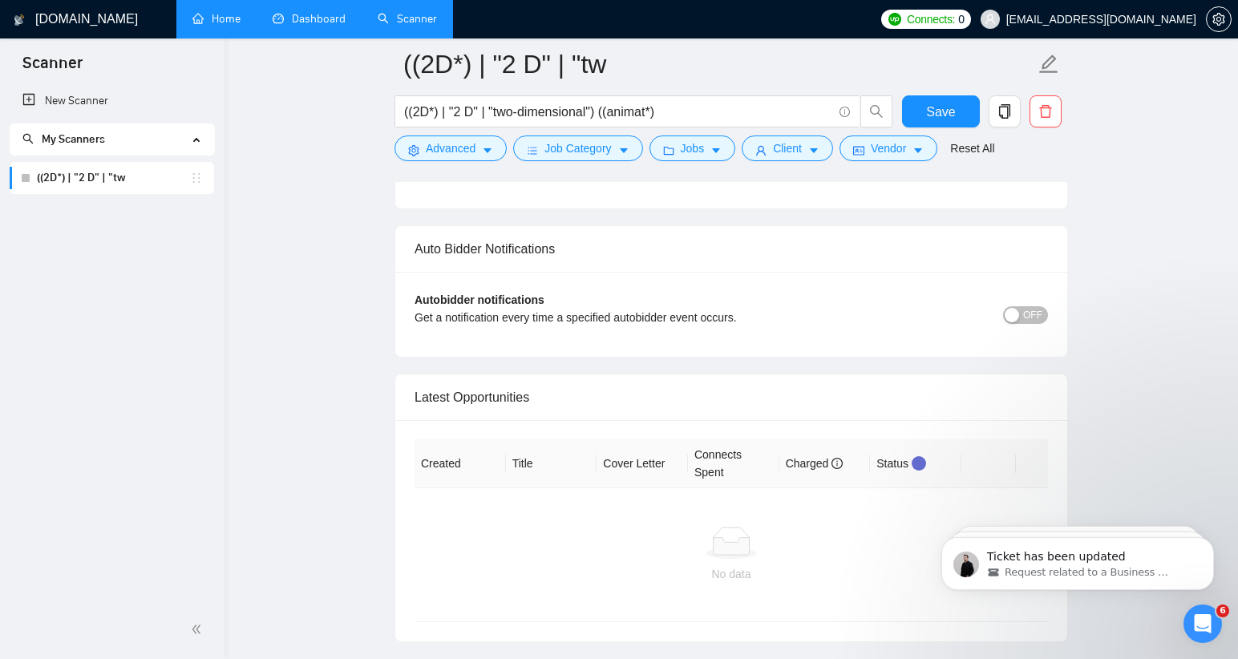
click at [1026, 313] on span "OFF" at bounding box center [1032, 315] width 19 height 18
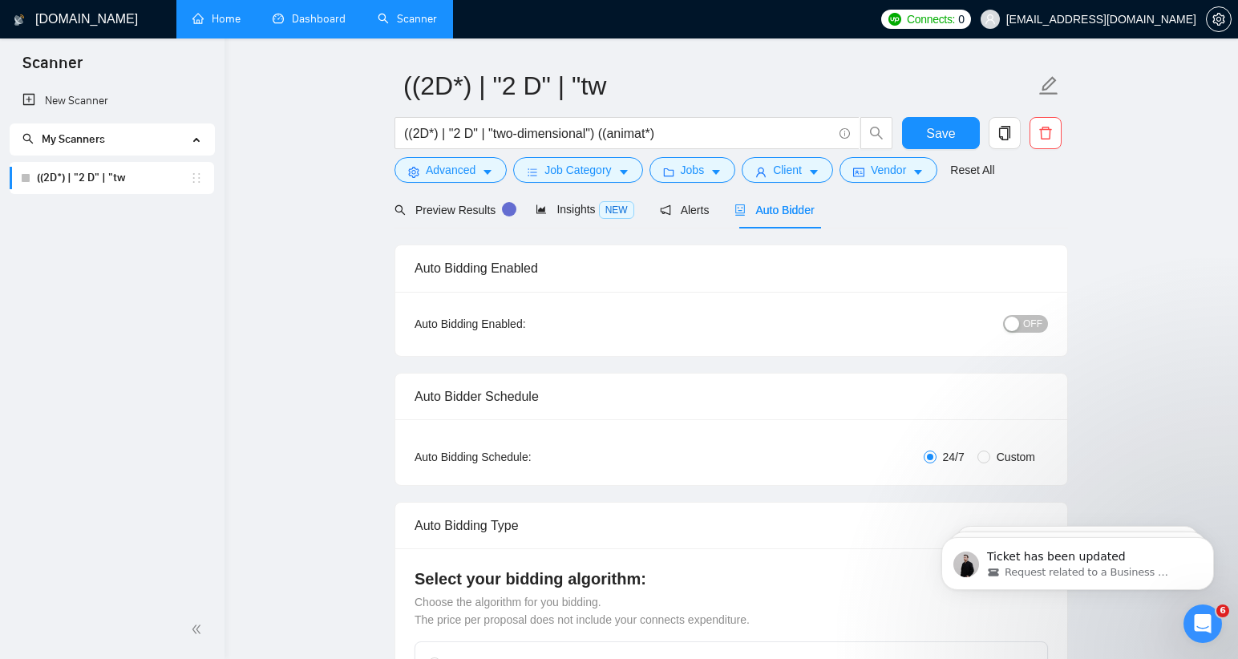
scroll to position [46, 0]
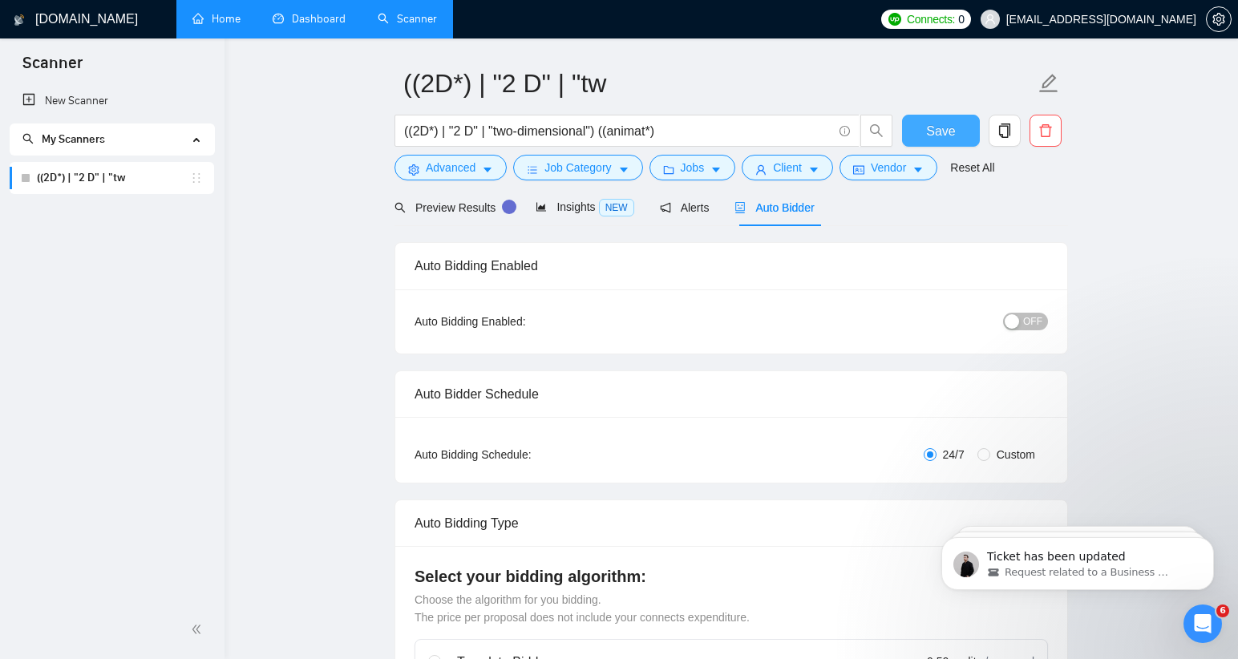
click at [940, 126] on span "Save" at bounding box center [940, 131] width 29 height 20
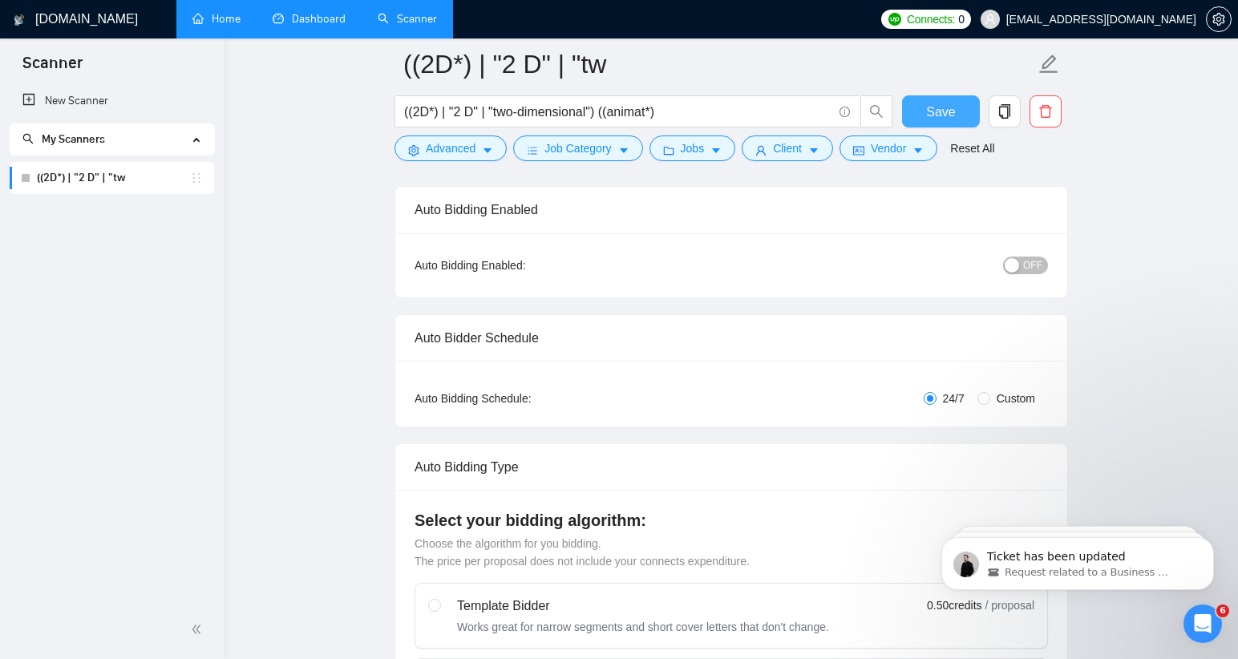
scroll to position [434, 0]
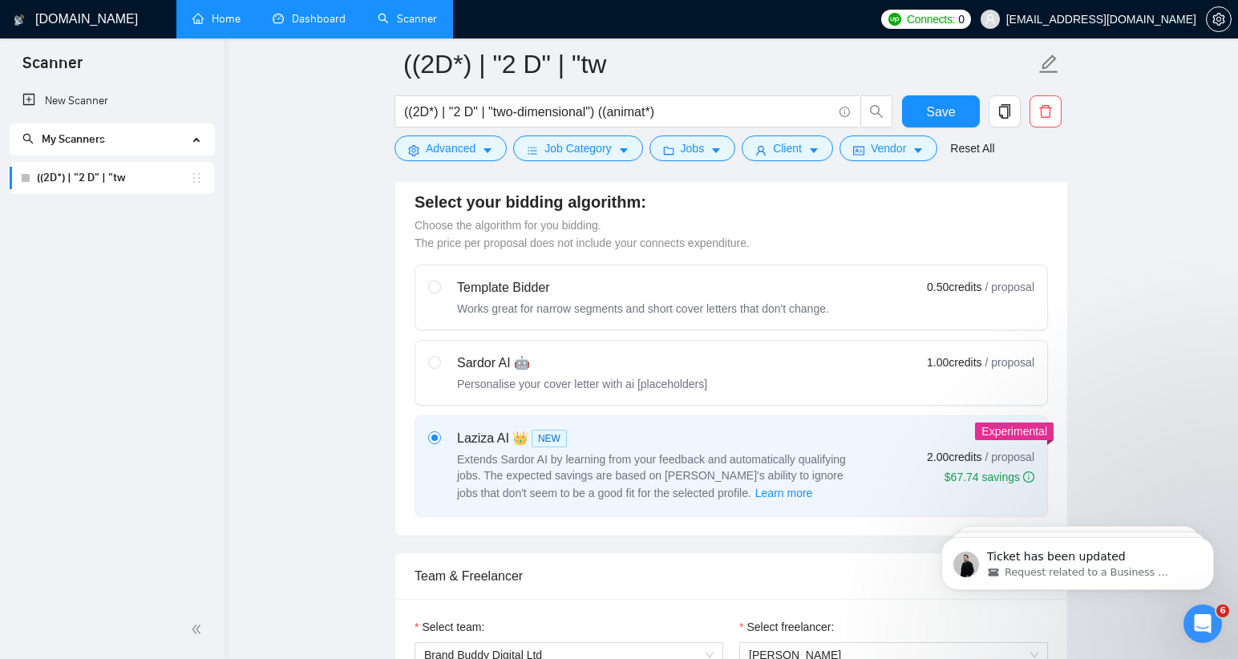
click at [767, 372] on div "Sardor AI 🤖 Personalise your cover letter with ai [placeholders] 1.00 credits /…" at bounding box center [731, 372] width 606 height 38
click at [439, 367] on input "radio" at bounding box center [433, 361] width 11 height 11
radio input "true"
radio input "false"
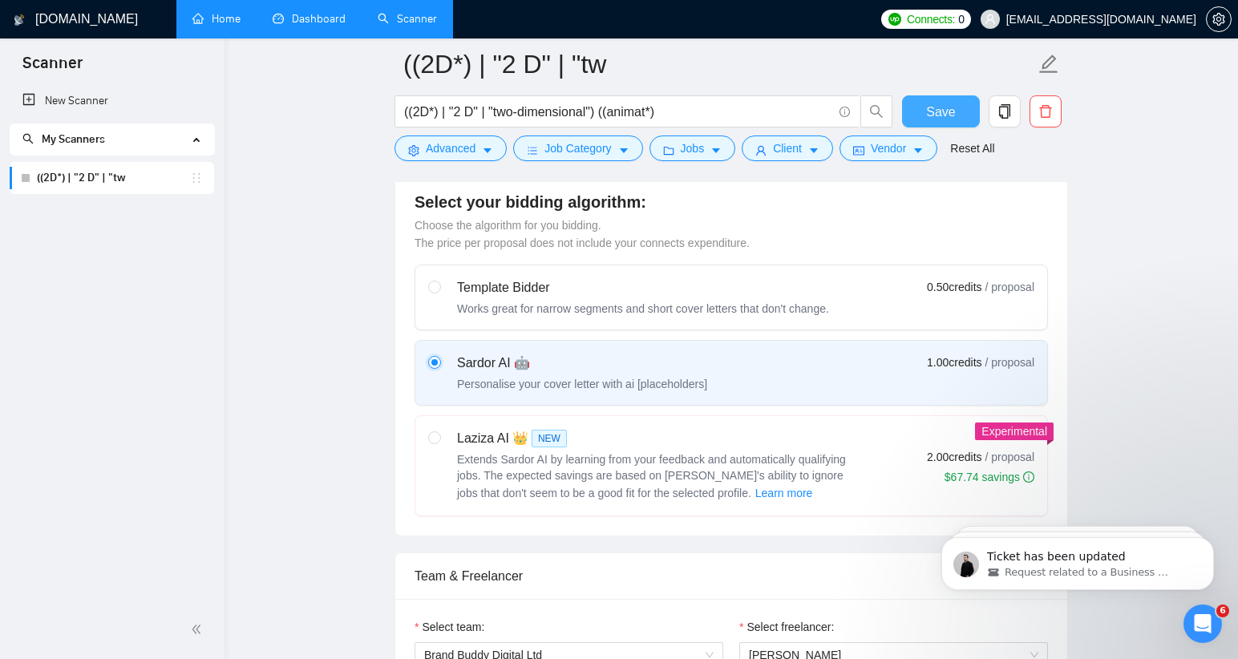
scroll to position [710, 0]
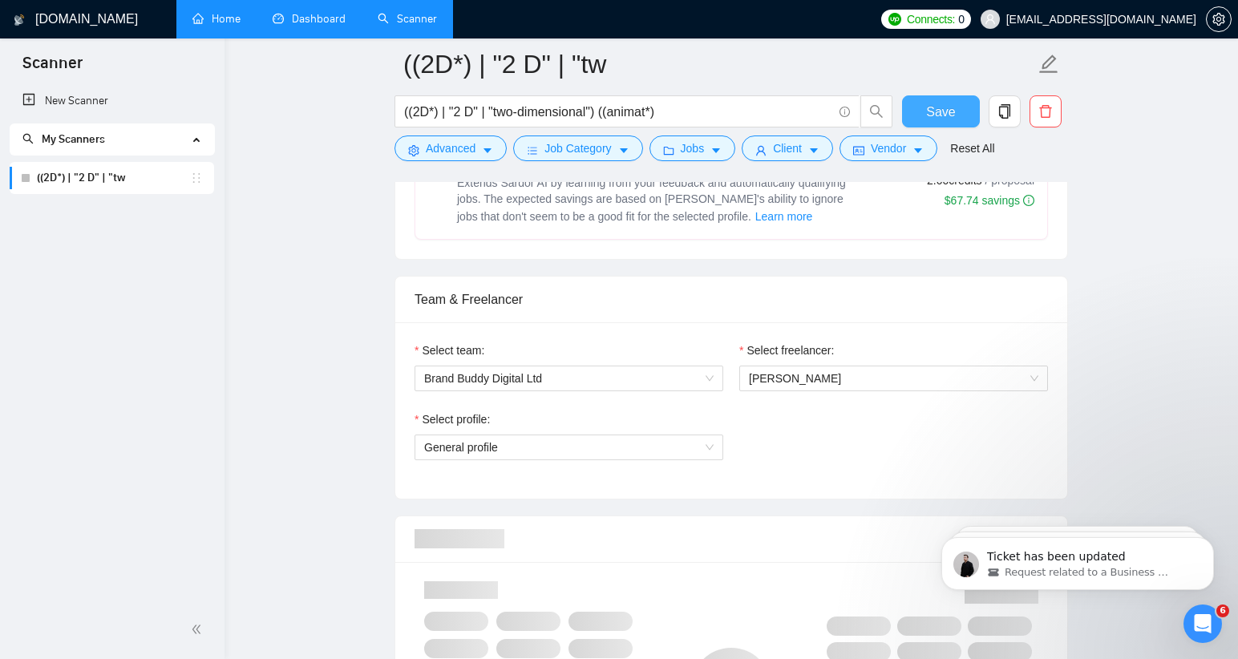
click at [945, 106] on span "Save" at bounding box center [940, 112] width 29 height 20
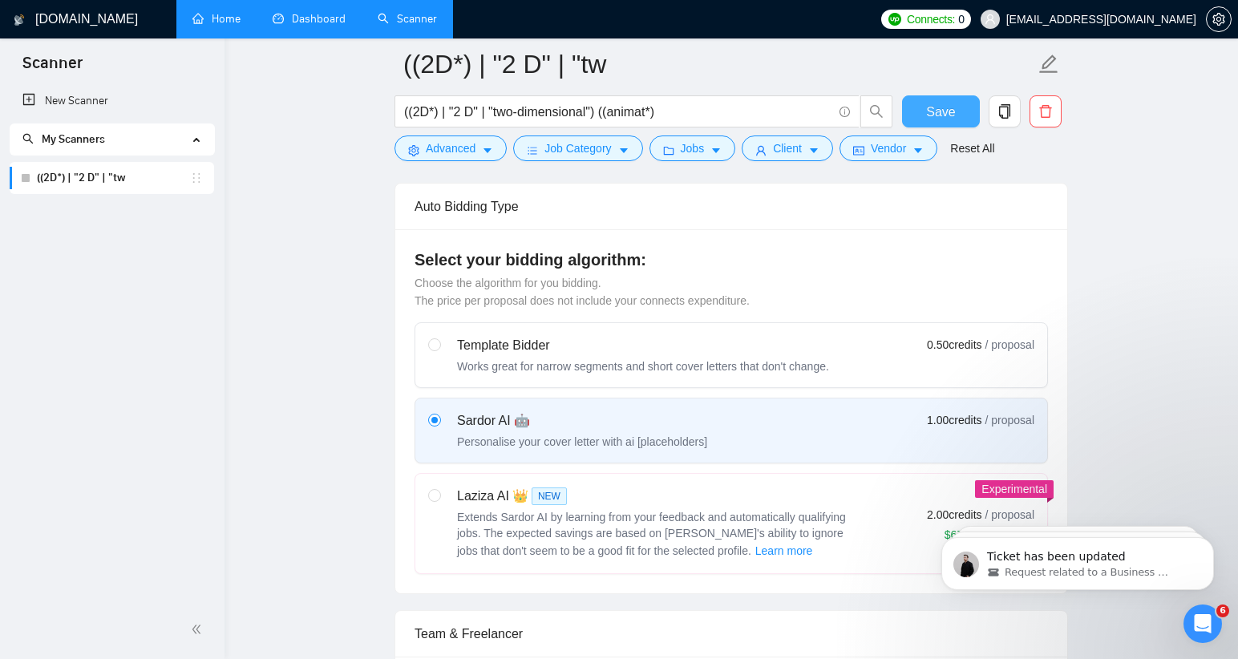
scroll to position [406, 0]
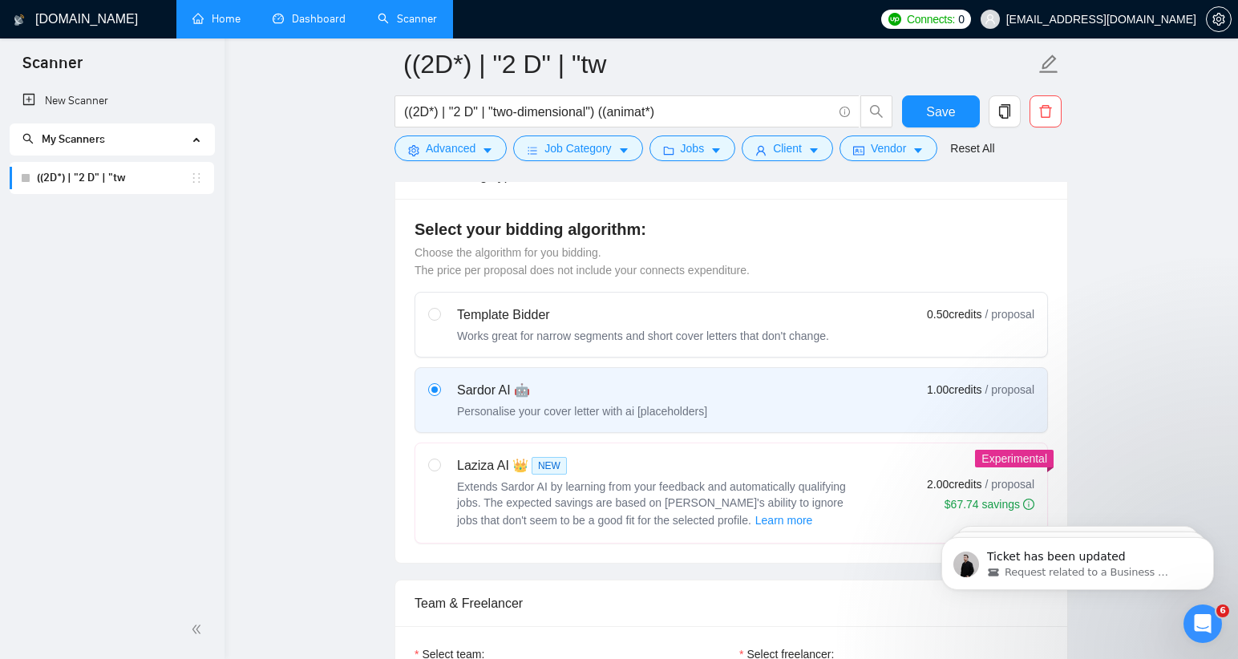
click at [329, 19] on link "Dashboard" at bounding box center [309, 19] width 73 height 14
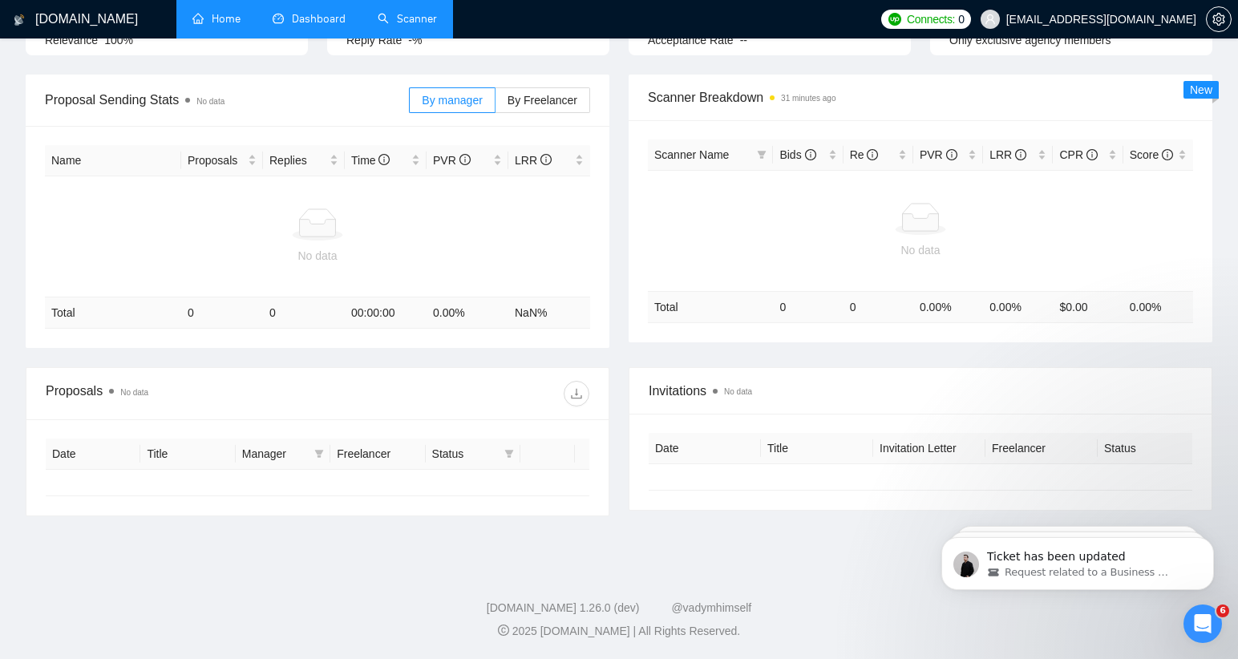
scroll to position [188, 0]
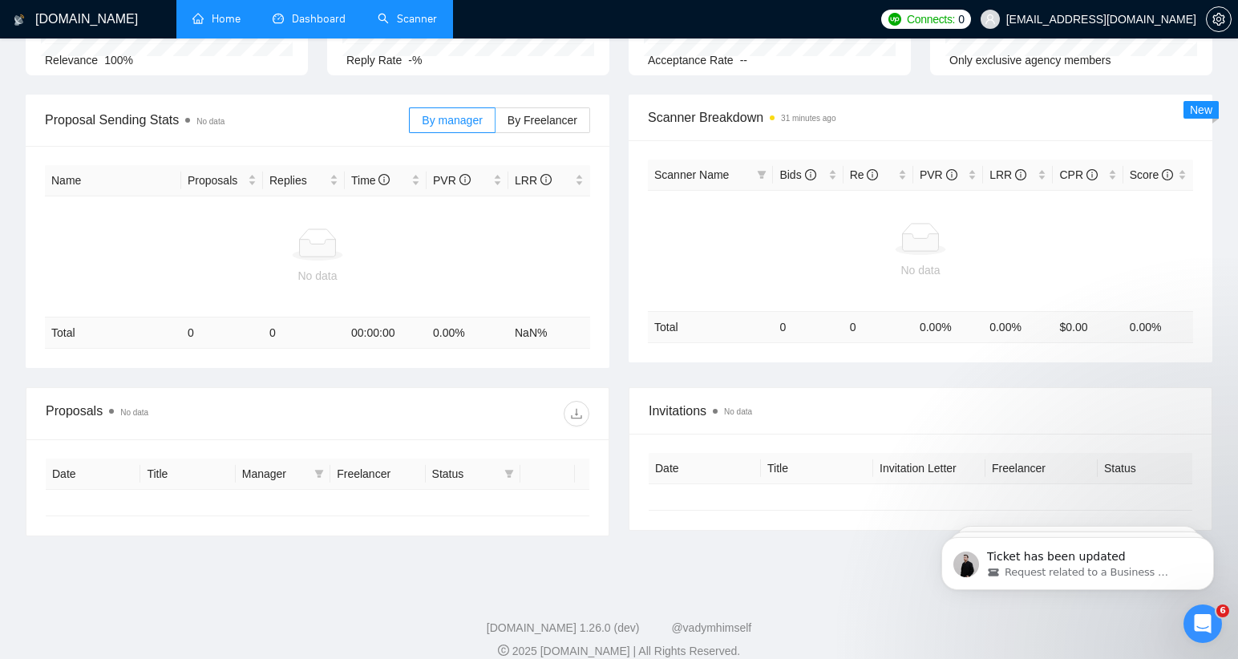
type input "[DATE]"
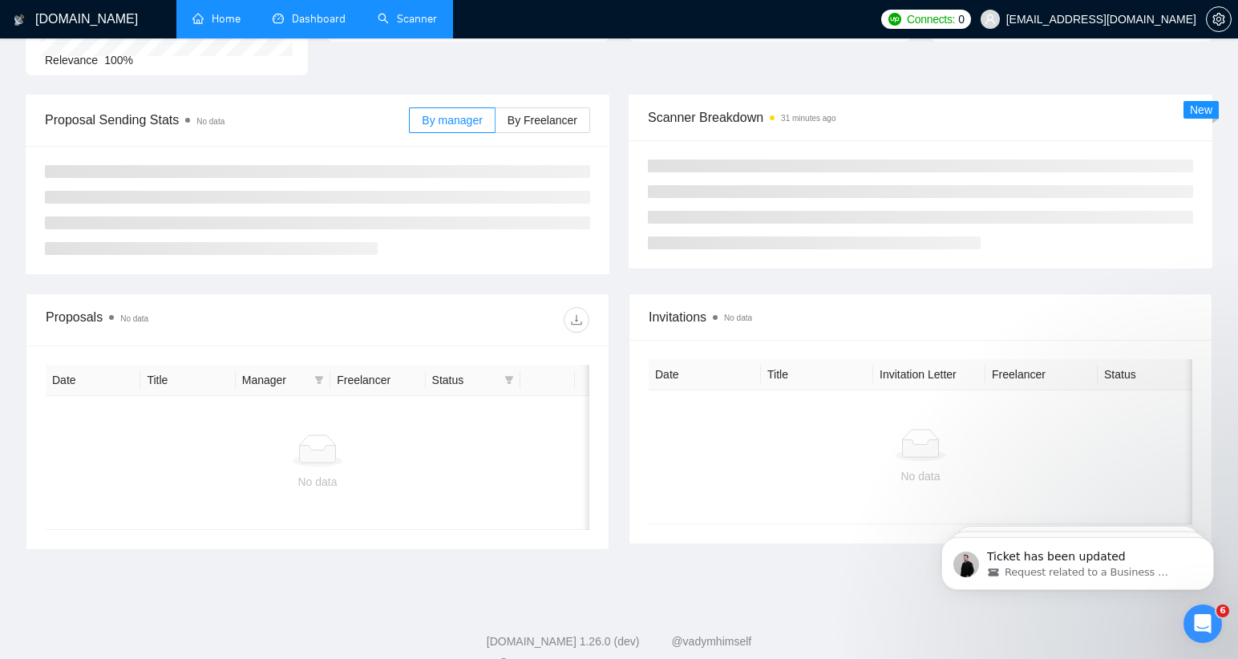
scroll to position [208, 0]
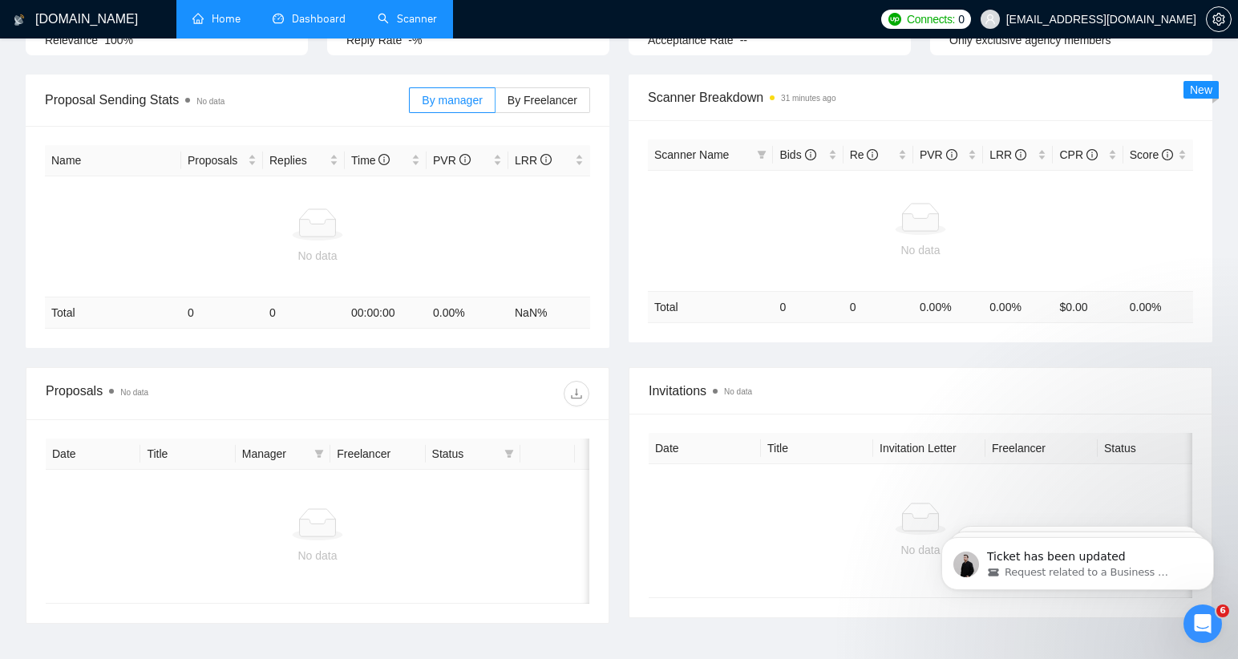
click at [410, 12] on link "Scanner" at bounding box center [407, 19] width 59 height 14
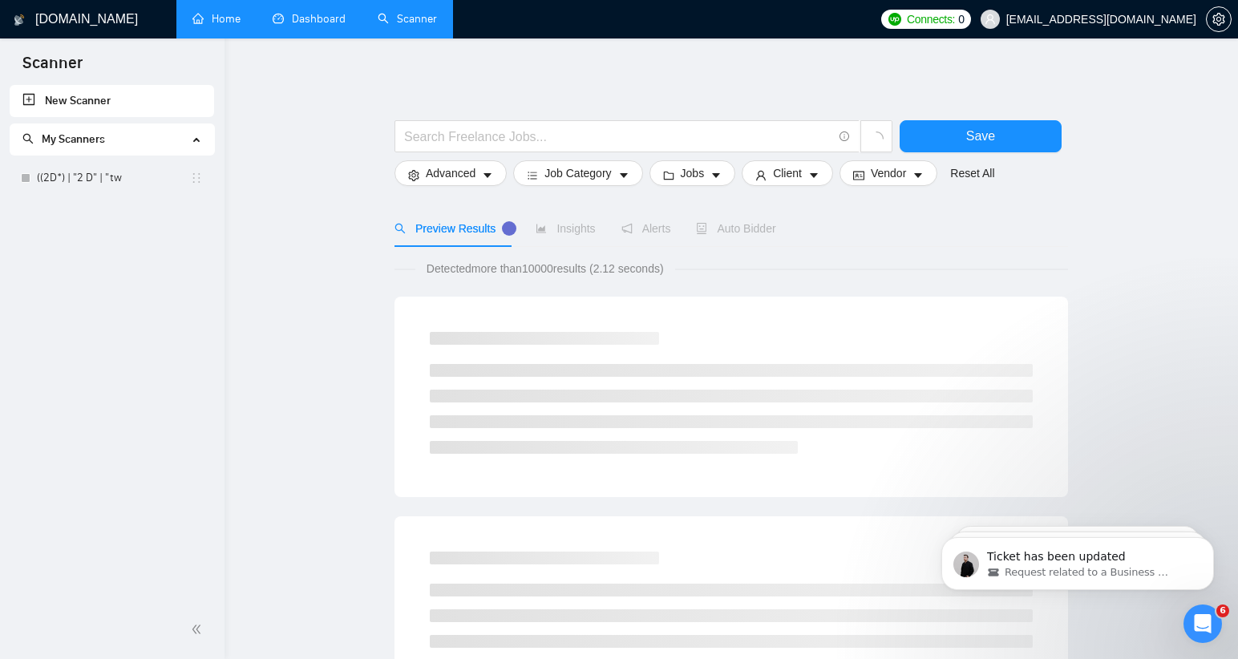
click at [312, 18] on link "Dashboard" at bounding box center [309, 19] width 73 height 14
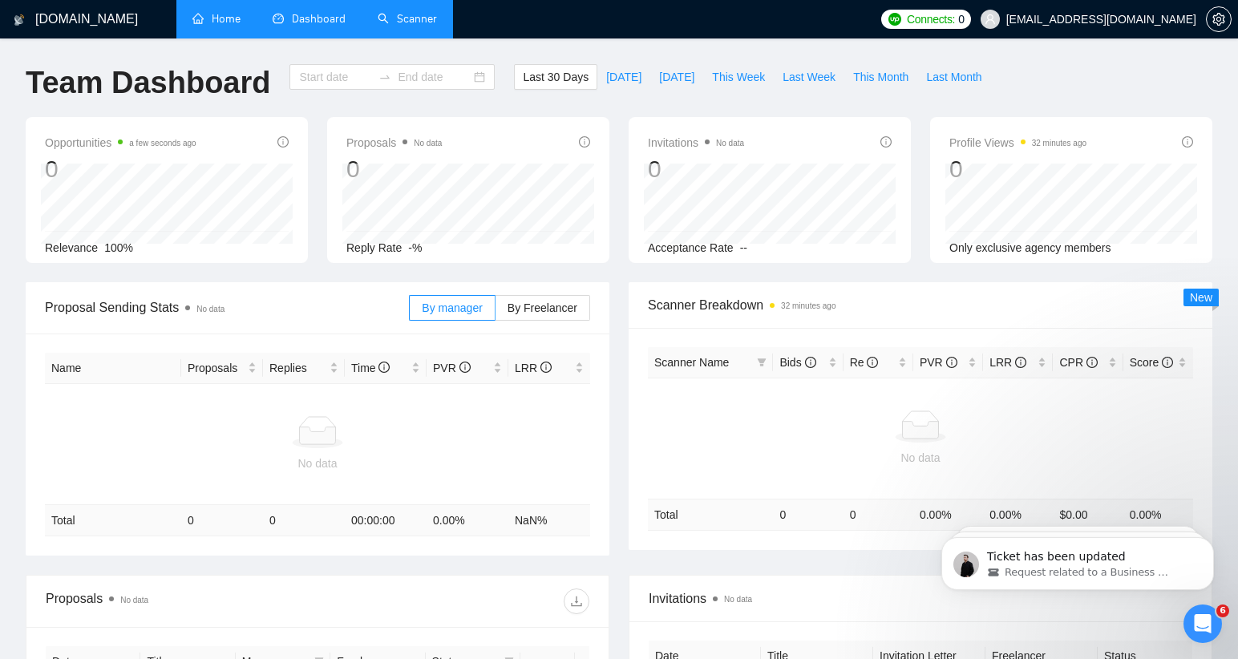
type input "[DATE]"
click at [1224, 18] on icon "setting" at bounding box center [1218, 19] width 13 height 13
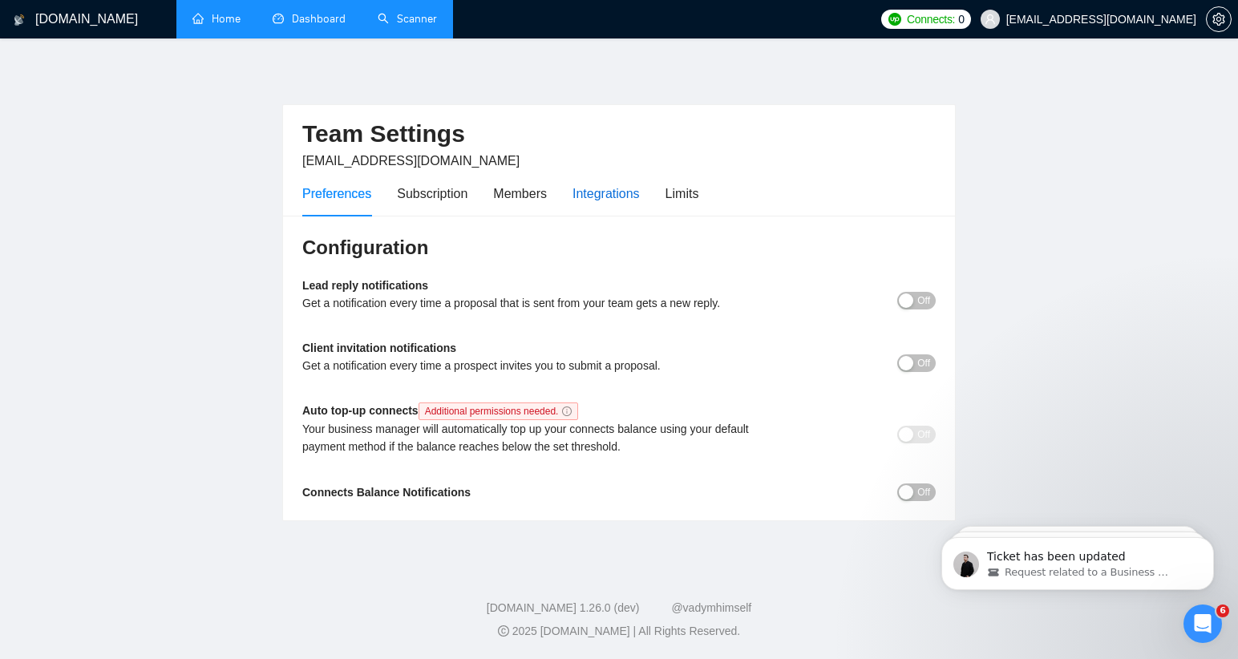
click at [622, 196] on div "Integrations" at bounding box center [605, 194] width 67 height 20
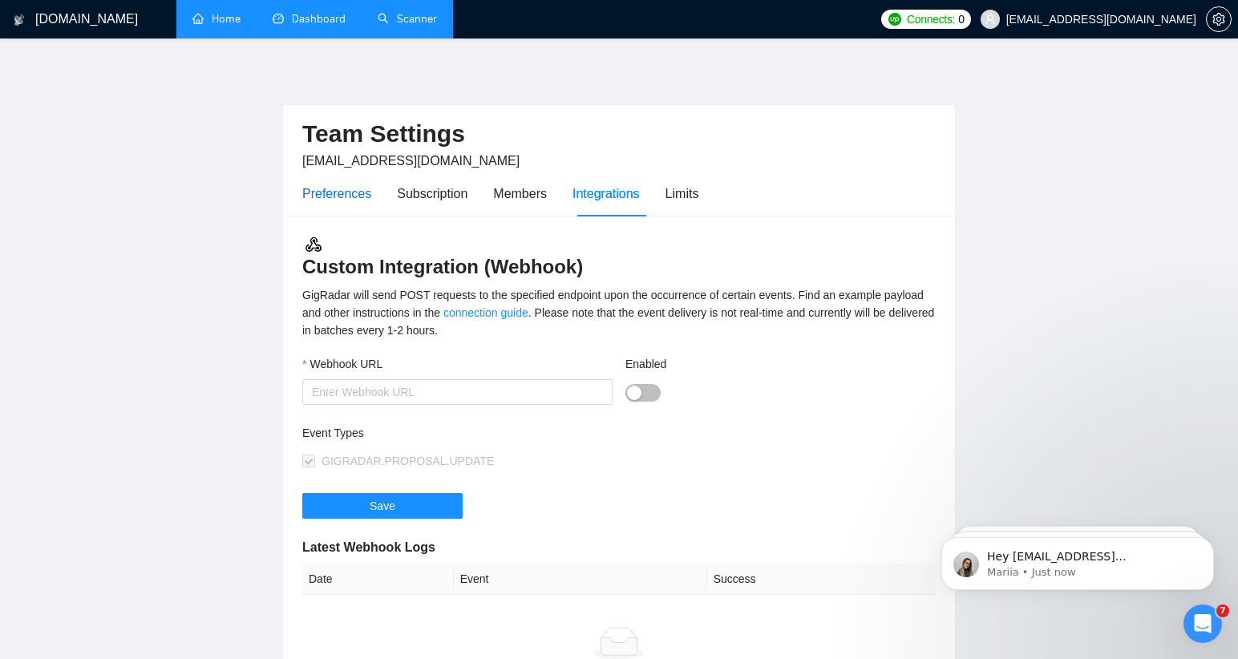
click at [335, 192] on div "Preferences" at bounding box center [336, 194] width 69 height 20
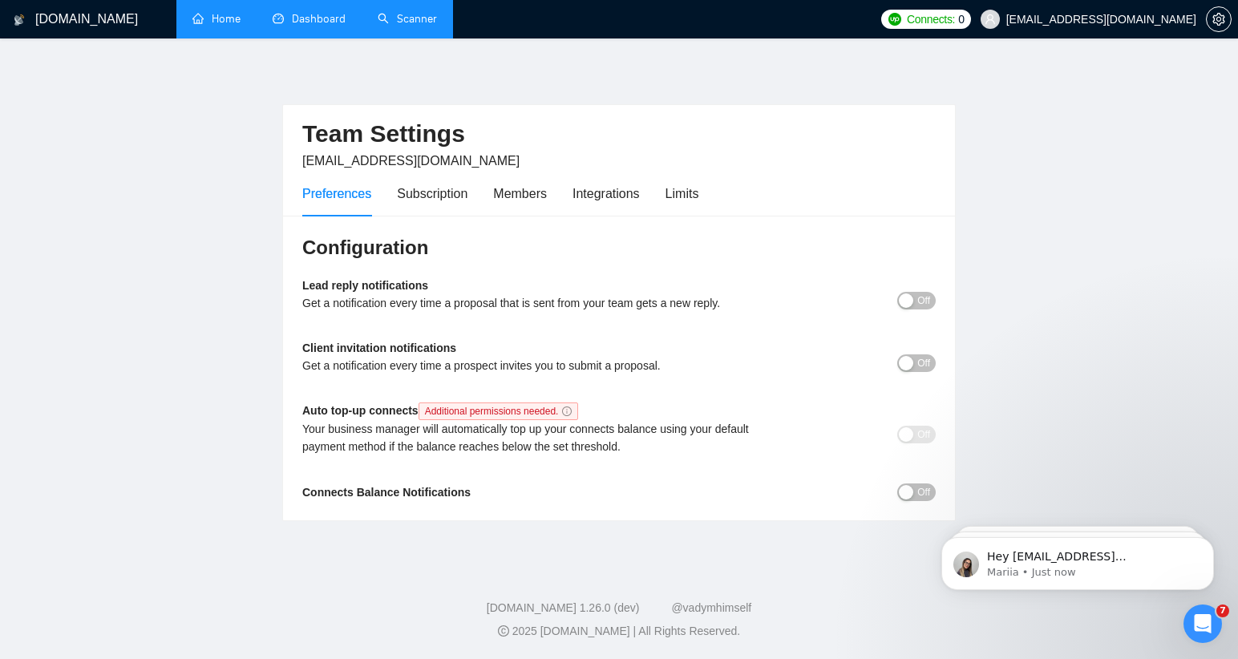
click at [917, 301] on span "Off" at bounding box center [923, 301] width 13 height 18
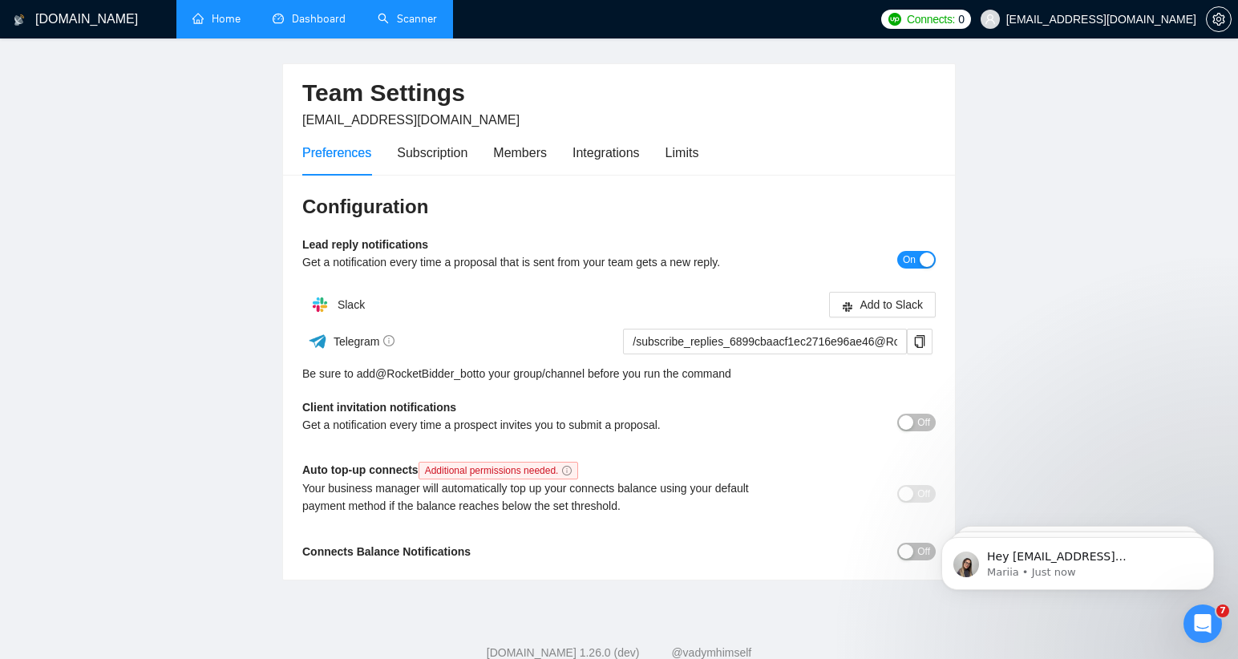
scroll to position [86, 0]
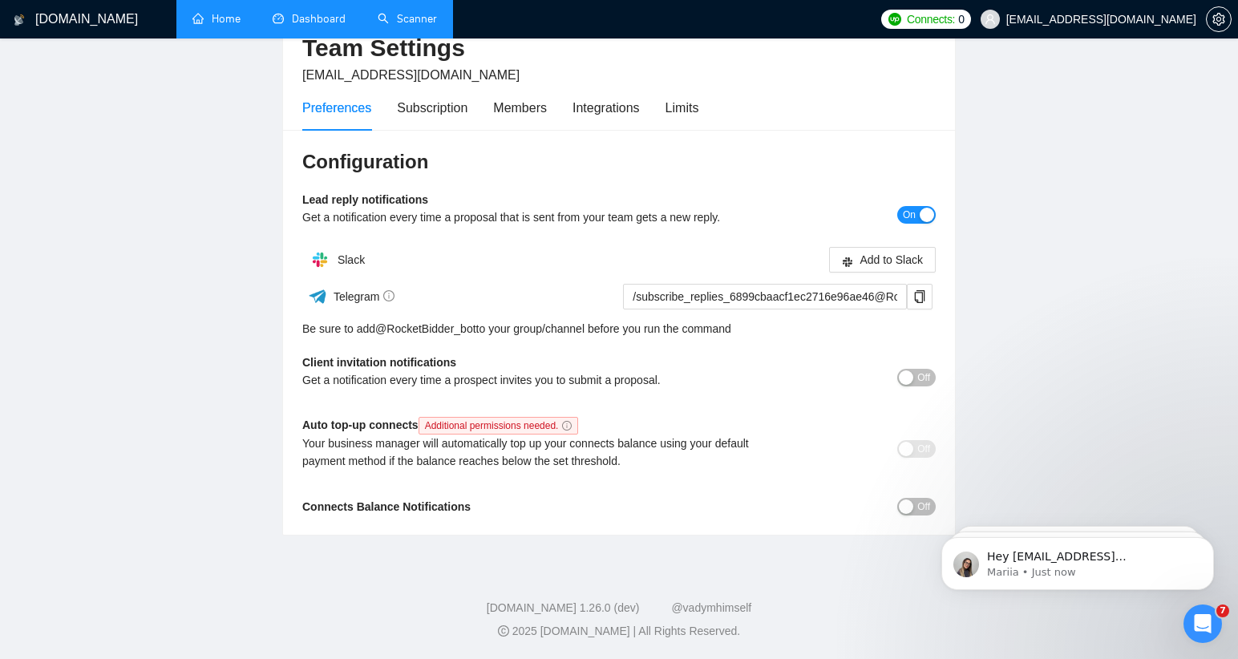
click at [910, 507] on div "button" at bounding box center [906, 506] width 14 height 14
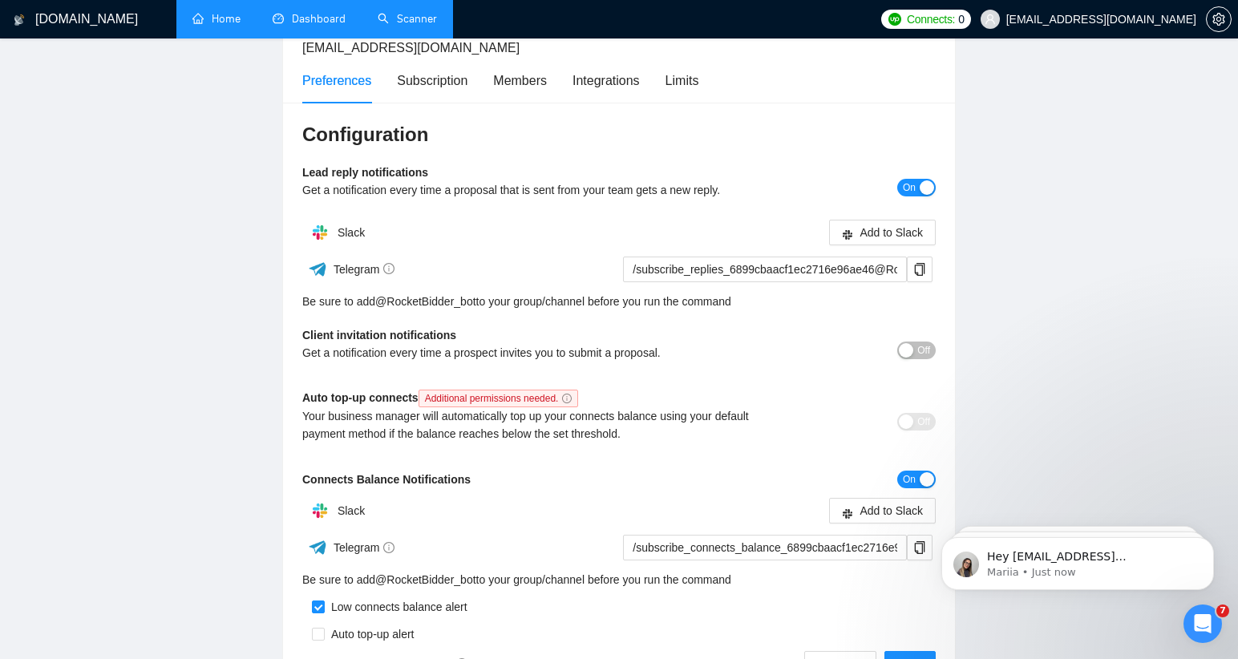
scroll to position [0, 0]
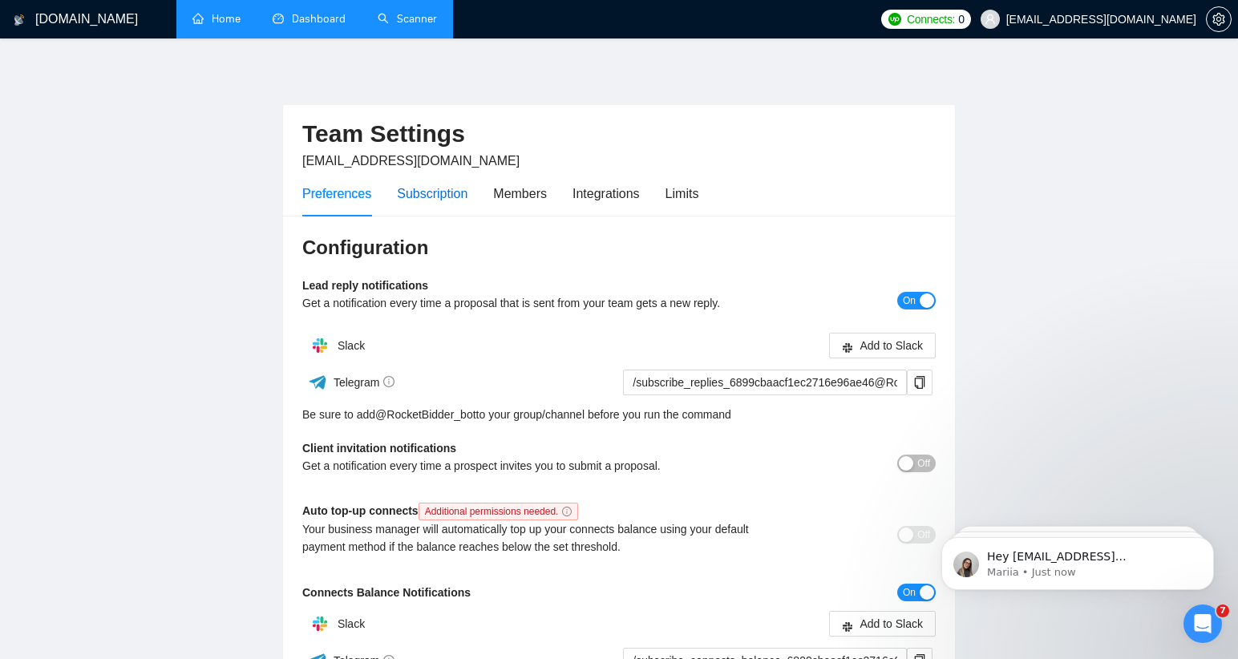
click at [438, 192] on div "Subscription" at bounding box center [432, 194] width 71 height 20
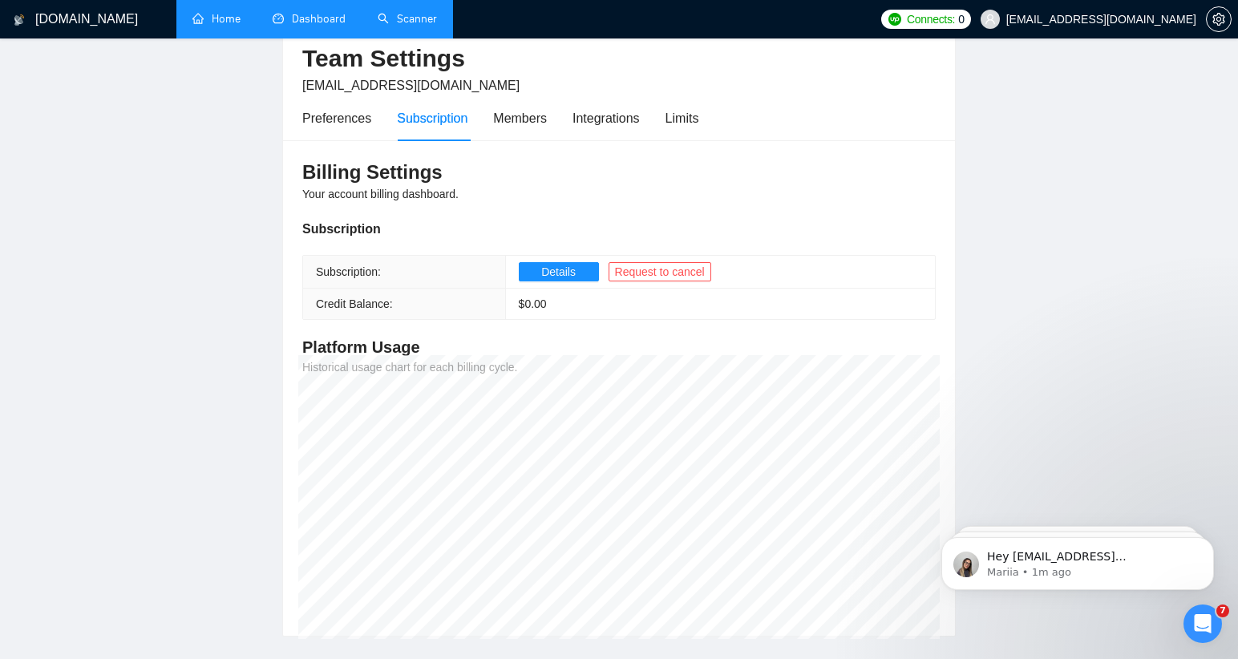
scroll to position [70, 0]
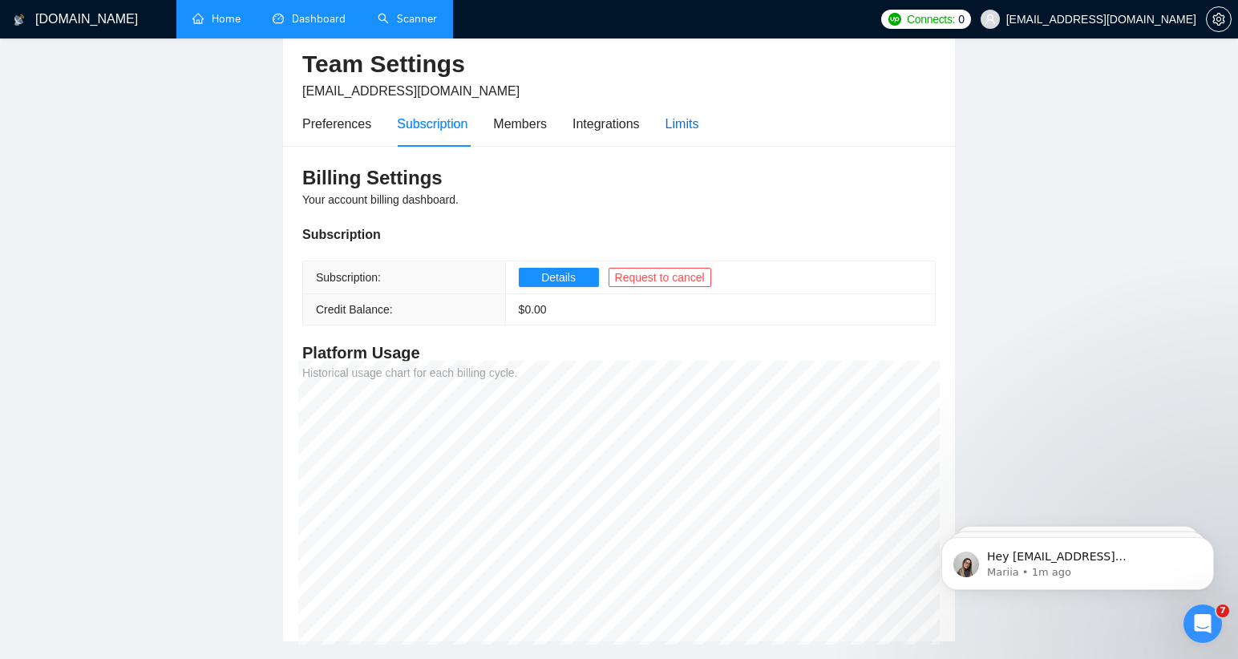
click at [695, 127] on div "Limits" at bounding box center [682, 124] width 34 height 20
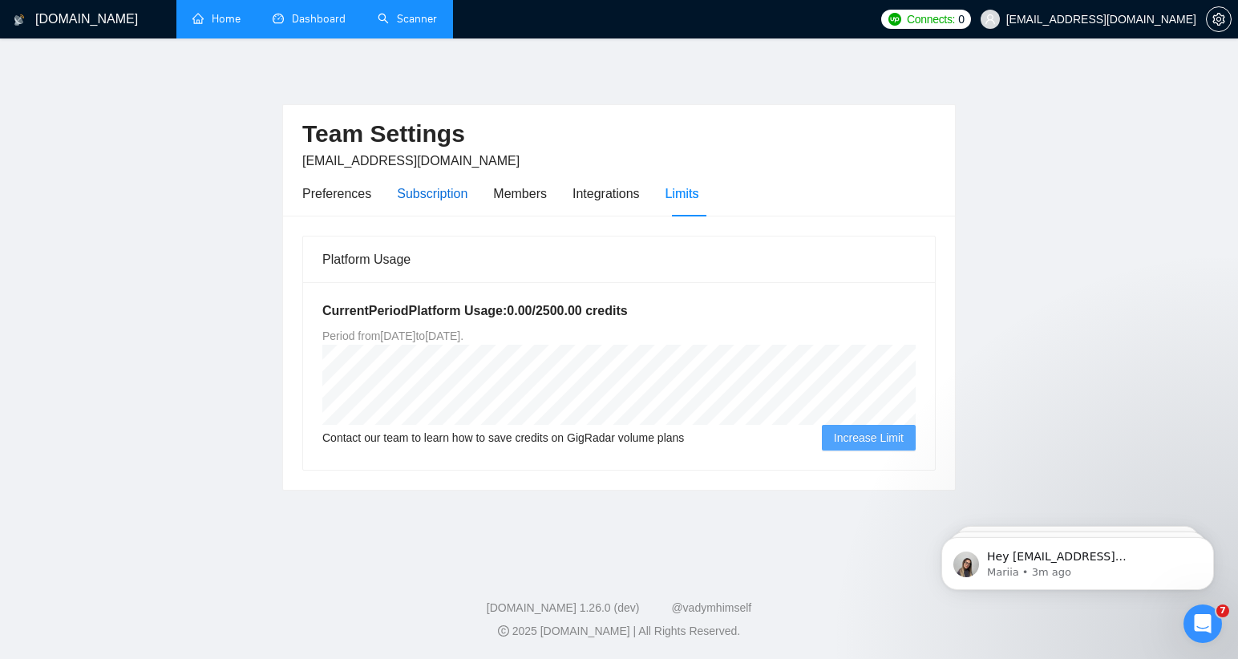
click at [458, 192] on div "Subscription" at bounding box center [432, 194] width 71 height 20
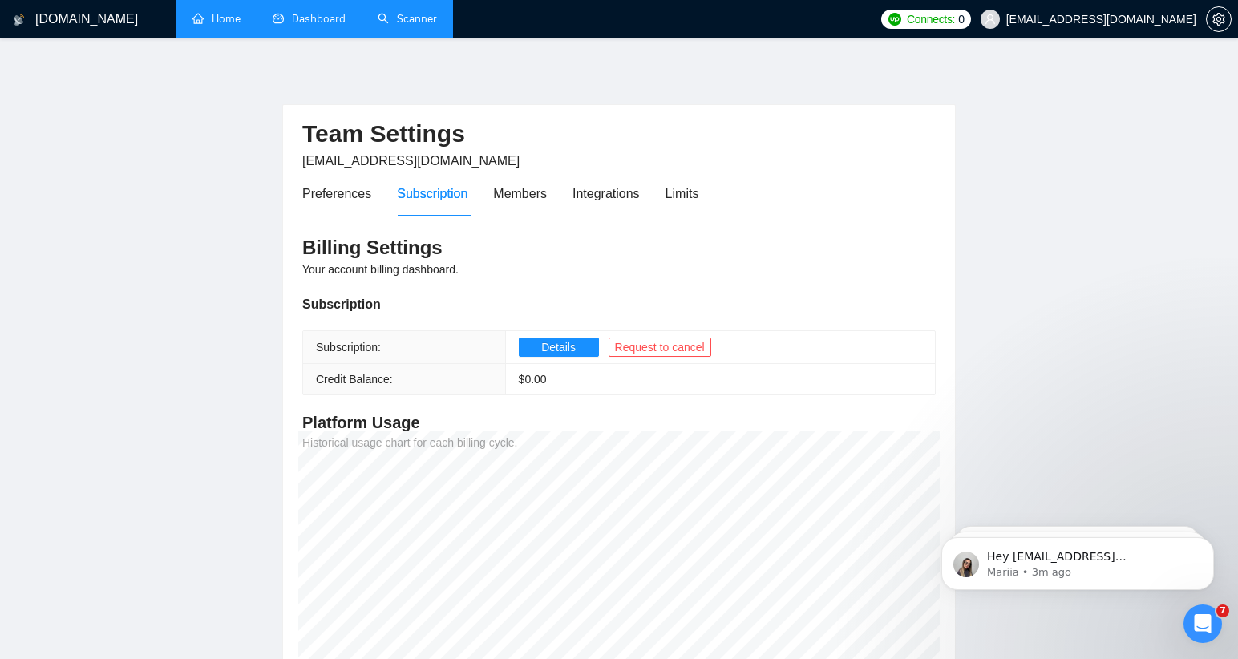
scroll to position [119, 0]
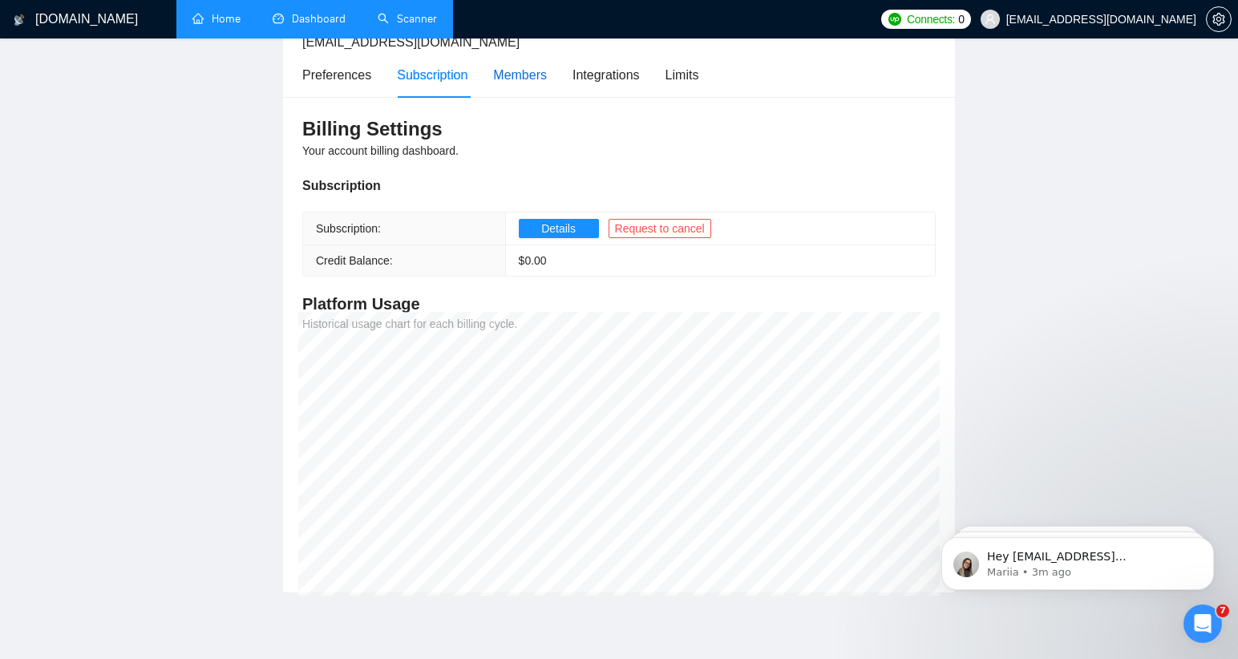
click at [522, 81] on div "Members" at bounding box center [520, 75] width 54 height 20
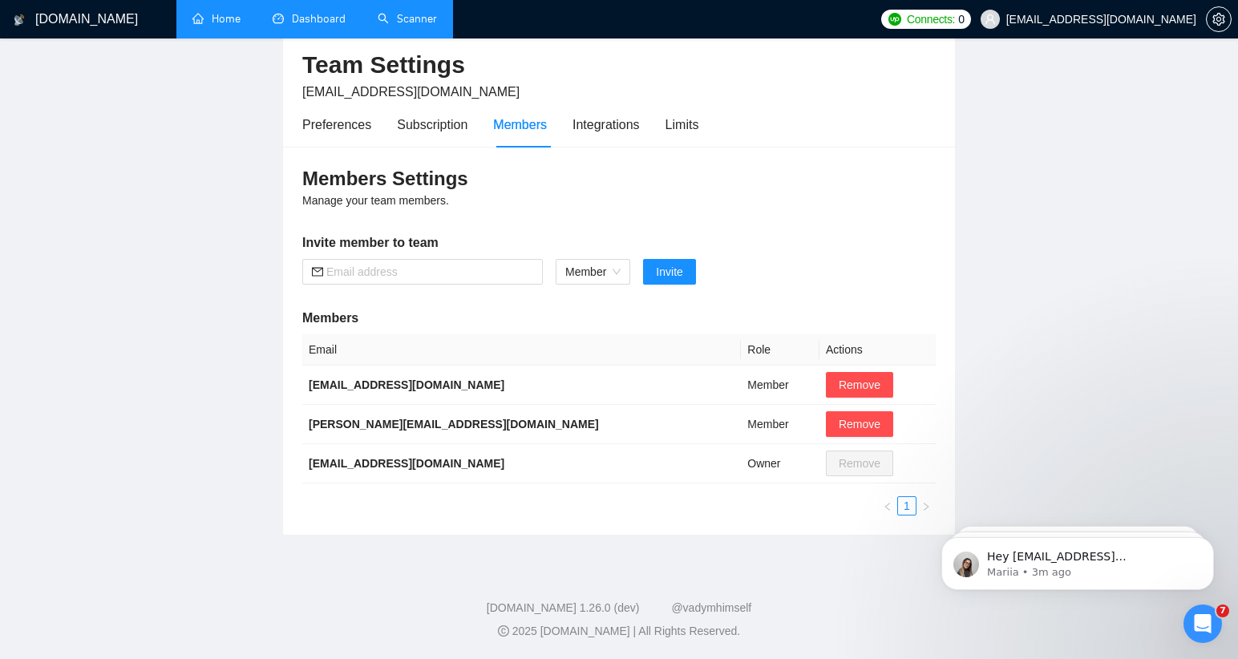
scroll to position [69, 0]
click at [624, 125] on div "Integrations" at bounding box center [605, 125] width 67 height 20
